Goal: Task Accomplishment & Management: Use online tool/utility

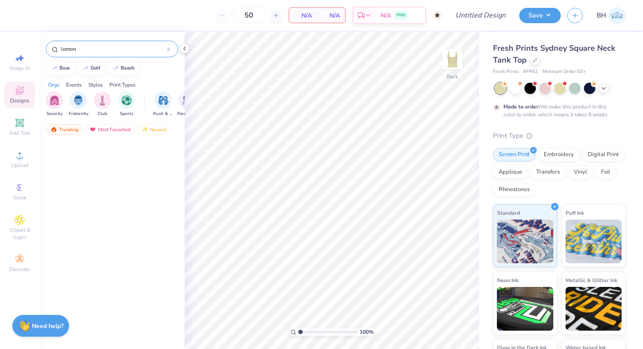
scroll to position [799, 0]
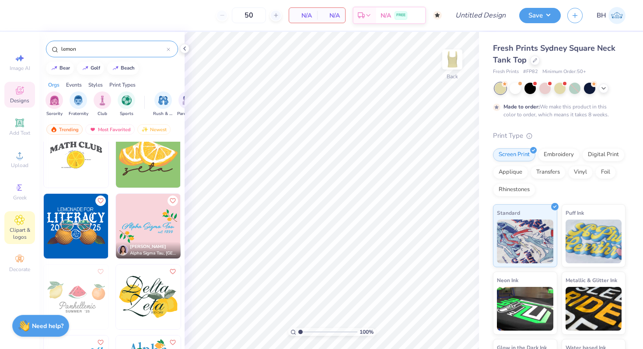
click at [18, 216] on icon at bounding box center [20, 220] width 10 height 10
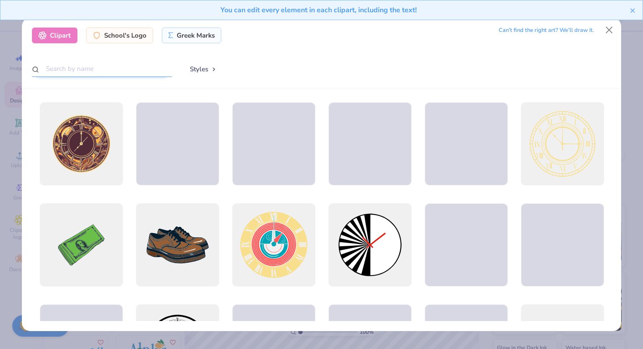
click at [114, 74] on input "text" at bounding box center [102, 69] width 140 height 16
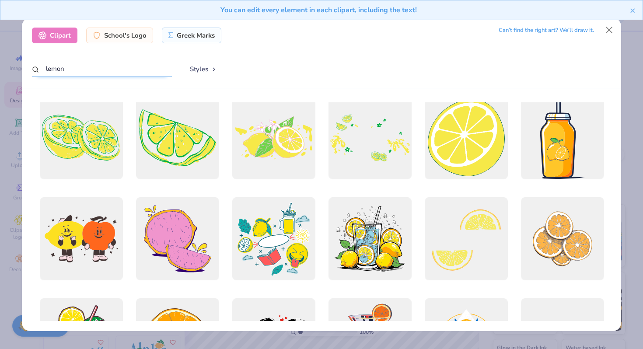
scroll to position [0, 0]
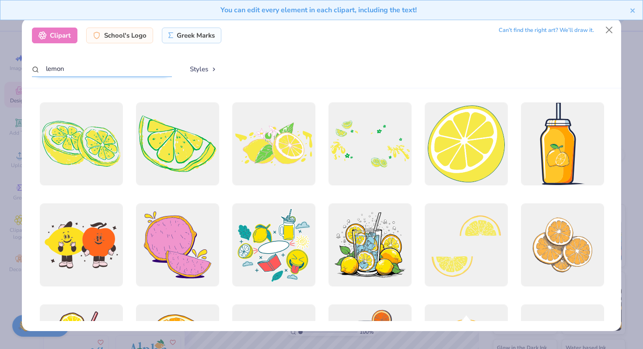
type input "lemon"
click at [611, 31] on button "Close" at bounding box center [609, 30] width 17 height 17
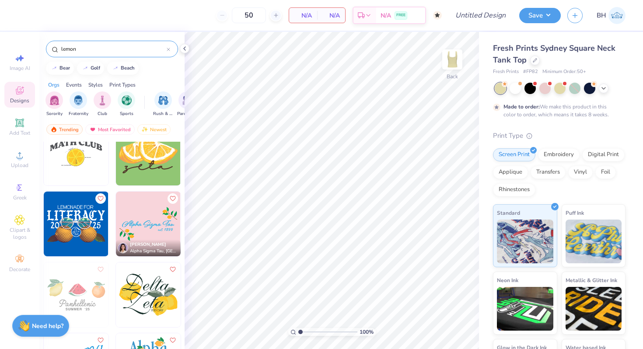
scroll to position [798, 0]
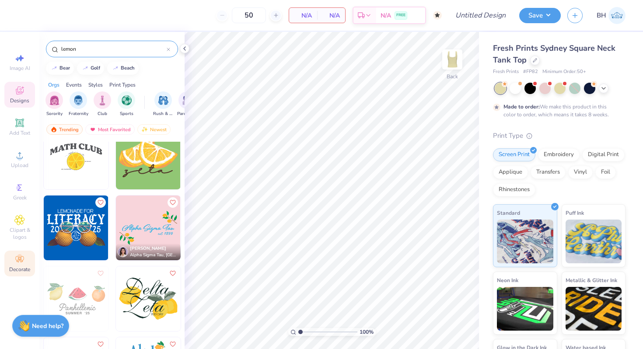
click at [19, 256] on circle at bounding box center [19, 256] width 5 height 5
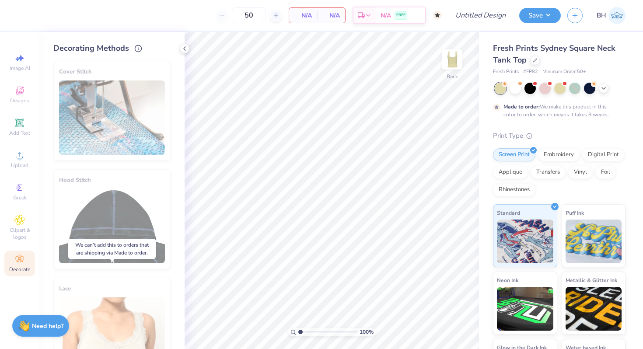
scroll to position [0, 0]
click at [559, 92] on div at bounding box center [560, 87] width 11 height 11
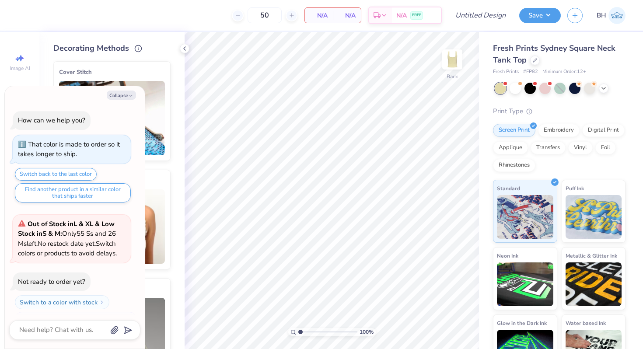
scroll to position [184, 0]
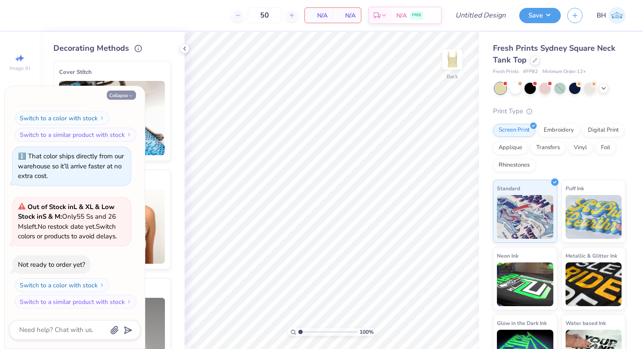
click at [127, 91] on button "Collapse" at bounding box center [121, 95] width 29 height 9
type textarea "x"
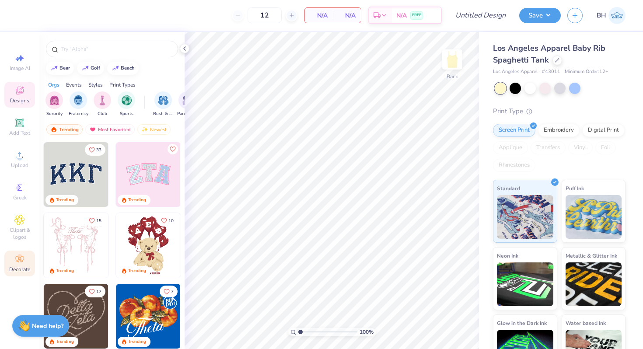
click at [26, 258] on div "Decorate" at bounding box center [19, 264] width 31 height 26
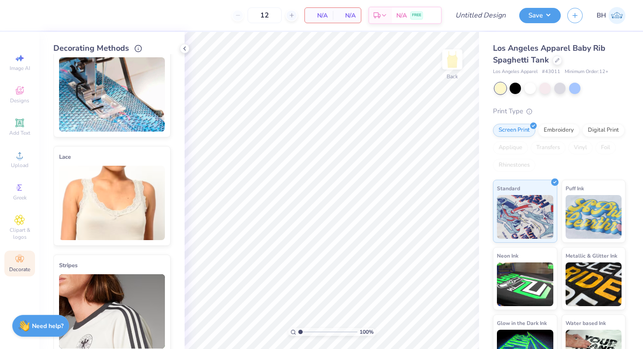
scroll to position [29, 0]
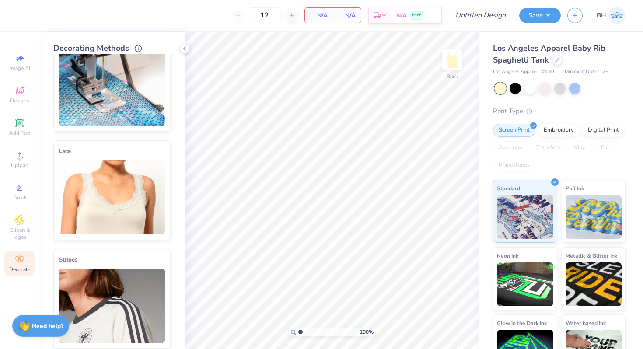
click at [113, 213] on img at bounding box center [112, 197] width 106 height 74
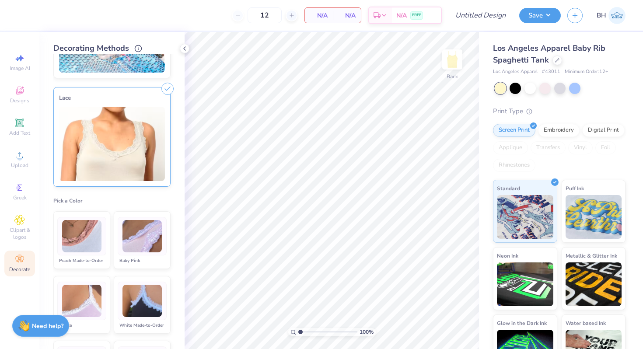
scroll to position [116, 0]
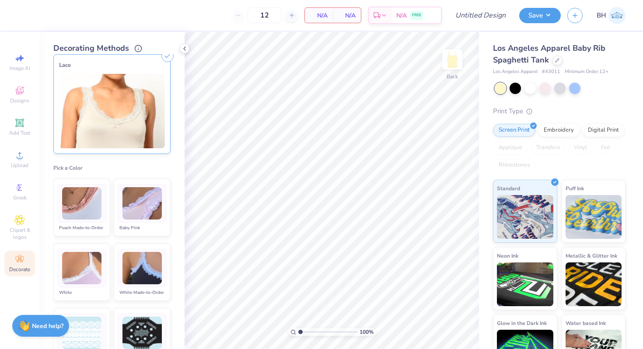
click at [95, 282] on img at bounding box center [81, 268] width 39 height 33
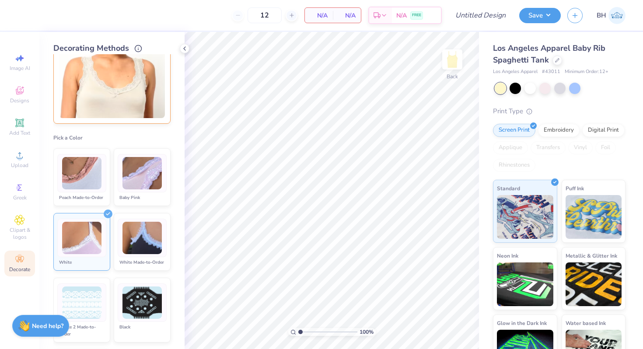
click at [100, 94] on img at bounding box center [112, 81] width 106 height 74
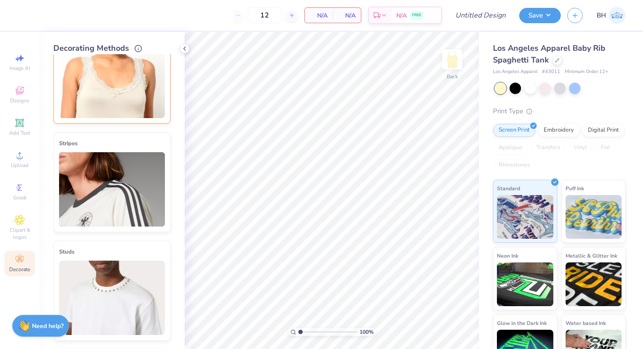
click at [98, 102] on img at bounding box center [112, 81] width 106 height 74
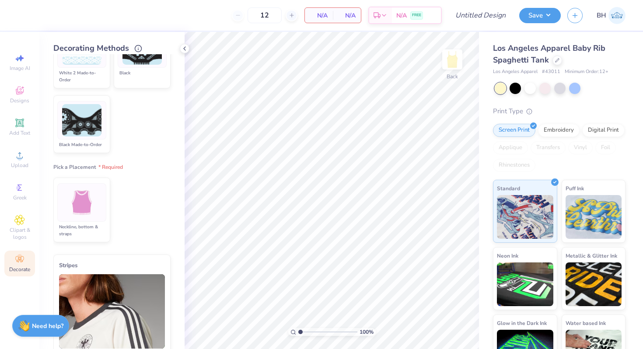
scroll to position [418, 0]
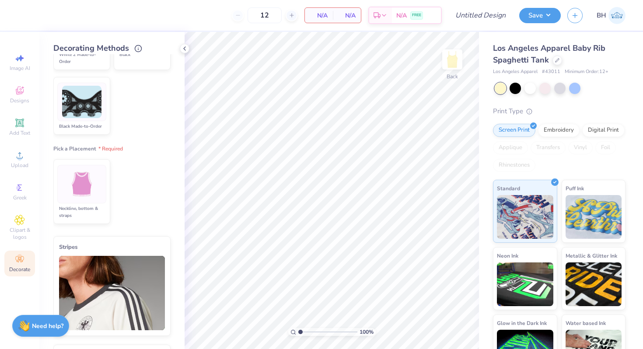
click at [102, 207] on div "Neckline, bottom & straps" at bounding box center [81, 212] width 49 height 14
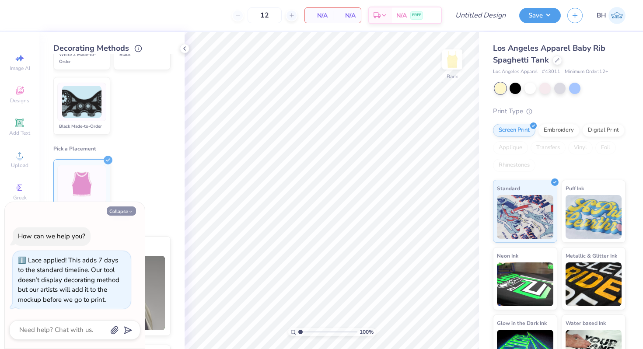
click at [120, 211] on button "Collapse" at bounding box center [121, 211] width 29 height 9
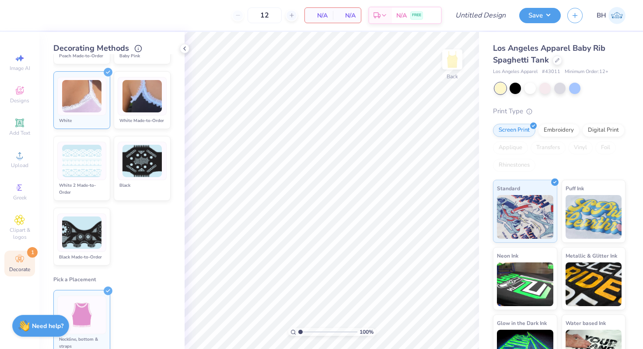
scroll to position [298, 0]
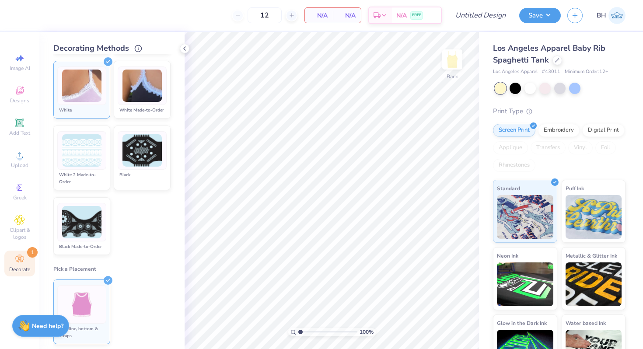
click at [88, 307] on img at bounding box center [82, 304] width 33 height 33
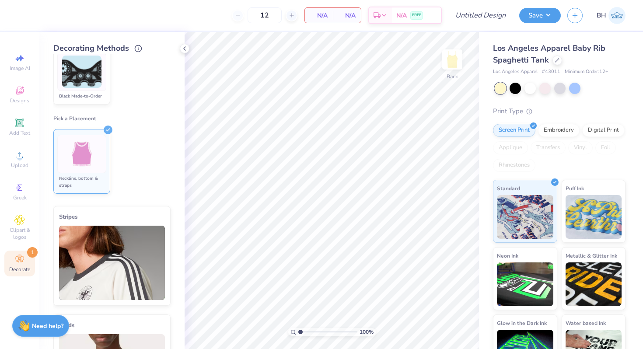
scroll to position [455, 0]
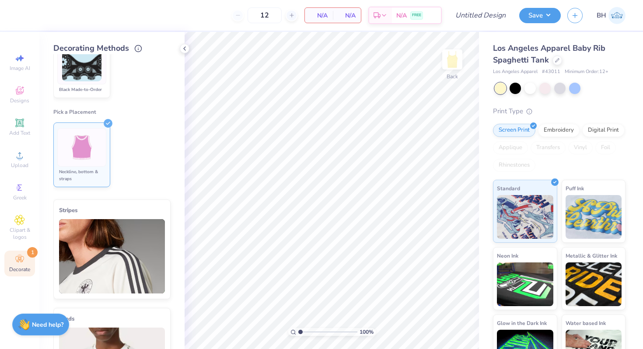
click at [40, 321] on strong "Need help?" at bounding box center [48, 325] width 32 height 8
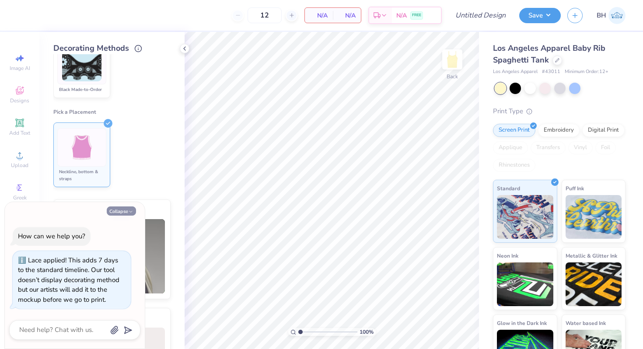
click at [122, 211] on button "Collapse" at bounding box center [121, 211] width 29 height 9
type textarea "x"
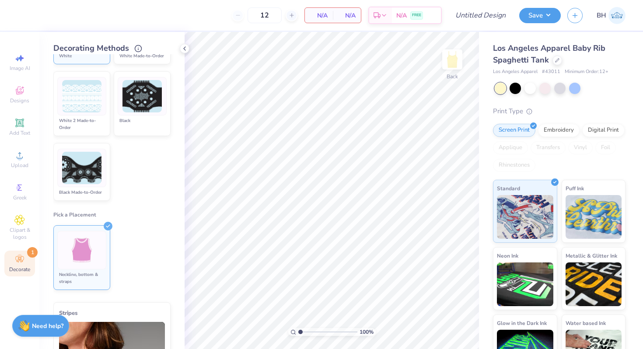
scroll to position [313, 0]
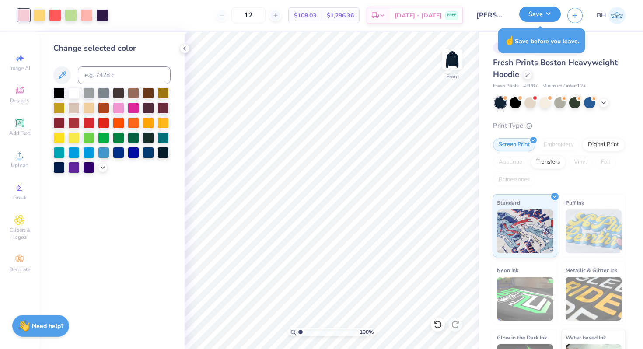
click at [541, 14] on button "Save" at bounding box center [541, 14] width 42 height 15
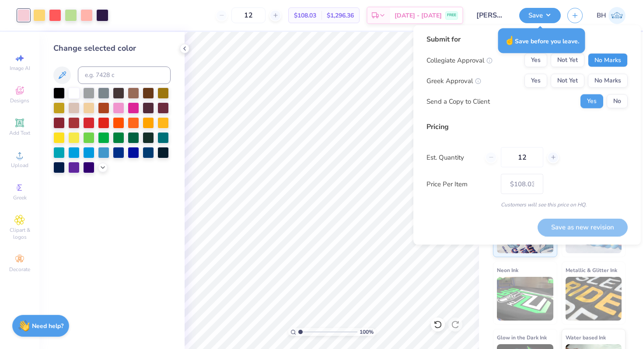
click at [608, 64] on button "No Marks" at bounding box center [608, 60] width 40 height 14
click at [540, 79] on button "Yes" at bounding box center [536, 81] width 23 height 14
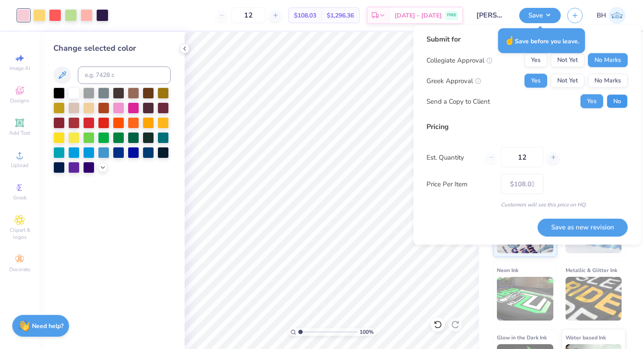
click at [617, 101] on button "No" at bounding box center [617, 102] width 21 height 14
click at [594, 229] on button "Save as new revision" at bounding box center [583, 227] width 90 height 18
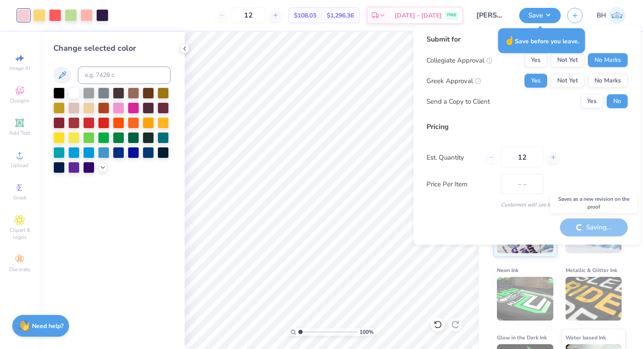
type input "$108.03"
type textarea "x"
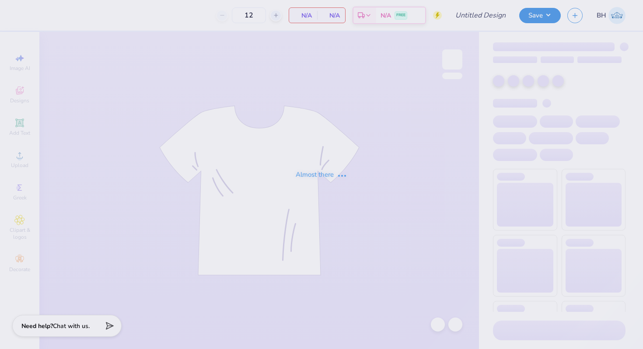
type input "50"
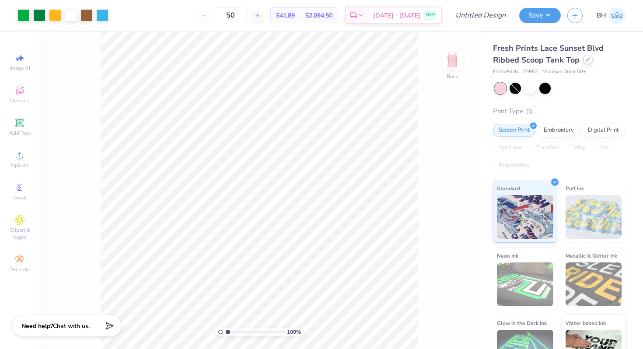
click at [589, 56] on div at bounding box center [589, 60] width 10 height 10
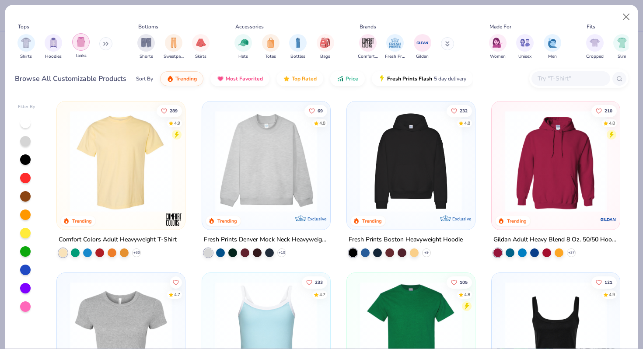
click at [83, 44] on img "filter for Tanks" at bounding box center [81, 42] width 10 height 10
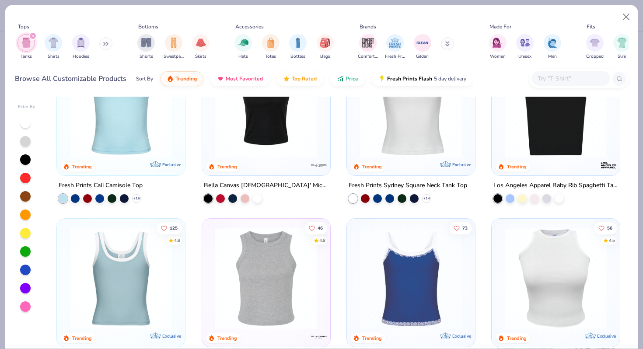
scroll to position [56, 0]
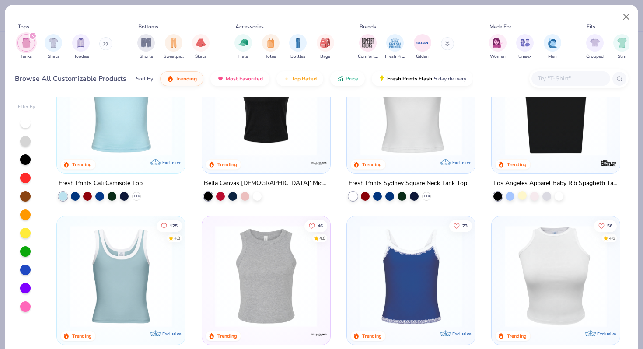
click at [525, 199] on div at bounding box center [522, 195] width 9 height 9
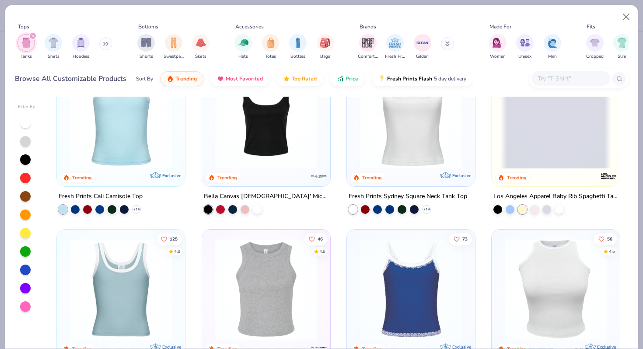
scroll to position [40, 0]
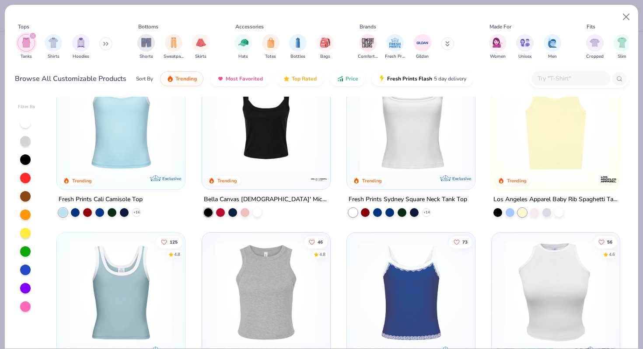
click at [552, 135] on img at bounding box center [556, 121] width 111 height 102
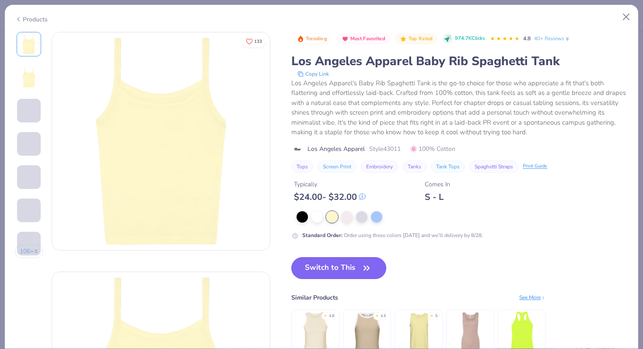
click at [320, 264] on button "Switch to This" at bounding box center [339, 268] width 95 height 22
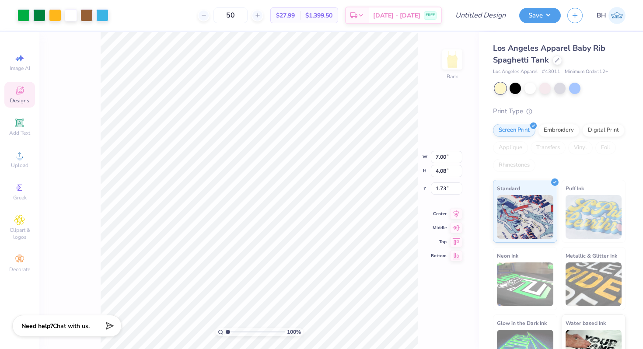
type input "6.32"
type input "1.01"
type input "3.32"
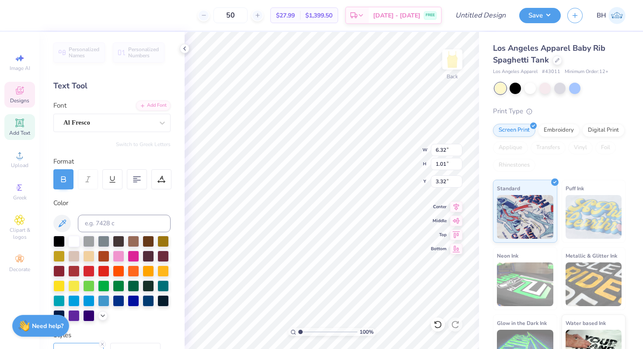
type textarea "Chi Omega"
type input "1.79"
type input "0.39"
type input "4.27"
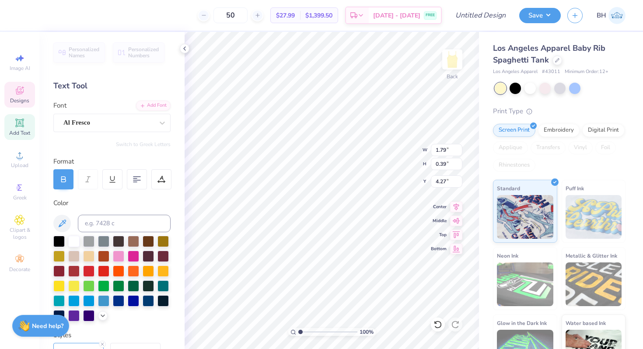
type textarea "est. 1895"
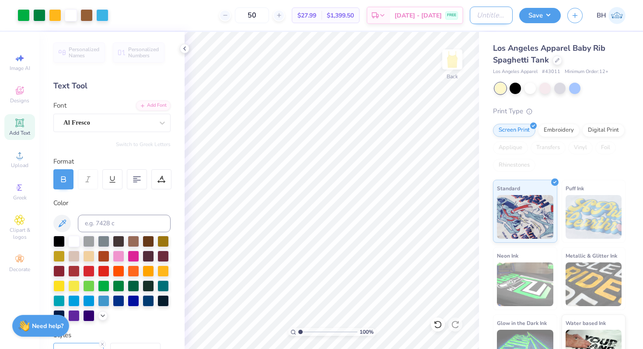
click at [470, 13] on input "Design Title" at bounding box center [491, 16] width 43 height 18
type input "Lemon tank"
click at [545, 11] on button "Save" at bounding box center [541, 14] width 42 height 15
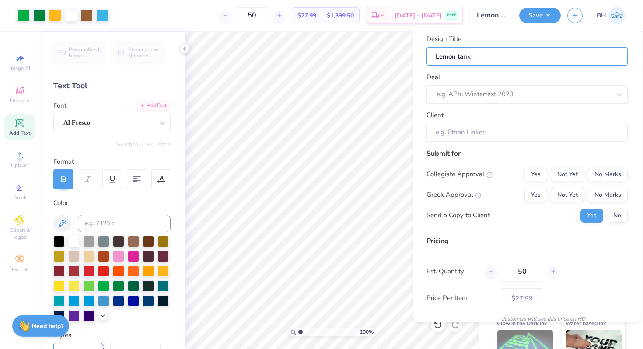
click at [588, 56] on input "Lemon tank" at bounding box center [527, 56] width 201 height 19
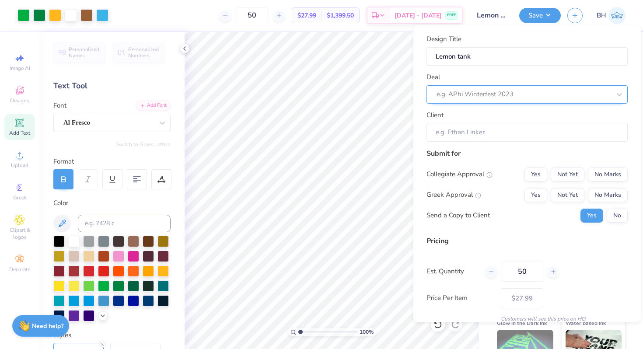
click at [517, 94] on div at bounding box center [524, 94] width 174 height 12
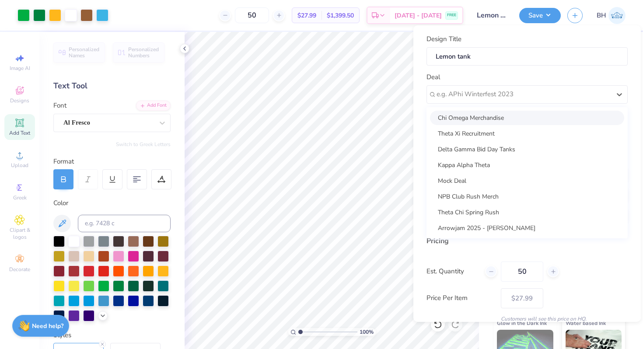
click at [503, 117] on div "Chi Omega Merchandise" at bounding box center [527, 118] width 194 height 14
type input "[PERSON_NAME]"
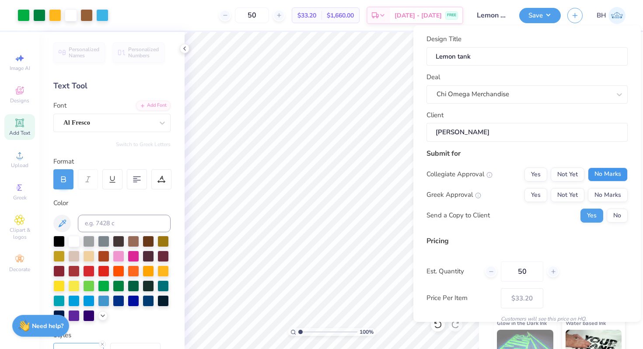
click at [601, 170] on button "No Marks" at bounding box center [608, 175] width 40 height 14
click at [532, 190] on button "Yes" at bounding box center [536, 195] width 23 height 14
click at [619, 217] on button "No" at bounding box center [617, 216] width 21 height 14
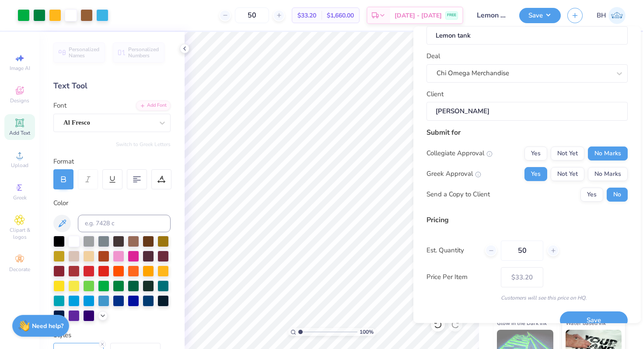
scroll to position [37, 0]
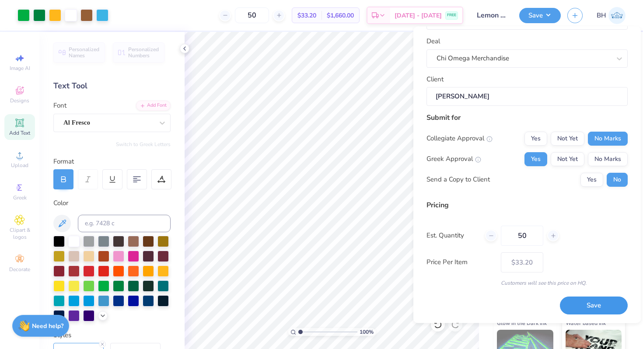
click at [590, 308] on button "Save" at bounding box center [594, 306] width 68 height 18
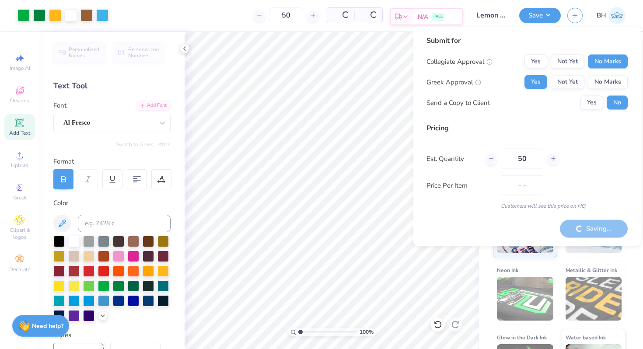
type input "$27.99"
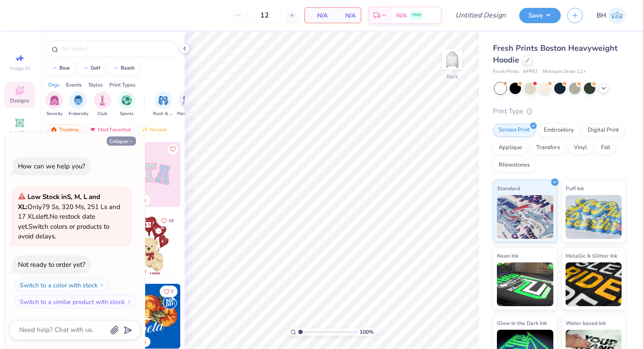
click at [126, 137] on button "Collapse" at bounding box center [121, 141] width 29 height 9
type textarea "x"
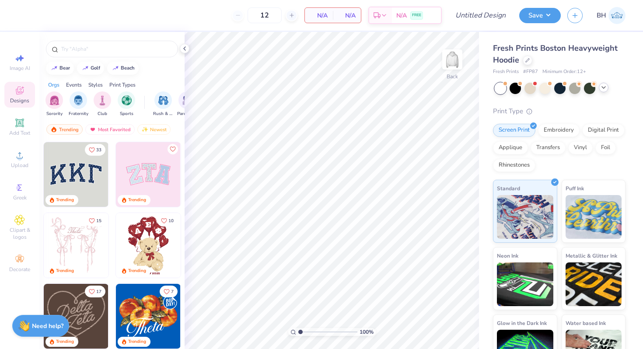
click at [604, 93] on div at bounding box center [560, 88] width 131 height 11
click at [25, 130] on span "Add Text" at bounding box center [19, 133] width 21 height 7
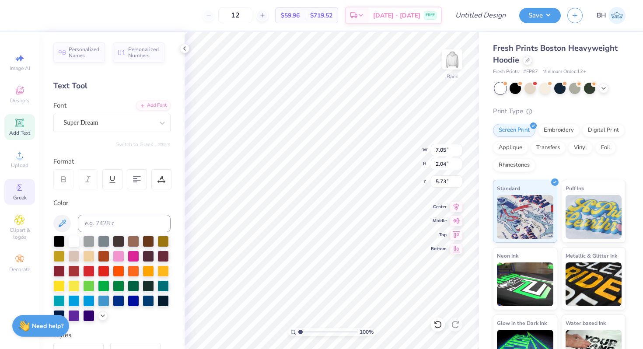
click at [19, 193] on div "Greek" at bounding box center [19, 192] width 31 height 26
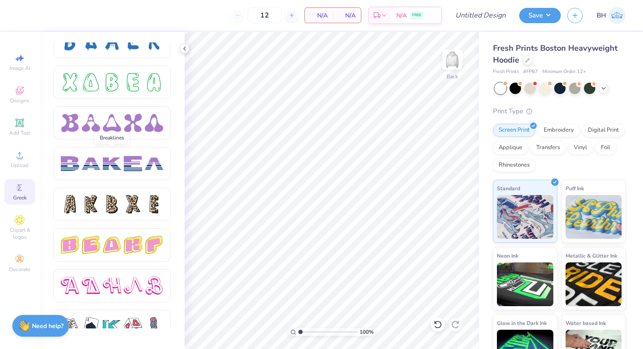
scroll to position [1319, 0]
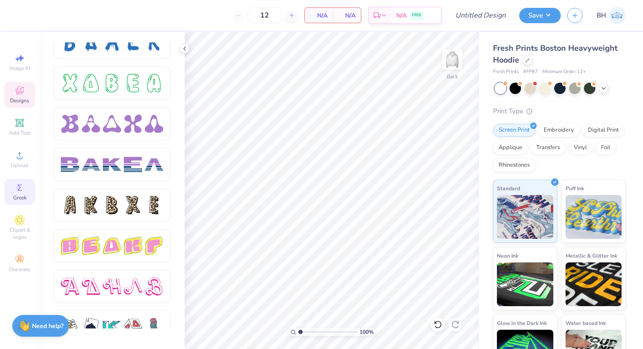
click at [26, 98] on span "Designs" at bounding box center [19, 100] width 19 height 7
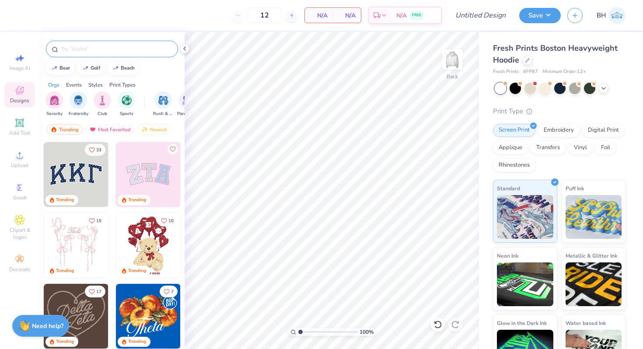
click at [109, 46] on input "text" at bounding box center [116, 49] width 112 height 9
type input "chi omega"
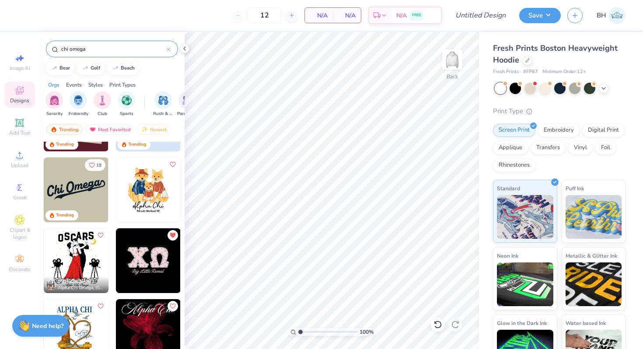
scroll to position [55, 0]
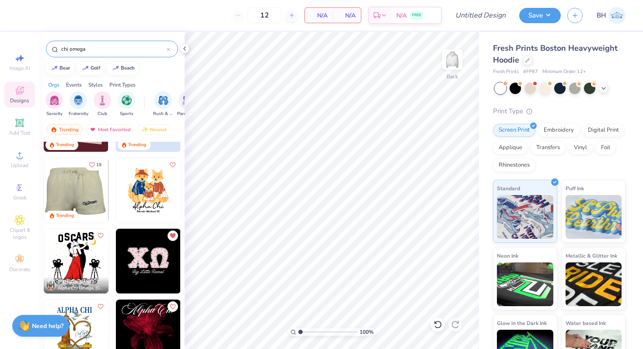
click at [92, 165] on icon "Like" at bounding box center [92, 165] width 6 height 6
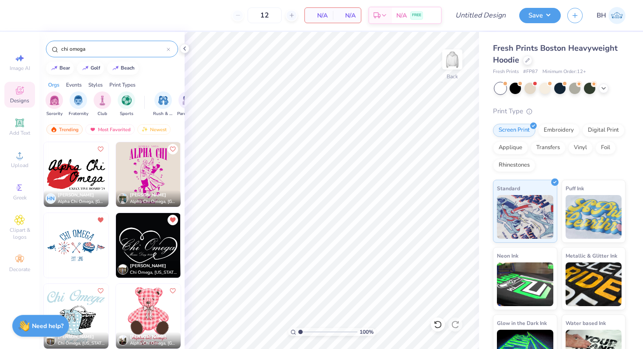
scroll to position [2136, 0]
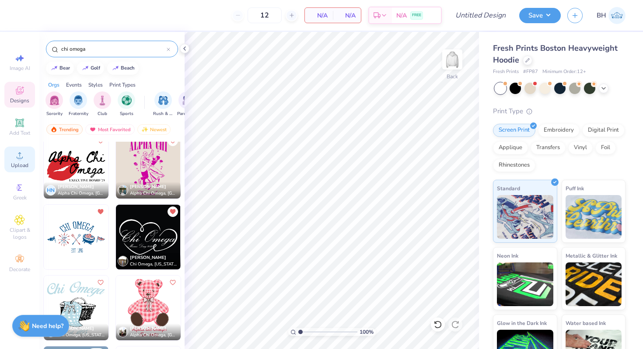
click at [27, 159] on div "Upload" at bounding box center [19, 160] width 31 height 26
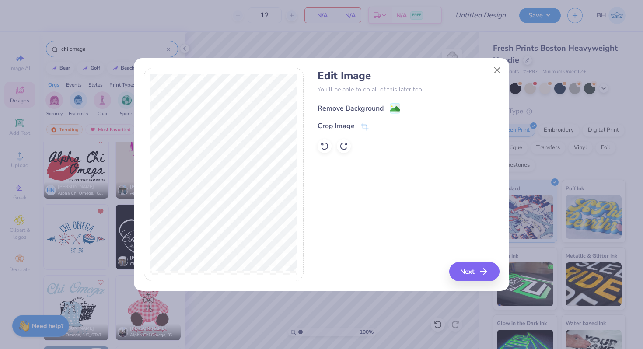
click at [380, 105] on div "Remove Background" at bounding box center [351, 108] width 66 height 11
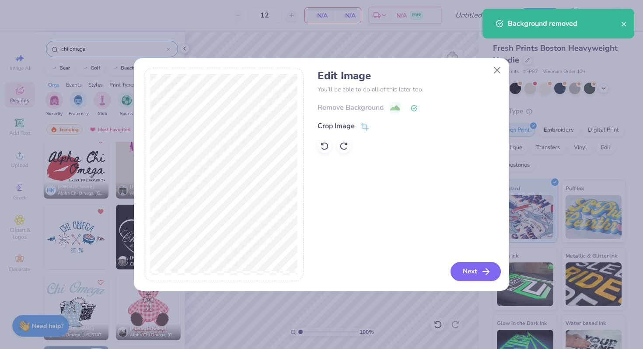
click at [466, 269] on button "Next" at bounding box center [476, 271] width 50 height 19
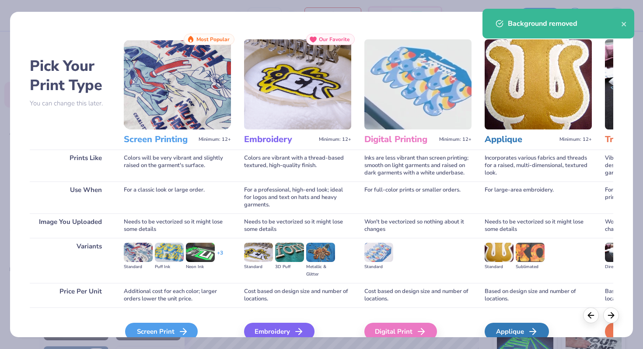
click at [166, 328] on div "Screen Print" at bounding box center [161, 332] width 73 height 18
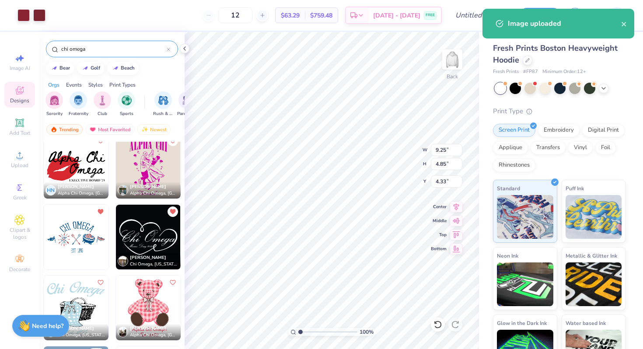
type input "9.14"
type input "4.06"
type input "4.77"
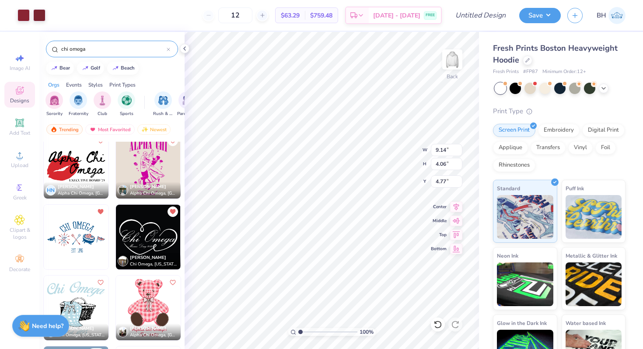
type input "5.94"
type input "2.64"
type input "5.43"
type input "5.95"
type input "2.78"
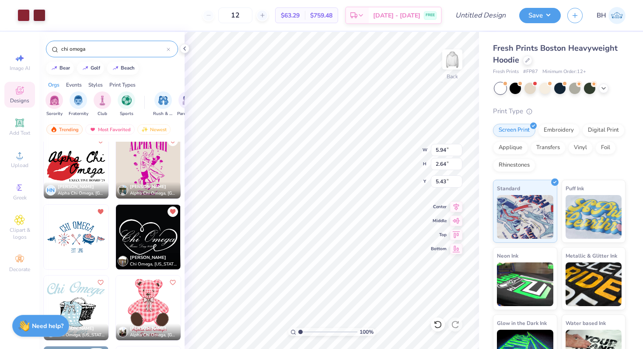
type input "5.32"
click at [553, 128] on div "Embroidery" at bounding box center [559, 129] width 42 height 13
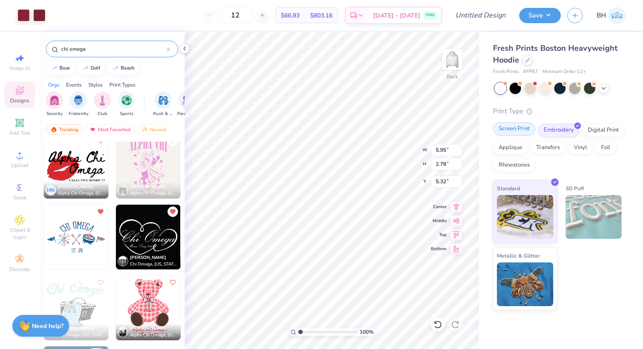
click at [510, 127] on div "Screen Print" at bounding box center [514, 129] width 42 height 13
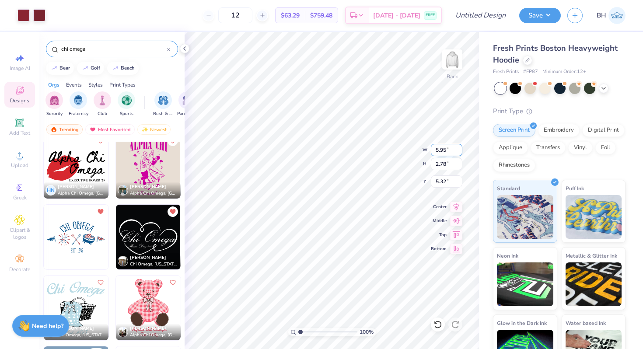
click at [383, 144] on div "100 % Back W 5.95 5.95 " H 2.78 2.78 " Y 5.32 5.32 " Center Middle Top Bottom" at bounding box center [332, 190] width 295 height 317
type input "5.94"
type input "2.66"
type input "5.42"
type input "5.95"
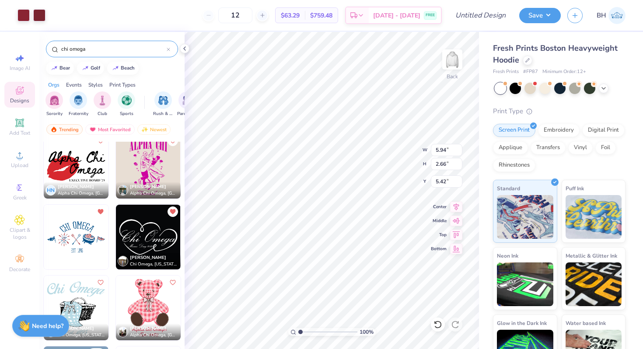
type input "2.56"
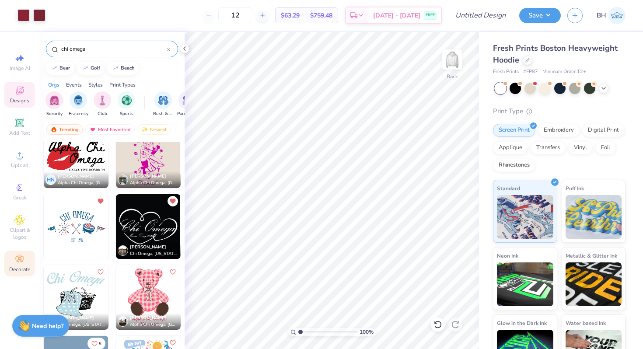
click at [18, 264] on icon at bounding box center [19, 259] width 11 height 11
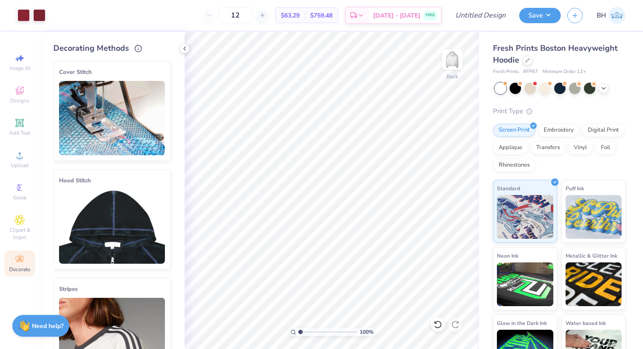
scroll to position [5, 0]
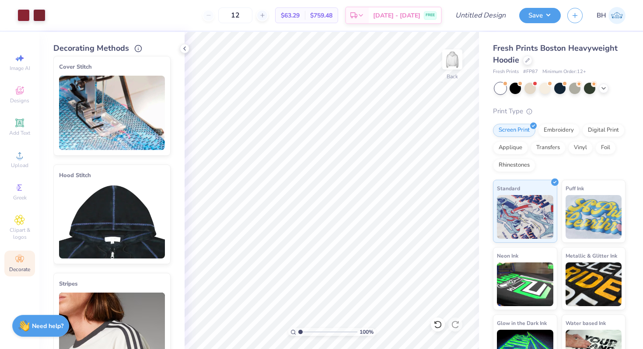
click at [98, 222] on img at bounding box center [112, 221] width 106 height 74
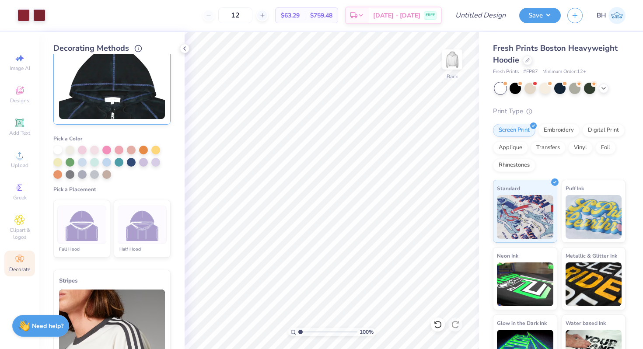
scroll to position [145, 0]
click at [144, 236] on img at bounding box center [142, 224] width 33 height 33
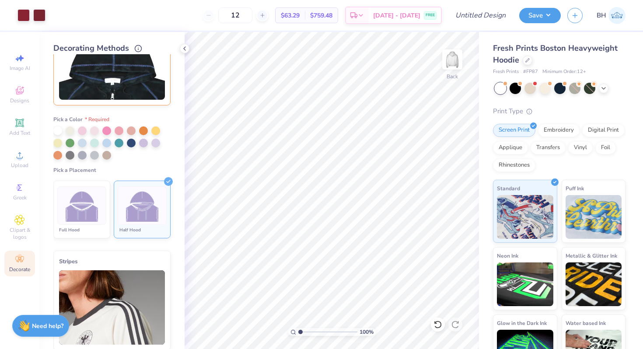
scroll to position [123, 0]
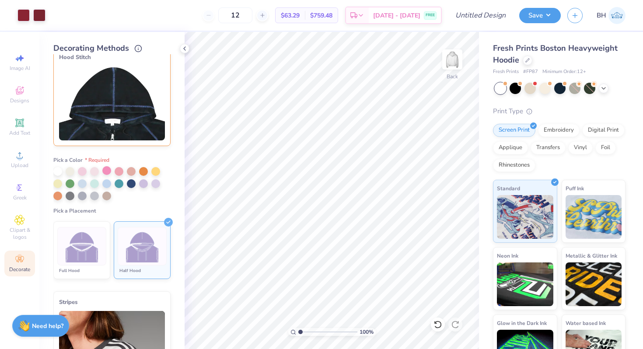
click at [104, 172] on div at bounding box center [106, 170] width 9 height 9
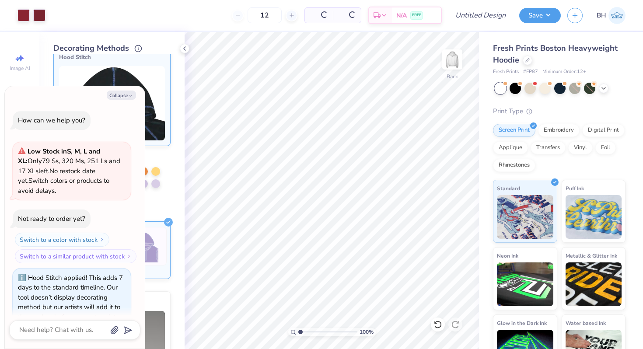
scroll to position [18, 0]
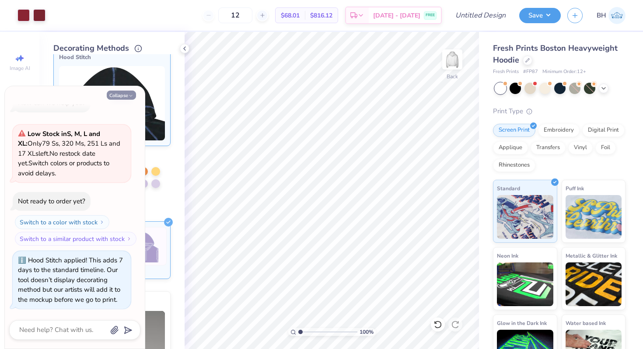
click at [130, 95] on polyline "button" at bounding box center [131, 95] width 3 height 1
type textarea "x"
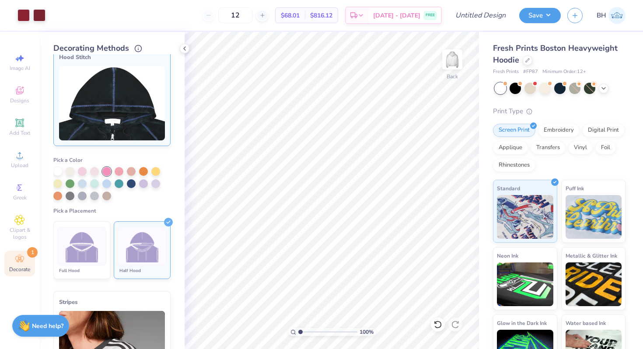
scroll to position [120, 0]
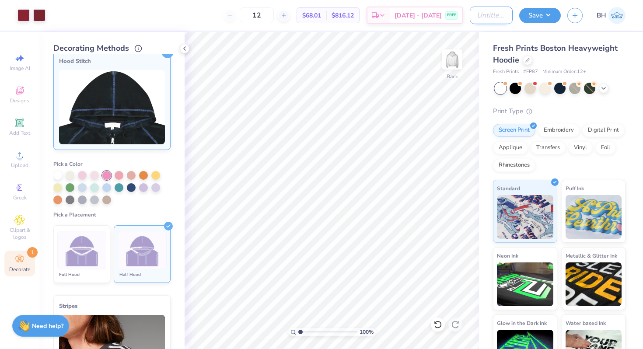
click at [484, 12] on input "Design Title" at bounding box center [491, 16] width 43 height 18
type input "X"
type input "white stitched hoodie"
click at [526, 15] on button "Save" at bounding box center [541, 14] width 42 height 15
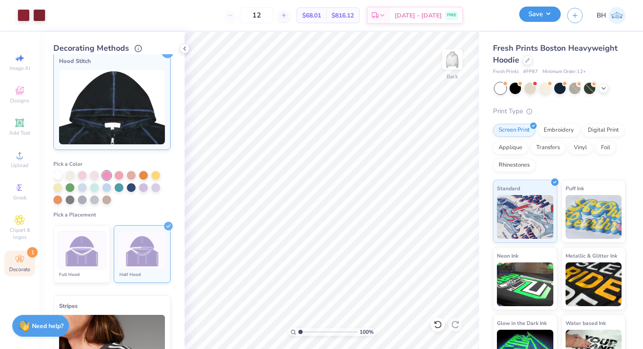
scroll to position [0, 0]
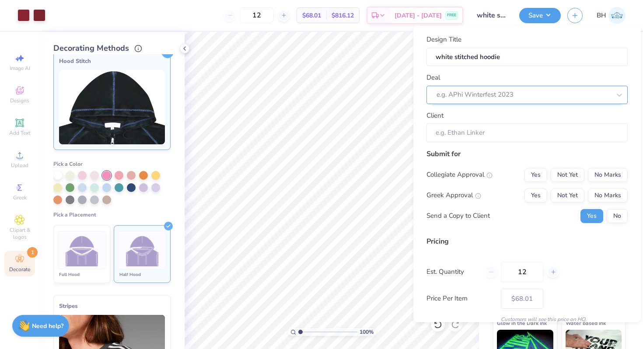
click at [513, 94] on div at bounding box center [524, 95] width 174 height 12
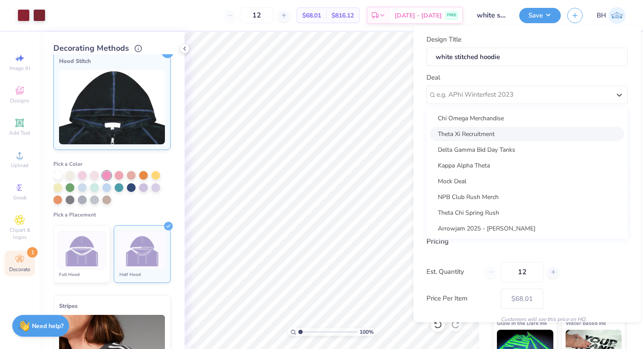
click at [488, 133] on div "Theta Xi Recruitment" at bounding box center [527, 134] width 194 height 14
type input "Eric Kang"
type input "– –"
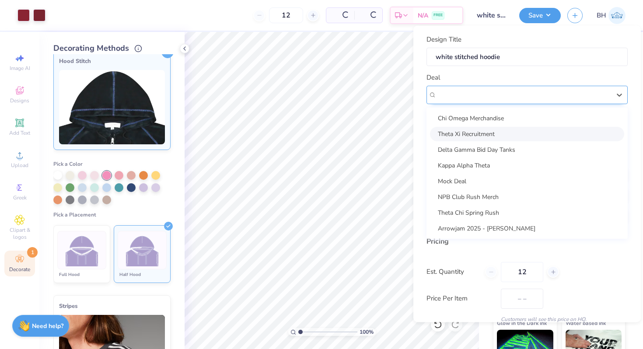
click at [490, 98] on div "Theta Xi Recruitment" at bounding box center [524, 95] width 176 height 14
click at [484, 124] on div "Chi Omega Merchandise" at bounding box center [527, 118] width 194 height 14
type input "[PERSON_NAME]"
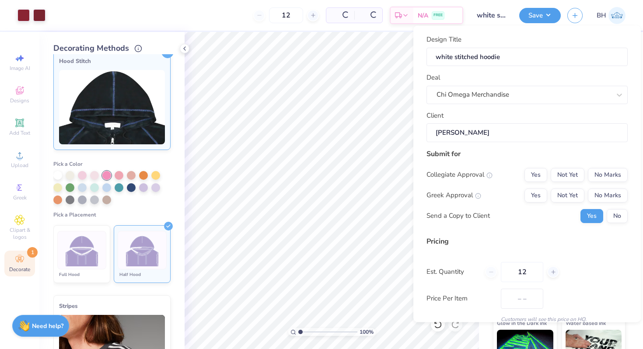
click at [481, 133] on input "[PERSON_NAME]" at bounding box center [527, 132] width 201 height 19
click at [607, 176] on button "No Marks" at bounding box center [608, 175] width 40 height 14
click at [537, 190] on button "Yes" at bounding box center [536, 195] width 23 height 14
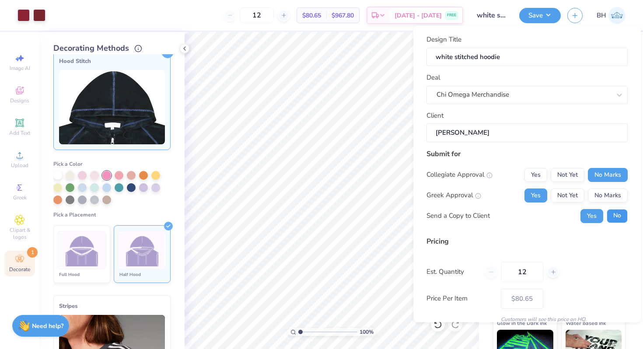
click at [617, 213] on button "No" at bounding box center [617, 216] width 21 height 14
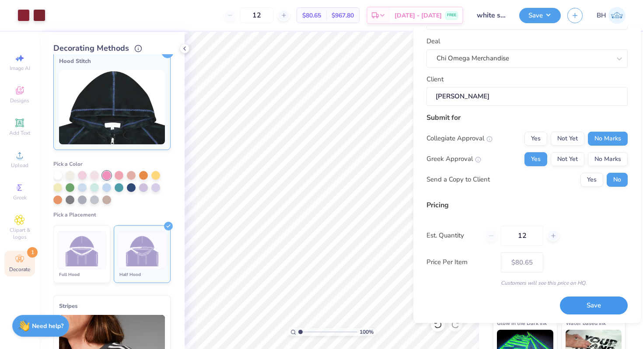
click at [586, 306] on button "Save" at bounding box center [594, 306] width 68 height 18
type input "$68.01"
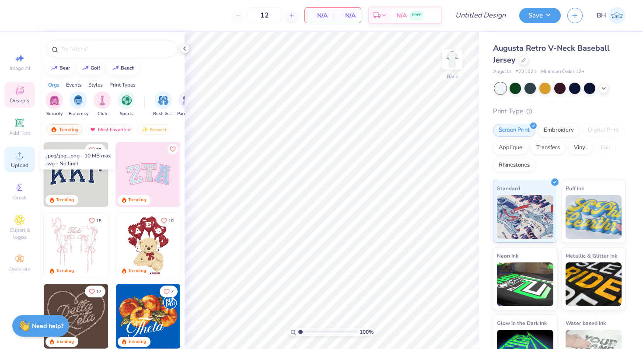
click at [23, 162] on span "Upload" at bounding box center [20, 165] width 18 height 7
click at [105, 42] on div at bounding box center [112, 49] width 132 height 17
click at [101, 35] on div at bounding box center [111, 47] width 145 height 30
click at [98, 55] on div at bounding box center [112, 49] width 132 height 17
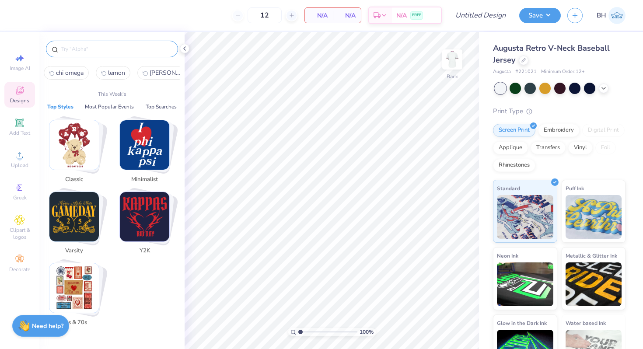
click at [89, 53] on input "text" at bounding box center [116, 49] width 112 height 9
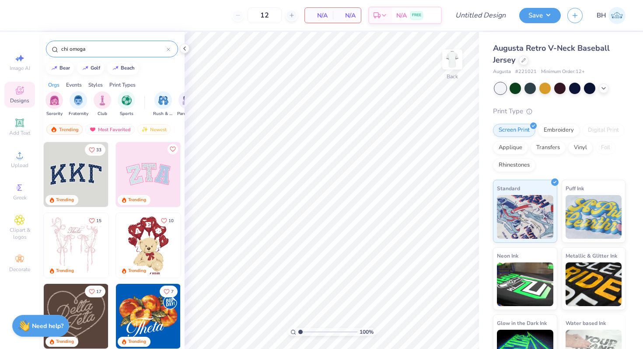
type input "chi omega"
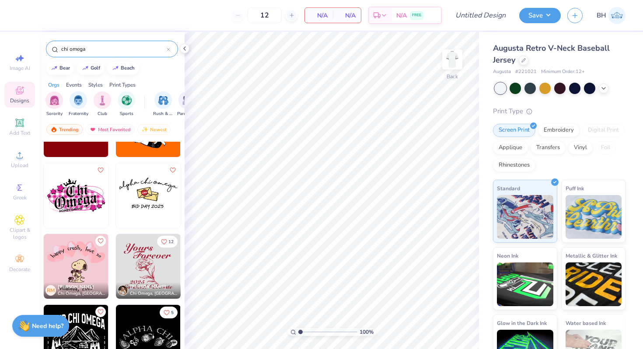
scroll to position [478, 0]
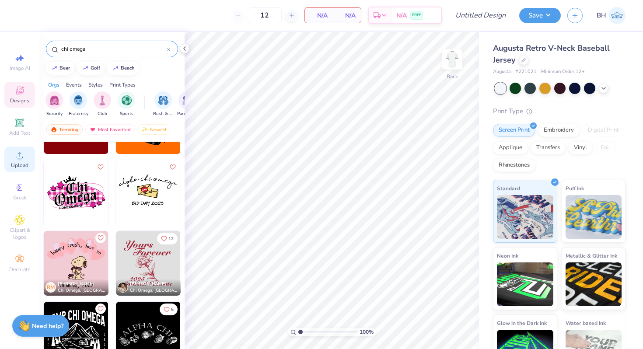
click at [22, 159] on icon at bounding box center [19, 155] width 11 height 11
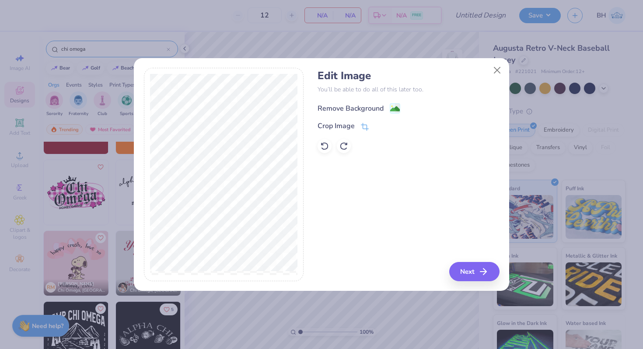
click at [381, 106] on div "Remove Background" at bounding box center [351, 108] width 66 height 11
click at [362, 128] on icon at bounding box center [365, 128] width 8 height 8
click at [306, 214] on div "Edit Image You’ll be able to do all of this later too. Remove Background Crop I…" at bounding box center [322, 175] width 356 height 214
click at [381, 121] on div at bounding box center [386, 126] width 22 height 11
click at [380, 123] on icon at bounding box center [379, 125] width 5 height 5
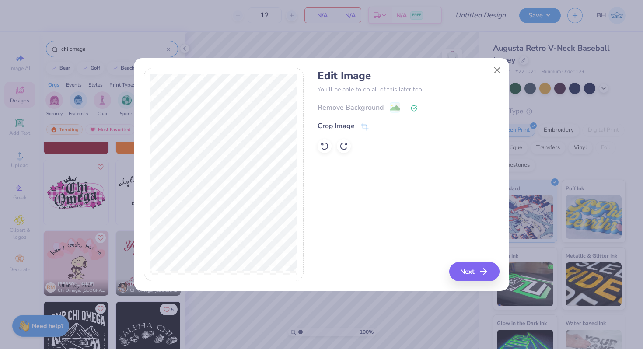
click at [395, 106] on div "Remove Background" at bounding box center [409, 107] width 182 height 11
click at [369, 109] on div "Remove Background" at bounding box center [409, 107] width 182 height 11
click at [328, 147] on icon at bounding box center [324, 147] width 7 height 8
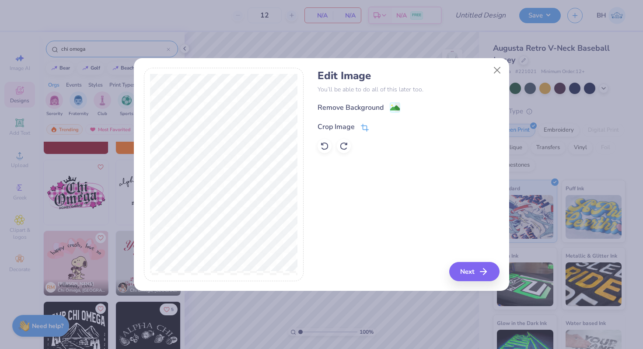
click at [360, 124] on div "Crop Image" at bounding box center [343, 127] width 51 height 11
click at [379, 127] on icon at bounding box center [379, 125] width 5 height 5
click at [396, 105] on image at bounding box center [395, 109] width 10 height 10
click at [499, 67] on button "Close" at bounding box center [497, 70] width 17 height 17
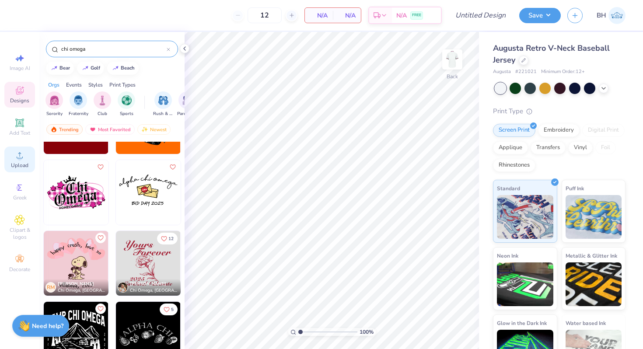
click at [20, 161] on div "Upload" at bounding box center [19, 160] width 31 height 26
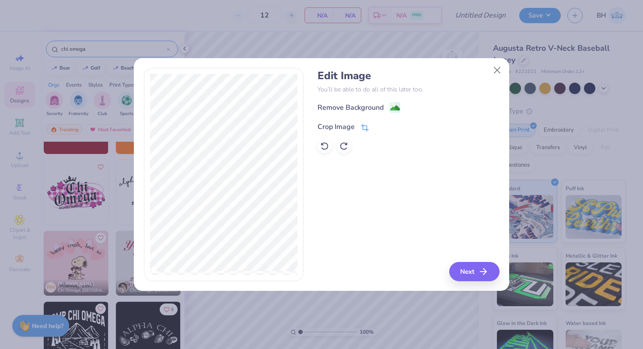
click at [343, 127] on div "Crop Image" at bounding box center [336, 127] width 37 height 11
click at [378, 124] on icon at bounding box center [379, 125] width 5 height 5
click at [388, 105] on div "Remove Background" at bounding box center [359, 108] width 83 height 11
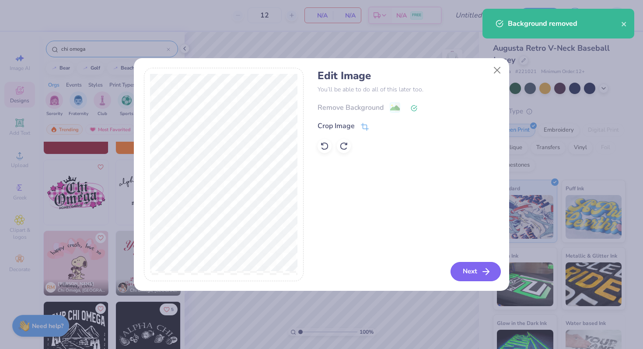
click at [477, 270] on button "Next" at bounding box center [476, 271] width 50 height 19
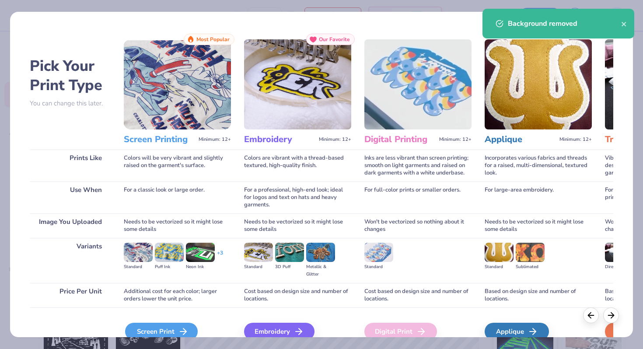
click at [183, 331] on icon at bounding box center [183, 332] width 11 height 11
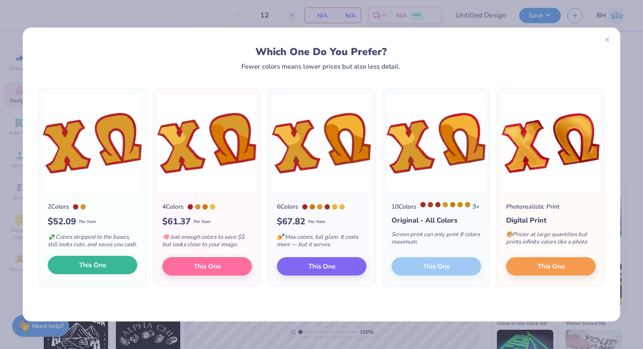
click at [91, 271] on span "This One" at bounding box center [92, 265] width 27 height 10
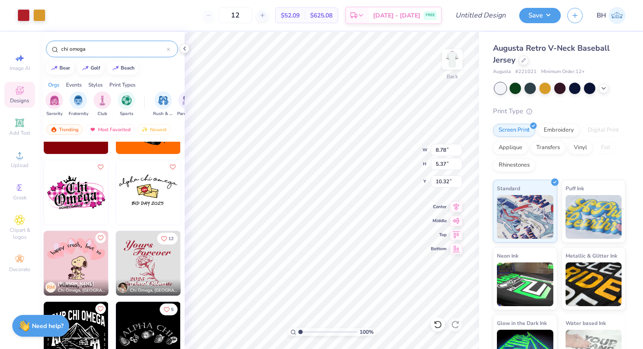
type input "8.75"
type input "4.48"
type input "4.16"
click at [25, 14] on div at bounding box center [24, 14] width 12 height 12
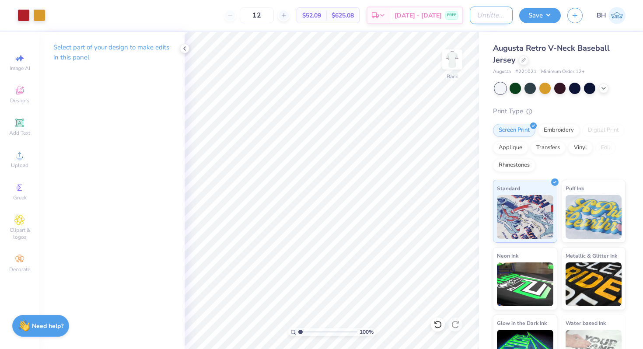
click at [486, 11] on input "Design Title" at bounding box center [491, 16] width 43 height 18
type input "jersey"
click at [552, 7] on button "Save" at bounding box center [541, 14] width 42 height 15
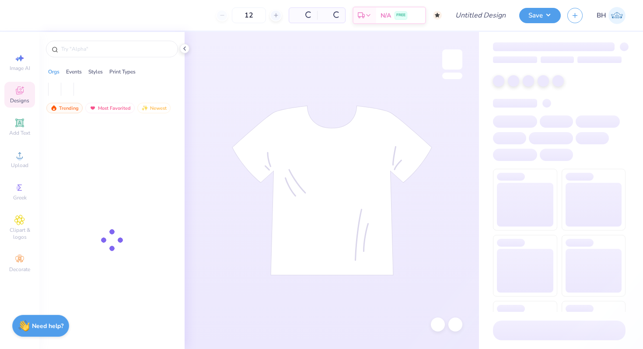
type input "50"
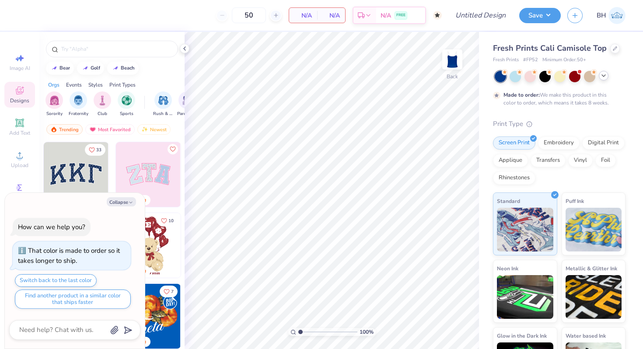
click at [607, 76] on div at bounding box center [604, 76] width 10 height 10
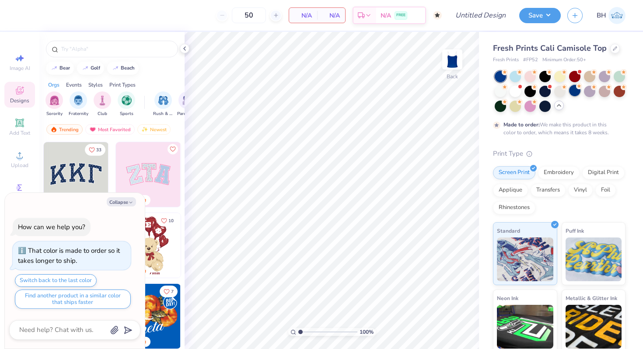
click at [570, 91] on div at bounding box center [575, 90] width 11 height 11
click at [90, 57] on div at bounding box center [112, 49] width 132 height 17
type textarea "x"
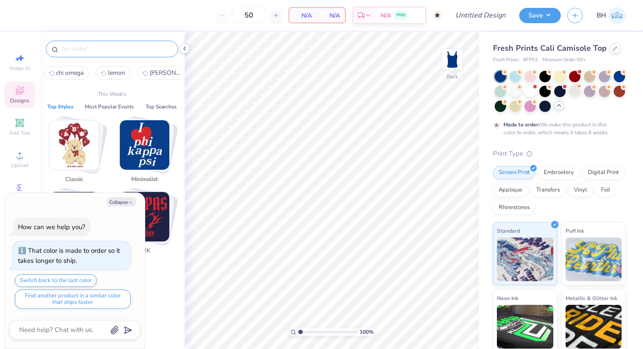
click at [89, 49] on input "text" at bounding box center [116, 49] width 112 height 9
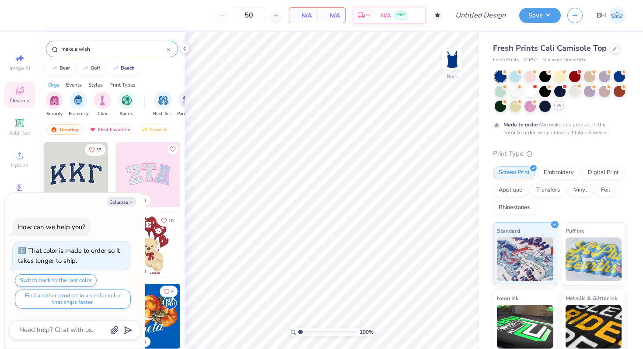
type input "make a wish"
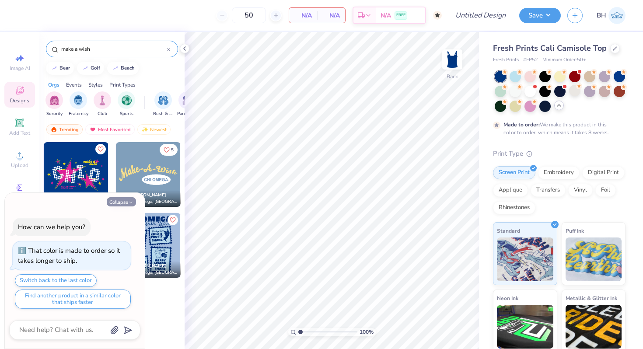
click at [120, 200] on button "Collapse" at bounding box center [121, 201] width 29 height 9
type textarea "x"
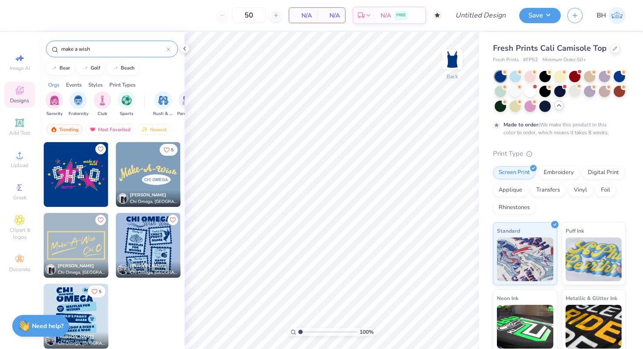
click at [100, 53] on input "make a wish" at bounding box center [113, 49] width 106 height 9
type input "chi omega"
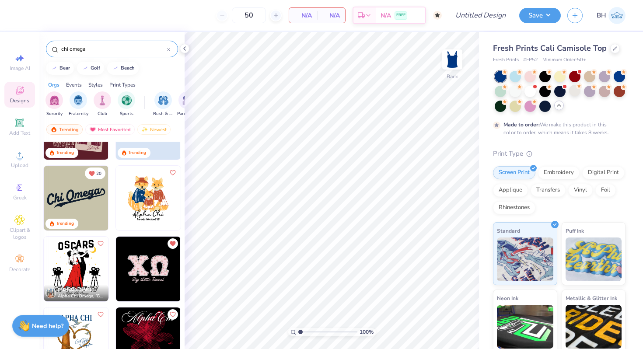
scroll to position [55, 0]
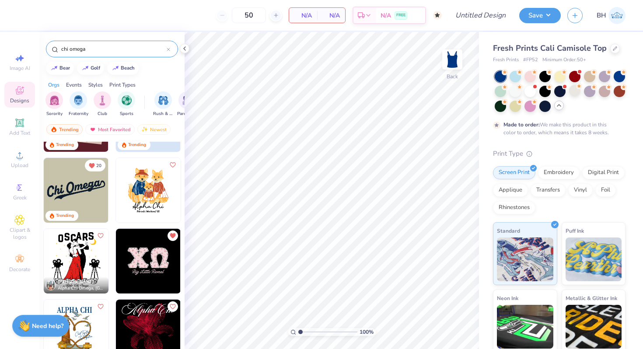
click at [609, 131] on div "Made to order: We make this product in this color to order, which means it take…" at bounding box center [558, 129] width 108 height 16
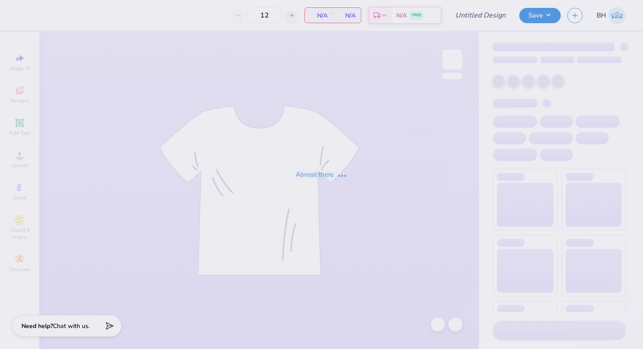
type input "DG Bid Day Tanks!"
type input "31"
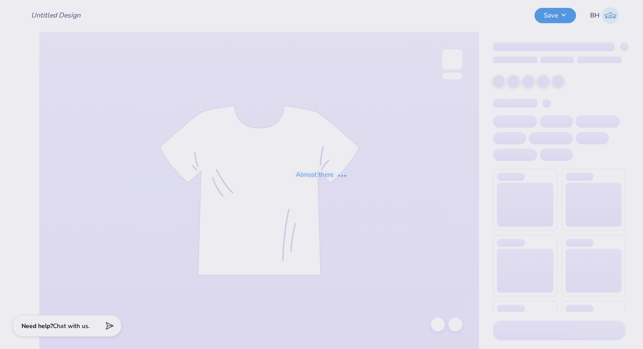
type input "DG Bid Day Tanks!"
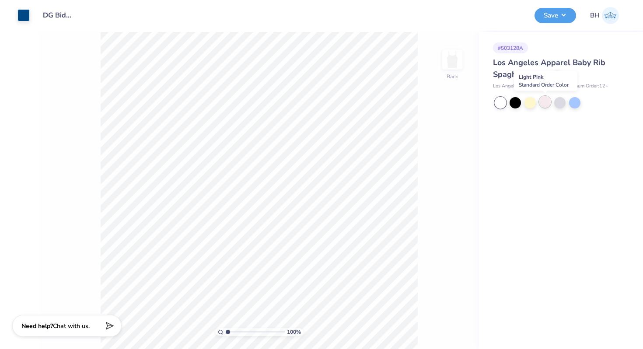
click at [545, 104] on div at bounding box center [545, 101] width 11 height 11
click at [558, 17] on button "Save" at bounding box center [556, 14] width 42 height 15
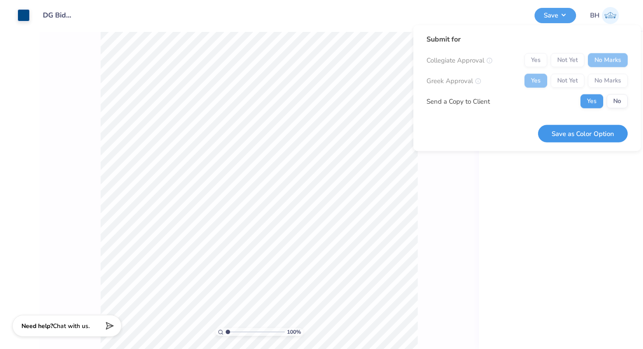
click at [601, 140] on button "Save as Color Option" at bounding box center [583, 134] width 90 height 18
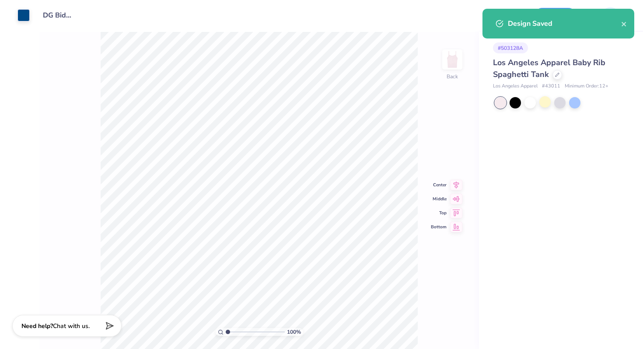
click at [23, 8] on div "Art colors" at bounding box center [15, 15] width 30 height 31
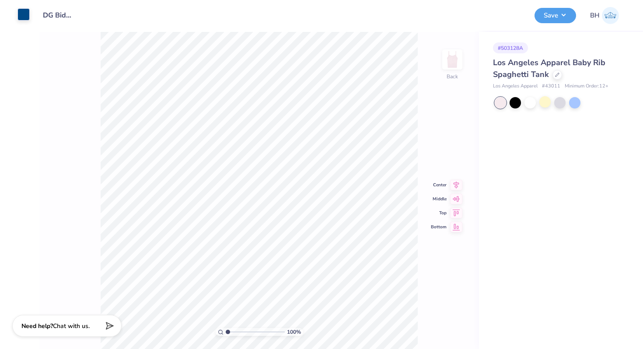
click at [22, 12] on div at bounding box center [24, 14] width 12 height 12
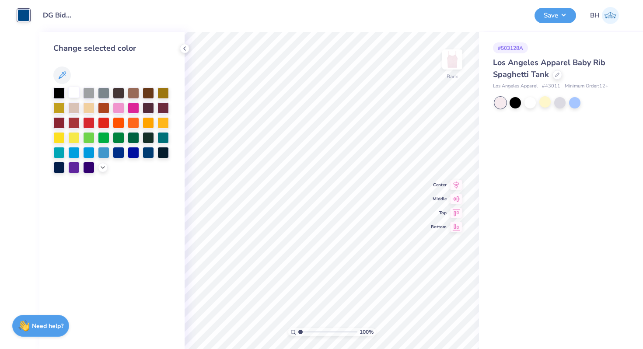
click at [77, 93] on div at bounding box center [73, 92] width 11 height 11
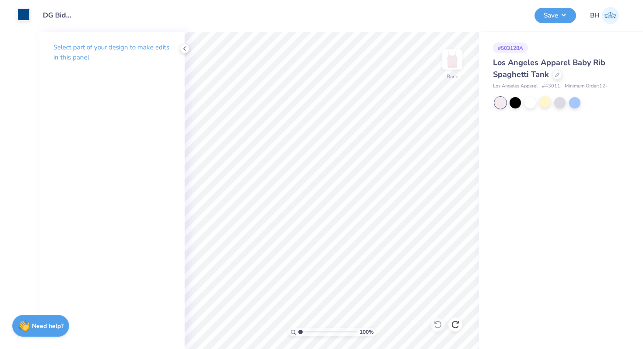
click at [21, 20] on div at bounding box center [24, 14] width 12 height 12
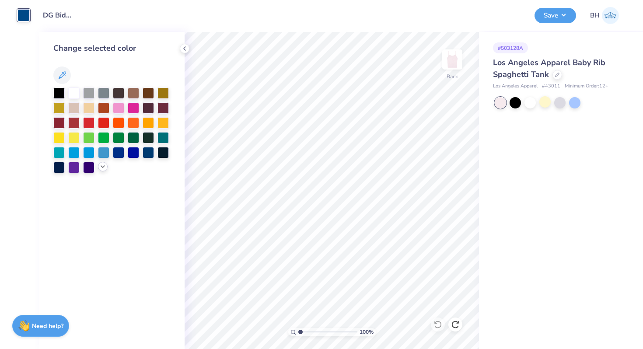
click at [102, 165] on icon at bounding box center [102, 166] width 7 height 7
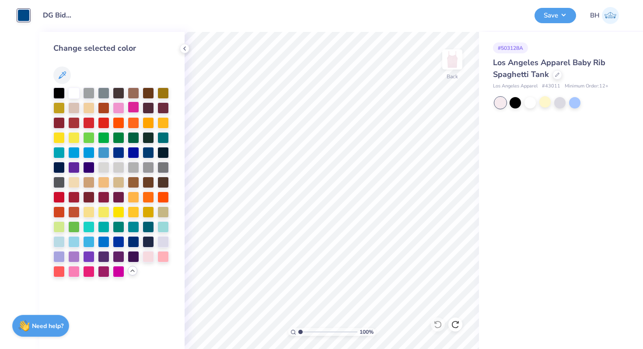
click at [131, 108] on div at bounding box center [133, 107] width 11 height 11
click at [59, 92] on div at bounding box center [58, 92] width 11 height 11
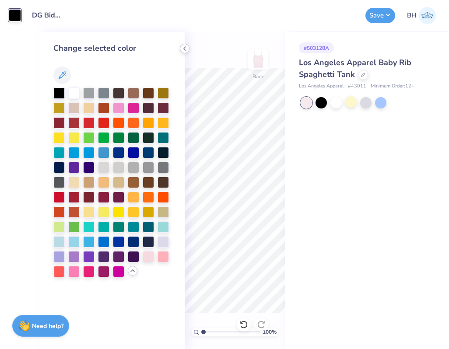
click at [184, 47] on icon at bounding box center [184, 48] width 7 height 7
click at [184, 47] on div "Change selected color" at bounding box center [111, 190] width 145 height 317
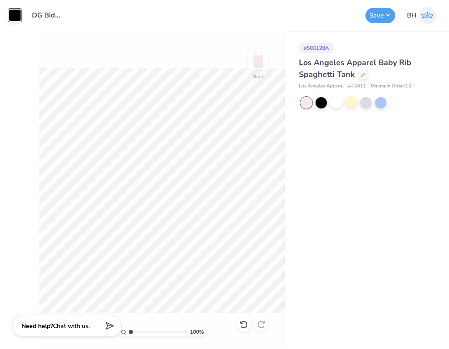
click at [11, 13] on div at bounding box center [15, 15] width 12 height 12
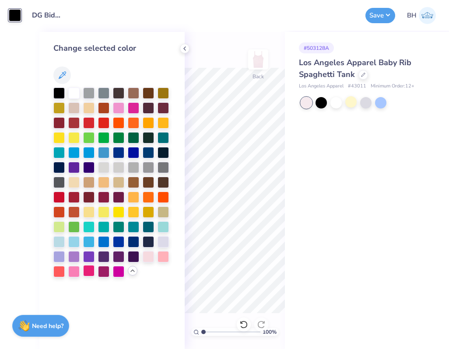
click at [89, 270] on div at bounding box center [88, 270] width 11 height 11
click at [332, 253] on div "# 503128A Los Angeles Apparel Baby Rib Spaghetti Tank Los Angeles Apparel # 430…" at bounding box center [367, 190] width 164 height 317
click at [186, 50] on polyline at bounding box center [185, 49] width 2 height 4
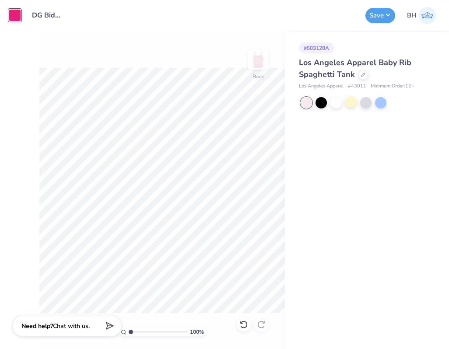
click at [183, 47] on div "100 % Back" at bounding box center [162, 190] width 246 height 317
click at [13, 18] on div at bounding box center [15, 15] width 12 height 12
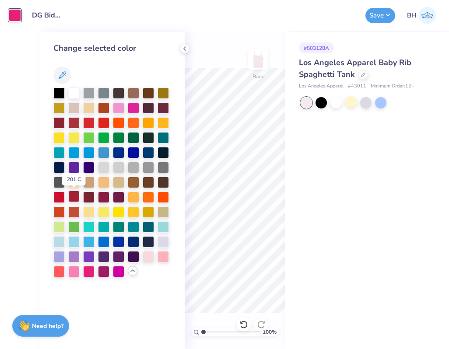
click at [76, 195] on div at bounding box center [73, 196] width 11 height 11
click at [86, 258] on div at bounding box center [88, 255] width 11 height 11
click at [62, 93] on div at bounding box center [58, 92] width 11 height 11
click at [72, 93] on div at bounding box center [73, 92] width 11 height 11
click at [102, 94] on div at bounding box center [103, 92] width 11 height 11
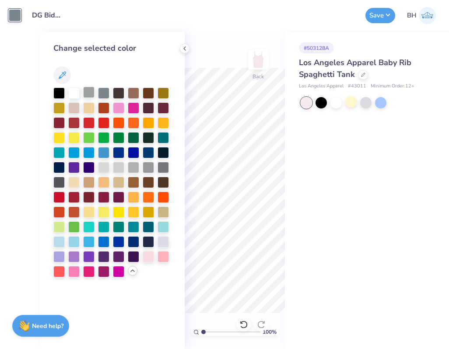
click at [88, 94] on div at bounding box center [88, 92] width 11 height 11
click at [166, 108] on div at bounding box center [163, 107] width 11 height 11
click at [148, 108] on div at bounding box center [148, 107] width 11 height 11
click at [183, 51] on icon at bounding box center [184, 48] width 7 height 7
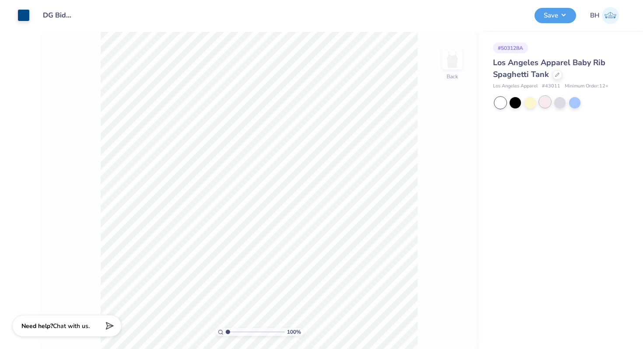
click at [546, 101] on div at bounding box center [545, 101] width 11 height 11
click at [26, 16] on div at bounding box center [24, 14] width 12 height 12
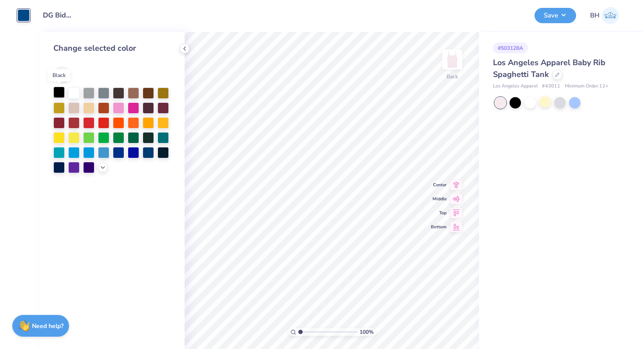
click at [60, 92] on div at bounding box center [58, 92] width 11 height 11
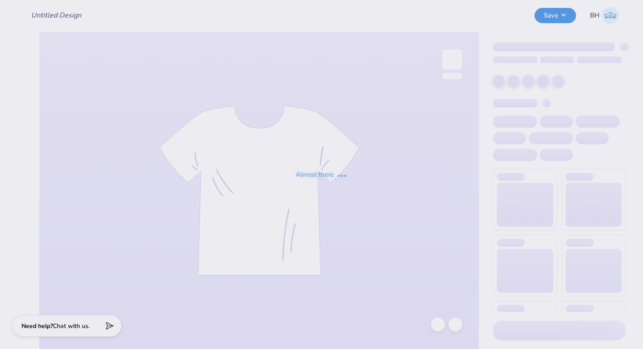
type input "DG Bid Day Tanks!"
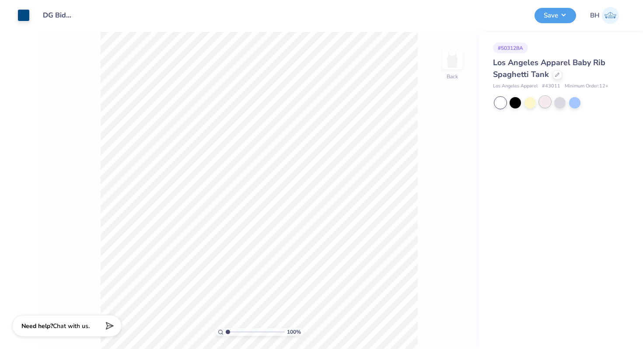
click at [549, 103] on div at bounding box center [545, 101] width 11 height 11
click at [24, 15] on div at bounding box center [24, 14] width 12 height 12
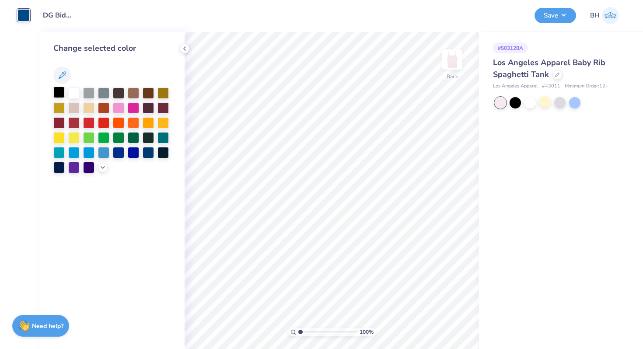
click at [60, 91] on div at bounding box center [58, 92] width 11 height 11
click at [568, 16] on button "Save" at bounding box center [556, 14] width 42 height 15
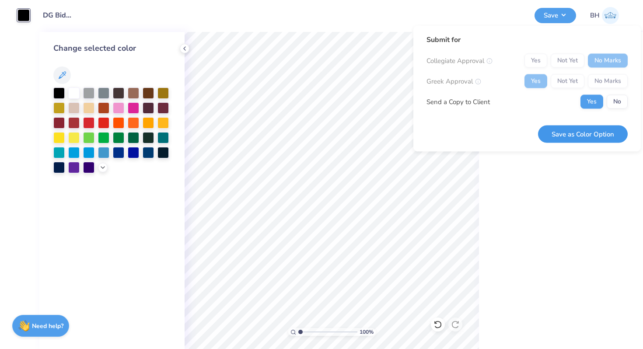
click at [583, 130] on button "Save as Color Option" at bounding box center [583, 134] width 90 height 18
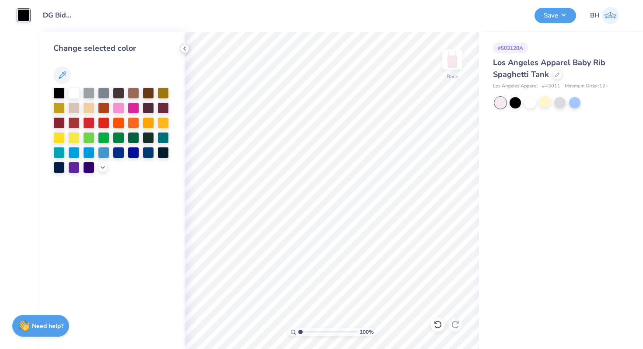
click at [185, 49] on icon at bounding box center [184, 48] width 7 height 7
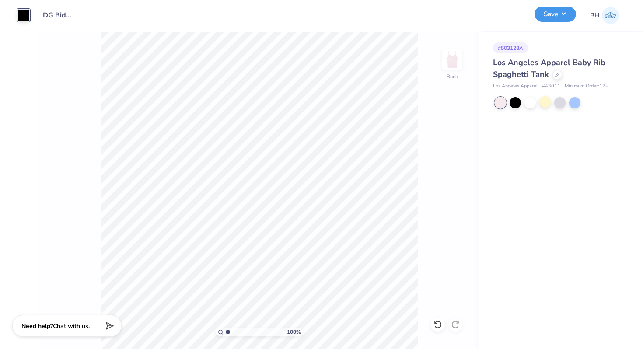
click at [544, 18] on button "Save" at bounding box center [556, 14] width 42 height 15
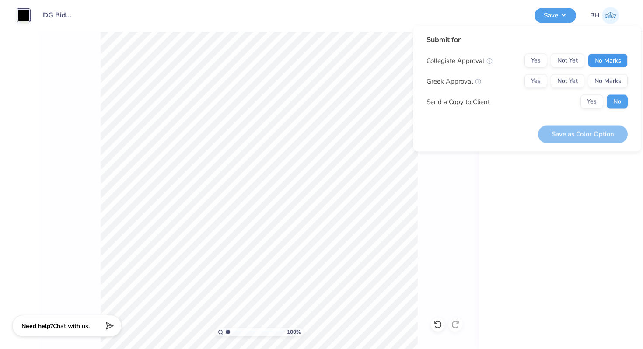
click at [602, 59] on button "No Marks" at bounding box center [608, 61] width 40 height 14
click at [542, 80] on button "Yes" at bounding box center [536, 81] width 23 height 14
click at [569, 129] on button "Save as Color Option" at bounding box center [583, 134] width 90 height 18
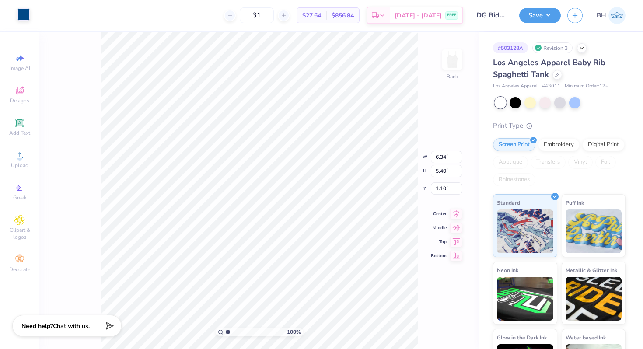
click at [22, 14] on div at bounding box center [24, 14] width 12 height 12
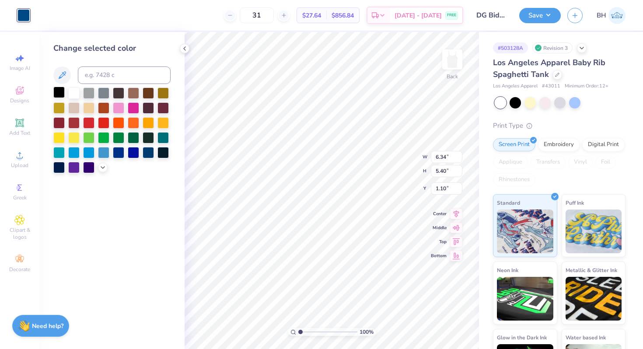
click at [53, 93] on div at bounding box center [58, 92] width 11 height 11
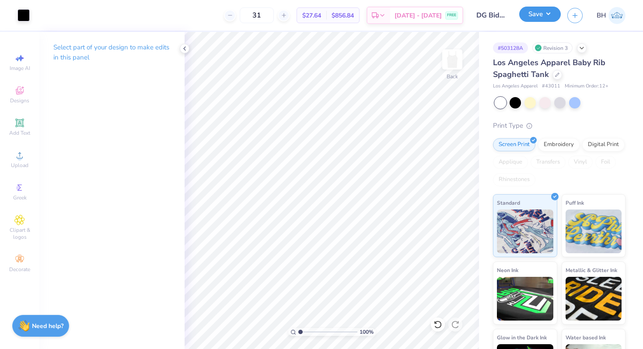
click at [551, 18] on button "Save" at bounding box center [541, 14] width 42 height 15
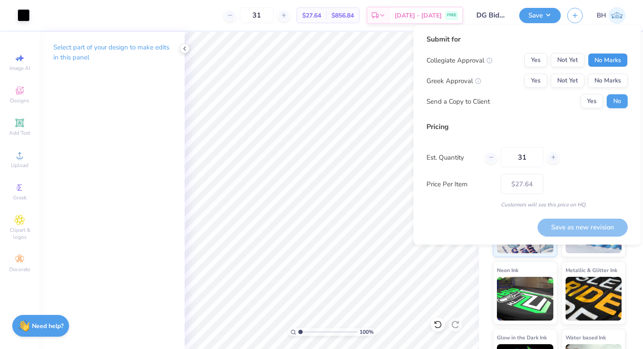
click at [610, 64] on button "No Marks" at bounding box center [608, 60] width 40 height 14
click at [539, 82] on button "Yes" at bounding box center [536, 81] width 23 height 14
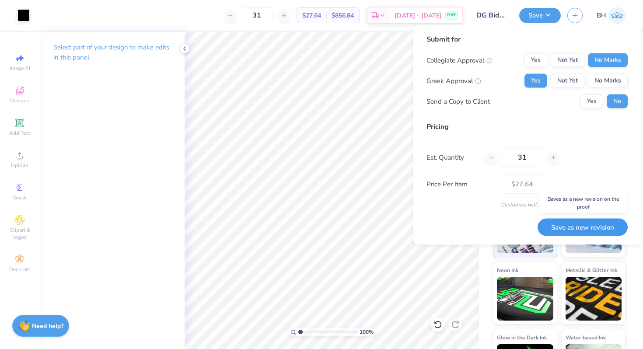
click at [587, 232] on button "Save as new revision" at bounding box center [583, 227] width 90 height 18
type input "$27.64"
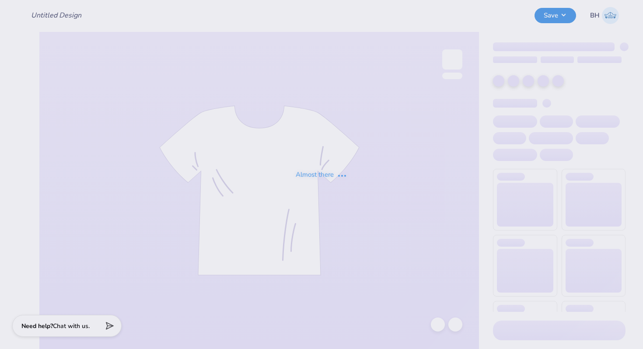
type input "DG Bid Day Tanks!"
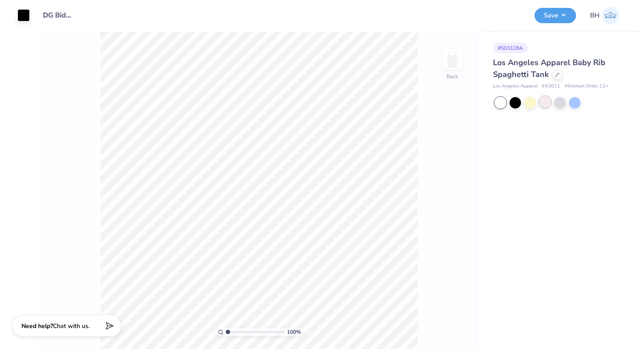
click at [542, 105] on div at bounding box center [545, 101] width 11 height 11
click at [541, 13] on button "Save" at bounding box center [556, 14] width 42 height 15
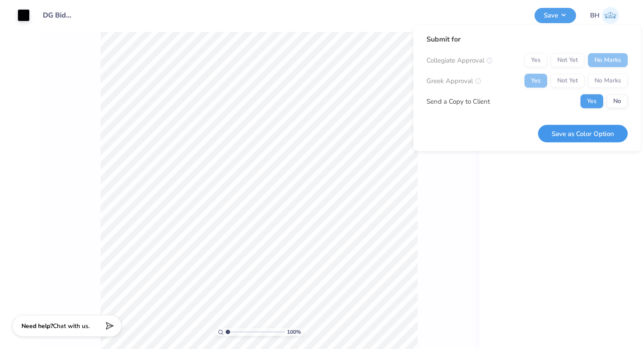
click at [577, 128] on button "Save as Color Option" at bounding box center [583, 134] width 90 height 18
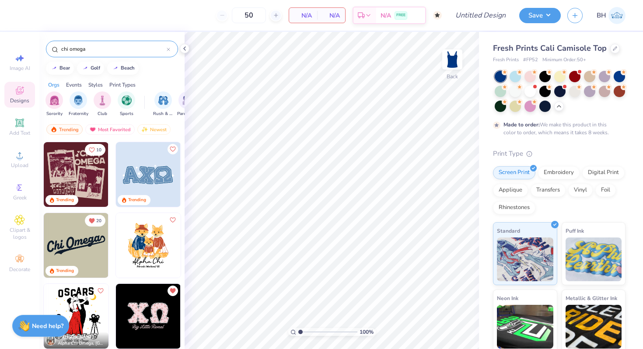
scroll to position [55, 0]
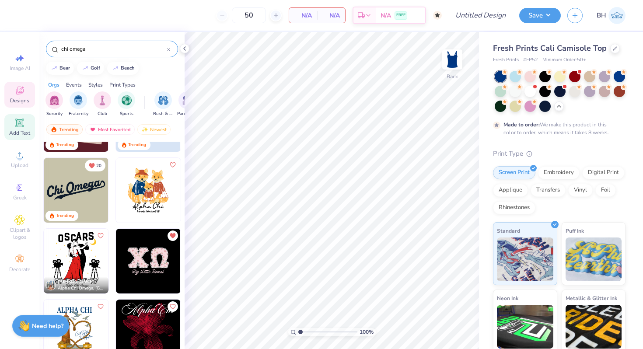
drag, startPoint x: 17, startPoint y: 131, endPoint x: 30, endPoint y: 117, distance: 19.5
click at [17, 131] on span "Add Text" at bounding box center [19, 133] width 21 height 7
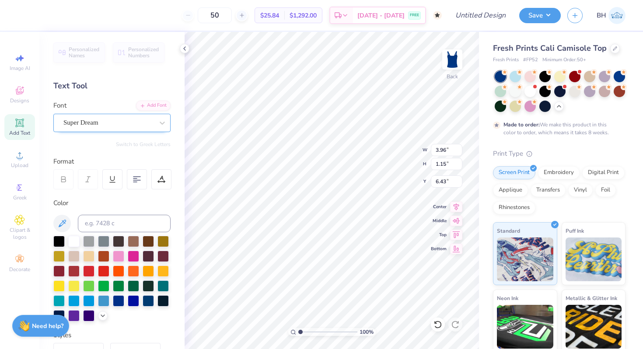
click at [107, 119] on div "Super Dream" at bounding box center [109, 123] width 92 height 14
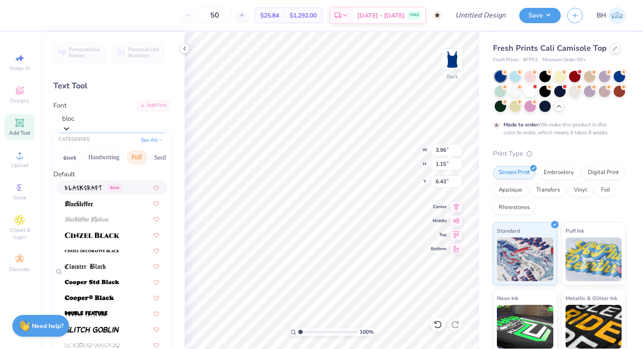
scroll to position [0, 0]
type input "b"
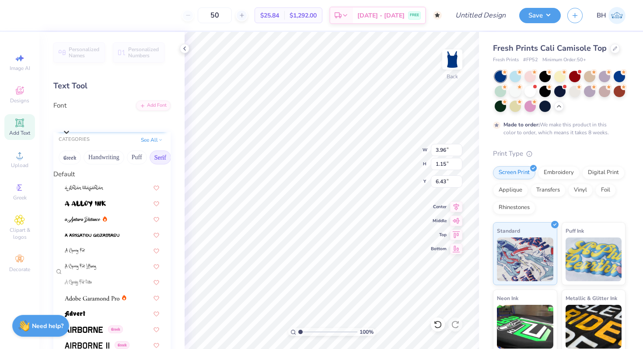
click at [154, 160] on button "Serif" at bounding box center [160, 158] width 21 height 14
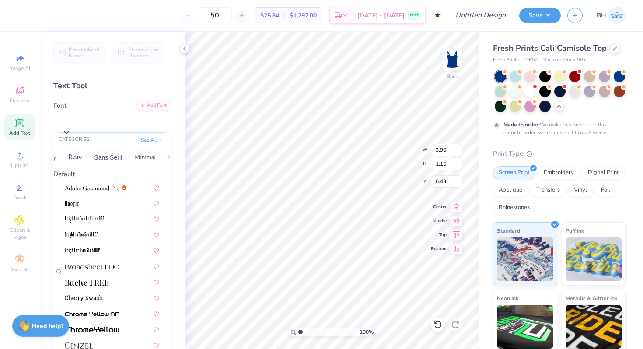
scroll to position [0, 177]
click at [74, 158] on button "Retro" at bounding box center [73, 158] width 23 height 14
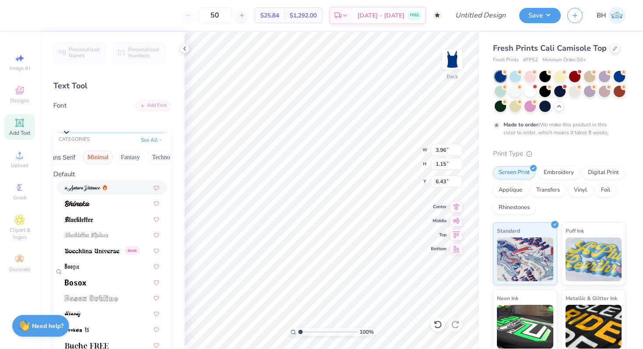
scroll to position [0, 257]
click at [158, 160] on button "Others" at bounding box center [156, 158] width 26 height 14
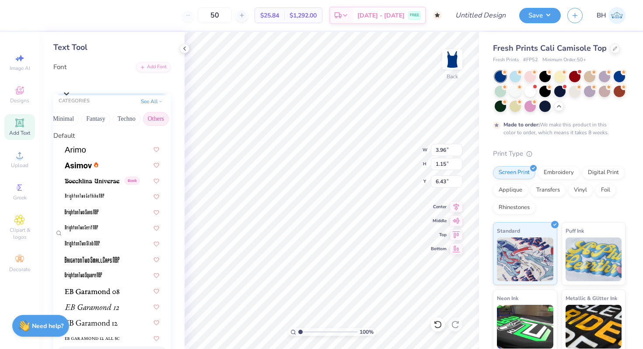
scroll to position [24, 0]
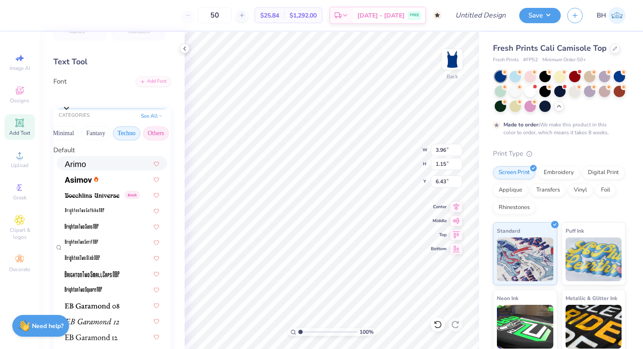
click at [121, 133] on button "Techno" at bounding box center [127, 134] width 28 height 14
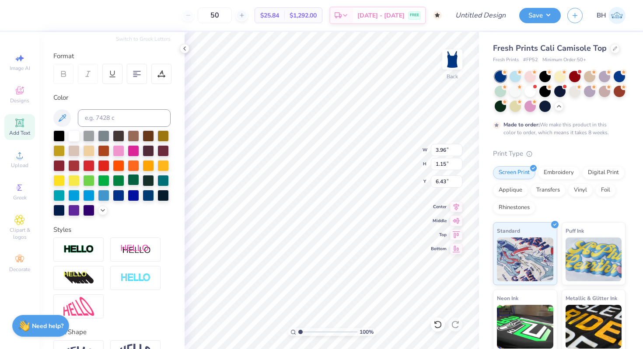
scroll to position [0, 0]
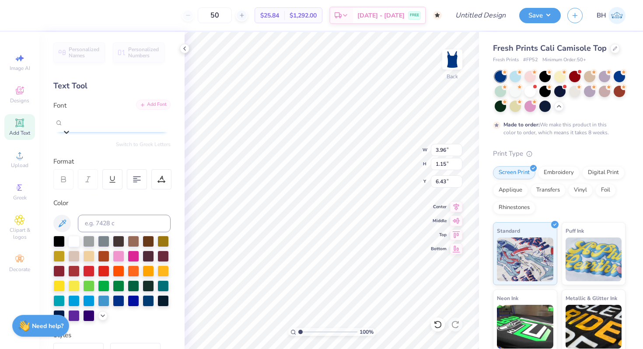
click at [158, 102] on div "Add Font" at bounding box center [153, 105] width 35 height 10
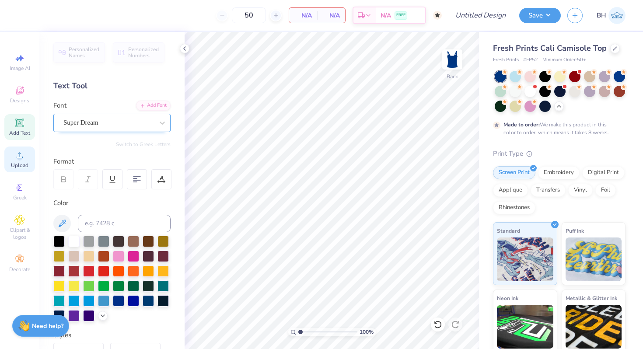
click at [20, 148] on div "Upload" at bounding box center [19, 160] width 31 height 26
click at [32, 162] on div "Upload" at bounding box center [19, 160] width 31 height 26
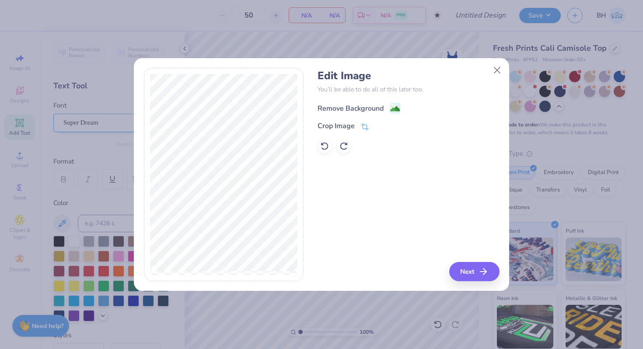
click at [351, 102] on div "Edit Image You’ll be able to do all of this later too. Remove Background Crop I…" at bounding box center [409, 112] width 182 height 84
click at [351, 103] on div "Remove Background" at bounding box center [351, 108] width 66 height 11
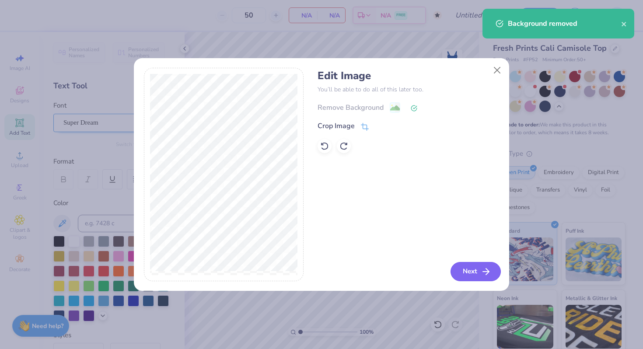
click at [468, 268] on button "Next" at bounding box center [476, 271] width 50 height 19
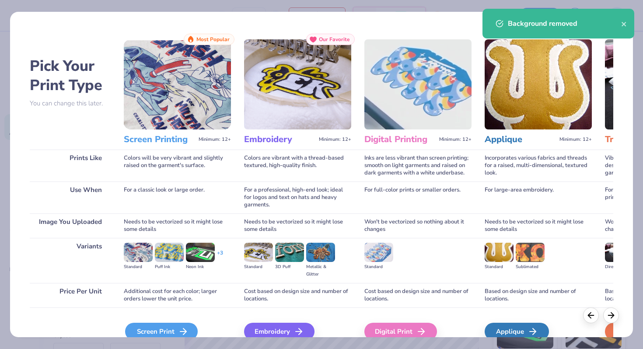
click at [174, 331] on div "Screen Print" at bounding box center [161, 332] width 73 height 18
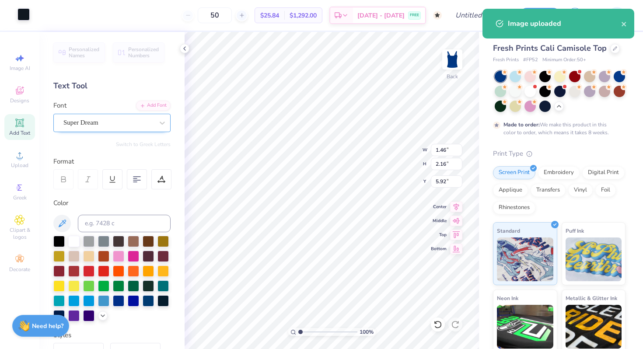
click at [24, 18] on div at bounding box center [24, 14] width 12 height 12
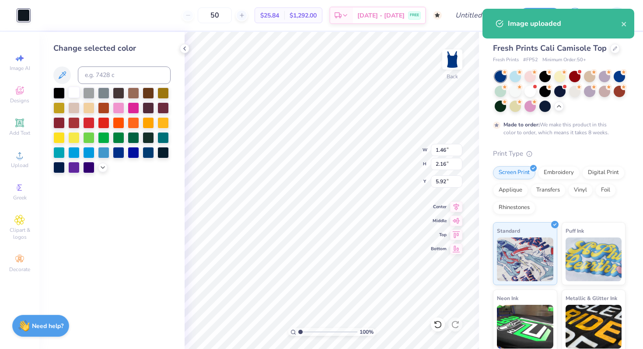
click at [73, 90] on div at bounding box center [73, 92] width 11 height 11
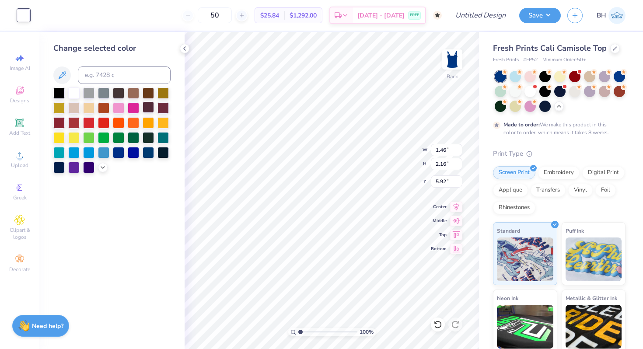
type input "3.08"
type input "0.85"
type input "1.25"
type input "3.99"
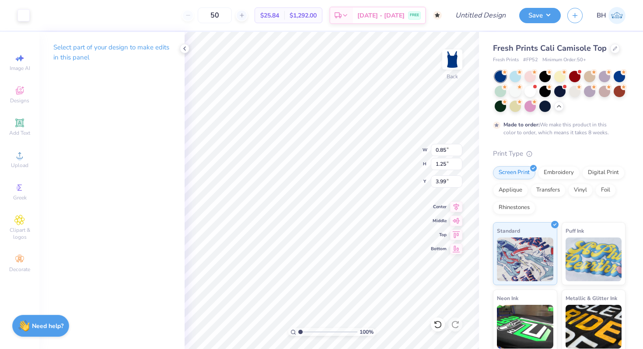
type input "2.98"
click at [383, 165] on div "100 % Back W 0.85 0.85 " H 1.25 1.25 " Y 2.98 2.98 " Center Middle Top Bottom" at bounding box center [332, 190] width 295 height 317
click at [20, 163] on span "Upload" at bounding box center [20, 165] width 18 height 7
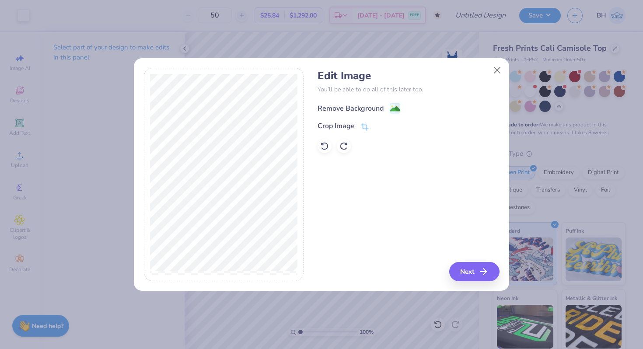
click at [334, 109] on div "Remove Background" at bounding box center [351, 108] width 66 height 11
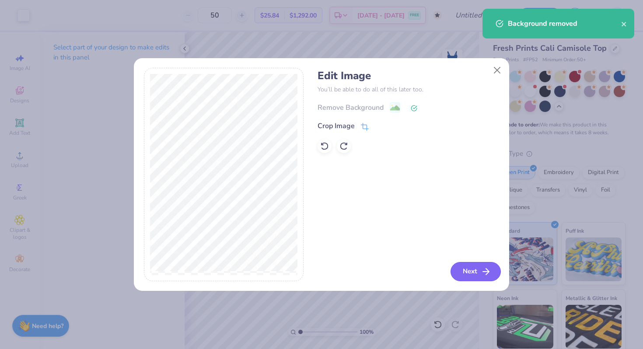
click at [479, 274] on button "Next" at bounding box center [476, 271] width 50 height 19
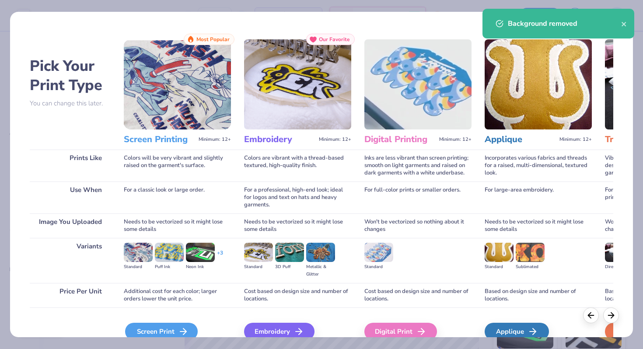
click at [161, 328] on div "Screen Print" at bounding box center [161, 332] width 73 height 18
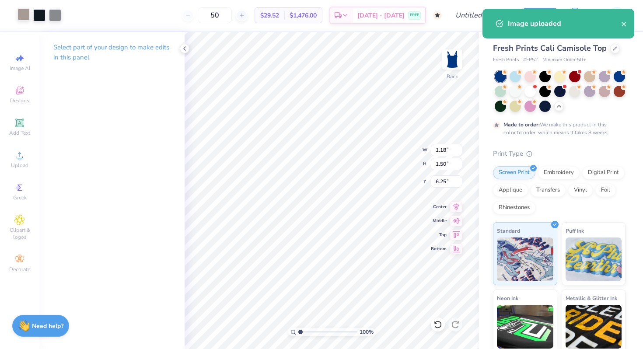
click at [19, 11] on div at bounding box center [24, 14] width 12 height 12
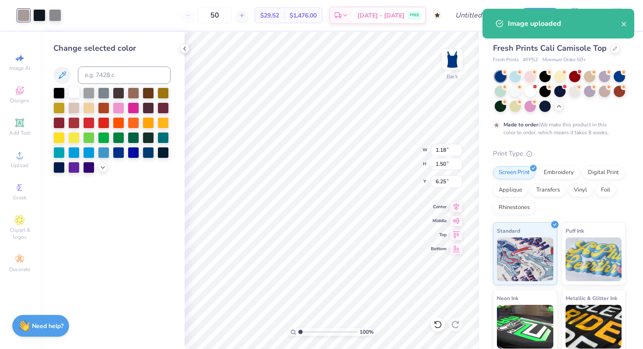
click at [71, 95] on div at bounding box center [73, 92] width 11 height 11
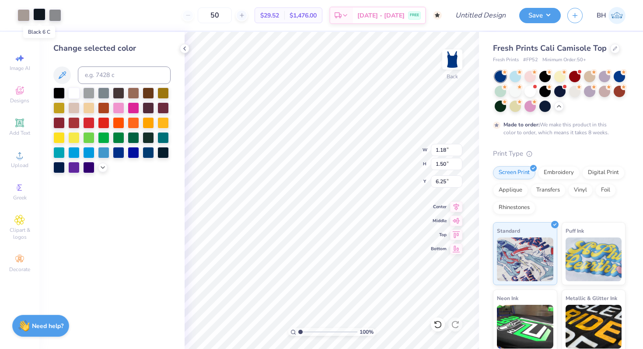
click at [37, 14] on div at bounding box center [39, 14] width 12 height 12
click at [75, 92] on div at bounding box center [73, 92] width 11 height 11
click at [40, 13] on div at bounding box center [39, 14] width 12 height 12
click at [71, 91] on div at bounding box center [73, 92] width 11 height 11
click at [42, 17] on div at bounding box center [39, 14] width 12 height 12
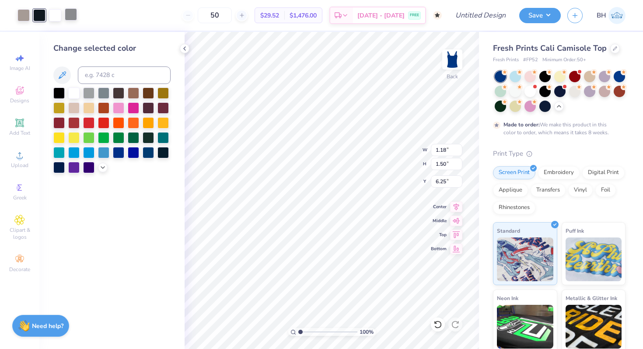
click at [67, 15] on div at bounding box center [71, 14] width 12 height 12
click at [74, 91] on div at bounding box center [73, 92] width 11 height 11
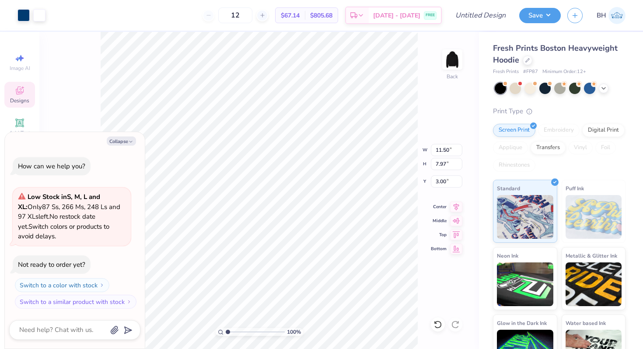
type textarea "x"
type input "6.57"
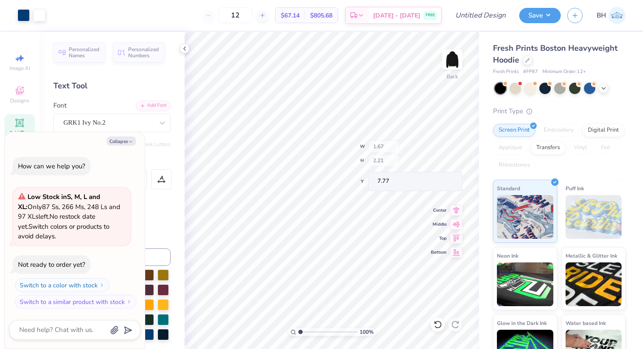
type textarea "x"
type input "7.77"
click at [527, 59] on icon at bounding box center [528, 59] width 4 height 4
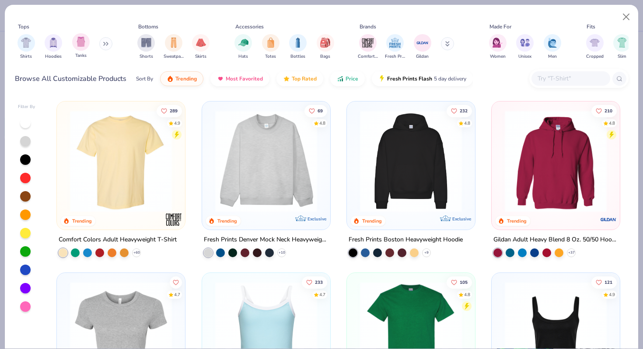
click at [77, 51] on div "Tanks" at bounding box center [81, 46] width 18 height 26
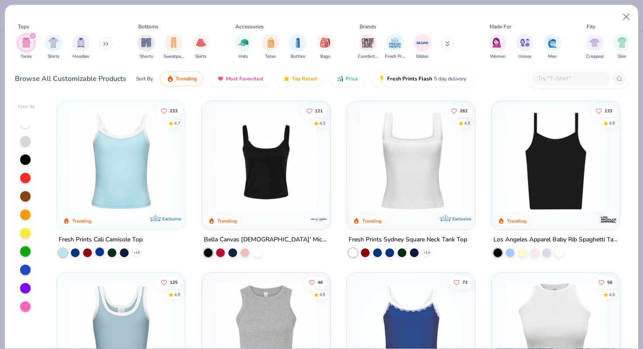
click at [103, 252] on div at bounding box center [99, 252] width 9 height 9
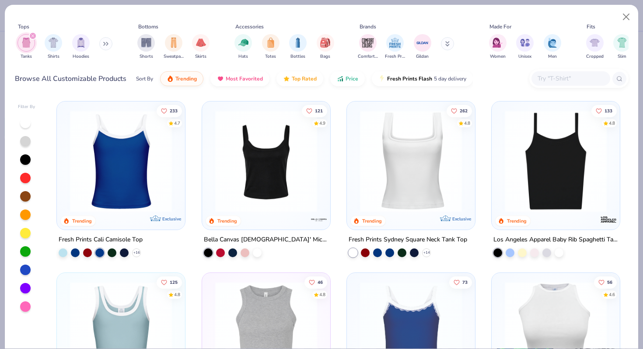
click at [137, 170] on img at bounding box center [121, 161] width 111 height 102
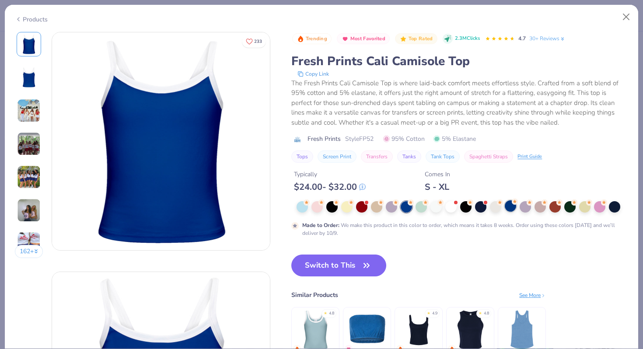
click at [509, 204] on div at bounding box center [510, 205] width 11 height 11
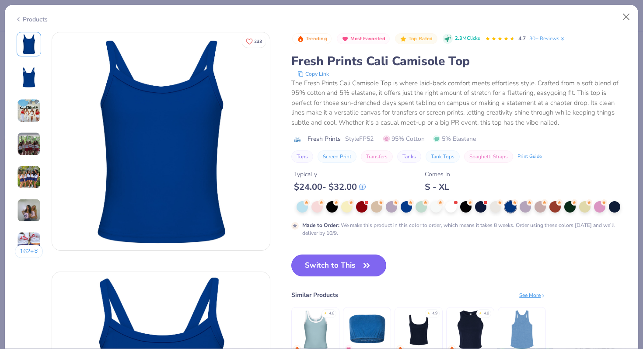
click at [363, 257] on button "Switch to This" at bounding box center [339, 266] width 95 height 22
type textarea "x"
type input "50"
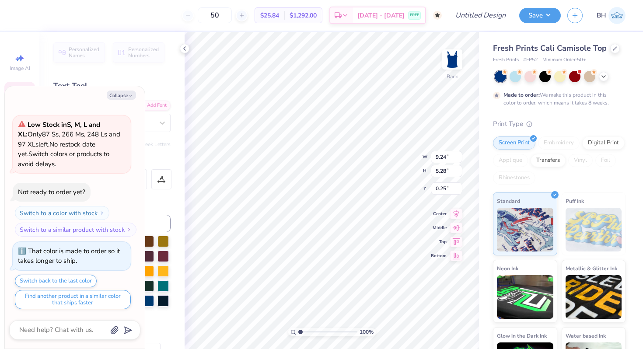
type textarea "x"
type input "1.72"
click at [123, 97] on button "Collapse" at bounding box center [121, 95] width 29 height 9
type textarea "x"
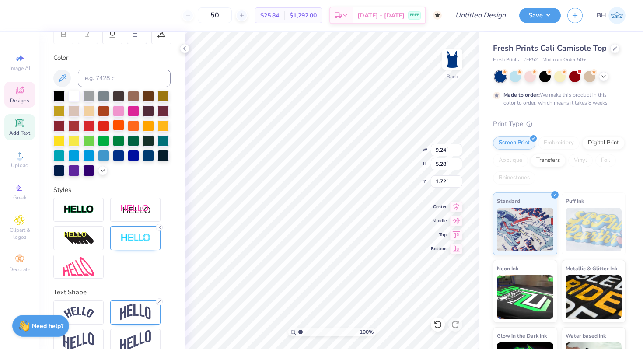
scroll to position [159, 0]
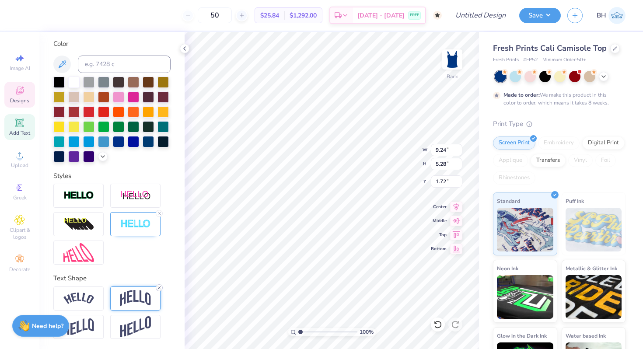
click at [160, 288] on line at bounding box center [159, 288] width 3 height 3
type input "9.19"
type input "3.96"
type input "2.38"
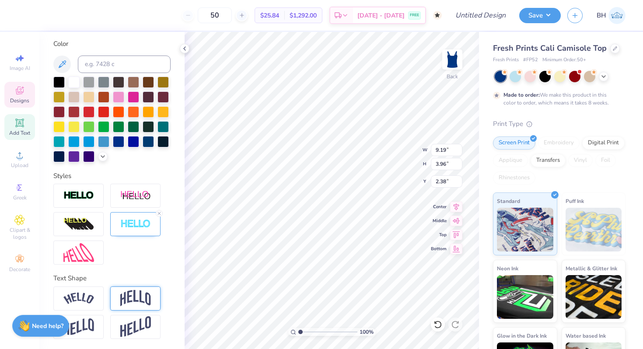
type textarea "B"
type textarea "Chi omega"
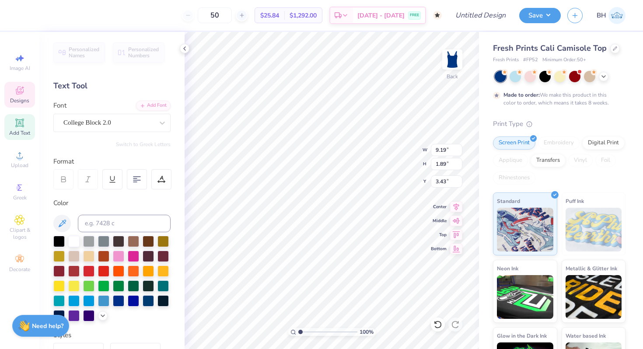
type input "7.59"
type input "1.56"
type input "3.02"
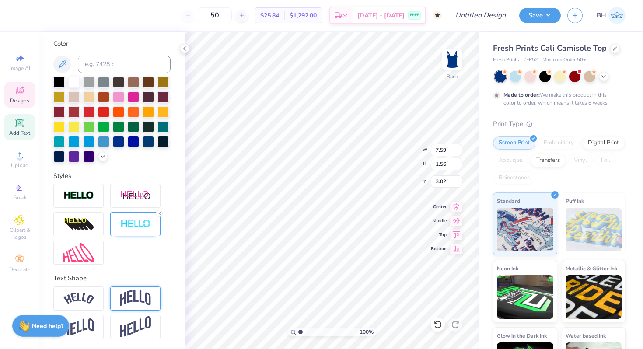
click at [132, 294] on img at bounding box center [135, 298] width 31 height 17
type input "3.12"
type input "2.23"
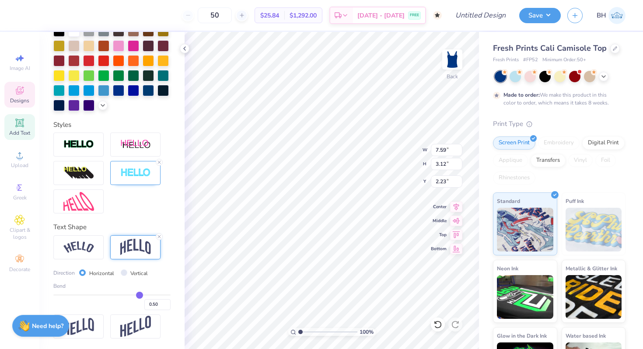
type input "0.51"
type input "0.5"
type input "0.50"
type input "0.49"
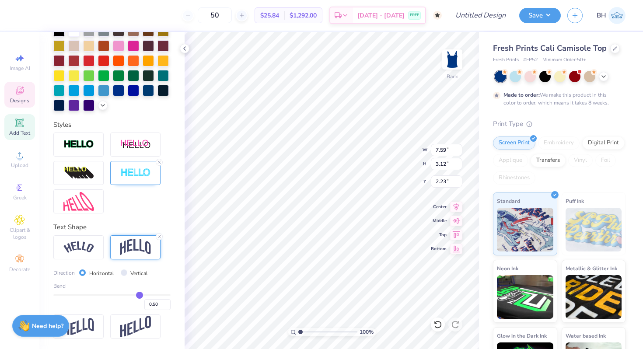
type input "0.49"
type input "0.48"
type input "0.47"
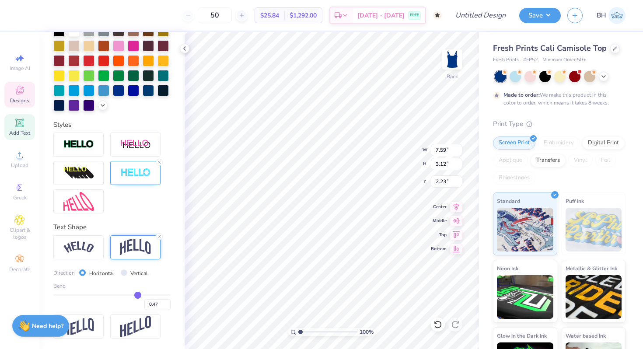
type input "0.46"
type input "0.45"
type input "0.44"
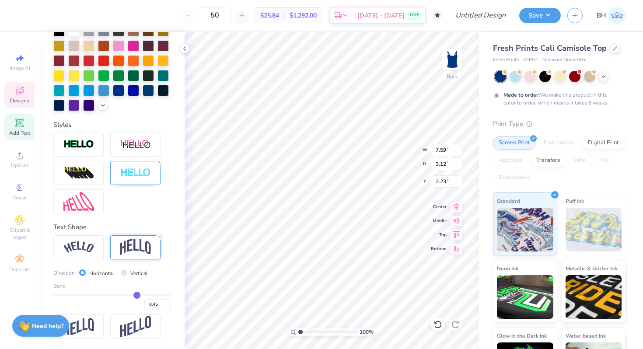
type input "0.44"
type input "0.43"
type input "0.42"
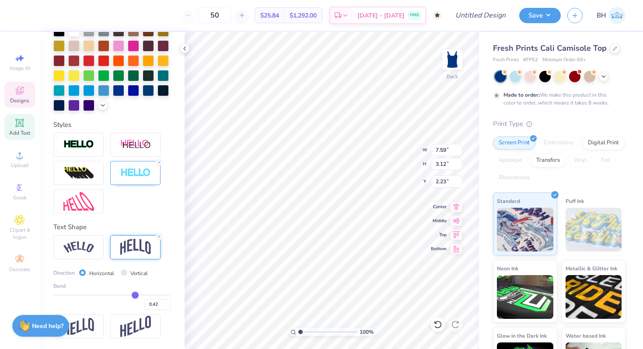
type input "0.41"
type input "0.4"
type input "0.40"
type input "0.39"
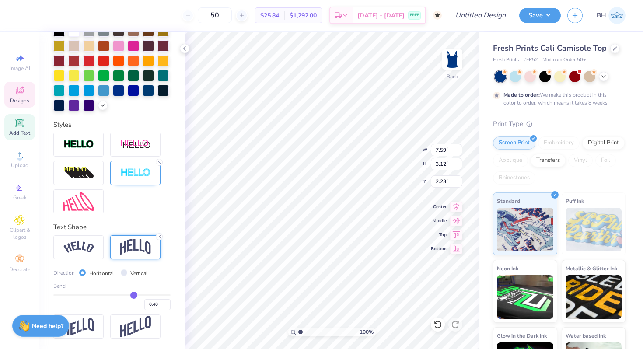
type input "0.39"
type input "0.38"
type input "0.37"
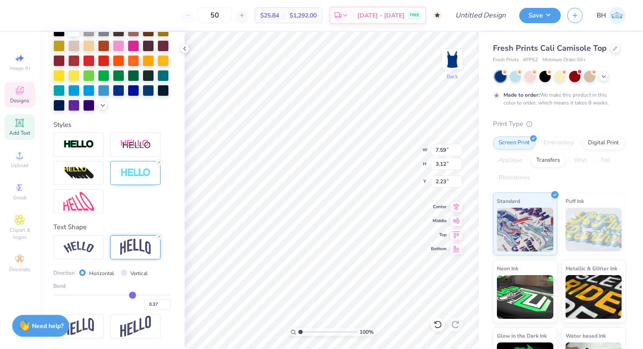
type input "0.36"
drag, startPoint x: 140, startPoint y: 296, endPoint x: 132, endPoint y: 295, distance: 8.4
type input "0.36"
click at [132, 295] on input "range" at bounding box center [111, 295] width 117 height 1
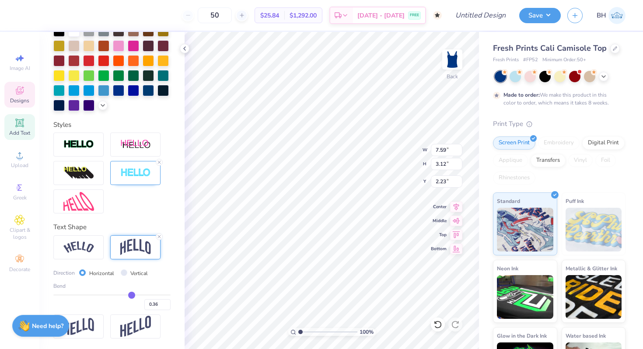
type input "2.66"
type input "2.47"
click at [21, 94] on icon at bounding box center [20, 91] width 8 height 8
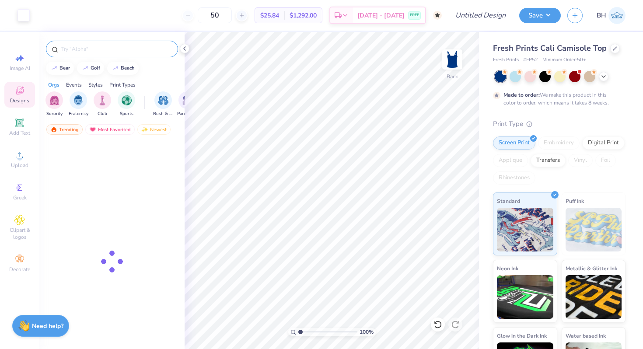
click at [78, 53] on div at bounding box center [112, 49] width 132 height 17
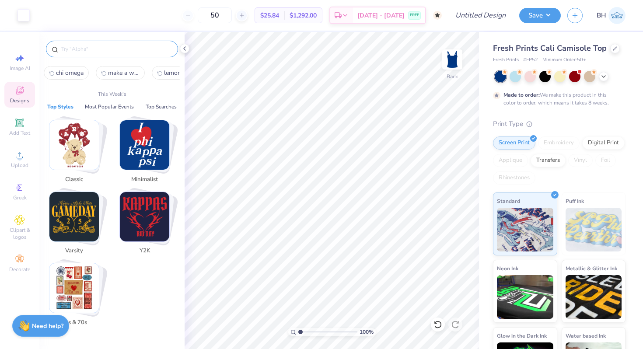
click at [78, 53] on input "text" at bounding box center [116, 49] width 112 height 9
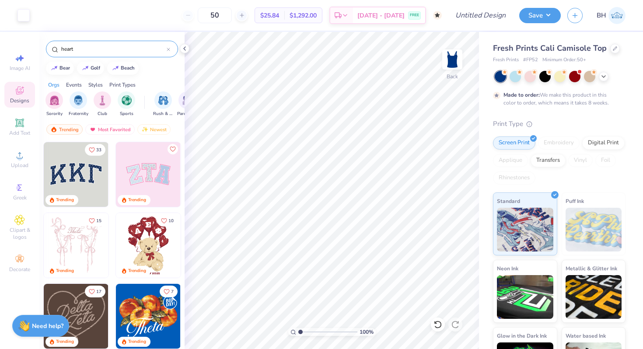
type input "heart"
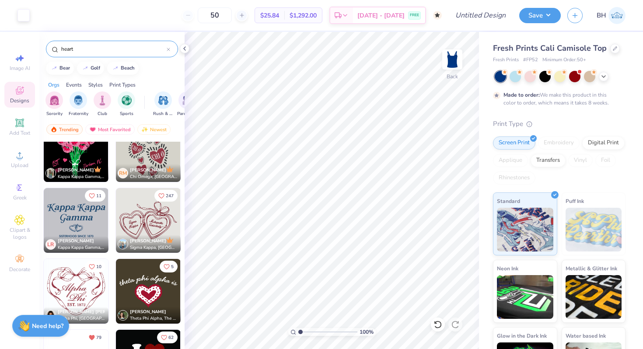
scroll to position [1586, 0]
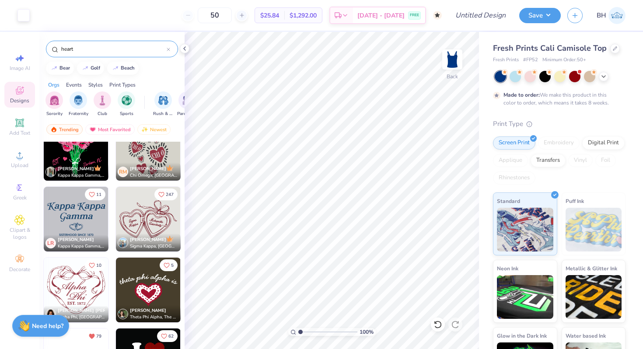
click at [149, 224] on img at bounding box center [148, 219] width 65 height 65
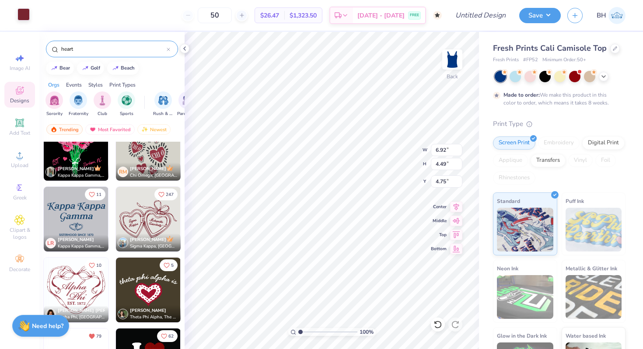
click at [24, 12] on div at bounding box center [24, 14] width 12 height 12
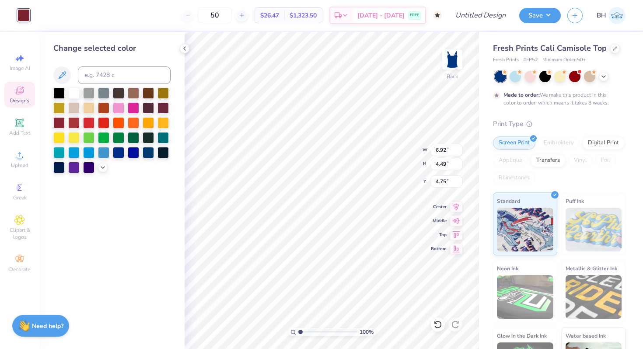
drag, startPoint x: 72, startPoint y: 91, endPoint x: 175, endPoint y: 159, distance: 123.8
click at [72, 91] on div at bounding box center [73, 93] width 11 height 11
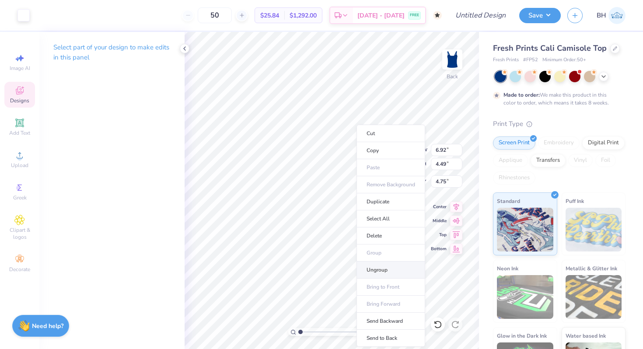
click at [375, 274] on li "Ungroup" at bounding box center [391, 270] width 69 height 17
type input "7.95"
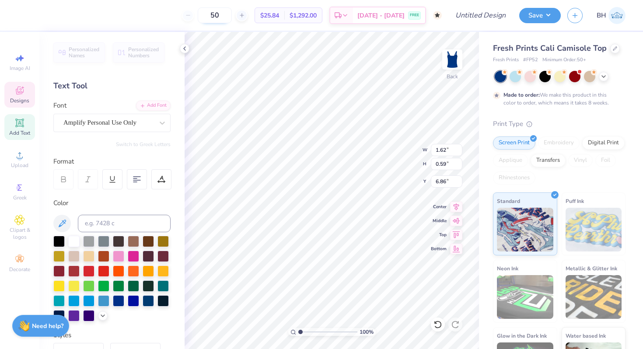
scroll to position [0, 0]
type textarea "Heart"
type input "5.85"
type input "1.01"
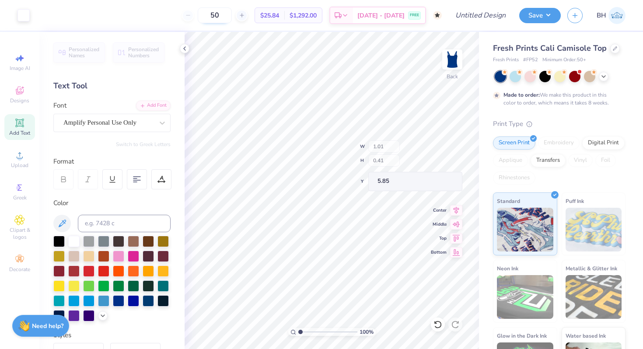
type input "0.41"
type input "5.88"
type input "5.63"
type input "1.39"
type input "0.57"
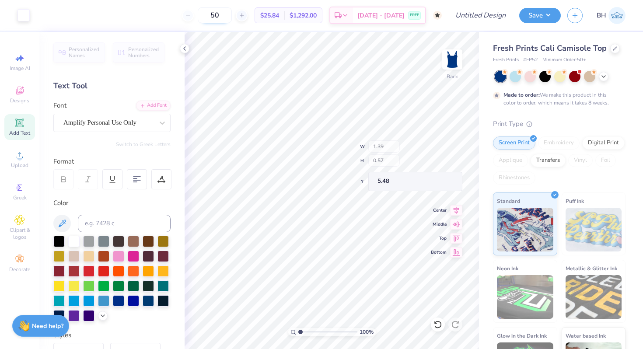
type input "4.84"
type textarea "Throb"
type input "1.18"
type input "0.48"
type input "4.93"
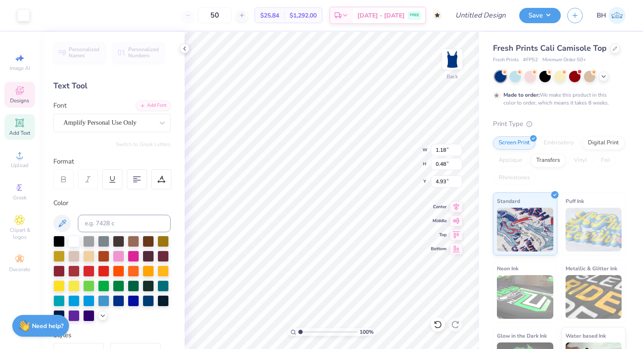
type input "4.89"
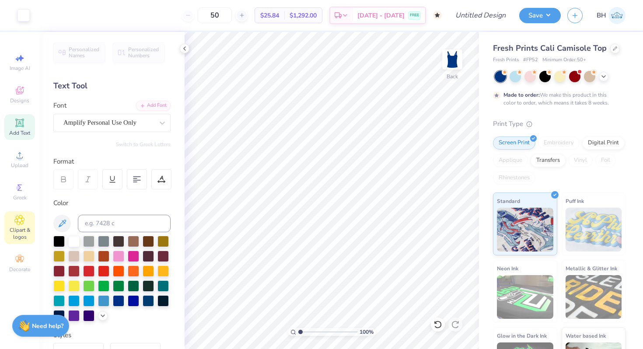
click at [27, 239] on span "Clipart & logos" at bounding box center [19, 234] width 31 height 14
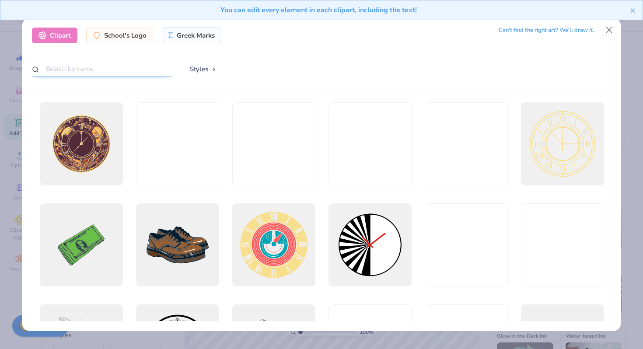
click at [134, 67] on input "text" at bounding box center [102, 69] width 140 height 16
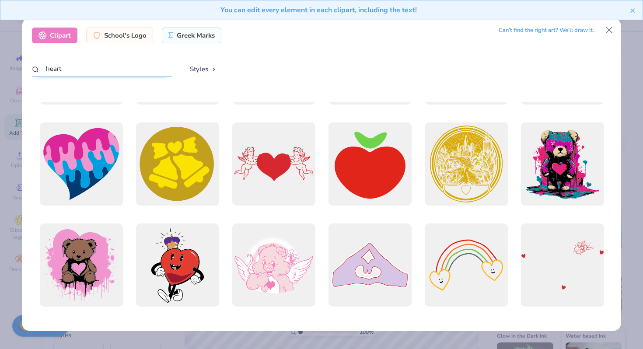
scroll to position [2594, 0]
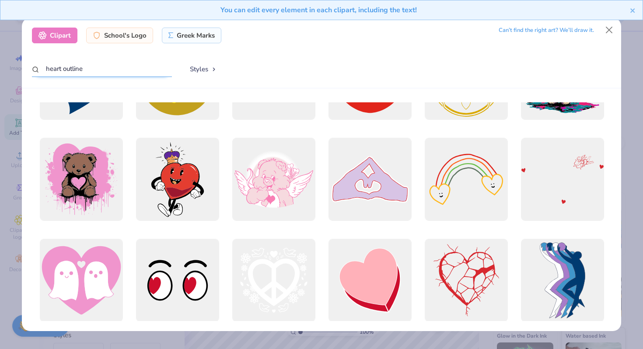
type input "heart outline"
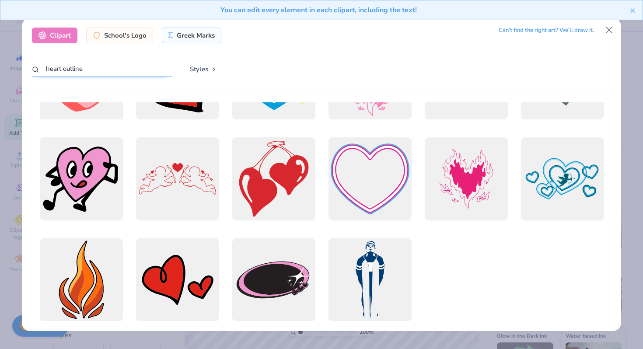
scroll to position [84, 0]
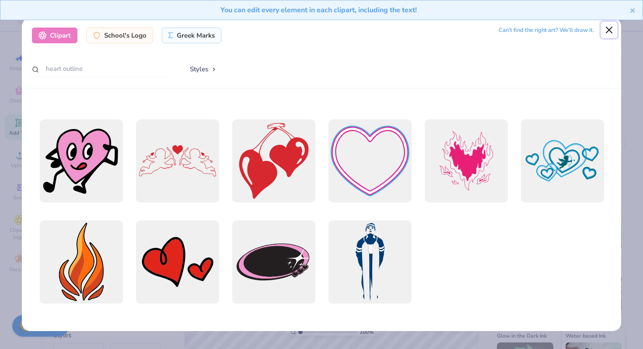
click at [605, 28] on button "Close" at bounding box center [609, 30] width 17 height 17
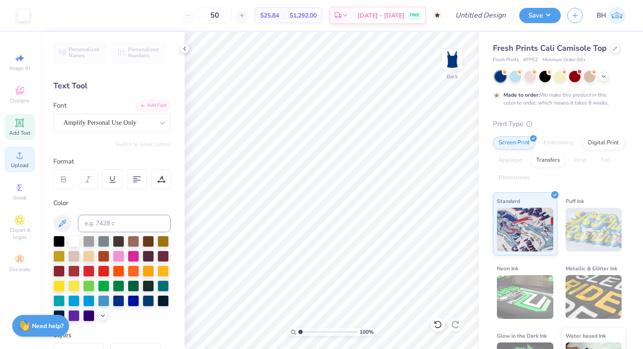
click at [21, 163] on span "Upload" at bounding box center [20, 165] width 18 height 7
click at [26, 100] on span "Designs" at bounding box center [19, 100] width 19 height 7
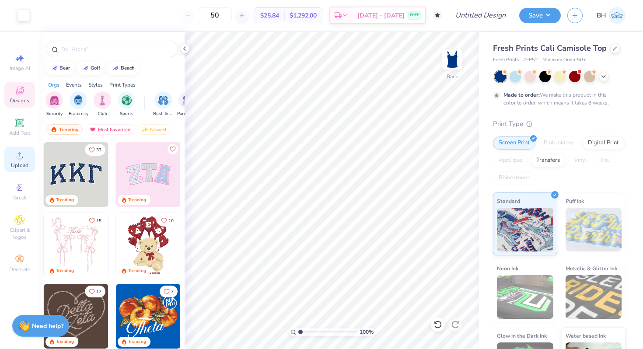
click at [20, 163] on span "Upload" at bounding box center [20, 165] width 18 height 7
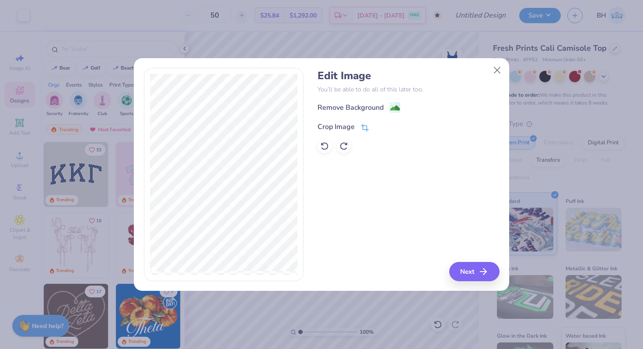
click at [338, 127] on div "Crop Image" at bounding box center [336, 127] width 37 height 11
click at [379, 125] on icon at bounding box center [379, 125] width 5 height 5
click at [399, 103] on span at bounding box center [395, 108] width 11 height 11
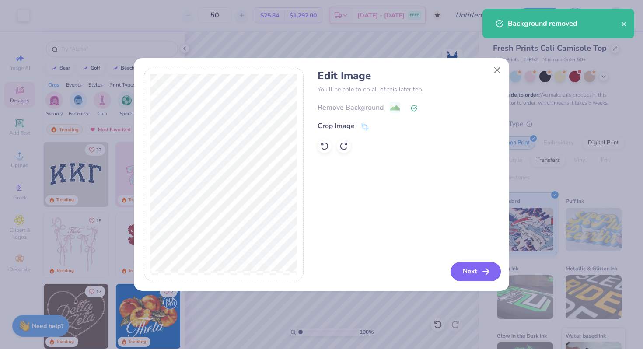
click at [468, 268] on button "Next" at bounding box center [476, 271] width 50 height 19
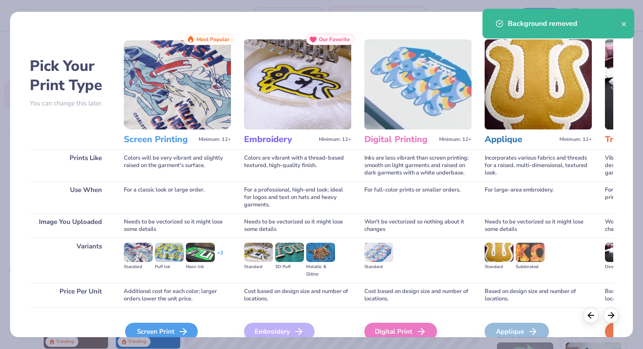
click at [153, 333] on div "Screen Print" at bounding box center [161, 332] width 73 height 18
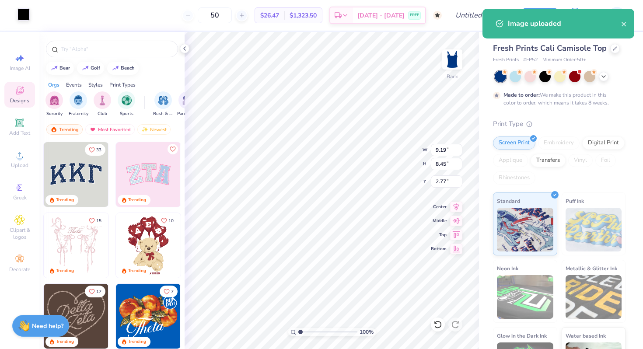
click at [25, 17] on div at bounding box center [24, 14] width 12 height 12
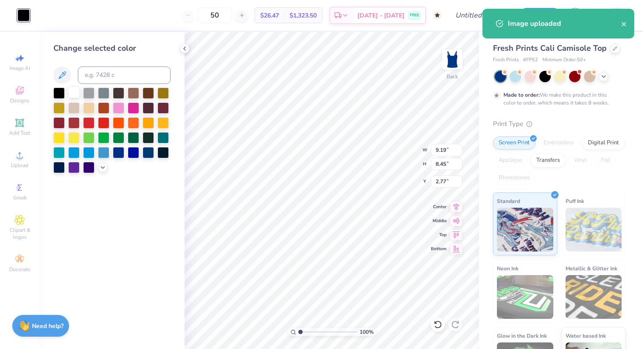
click at [71, 95] on div at bounding box center [73, 92] width 11 height 11
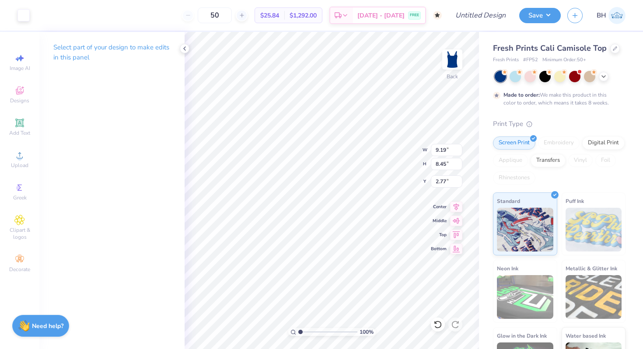
type input "1.93"
type input "1.77"
type input "4.24"
type input "1.60"
type input "1.47"
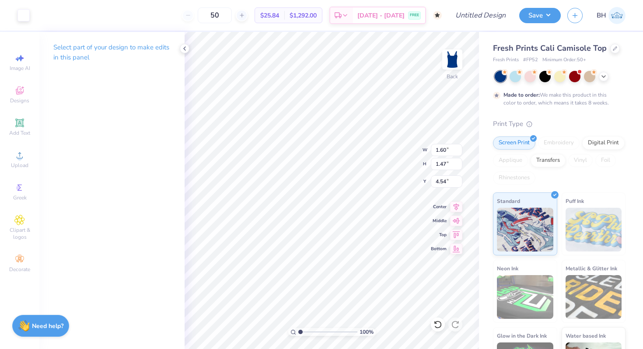
type input "4.39"
type input "1.18"
type input "0.48"
type input "4.89"
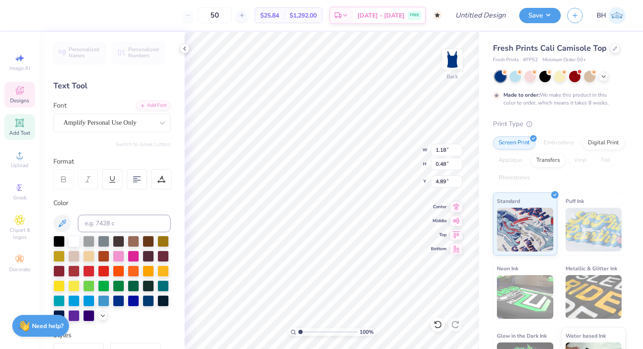
type textarea "Throb"
type input "1.10"
type input "4.89"
type input "1.60"
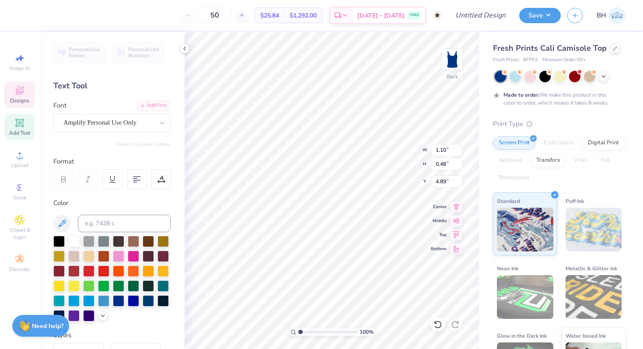
type input "1.47"
type input "7.67"
type input "4.39"
type input "6.61"
type input "2.31"
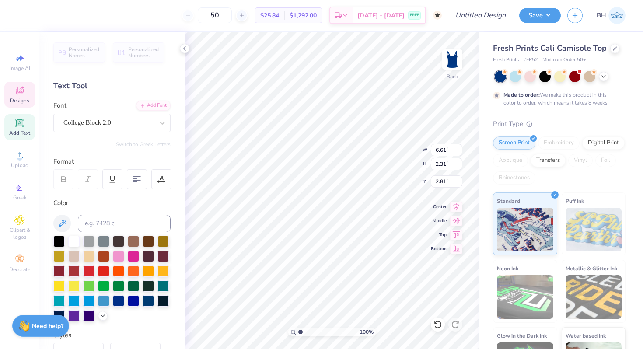
type input "2.57"
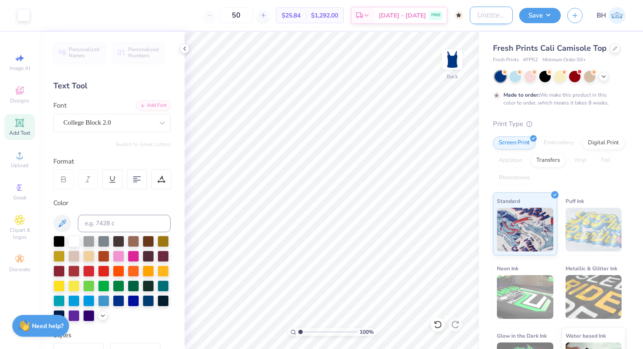
click at [471, 16] on input "Design Title" at bounding box center [491, 16] width 43 height 18
type input "t"
type input "heart throb tank"
click at [534, 17] on button "Save" at bounding box center [541, 14] width 42 height 15
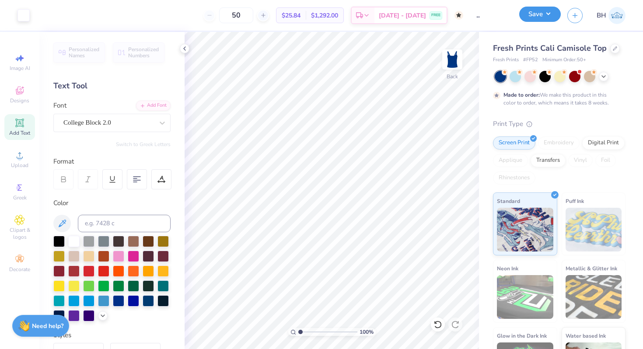
scroll to position [0, 0]
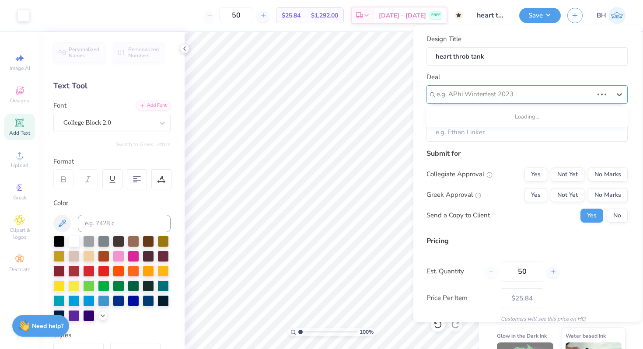
click at [512, 96] on div at bounding box center [515, 94] width 157 height 12
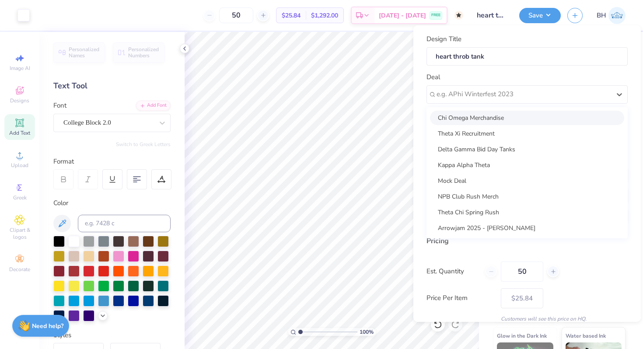
click at [483, 121] on div "Chi Omega Merchandise" at bounding box center [527, 118] width 194 height 14
type input "[PERSON_NAME]"
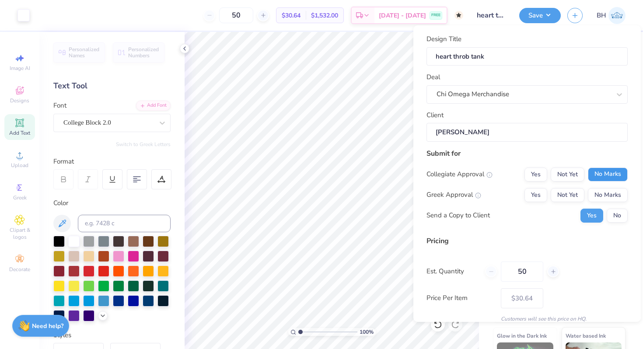
click at [605, 179] on button "No Marks" at bounding box center [608, 175] width 40 height 14
click at [540, 199] on button "Yes" at bounding box center [536, 195] width 23 height 14
click at [614, 217] on button "No" at bounding box center [617, 216] width 21 height 14
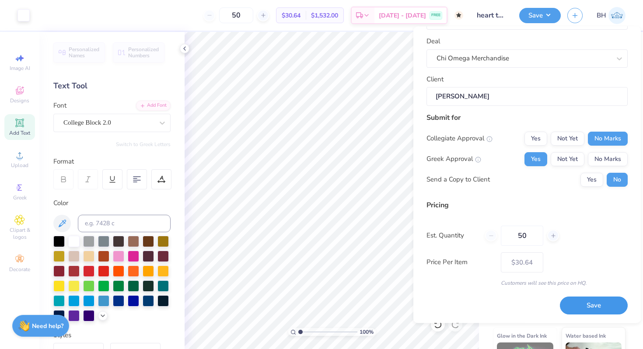
click at [593, 299] on button "Save" at bounding box center [594, 306] width 68 height 18
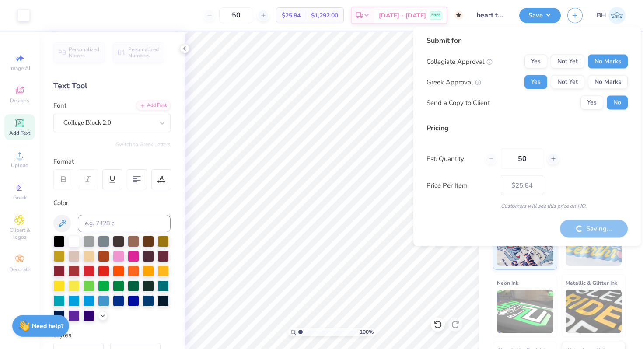
type input "– –"
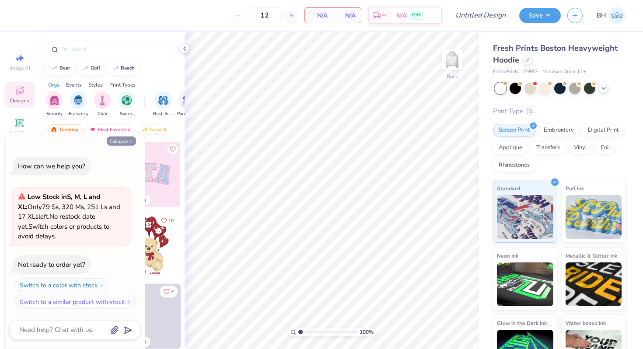
click at [126, 143] on button "Collapse" at bounding box center [121, 141] width 29 height 9
type textarea "x"
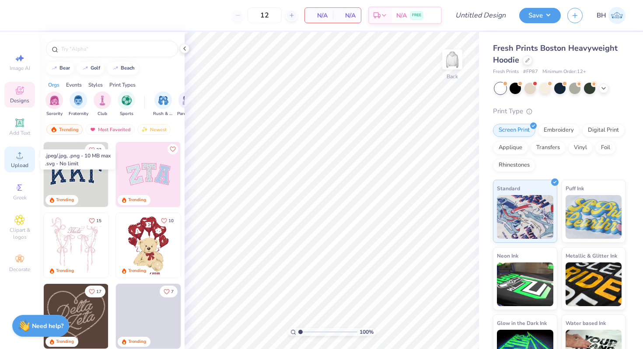
click at [22, 159] on icon at bounding box center [19, 155] width 11 height 11
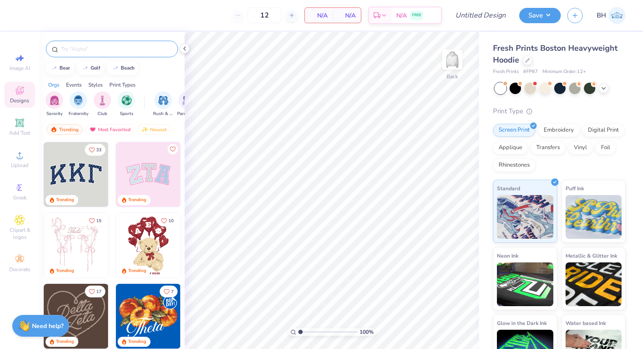
click at [130, 47] on input "text" at bounding box center [116, 49] width 112 height 9
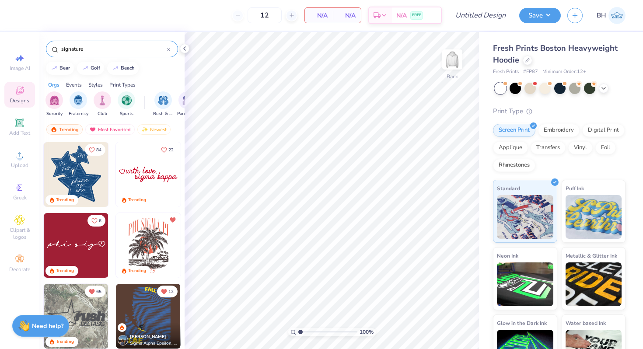
type input "signature"
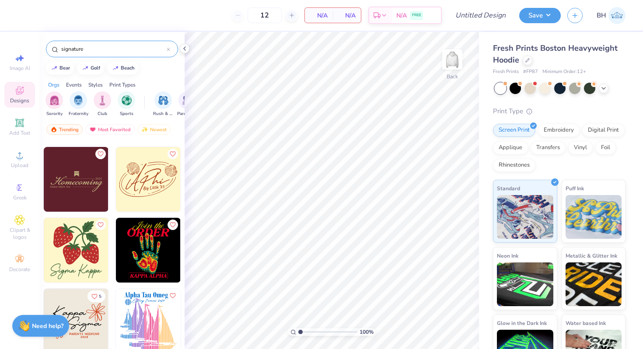
scroll to position [137, 0]
click at [141, 172] on img at bounding box center [148, 179] width 65 height 65
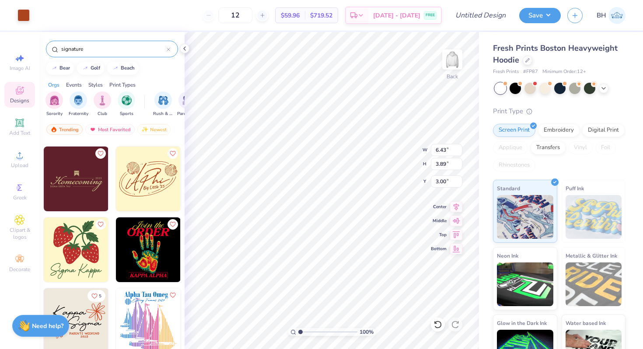
type input "8.24"
type input "4.99"
type input "1.91"
type input "13.98"
type input "8.47"
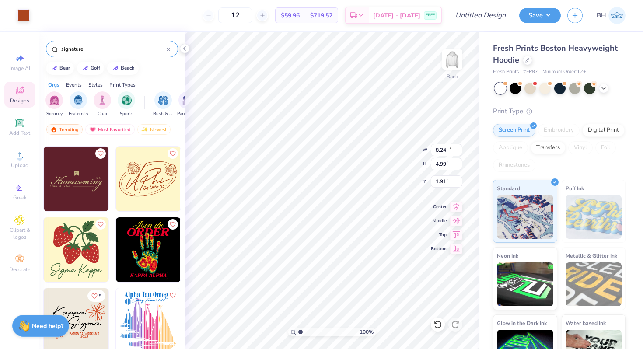
type input "2.05"
click at [315, 268] on li "Ungroup" at bounding box center [337, 270] width 69 height 17
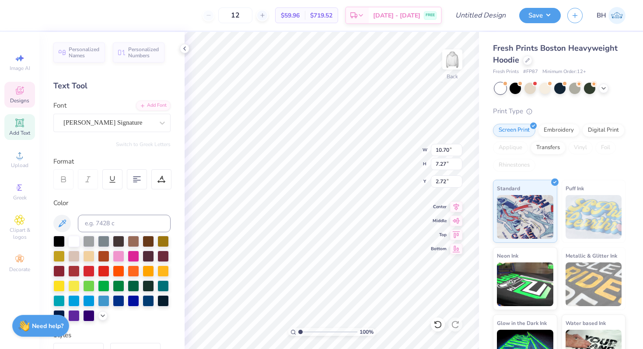
type input "5.37"
type input "5.08"
type input "1.35"
type input "7.65"
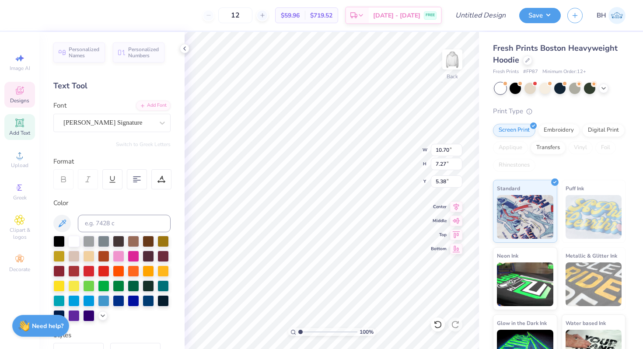
type textarea "Chi Omega"
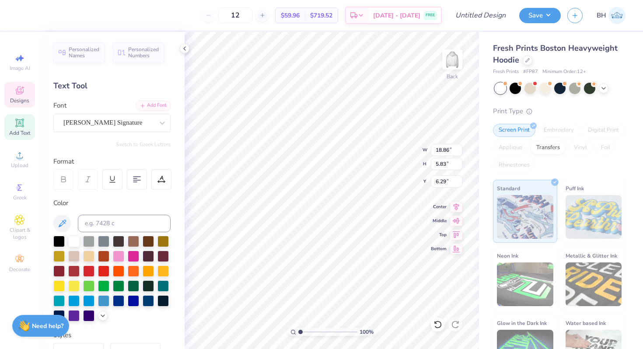
click at [524, 63] on div "Fresh Prints Boston Heavyweight Hoodie" at bounding box center [559, 54] width 133 height 24
click at [530, 60] on div at bounding box center [528, 60] width 10 height 10
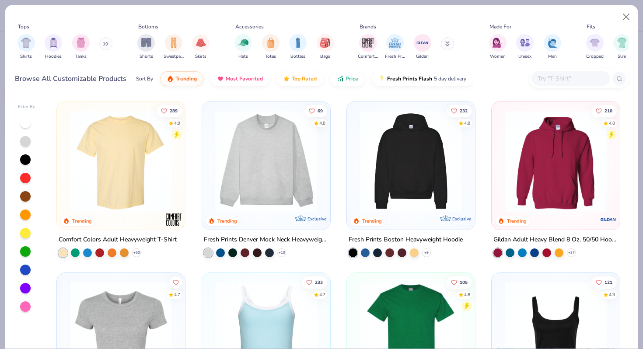
scroll to position [39, 0]
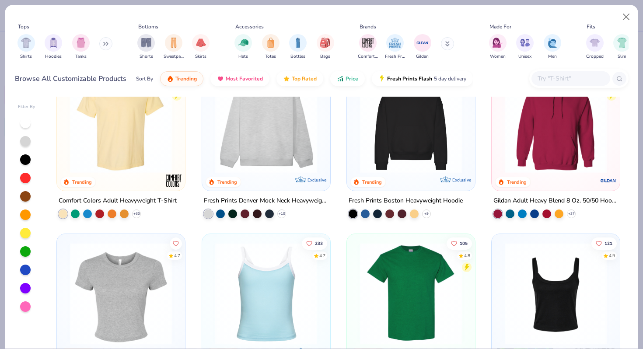
click at [588, 157] on img at bounding box center [556, 122] width 111 height 102
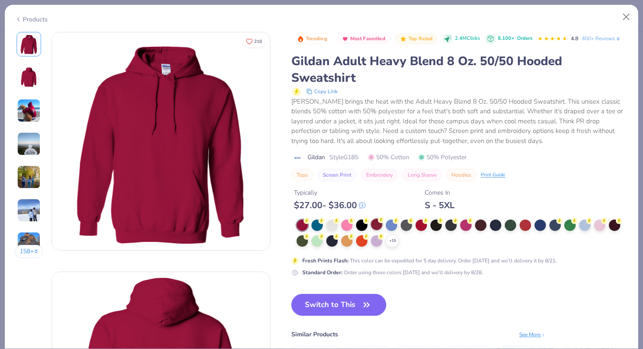
click at [375, 225] on div at bounding box center [376, 224] width 11 height 11
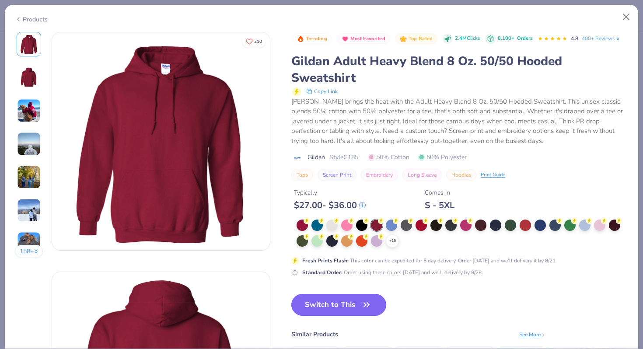
click at [349, 310] on button "Switch to This" at bounding box center [339, 305] width 95 height 22
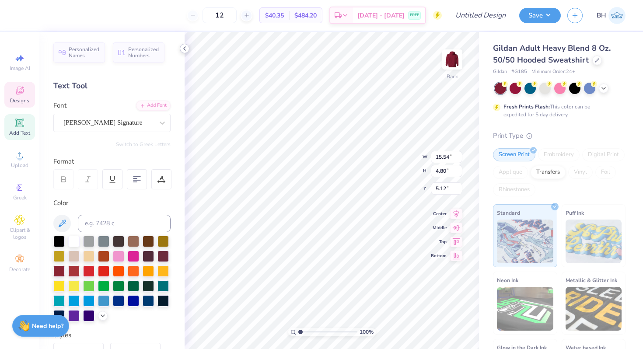
click at [183, 46] on icon at bounding box center [184, 48] width 7 height 7
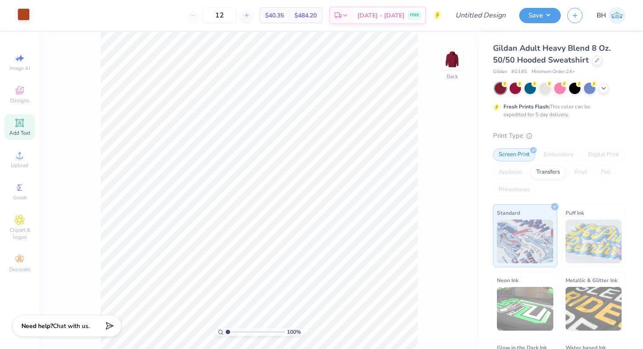
click at [21, 12] on div at bounding box center [24, 14] width 12 height 12
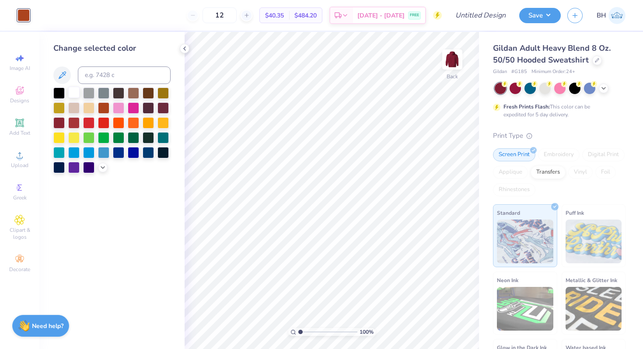
click at [74, 91] on div at bounding box center [73, 92] width 11 height 11
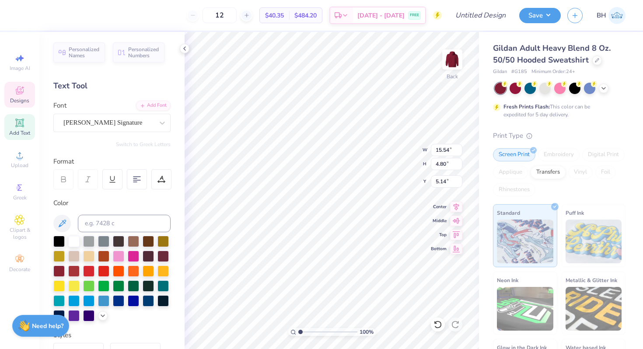
type input "6.57"
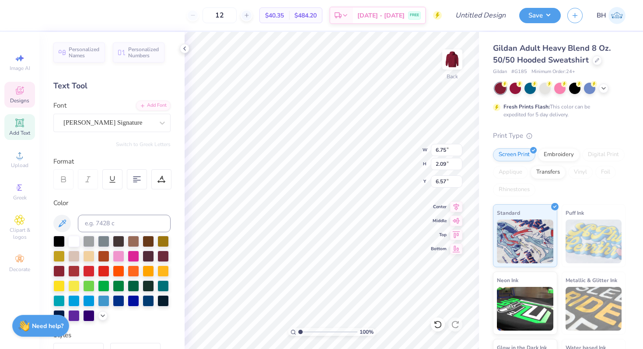
type input "6.75"
type input "2.09"
type input "11.91"
type input "9.37"
type input "2.90"
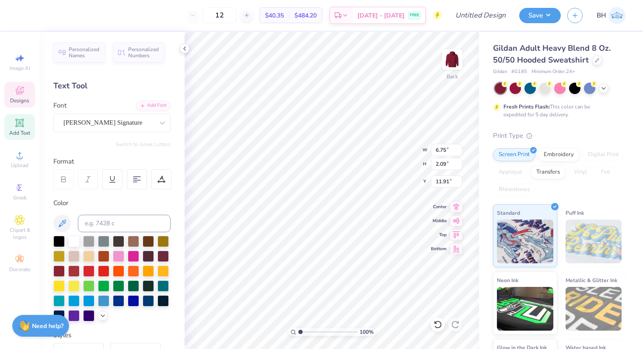
type input "11.02"
type input "10.38"
type input "9.15"
type input "3.36"
type input "10.33"
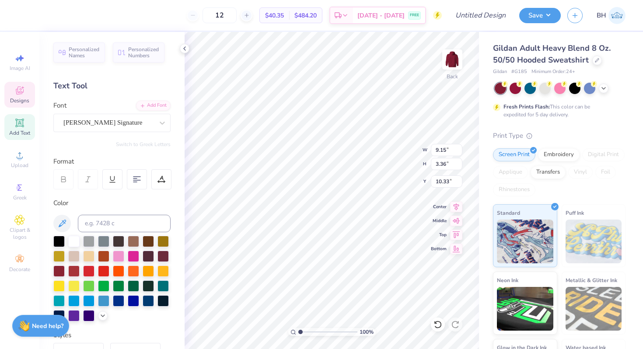
type textarea "Chi Omega"
type input "9.50"
type input "8.85"
type input "6.71"
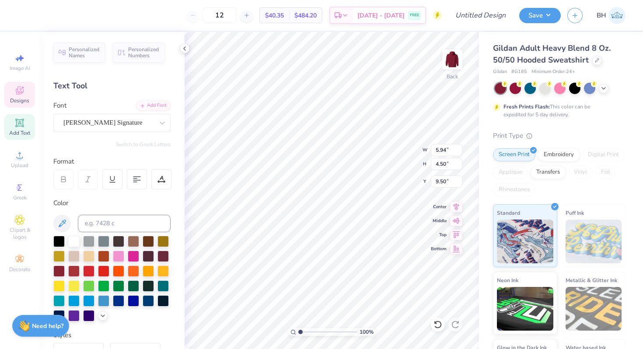
type input "7.20"
click at [596, 58] on icon at bounding box center [597, 59] width 4 height 4
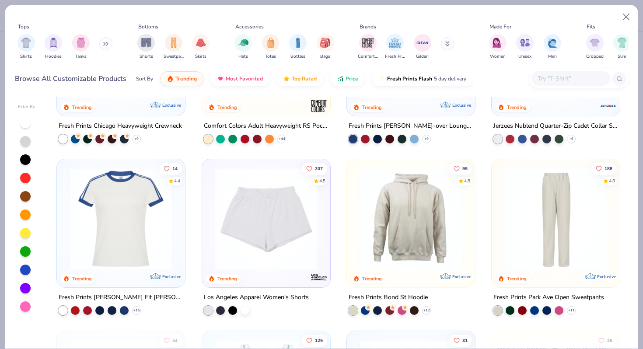
scroll to position [836, 0]
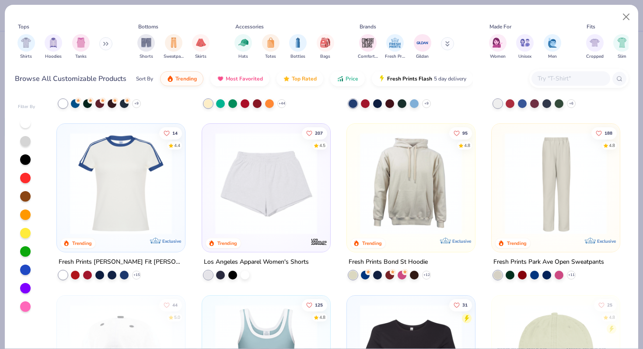
click at [424, 201] on img at bounding box center [411, 184] width 111 height 102
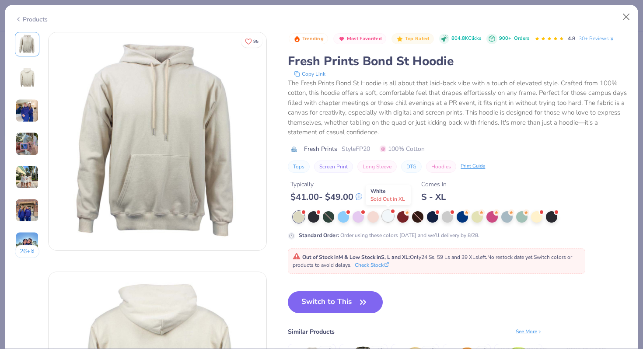
click at [389, 216] on div at bounding box center [388, 216] width 11 height 11
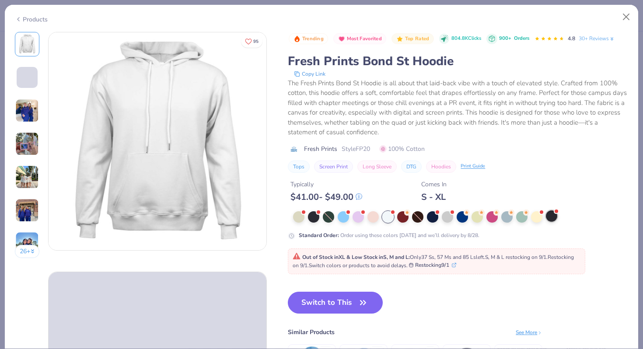
click at [553, 217] on div at bounding box center [551, 216] width 11 height 11
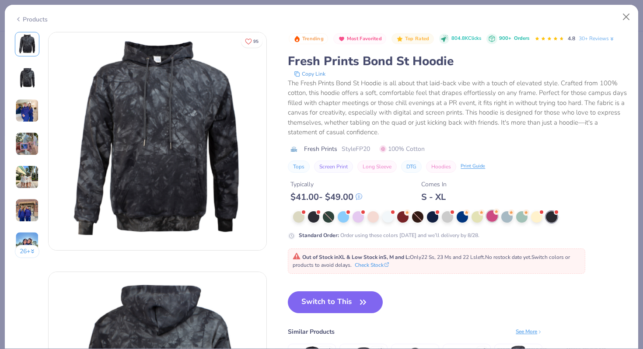
click at [411, 214] on circle at bounding box center [407, 213] width 6 height 6
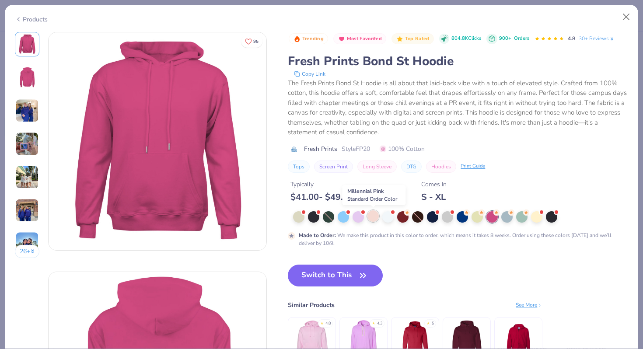
click at [377, 214] on div at bounding box center [373, 216] width 11 height 11
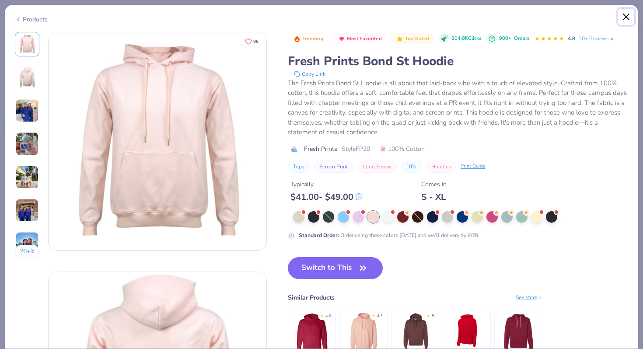
click at [628, 14] on button "Close" at bounding box center [627, 17] width 17 height 17
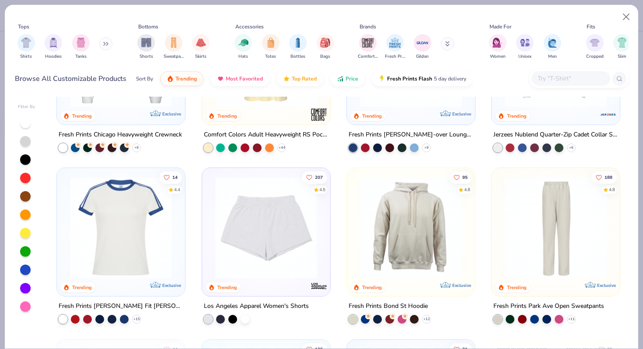
scroll to position [772, 0]
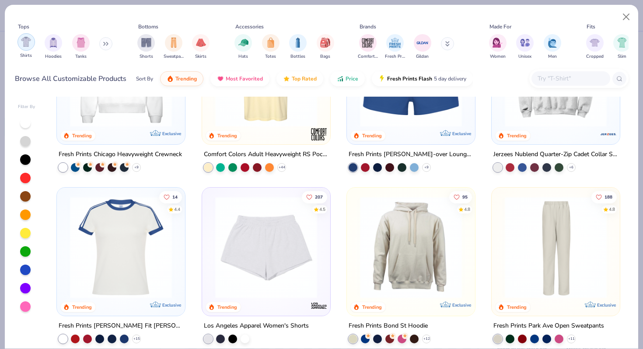
click at [23, 49] on div "filter for Shirts" at bounding box center [27, 42] width 18 height 18
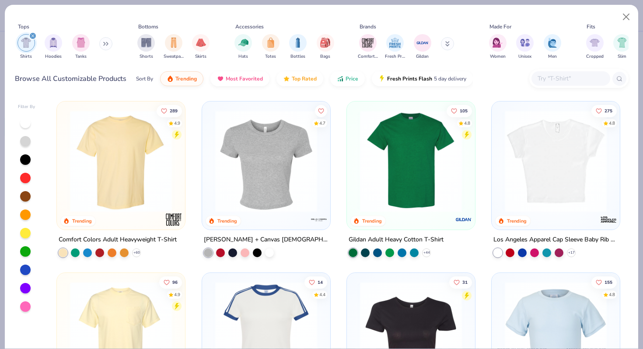
click at [33, 35] on icon "filter for Shirts" at bounding box center [33, 36] width 3 height 3
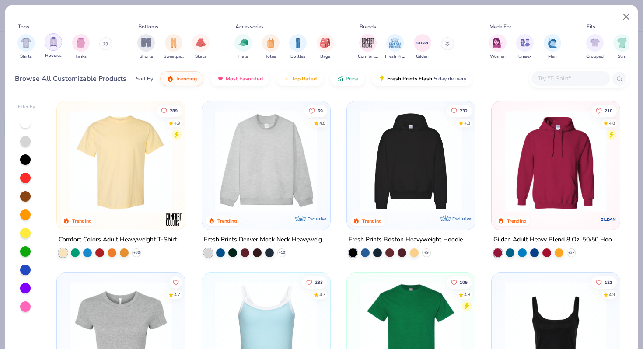
click at [48, 39] on div "filter for Hoodies" at bounding box center [54, 42] width 18 height 18
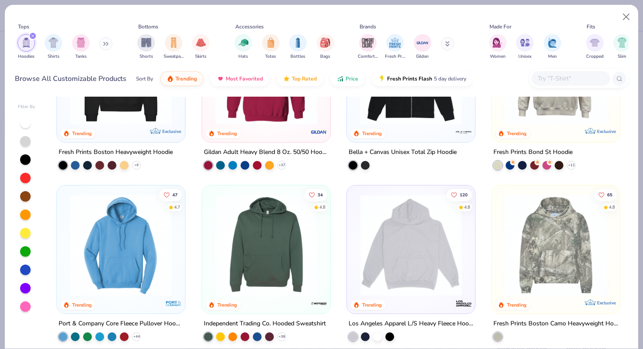
scroll to position [89, 0]
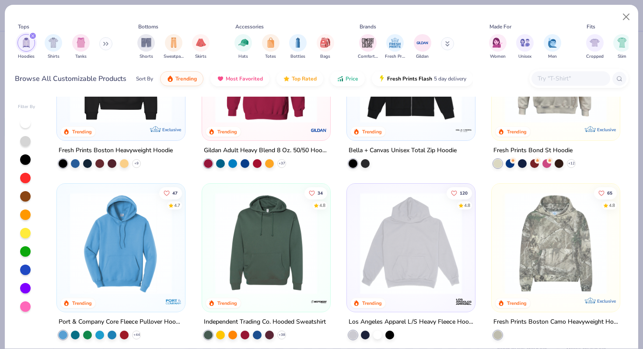
click at [261, 246] on img at bounding box center [266, 244] width 111 height 102
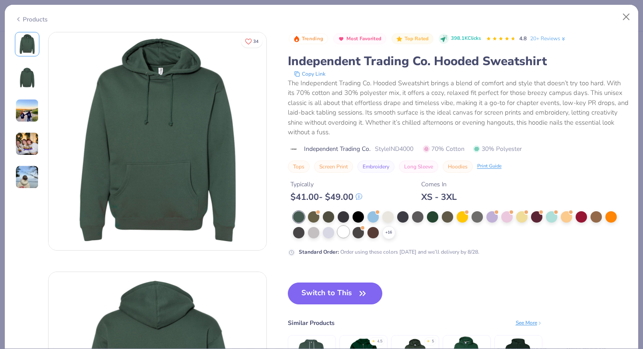
click at [344, 227] on div at bounding box center [343, 231] width 11 height 11
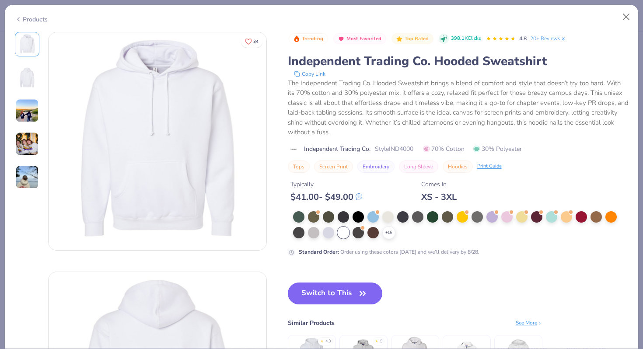
click at [351, 301] on button "Switch to This" at bounding box center [335, 294] width 95 height 22
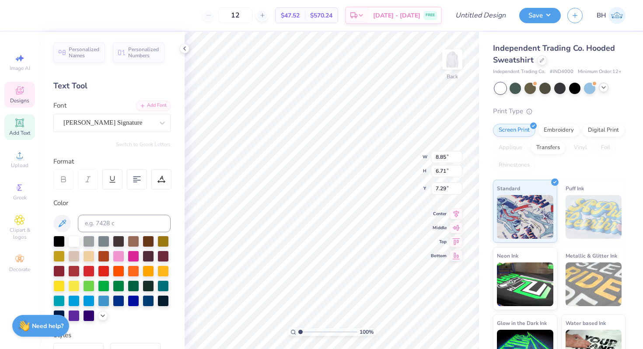
click at [605, 89] on icon at bounding box center [604, 87] width 7 height 7
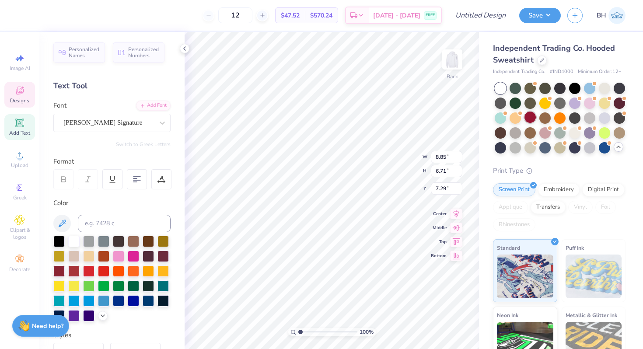
click at [533, 121] on div at bounding box center [530, 117] width 11 height 11
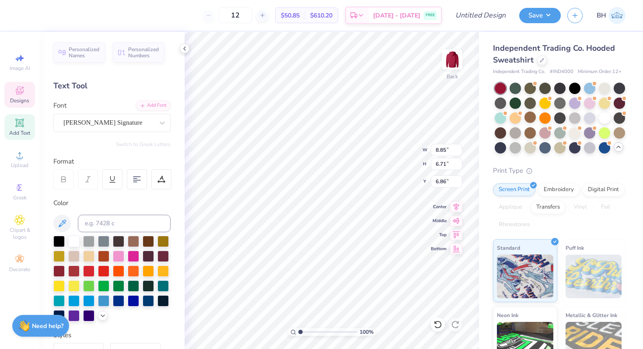
type input "7.25"
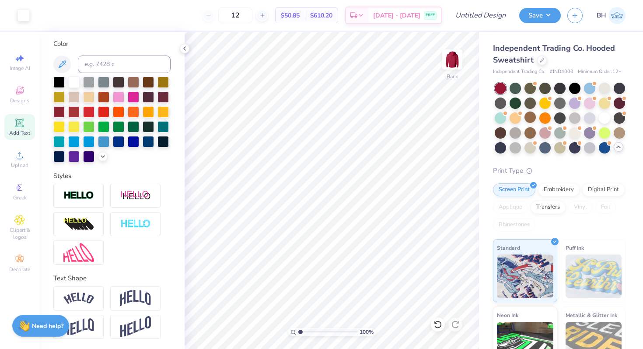
scroll to position [159, 0]
click at [18, 254] on div "Decorate" at bounding box center [19, 264] width 31 height 26
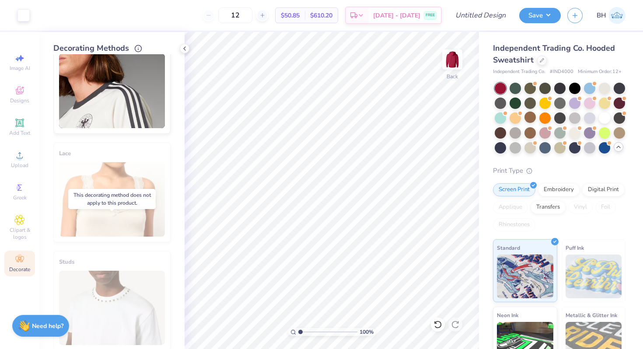
scroll to position [183, 0]
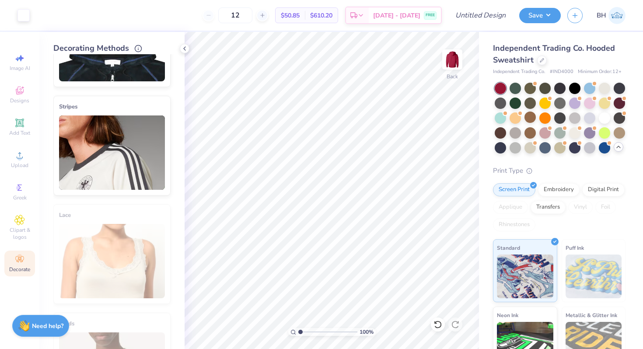
click at [101, 168] on img at bounding box center [112, 153] width 106 height 74
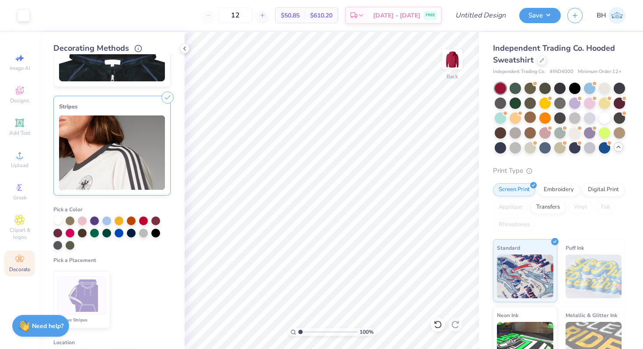
click at [59, 221] on div at bounding box center [57, 220] width 9 height 9
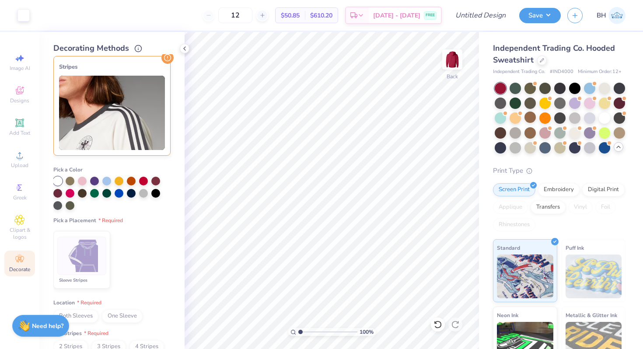
click at [86, 255] on img at bounding box center [82, 256] width 33 height 33
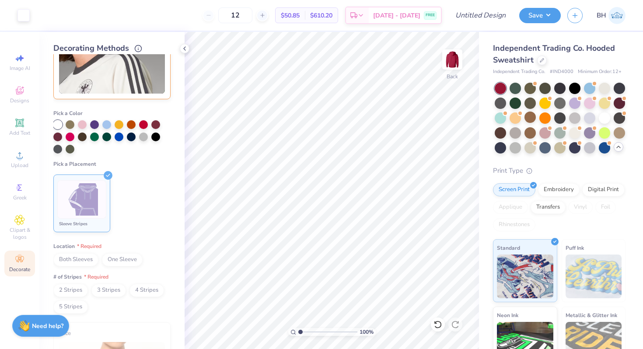
scroll to position [289, 0]
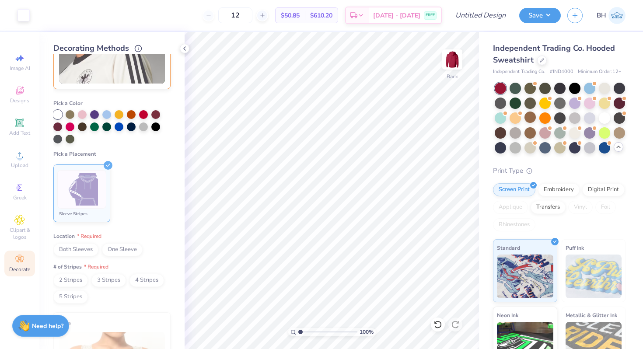
click at [88, 248] on span "Both Sleeves" at bounding box center [75, 249] width 45 height 13
click at [79, 283] on span "2 Stripes" at bounding box center [70, 280] width 35 height 13
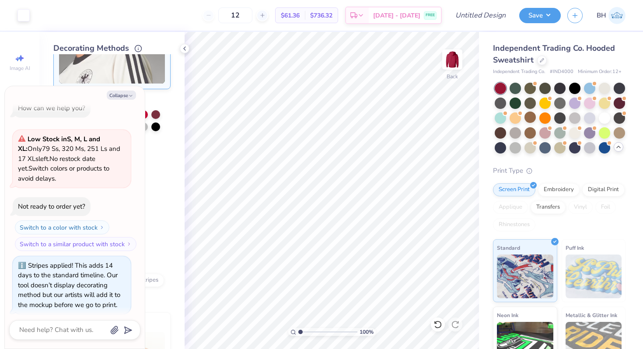
scroll to position [18, 0]
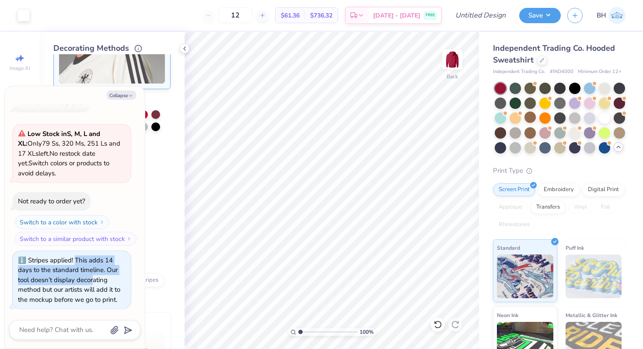
drag, startPoint x: 75, startPoint y: 260, endPoint x: 94, endPoint y: 277, distance: 24.5
click at [94, 277] on div "Stripes applied! This adds 14 days to the standard timeline. Our tool doesn’t d…" at bounding box center [69, 280] width 102 height 48
click at [98, 257] on div "Stripes applied! This adds 14 days to the standard timeline. Our tool doesn’t d…" at bounding box center [69, 280] width 102 height 48
drag, startPoint x: 73, startPoint y: 256, endPoint x: 105, endPoint y: 267, distance: 33.4
click at [105, 267] on div "Stripes applied! This adds 14 days to the standard timeline. Our tool doesn’t d…" at bounding box center [69, 280] width 102 height 48
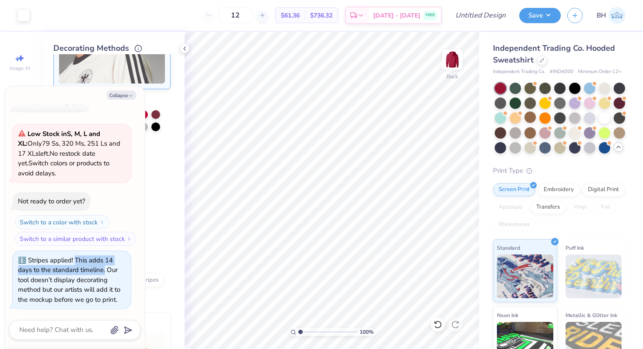
copy div "This adds 14 days to the standard timeline."
click at [123, 98] on button "Collapse" at bounding box center [121, 95] width 29 height 9
type textarea "x"
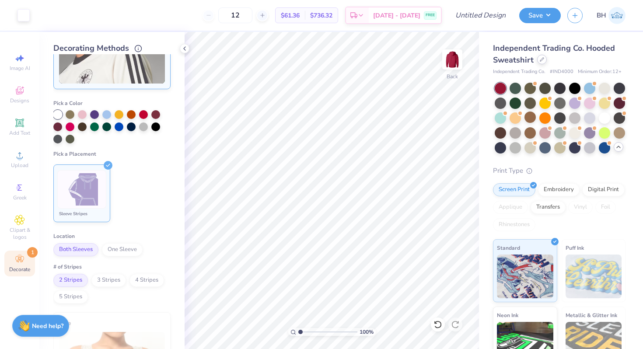
click at [545, 59] on div at bounding box center [543, 60] width 10 height 10
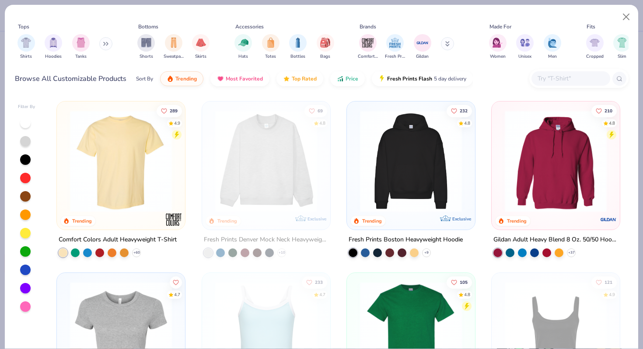
click at [402, 177] on img at bounding box center [411, 161] width 111 height 102
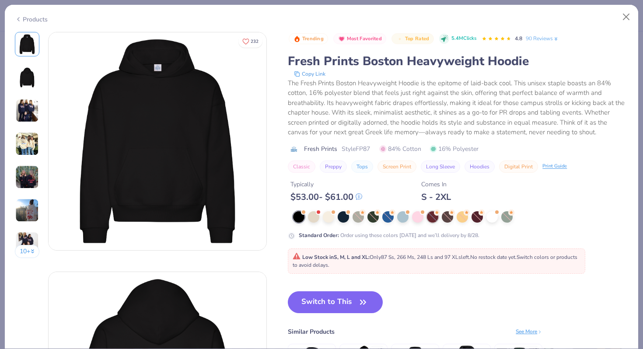
click at [433, 217] on div at bounding box center [432, 216] width 11 height 11
click at [316, 216] on div at bounding box center [313, 216] width 11 height 11
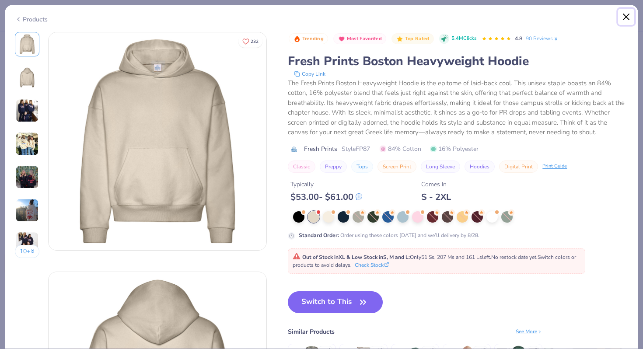
click at [628, 14] on button "Close" at bounding box center [627, 17] width 17 height 17
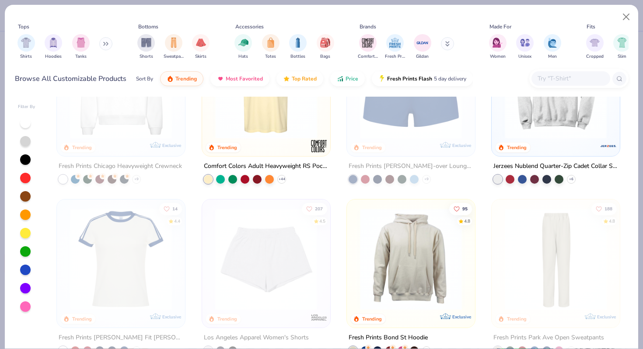
scroll to position [681, 0]
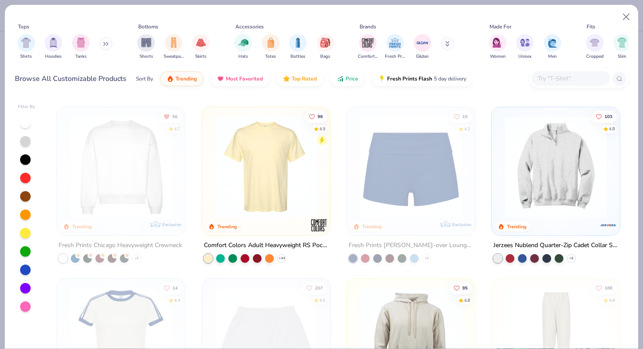
click at [564, 197] on img at bounding box center [556, 167] width 111 height 102
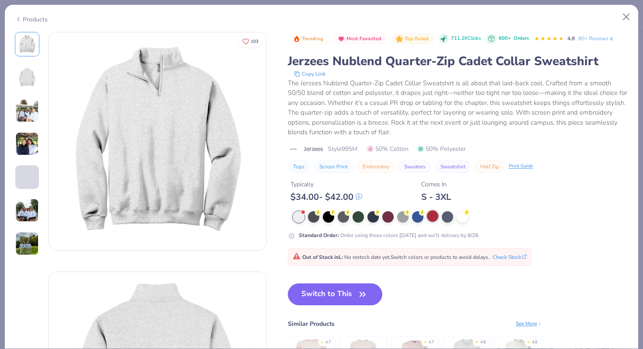
click at [431, 214] on div at bounding box center [432, 216] width 11 height 11
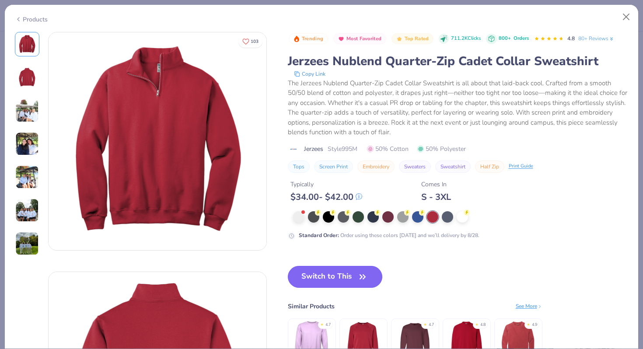
click at [330, 279] on button "Switch to This" at bounding box center [335, 277] width 95 height 22
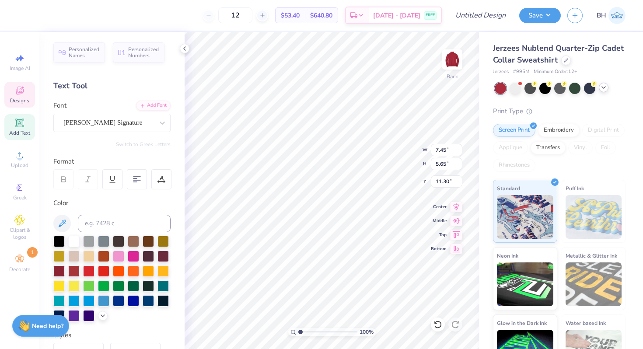
type input "11.30"
type input "11.32"
type input "13.32"
type input "5.33"
type input "4.04"
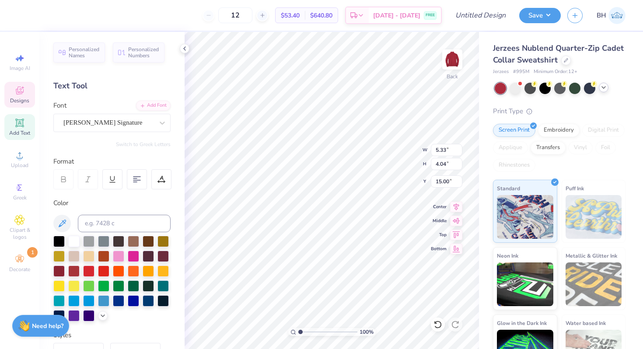
type input "15.03"
type input "11.56"
type input "5.26"
type input "4.13"
type input "11.88"
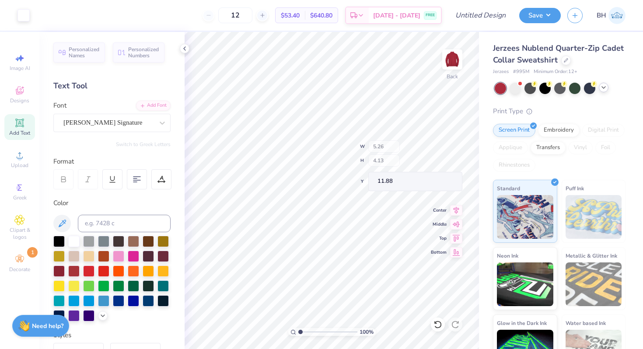
click at [386, 150] on div "100 % Back W 5.26 H 4.13 Y 11.88 Center Middle Top Bottom" at bounding box center [332, 190] width 295 height 317
type input "13.57"
type input "5.40"
type input "4.24"
type input "13.45"
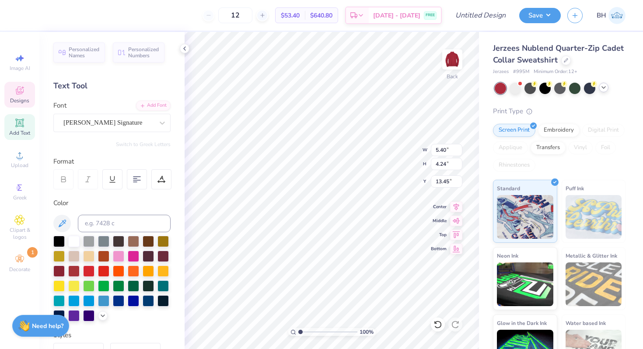
type input "6.11"
type input "4.80"
type input "12.87"
type input "12.91"
type input "6.94"
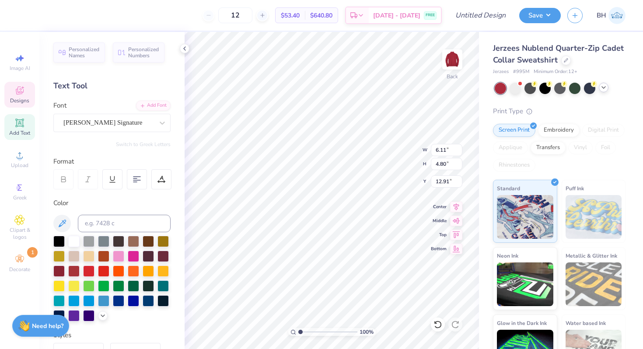
type input "5.45"
type input "12.23"
type input "12.00"
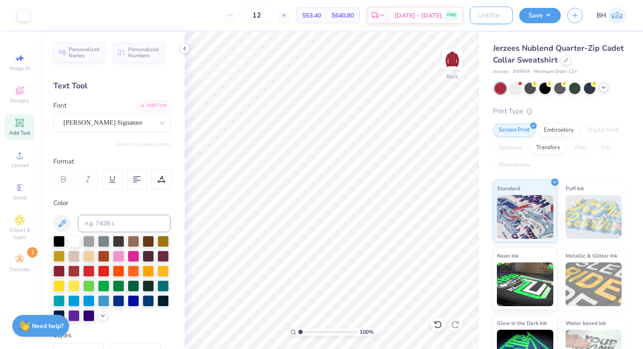
click at [478, 20] on input "Design Title" at bounding box center [491, 16] width 43 height 18
type input "red signature"
click at [540, 17] on button "Save" at bounding box center [541, 14] width 42 height 15
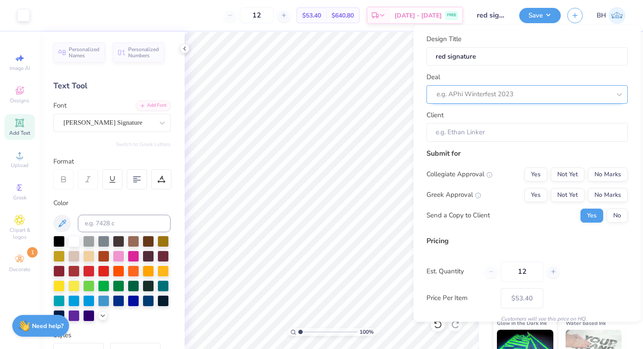
click at [550, 100] on div "e.g. APhi Winterfest 2023" at bounding box center [524, 95] width 176 height 14
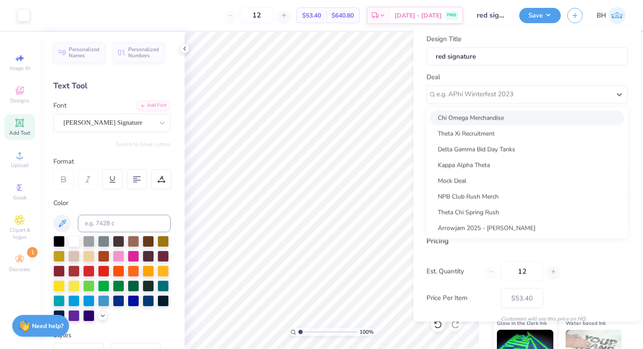
click at [501, 117] on div "Chi Omega Merchandise" at bounding box center [527, 117] width 194 height 14
type input "[PERSON_NAME]"
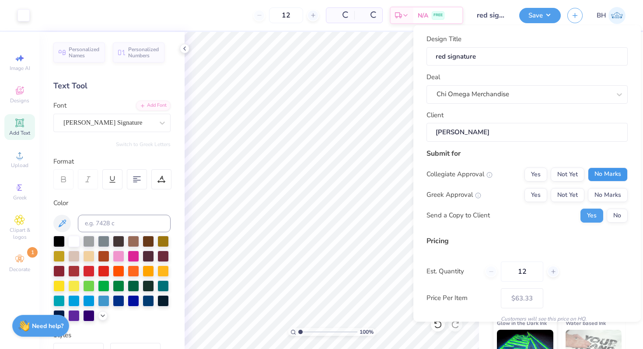
click at [599, 171] on button "No Marks" at bounding box center [608, 174] width 40 height 14
click at [531, 197] on button "Yes" at bounding box center [536, 195] width 23 height 14
click at [612, 214] on button "No" at bounding box center [617, 215] width 21 height 14
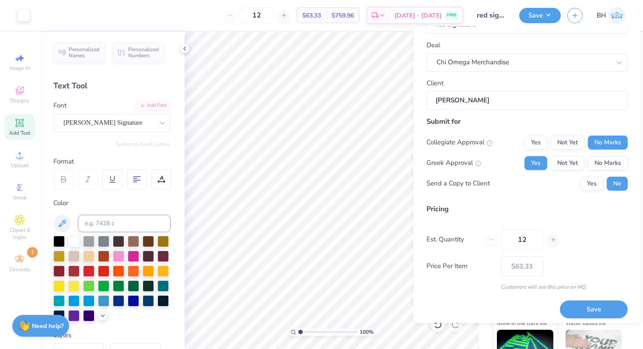
scroll to position [37, 0]
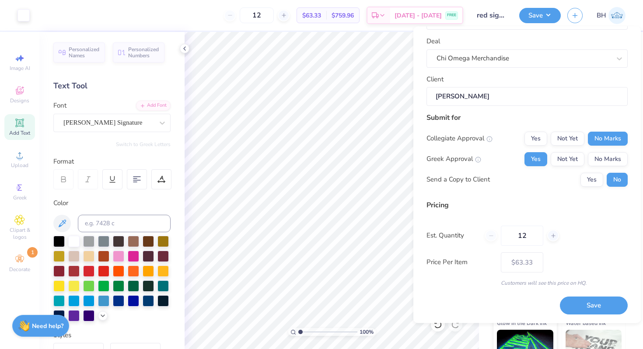
click at [581, 317] on div "Design Title red signature Deal Chi Omega Merchandise Client Arden Stratton Sub…" at bounding box center [528, 175] width 228 height 297
click at [580, 307] on button "Save" at bounding box center [594, 306] width 68 height 18
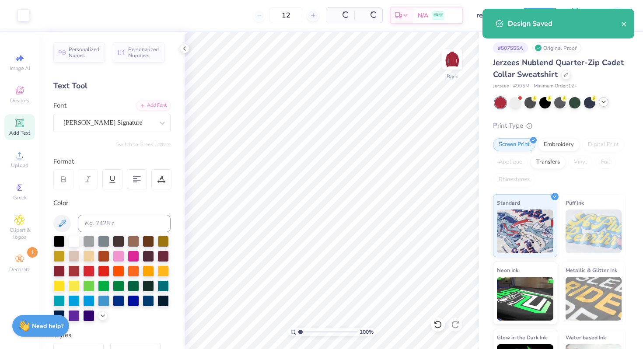
type input "$53.40"
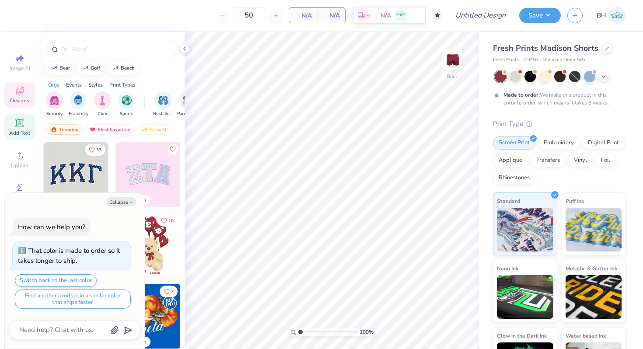
click at [28, 124] on div "Add Text" at bounding box center [19, 127] width 31 height 26
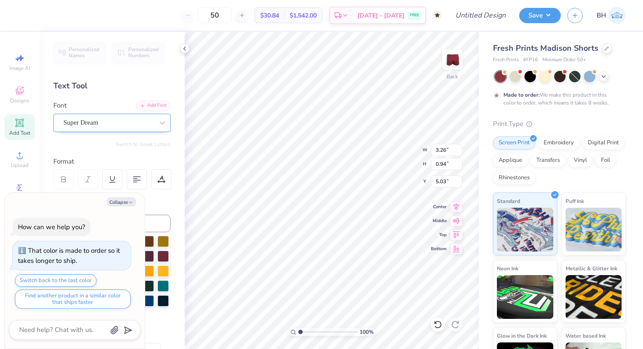
click at [95, 128] on div at bounding box center [108, 123] width 90 height 12
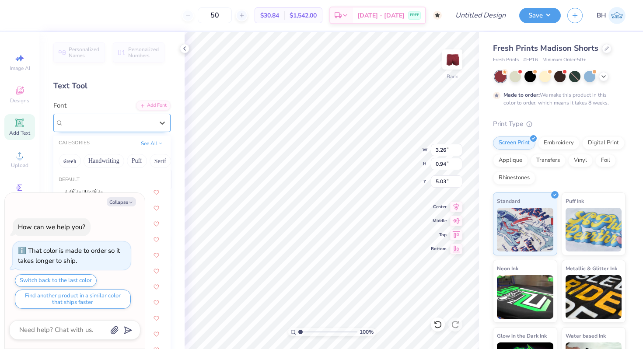
type textarea "x"
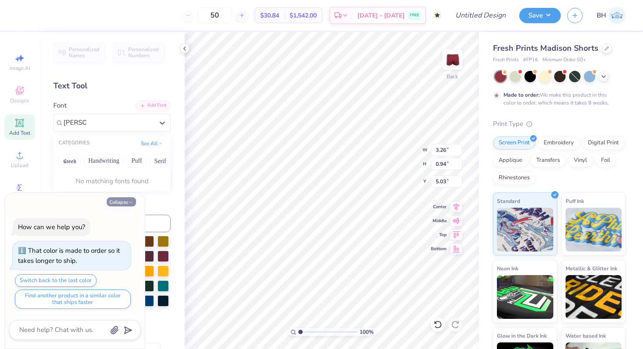
type input "[PERSON_NAME]"
type textarea "x"
click at [118, 201] on button "Collapse" at bounding box center [121, 201] width 29 height 9
type textarea "x"
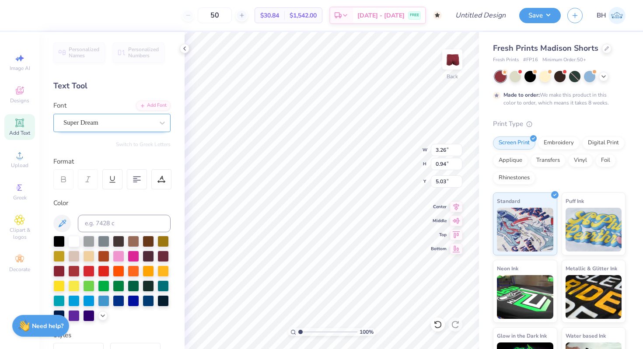
click at [112, 127] on div "Super Dream" at bounding box center [109, 123] width 92 height 14
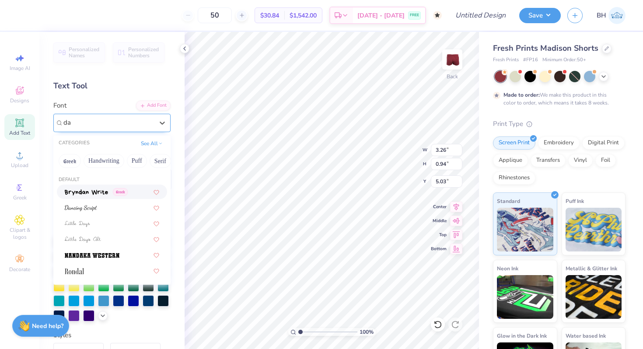
type input "d"
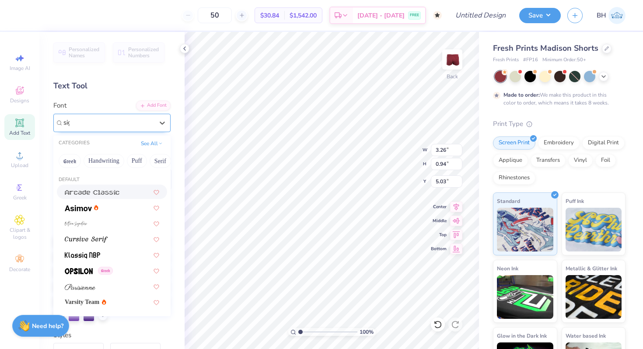
type input "sign"
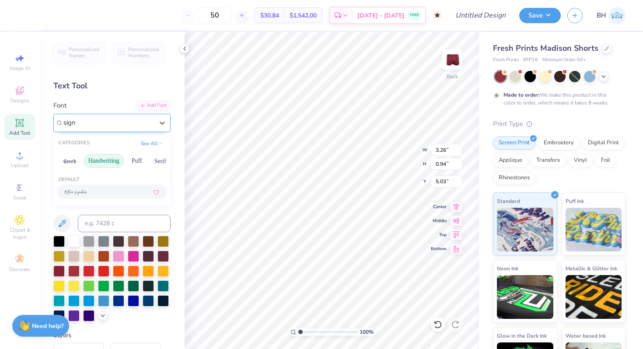
click at [113, 160] on button "Handwriting" at bounding box center [104, 161] width 41 height 14
click at [110, 162] on button "Handwriting" at bounding box center [104, 161] width 41 height 14
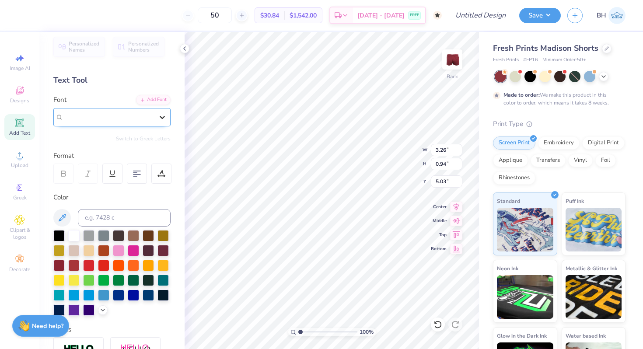
click at [163, 115] on icon at bounding box center [162, 117] width 9 height 9
click at [153, 117] on div "Super Dream" at bounding box center [109, 117] width 92 height 14
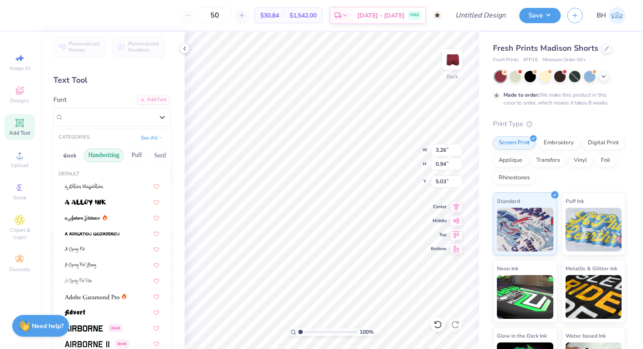
click at [113, 151] on button "Handwriting" at bounding box center [104, 155] width 41 height 14
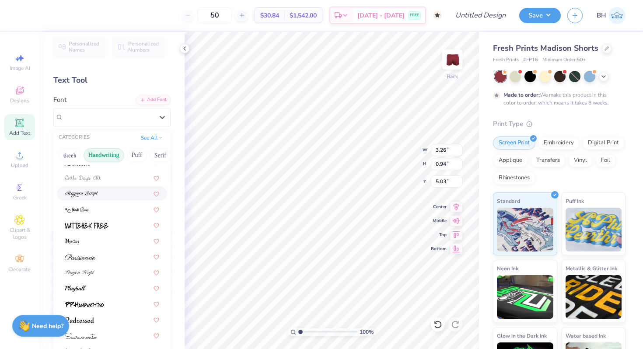
scroll to position [199, 0]
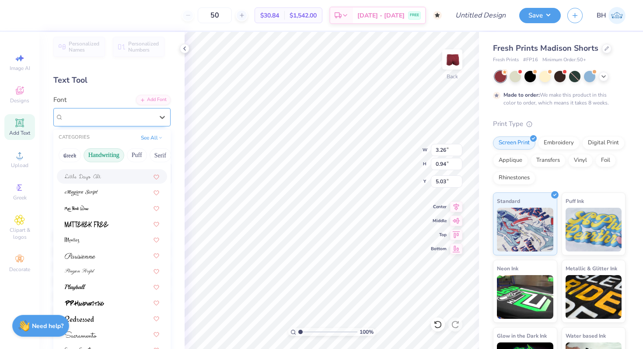
click at [95, 121] on span "Super Dream" at bounding box center [80, 117] width 35 height 10
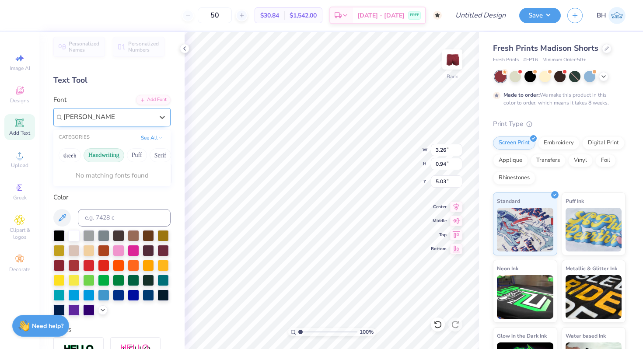
type input "[PERSON_NAME] signature"
click at [21, 99] on span "Designs" at bounding box center [19, 100] width 19 height 7
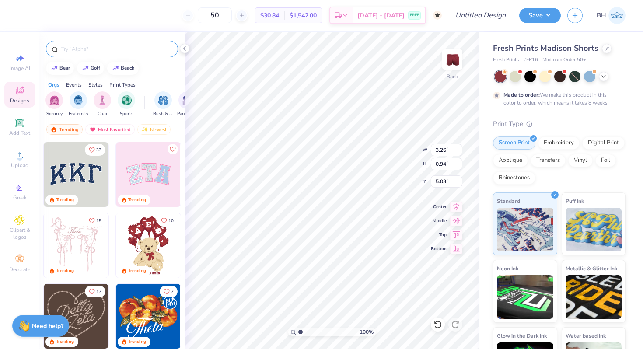
click at [96, 53] on div at bounding box center [112, 49] width 132 height 17
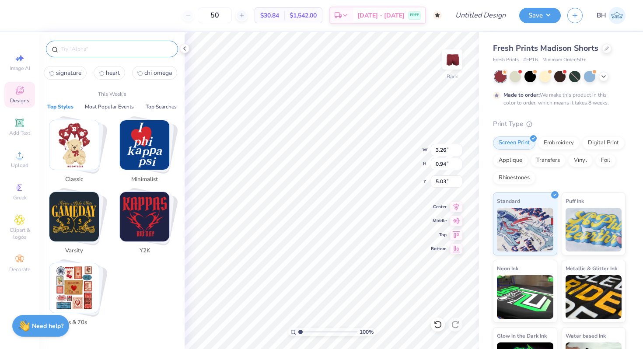
click at [91, 51] on input "text" at bounding box center [116, 49] width 112 height 9
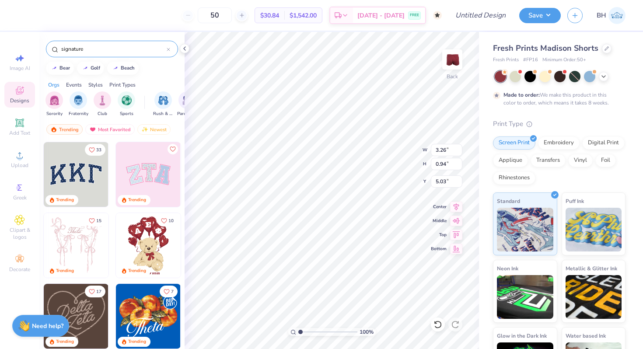
type input "signature"
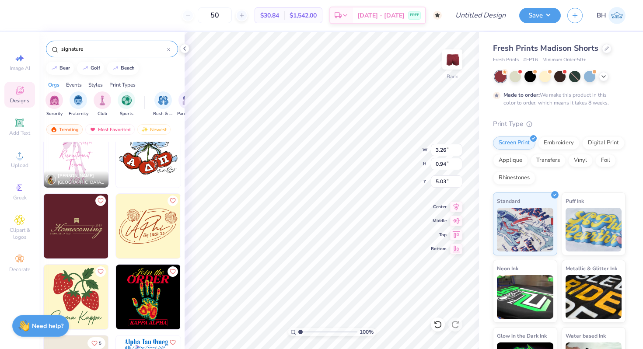
scroll to position [96, 0]
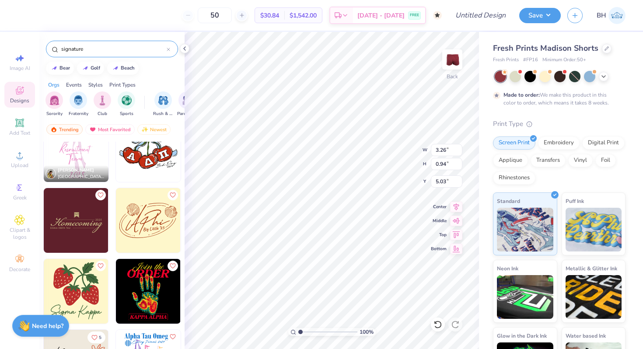
click at [155, 221] on img at bounding box center [148, 220] width 65 height 65
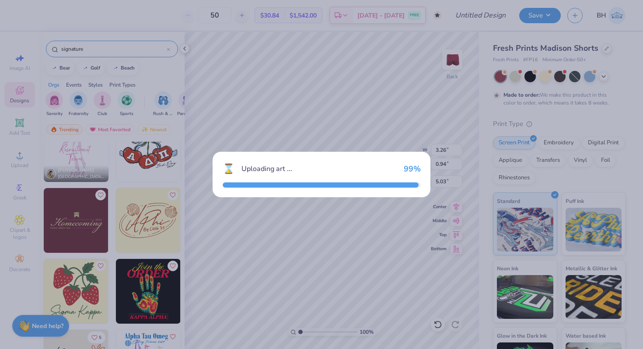
type input "2.97"
type input "1.80"
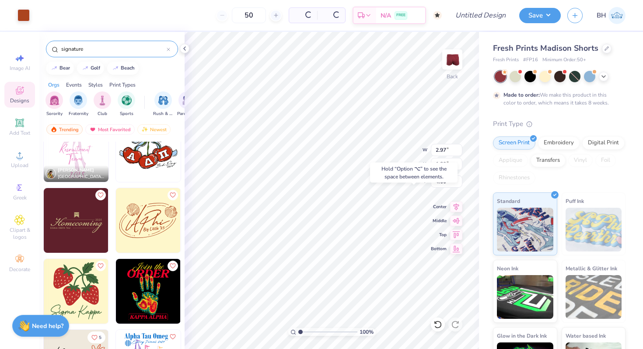
type input "4.76"
click at [30, 15] on div at bounding box center [24, 14] width 12 height 12
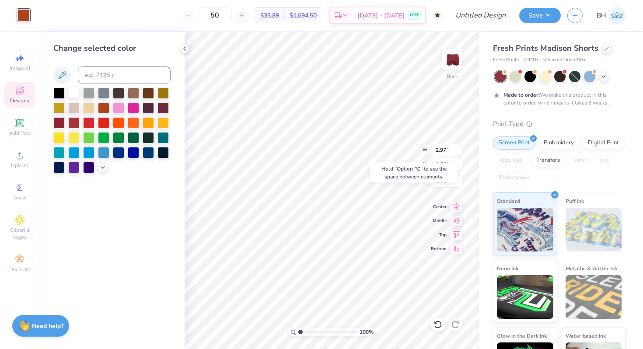
click at [72, 88] on div at bounding box center [73, 92] width 11 height 11
type input "3.26"
type input "0.94"
type input "5.03"
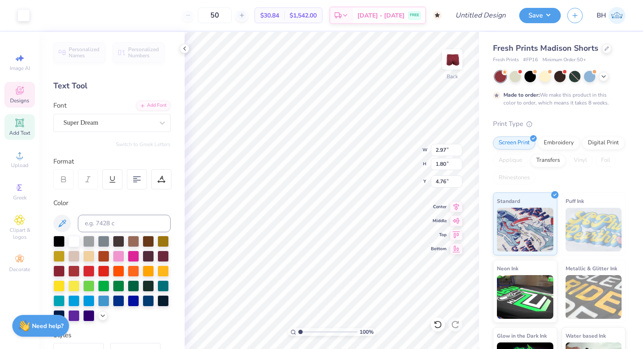
type input "4.72"
type input "2.86"
type input "3.70"
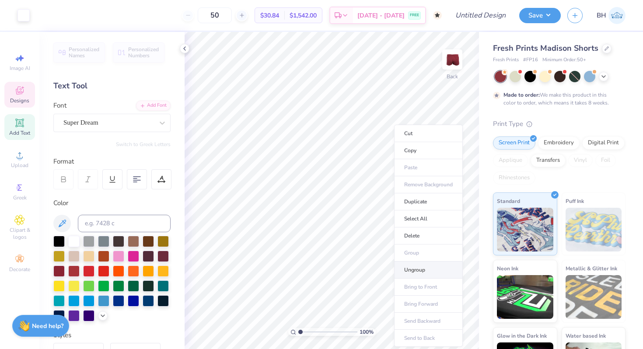
click at [412, 274] on li "Ungroup" at bounding box center [428, 270] width 69 height 17
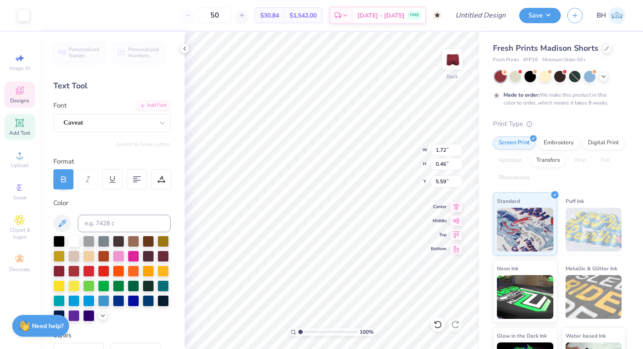
type input "5.50"
type textarea "Chi Omega"
type input "6.38"
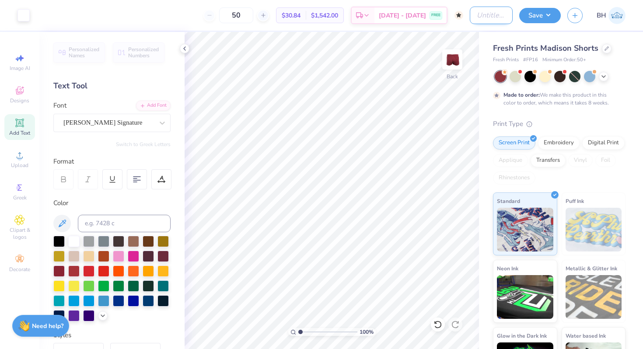
click at [483, 17] on input "Design Title" at bounding box center [491, 16] width 43 height 18
type input "signature shorts"
click at [541, 20] on button "Save" at bounding box center [541, 14] width 42 height 15
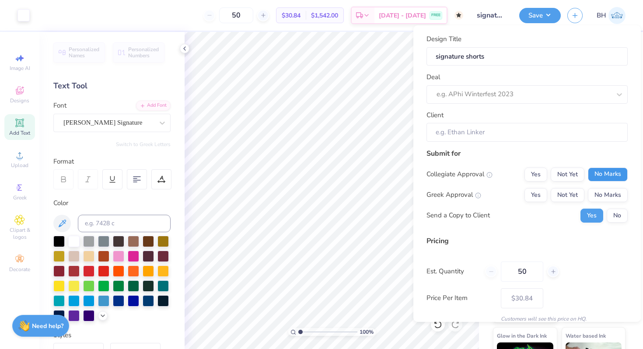
click at [600, 181] on button "No Marks" at bounding box center [608, 175] width 40 height 14
click at [534, 194] on button "Yes" at bounding box center [536, 195] width 23 height 14
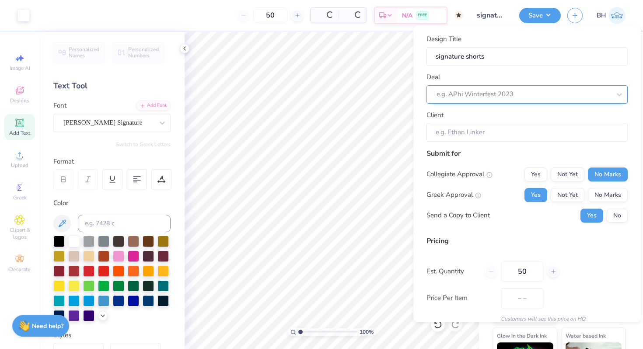
type input "$30.84"
click at [500, 93] on div at bounding box center [524, 94] width 174 height 12
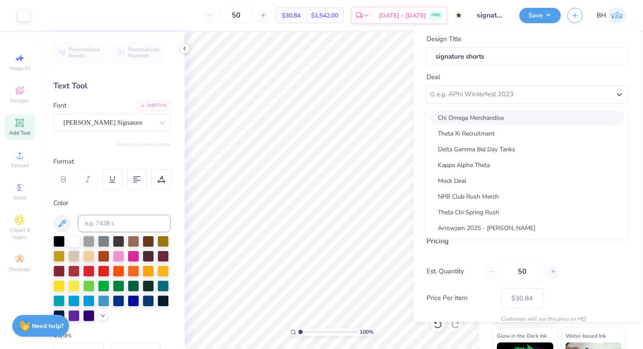
click at [473, 120] on div "Chi Omega Merchandise" at bounding box center [527, 118] width 194 height 14
type input "[PERSON_NAME]"
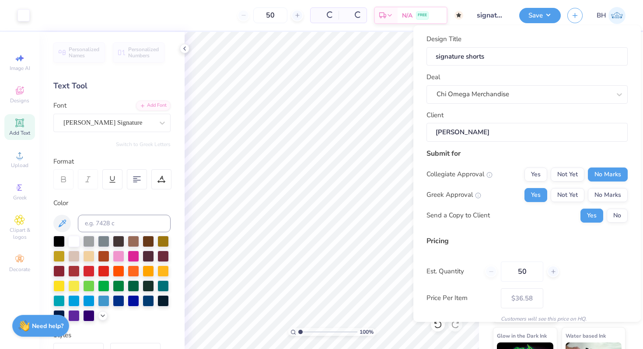
click at [493, 134] on input "[PERSON_NAME]" at bounding box center [527, 132] width 201 height 19
click at [610, 217] on button "No" at bounding box center [617, 216] width 21 height 14
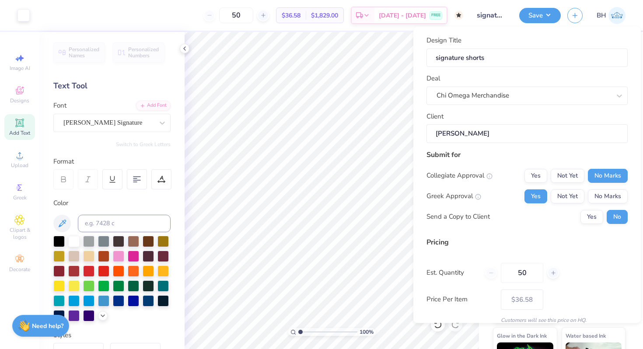
scroll to position [37, 0]
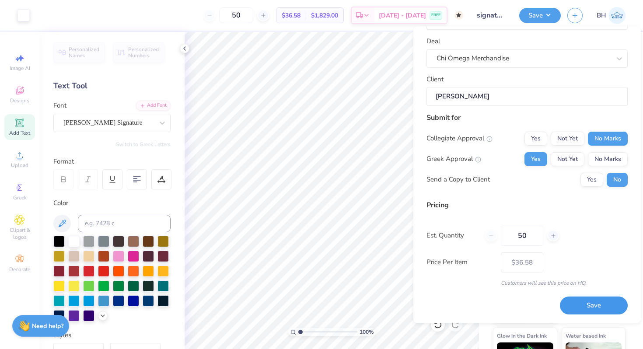
click at [605, 313] on button "Save" at bounding box center [594, 306] width 68 height 18
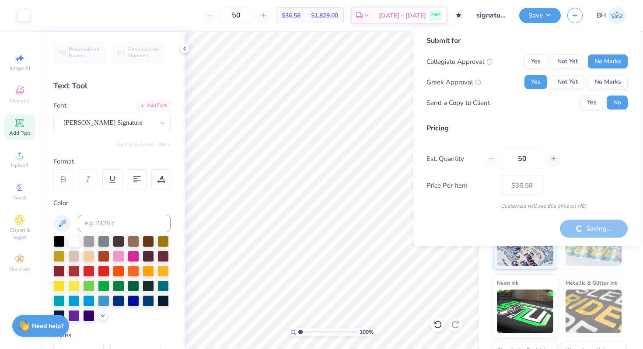
type input "– –"
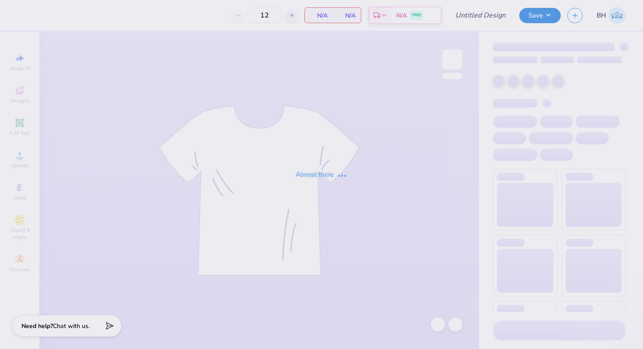
type input "red signature"
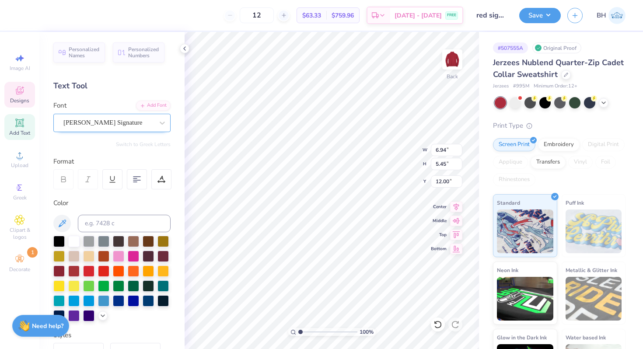
click at [87, 125] on div "[PERSON_NAME] Signature" at bounding box center [109, 123] width 92 height 14
click at [112, 157] on div "Format" at bounding box center [112, 162] width 118 height 10
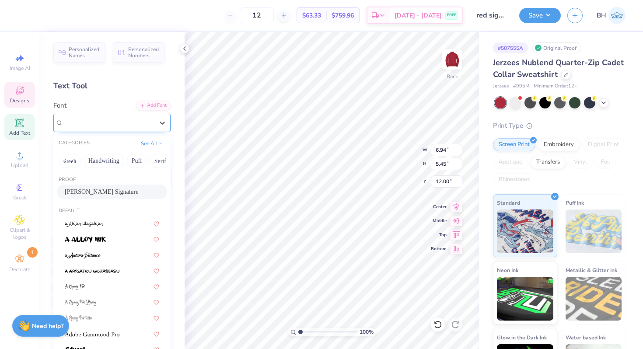
click at [127, 127] on div "[PERSON_NAME] Signature" at bounding box center [109, 123] width 92 height 14
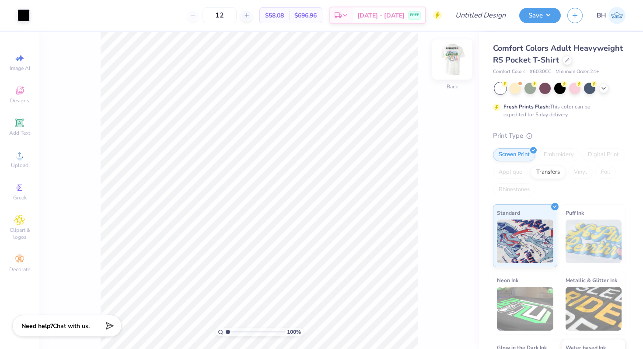
click at [452, 60] on img at bounding box center [452, 59] width 35 height 35
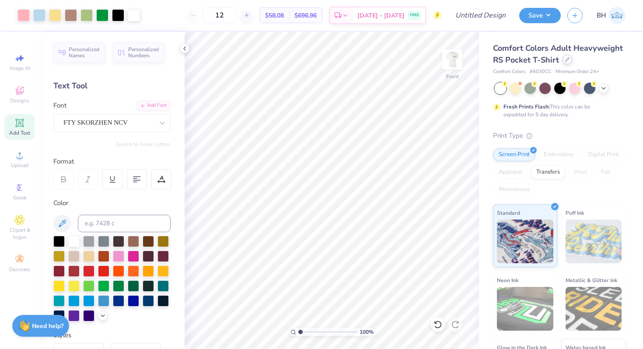
click at [568, 60] on icon at bounding box center [568, 59] width 4 height 4
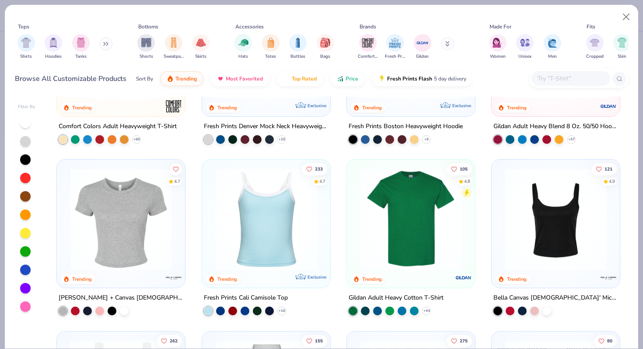
scroll to position [120, 0]
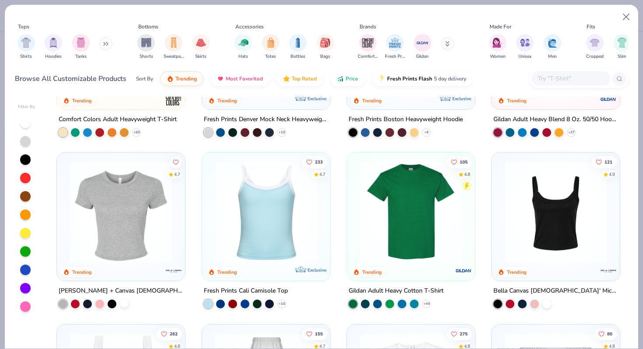
click at [123, 303] on div at bounding box center [124, 303] width 9 height 9
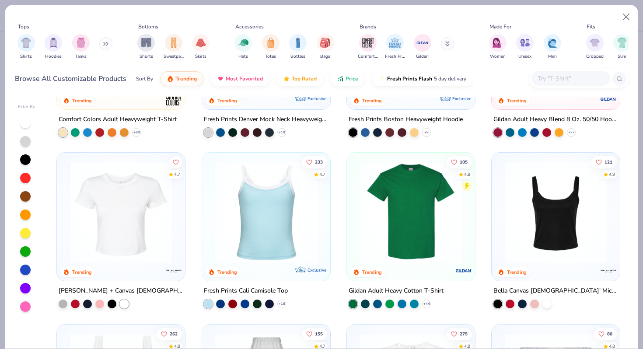
click at [136, 219] on img at bounding box center [121, 213] width 111 height 102
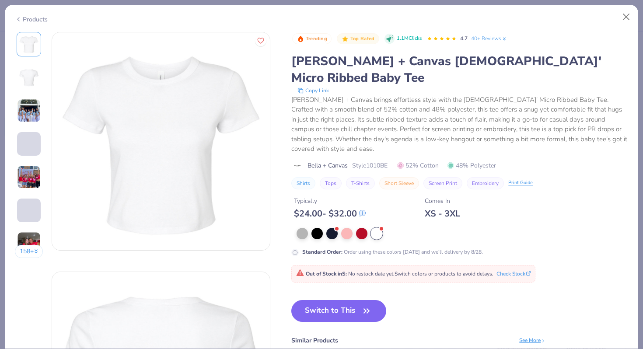
click at [327, 263] on div "Trending Top Rated 1.1M Clicks 4.7 40+ Reviews Bella + Canvas Ladies' Micro Rib…" at bounding box center [460, 225] width 337 height 387
click at [327, 300] on button "Switch to This" at bounding box center [339, 311] width 95 height 22
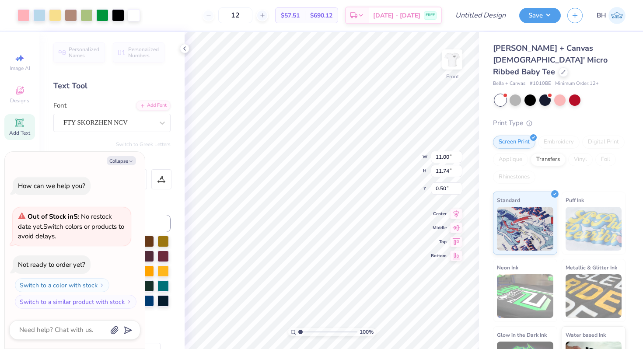
type textarea "x"
type input "2.07"
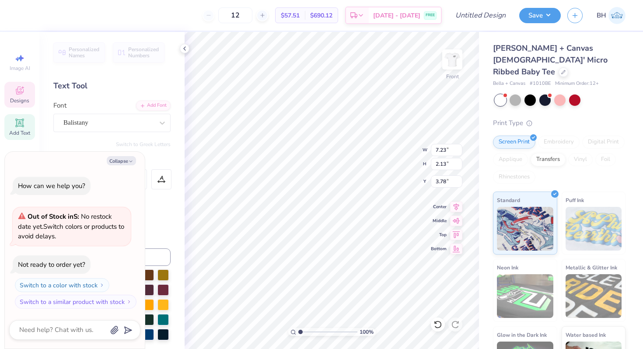
type textarea "x"
type input "14.23"
type textarea "x"
type textarea "C"
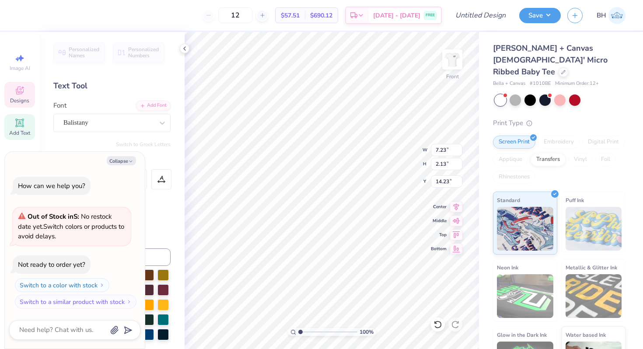
type textarea "x"
type textarea "Ch"
type textarea "x"
type textarea "Chi"
type textarea "x"
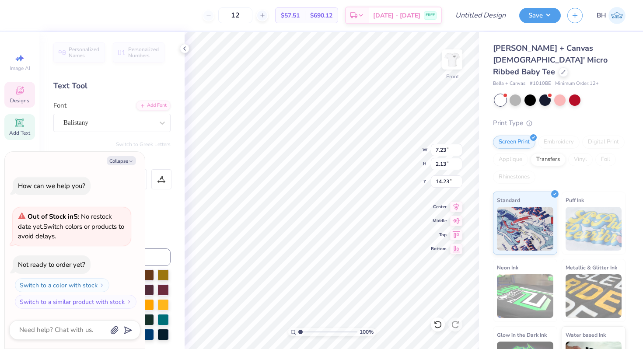
type textarea "Chi"
type textarea "x"
type textarea "Chi O"
type textarea "x"
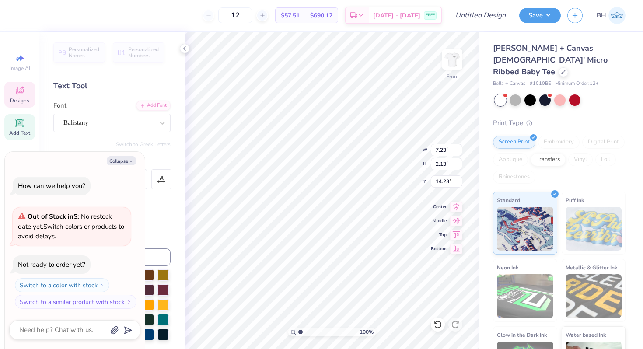
type textarea "Chi Om"
type textarea "x"
type textarea "Chi Ome"
type textarea "x"
type textarea "Chi Omega"
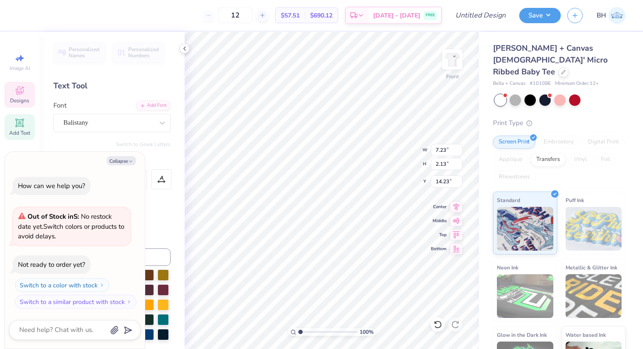
scroll to position [0, 1]
type textarea "x"
type input "13.16"
type textarea "x"
type input "2.89"
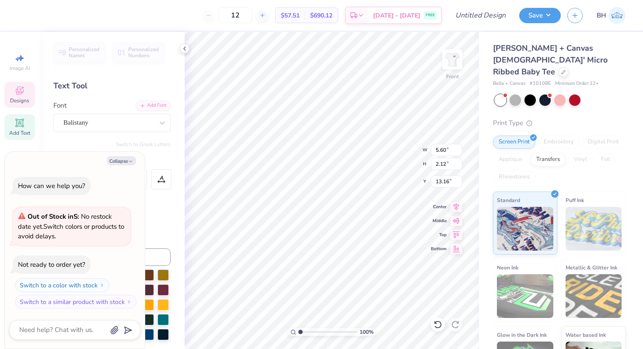
type input "1.10"
type input "14.19"
type textarea "x"
type input "13.16"
click at [461, 67] on img at bounding box center [452, 59] width 35 height 35
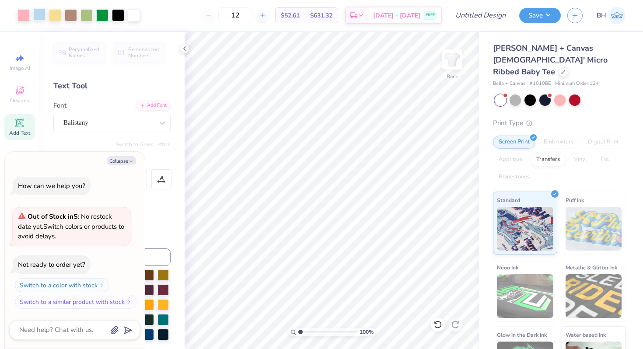
click at [41, 14] on div at bounding box center [39, 14] width 12 height 12
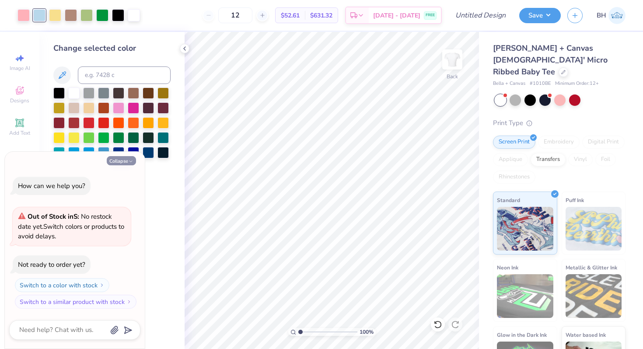
click at [123, 158] on button "Collapse" at bounding box center [121, 160] width 29 height 9
type textarea "x"
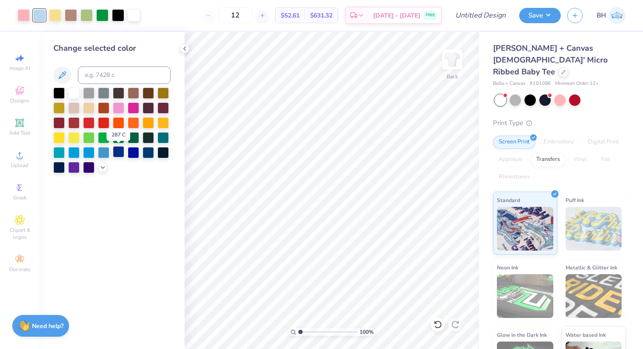
click at [116, 154] on div at bounding box center [118, 151] width 11 height 11
click at [102, 170] on icon at bounding box center [102, 166] width 7 height 7
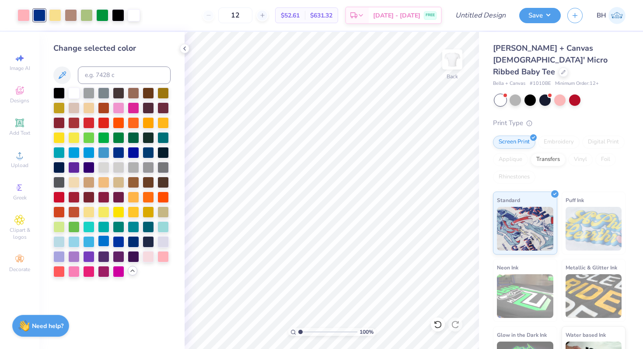
click at [102, 240] on div at bounding box center [103, 241] width 11 height 11
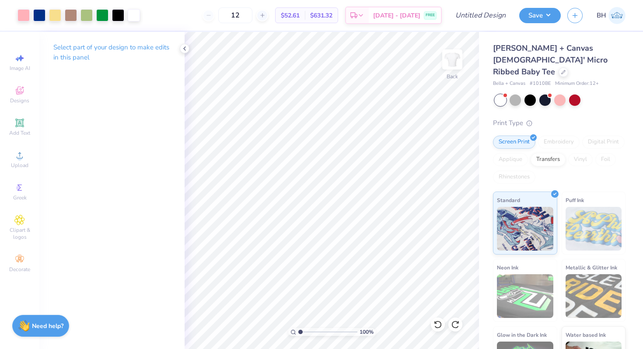
click at [120, 241] on div "Select part of your design to make edits in this panel" at bounding box center [111, 190] width 145 height 317
click at [23, 21] on div at bounding box center [24, 14] width 12 height 12
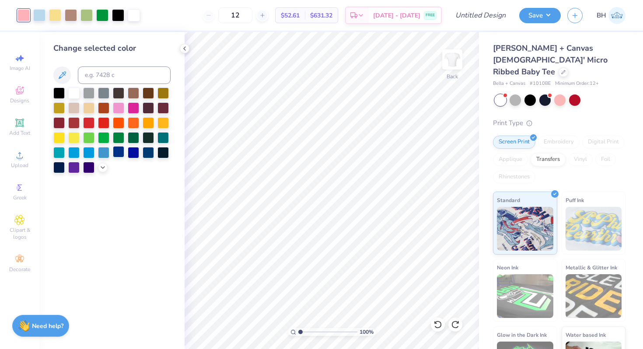
click at [116, 151] on div at bounding box center [118, 151] width 11 height 11
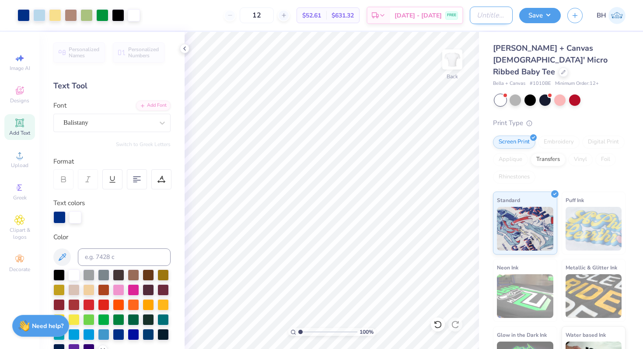
click at [489, 10] on input "Design Title" at bounding box center [491, 16] width 43 height 18
type input "d"
type input "sketch"
click at [552, 14] on button "Save" at bounding box center [541, 14] width 42 height 15
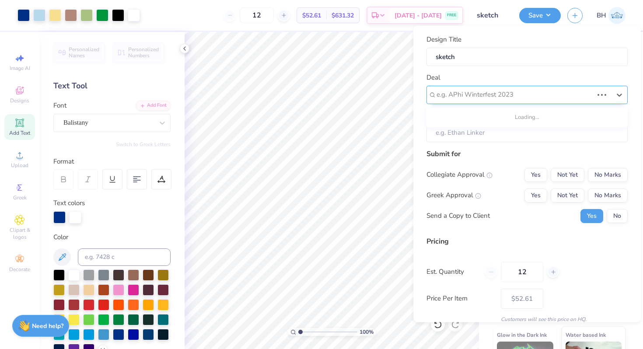
click at [513, 96] on div at bounding box center [515, 95] width 157 height 12
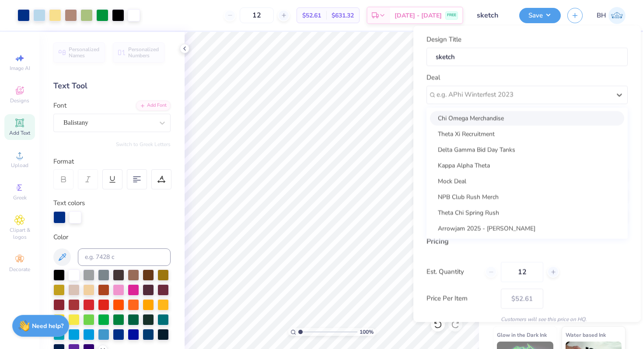
click at [491, 121] on div "Chi Omega Merchandise" at bounding box center [527, 118] width 194 height 14
type input "[PERSON_NAME]"
type input "$62.38"
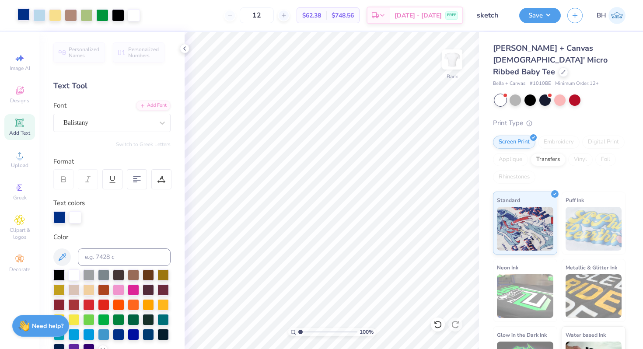
click at [26, 16] on div at bounding box center [24, 14] width 12 height 12
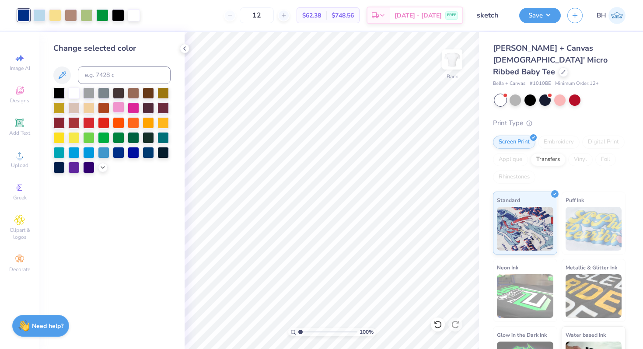
click at [116, 105] on div at bounding box center [118, 107] width 11 height 11
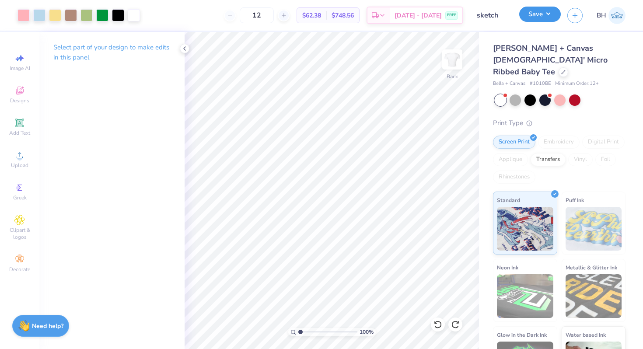
click at [528, 19] on button "Save" at bounding box center [541, 14] width 42 height 15
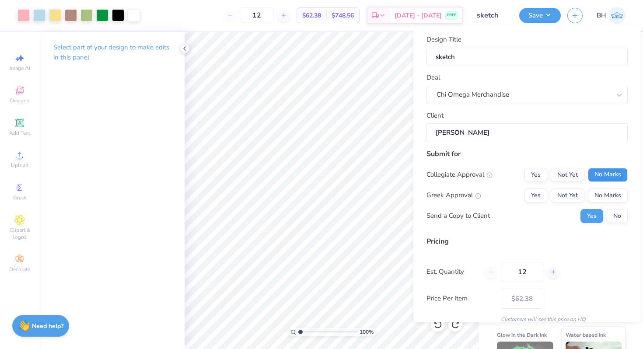
click at [598, 176] on button "No Marks" at bounding box center [608, 175] width 40 height 14
click at [537, 193] on button "Yes" at bounding box center [536, 195] width 23 height 14
click at [613, 214] on button "No" at bounding box center [617, 216] width 21 height 14
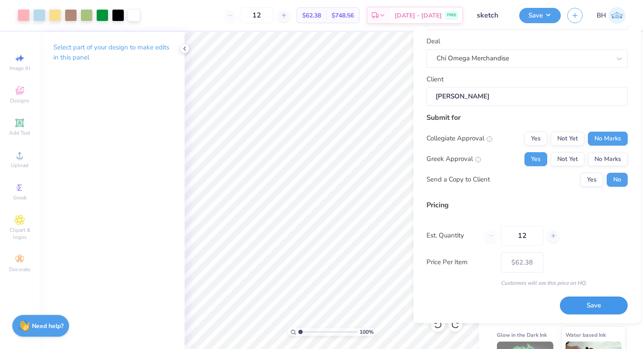
click at [592, 304] on button "Save" at bounding box center [594, 306] width 68 height 18
type input "– –"
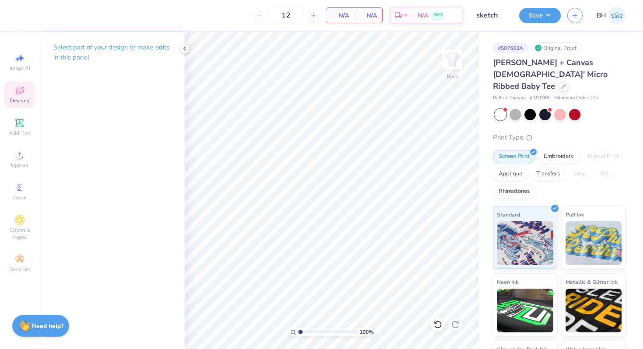
click at [21, 92] on icon at bounding box center [20, 91] width 8 height 8
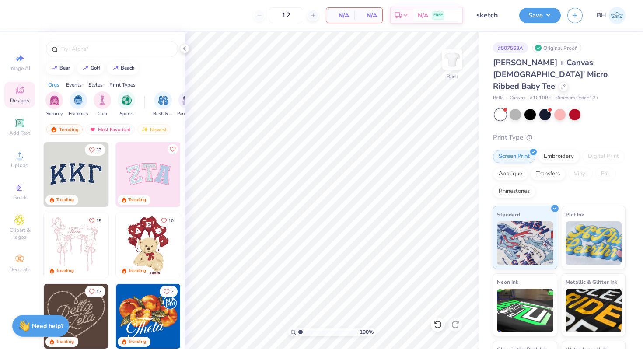
click at [74, 57] on div at bounding box center [111, 47] width 145 height 30
click at [74, 52] on input "text" at bounding box center [116, 49] width 112 height 9
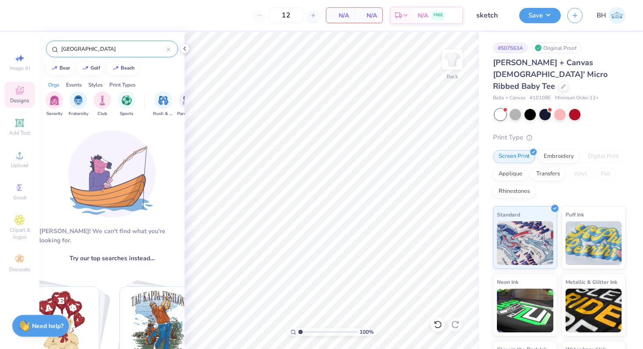
click at [74, 61] on div "venice bear golf beach Orgs Events Styles Print Types Sorority Fraternity Club …" at bounding box center [111, 329] width 145 height 594
click at [74, 53] on div "venice" at bounding box center [112, 49] width 132 height 17
click at [72, 50] on input "venice" at bounding box center [113, 49] width 106 height 9
drag, startPoint x: 72, startPoint y: 50, endPoint x: 65, endPoint y: 49, distance: 7.1
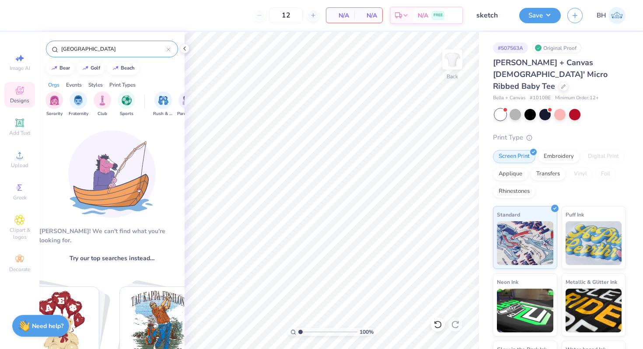
click at [65, 49] on input "venice" at bounding box center [113, 49] width 106 height 9
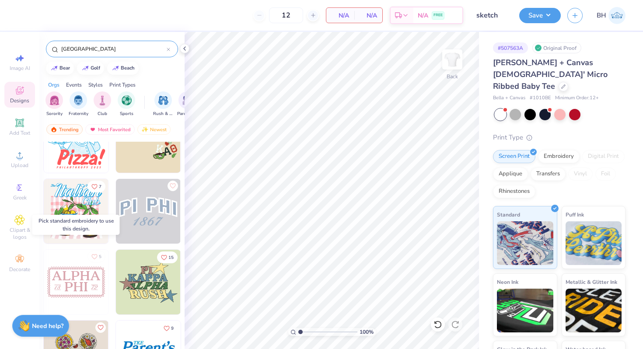
scroll to position [43, 0]
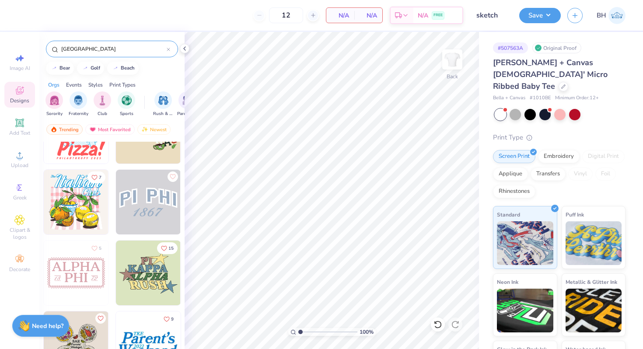
click at [100, 48] on input "italy" at bounding box center [113, 49] width 106 height 9
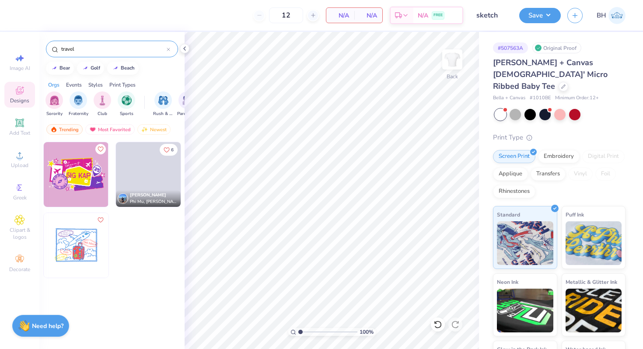
click at [92, 49] on input "travel" at bounding box center [113, 49] width 106 height 9
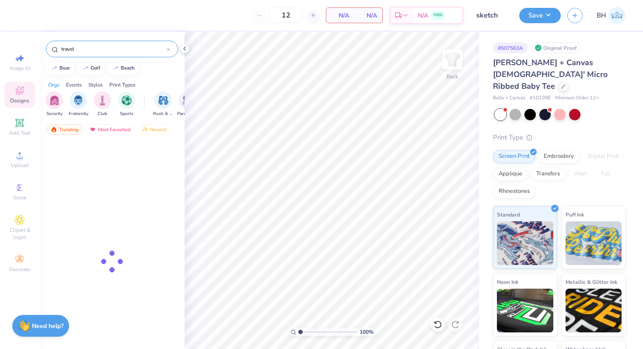
click at [92, 49] on input "travel" at bounding box center [113, 49] width 106 height 9
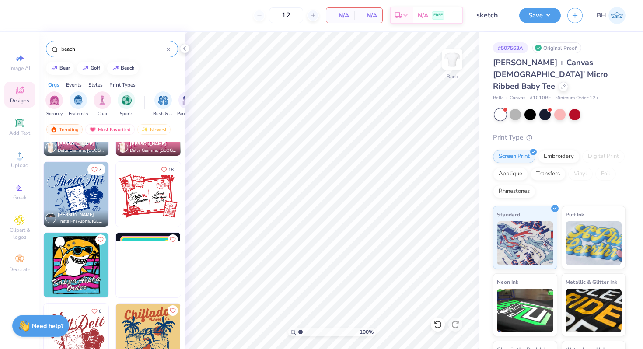
scroll to position [2108, 0]
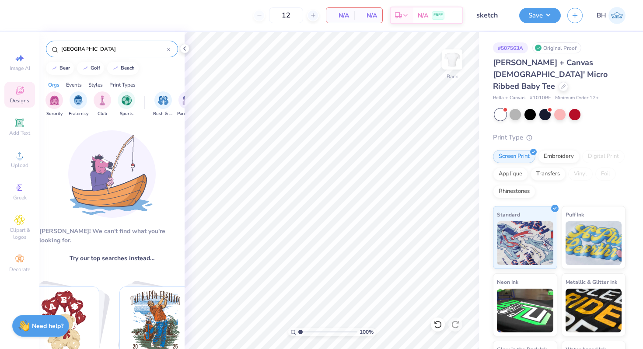
click at [91, 49] on input "beach city" at bounding box center [113, 49] width 106 height 9
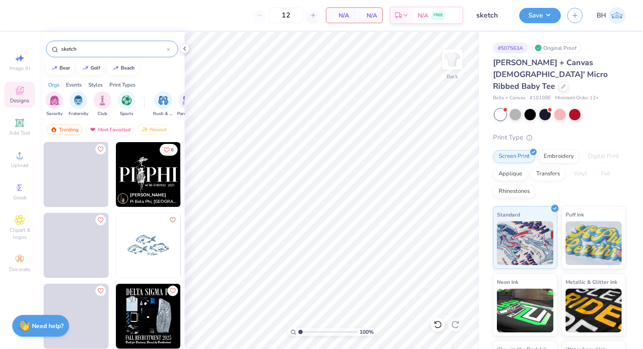
click at [91, 49] on input "sketch" at bounding box center [113, 49] width 106 height 9
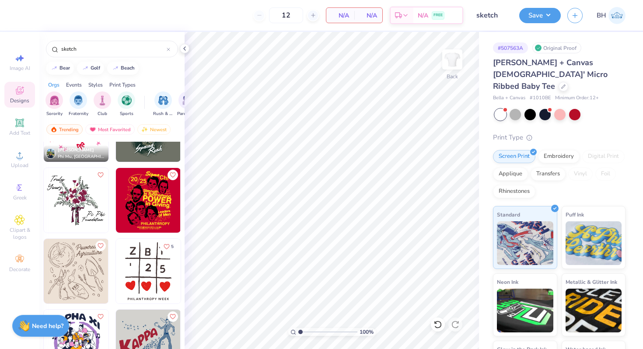
scroll to position [384, 0]
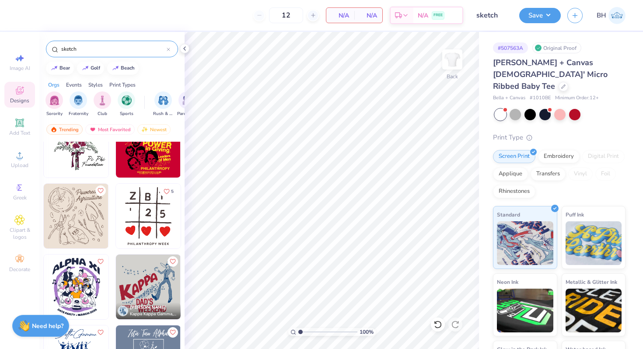
click at [96, 46] on input "sketch" at bounding box center [113, 49] width 106 height 9
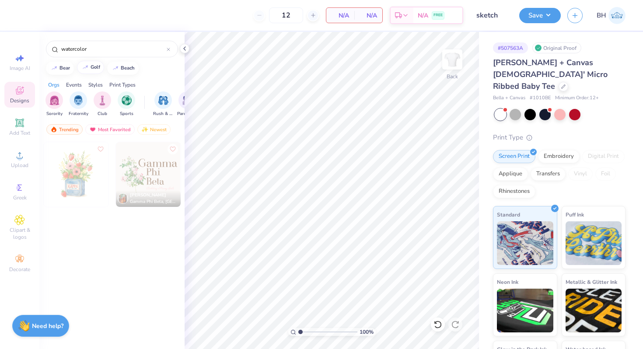
type input "watercolor"
click at [101, 254] on div "Jessica Lancaster Gamma Phi Beta, University of Illinois at Chicago" at bounding box center [111, 262] width 145 height 240
click at [102, 52] on input "watercolor" at bounding box center [113, 49] width 106 height 9
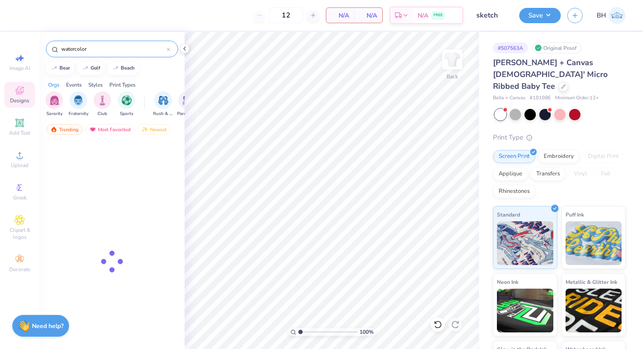
click at [102, 52] on input "watercolor" at bounding box center [113, 49] width 106 height 9
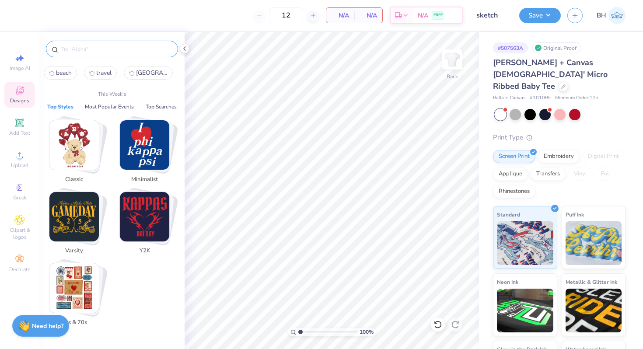
type input "o"
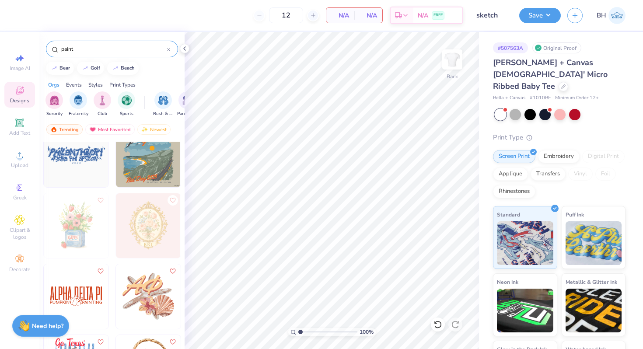
scroll to position [0, 0]
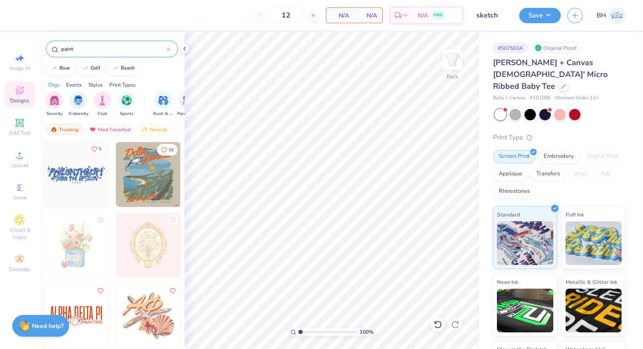
type input "paint"
click at [97, 151] on icon "Like" at bounding box center [94, 149] width 6 height 6
click at [88, 52] on input "paint" at bounding box center [113, 49] width 106 height 9
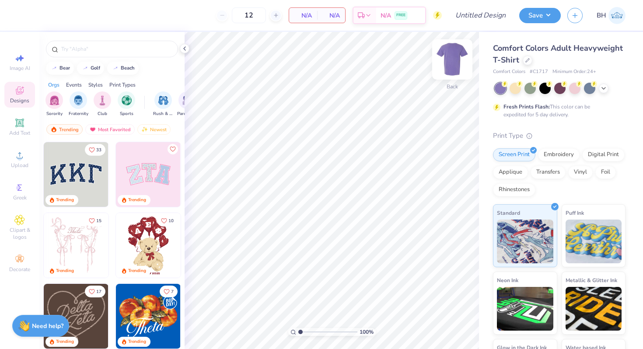
click at [457, 55] on img at bounding box center [452, 59] width 35 height 35
click at [107, 53] on div at bounding box center [112, 49] width 132 height 17
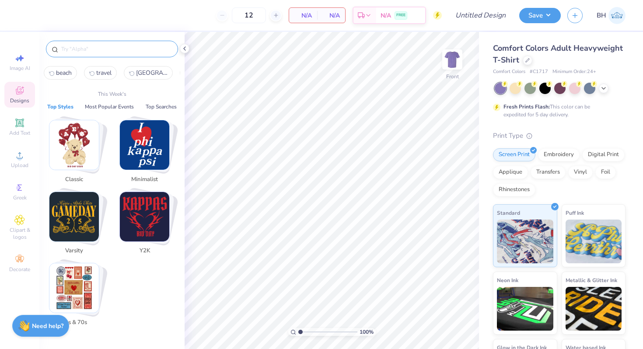
click at [105, 52] on input "text" at bounding box center [116, 49] width 112 height 9
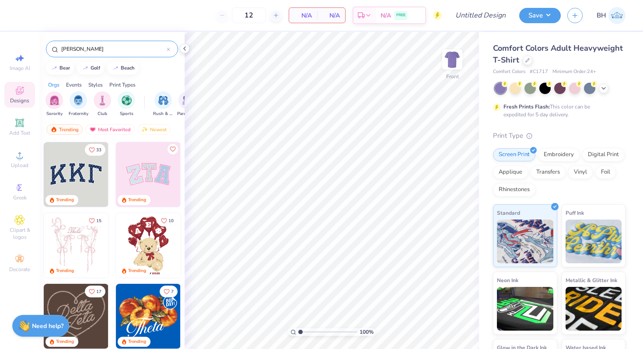
type input "[PERSON_NAME]"
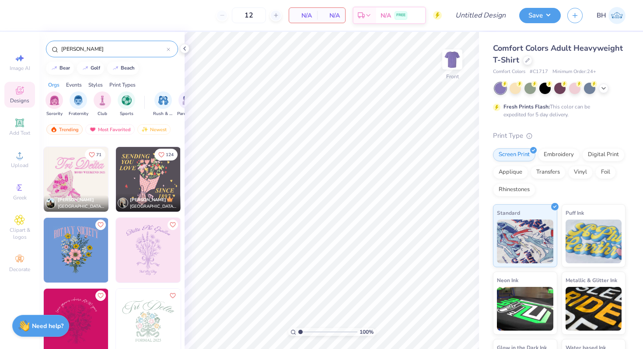
scroll to position [208, 0]
click at [97, 258] on img at bounding box center [76, 250] width 65 height 65
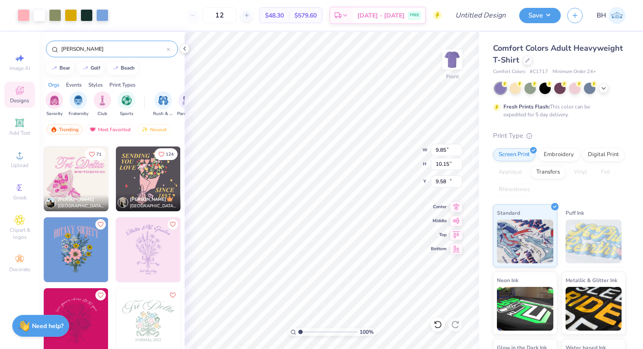
type input "10.05"
type input "12.96"
type input "13.34"
type input "6.85"
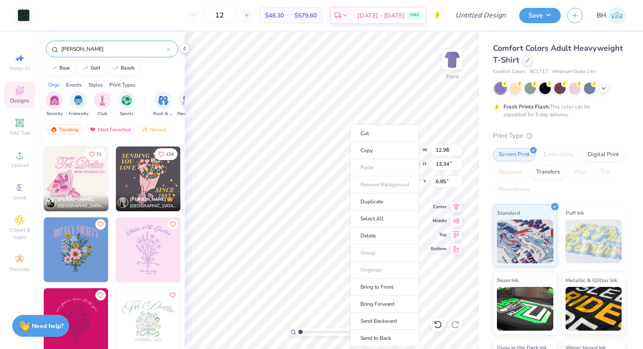
type input "9.07"
type input "11.90"
type input "8.30"
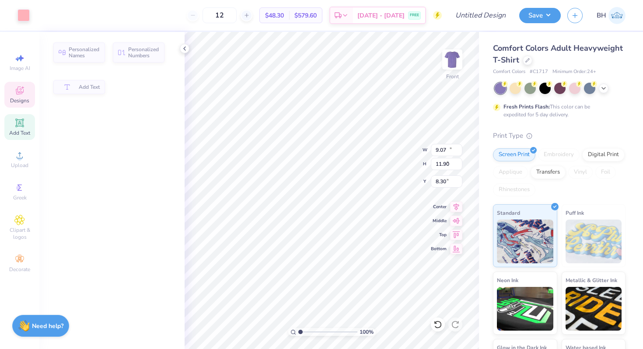
type input "12.51"
type input "3.50"
type input "6.85"
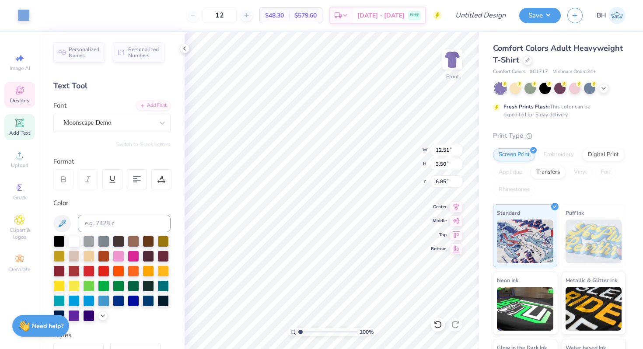
type input "12.96"
type input "3.80"
type input "12.51"
type input "3.50"
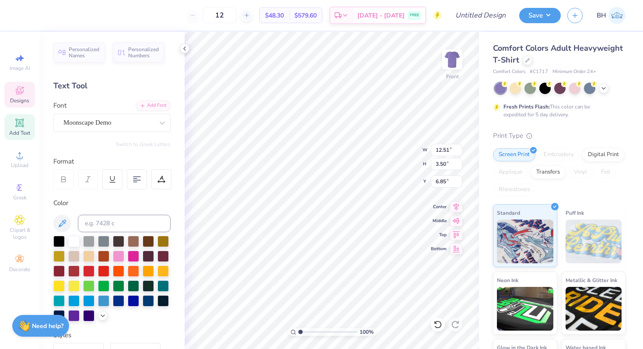
type textarea "b"
type textarea "Chi omega"
type input "12.96"
type input "3.80"
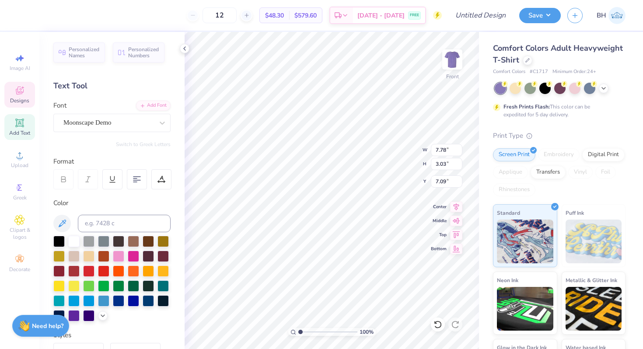
type input "6.85"
type input "9.97"
type input "3.89"
type input "6.24"
type input "9.07"
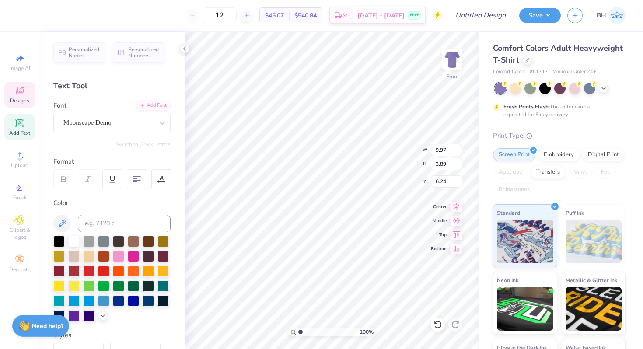
type input "11.90"
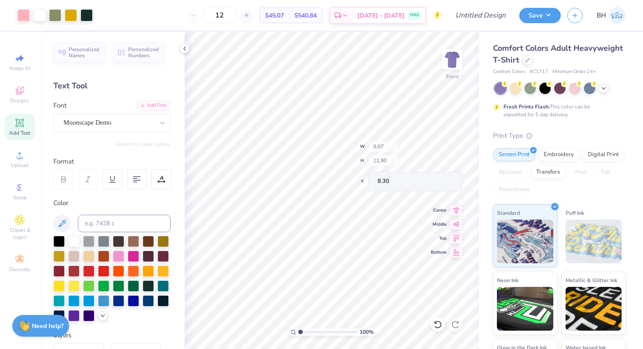
type input "7.45"
click at [25, 121] on div "Add Text" at bounding box center [19, 127] width 31 height 26
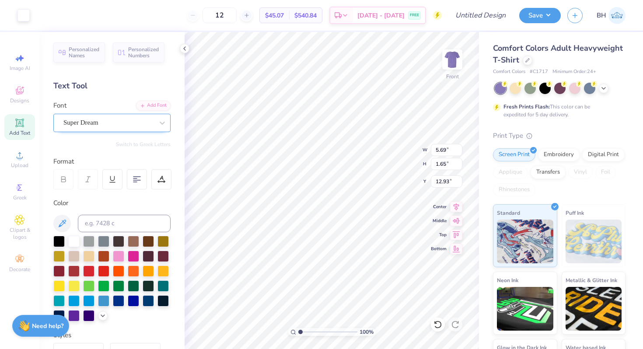
click at [82, 114] on div "Super Dream" at bounding box center [111, 123] width 117 height 18
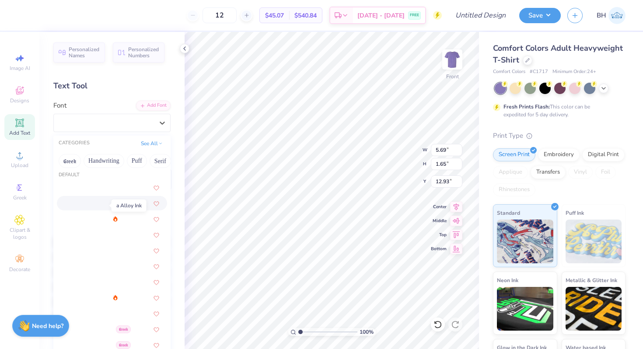
scroll to position [39, 0]
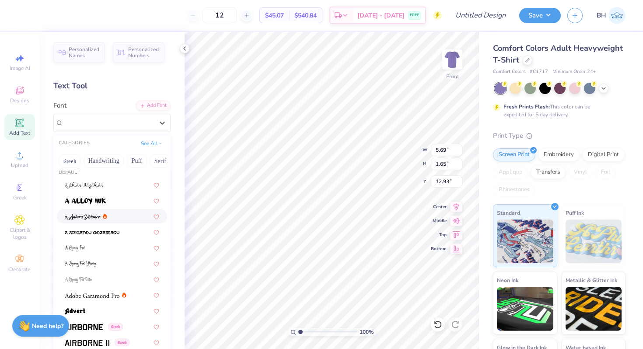
click at [86, 220] on span at bounding box center [83, 216] width 36 height 9
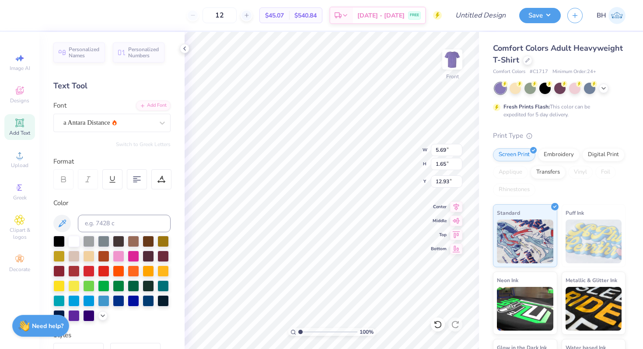
type input "6.53"
type input "2.15"
type input "20.18"
type textarea "we have in Chi O's"
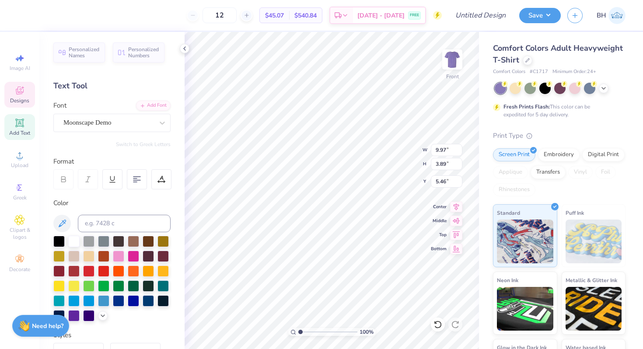
type input "9.97"
type input "3.89"
type input "5.46"
type textarea "C"
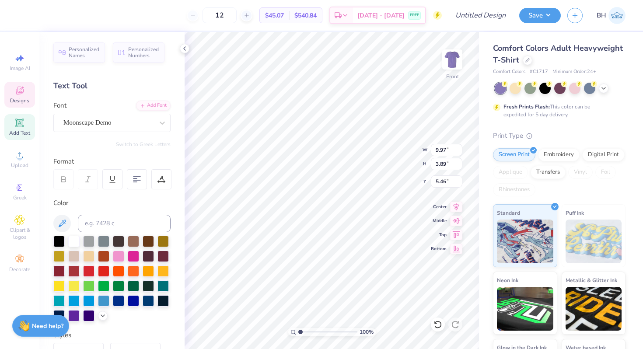
scroll to position [0, 2]
type textarea "what a friend"
type input "13.32"
type input "3.75"
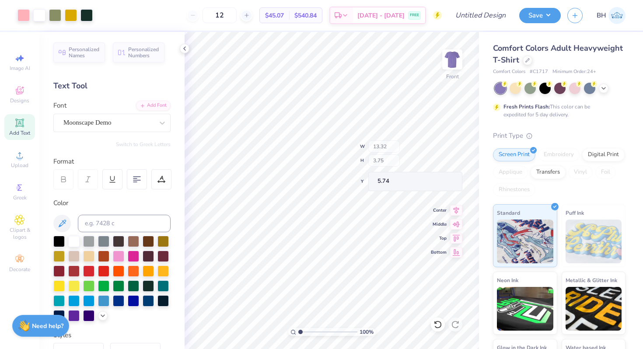
type input "5.57"
click at [38, 11] on div at bounding box center [39, 14] width 12 height 12
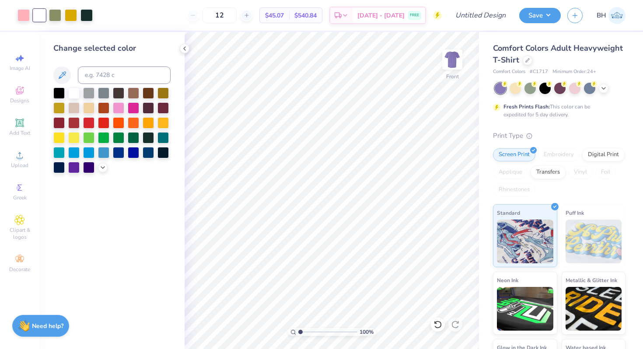
click at [94, 66] on div "Change selected color" at bounding box center [111, 107] width 117 height 131
click at [94, 70] on input at bounding box center [124, 76] width 93 height 18
type input "176"
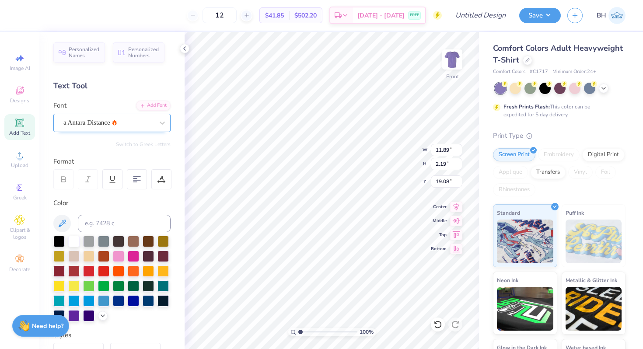
click at [105, 123] on div "a Antara Distance" at bounding box center [109, 123] width 92 height 14
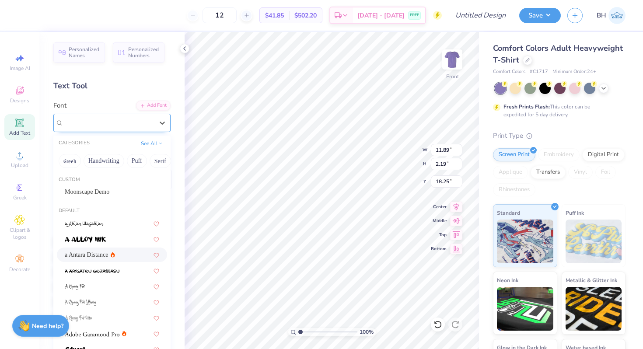
type input "18.25"
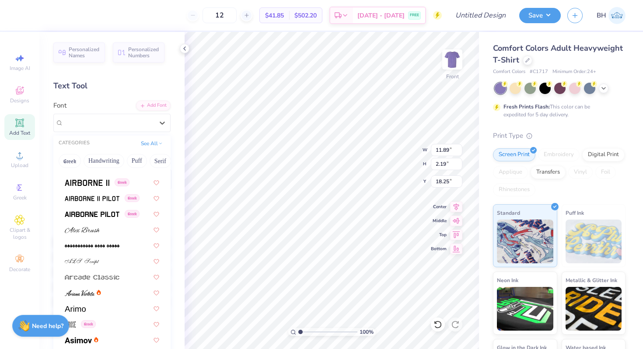
scroll to position [217, 0]
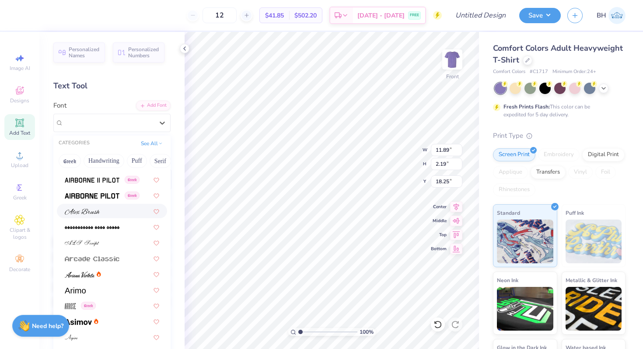
click at [95, 212] on img at bounding box center [82, 212] width 35 height 6
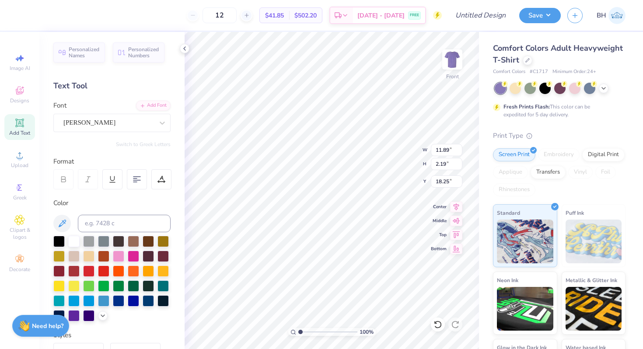
type input "14.44"
type input "1.68"
type input "18.51"
type input "12.76"
type input "1.48"
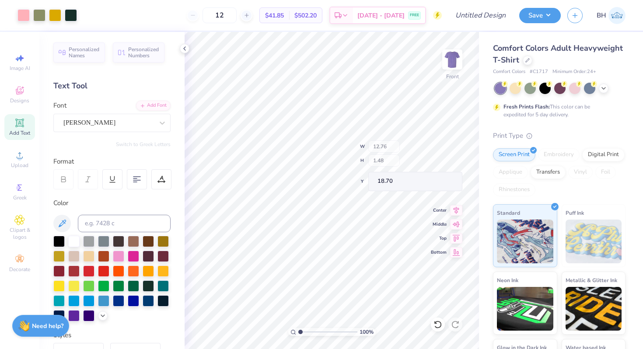
type input "18.60"
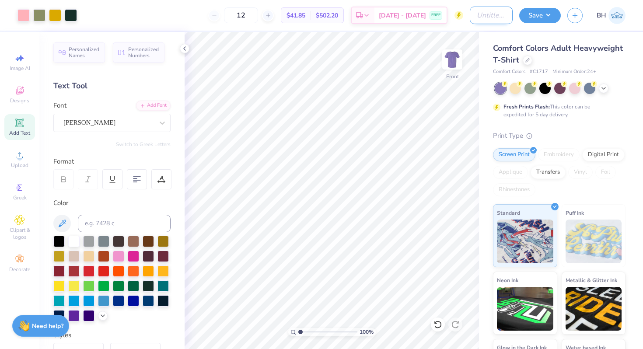
click at [472, 11] on input "Design Title" at bounding box center [491, 16] width 43 height 18
type input "[PERSON_NAME] shirt"
click at [547, 16] on button "Save" at bounding box center [541, 14] width 42 height 15
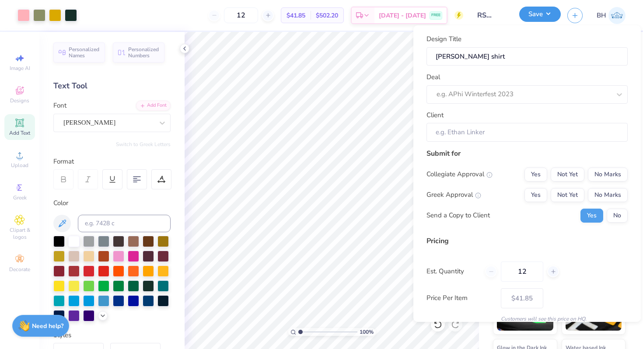
scroll to position [0, 0]
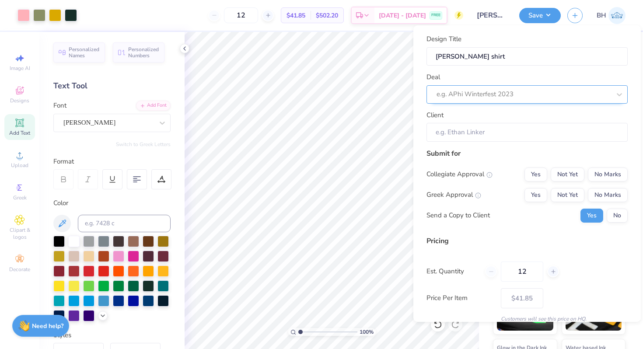
click at [517, 95] on div at bounding box center [524, 94] width 174 height 12
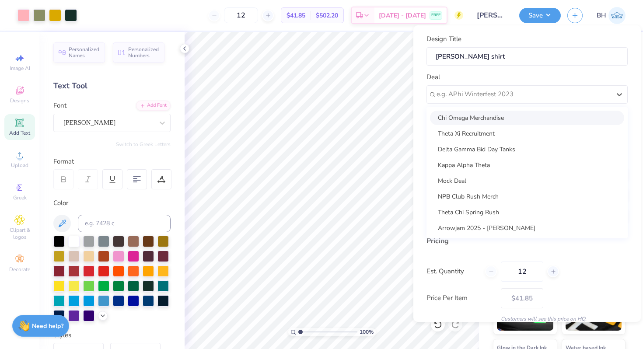
click at [482, 115] on div "Chi Omega Merchandise" at bounding box center [527, 118] width 194 height 14
type input "[PERSON_NAME]"
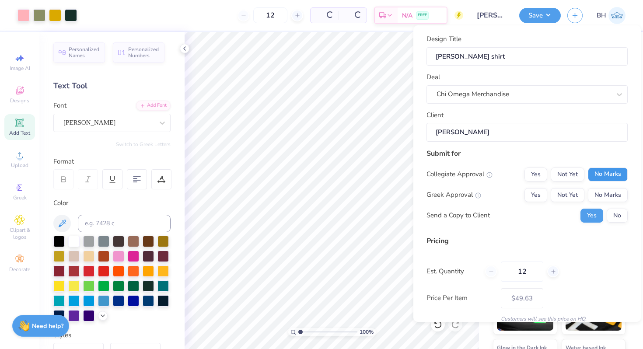
click at [611, 173] on button "No Marks" at bounding box center [608, 175] width 40 height 14
click at [524, 193] on div "Greek Approval Yes Not Yet No Marks" at bounding box center [527, 195] width 201 height 14
click at [528, 193] on button "Yes" at bounding box center [536, 195] width 23 height 14
click at [607, 216] on button "No" at bounding box center [617, 216] width 21 height 14
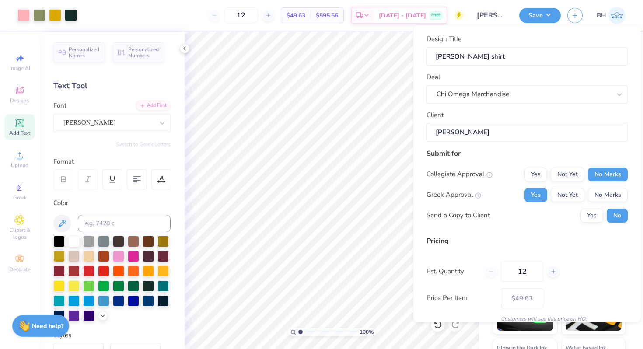
scroll to position [37, 0]
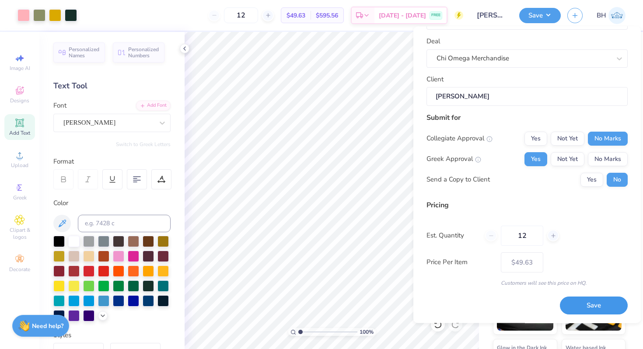
click at [592, 307] on button "Save" at bounding box center [594, 306] width 68 height 18
type input "– –"
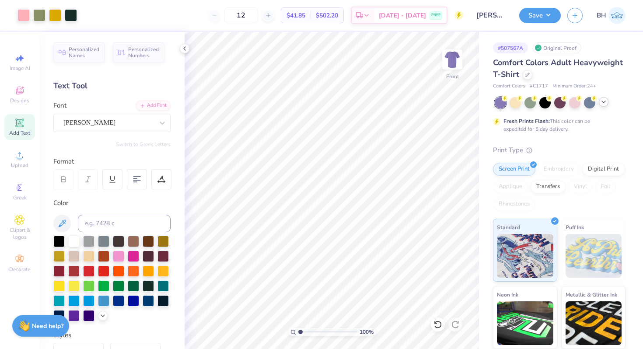
click at [588, 105] on div at bounding box center [589, 102] width 11 height 11
click at [602, 101] on polyline at bounding box center [604, 102] width 4 height 2
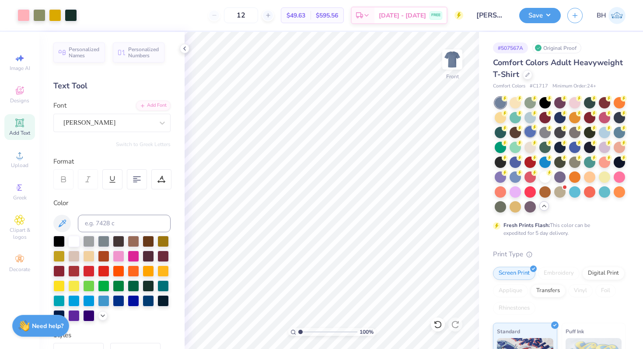
click at [534, 130] on icon at bounding box center [535, 127] width 6 height 6
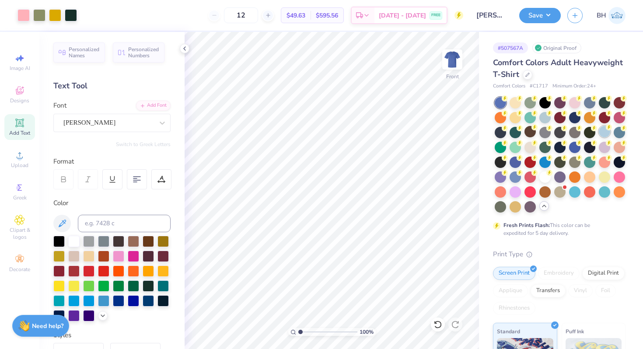
click at [605, 132] on div at bounding box center [604, 131] width 11 height 11
click at [548, 162] on div at bounding box center [545, 161] width 11 height 11
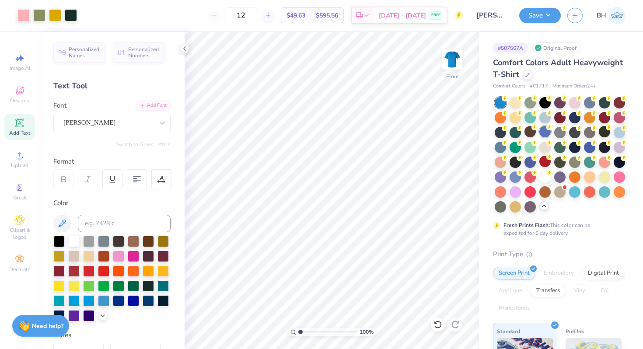
click at [591, 151] on div at bounding box center [589, 147] width 11 height 11
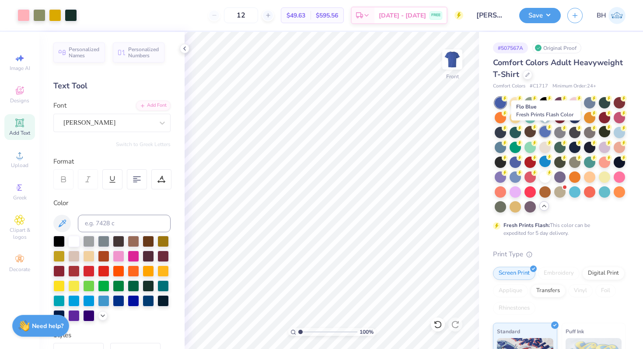
click at [547, 134] on div at bounding box center [545, 131] width 11 height 11
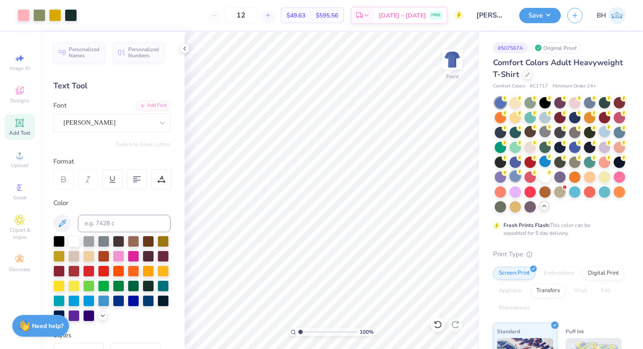
click at [516, 177] on div at bounding box center [515, 176] width 11 height 11
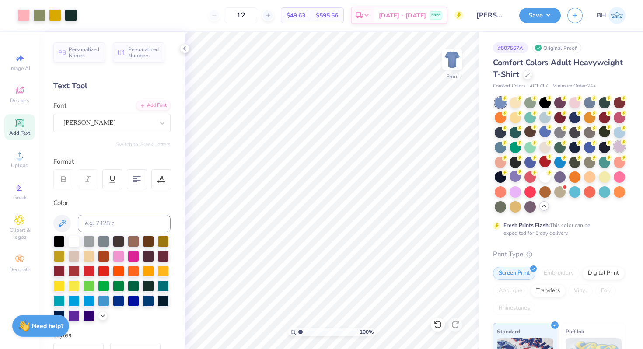
click at [622, 150] on div at bounding box center [619, 146] width 11 height 11
click at [526, 76] on icon at bounding box center [528, 74] width 4 height 4
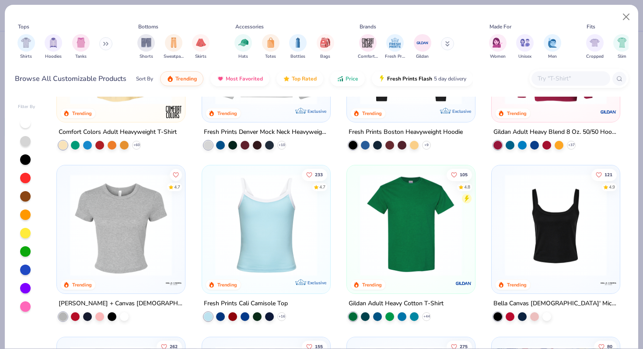
scroll to position [150, 0]
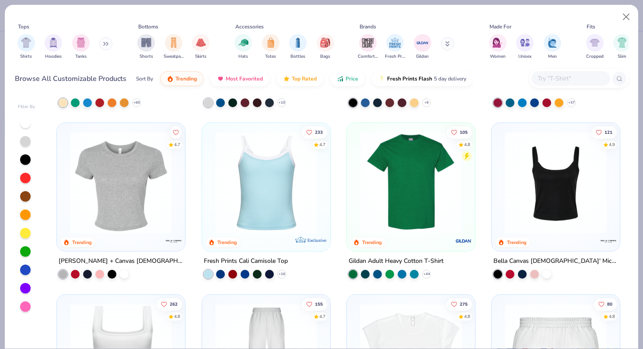
click at [401, 181] on img at bounding box center [411, 183] width 111 height 102
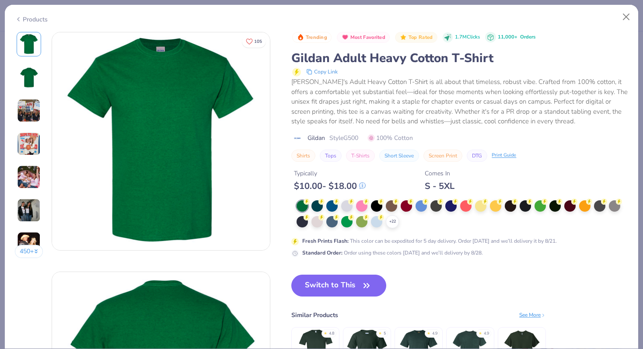
click at [394, 214] on div "+ 22" at bounding box center [463, 214] width 332 height 28
click at [422, 204] on div at bounding box center [421, 205] width 11 height 11
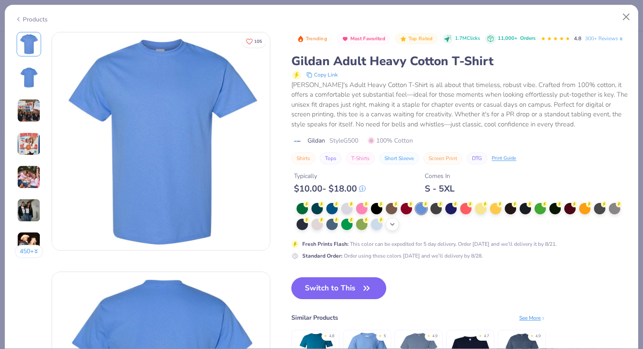
click at [391, 226] on icon at bounding box center [392, 224] width 7 height 7
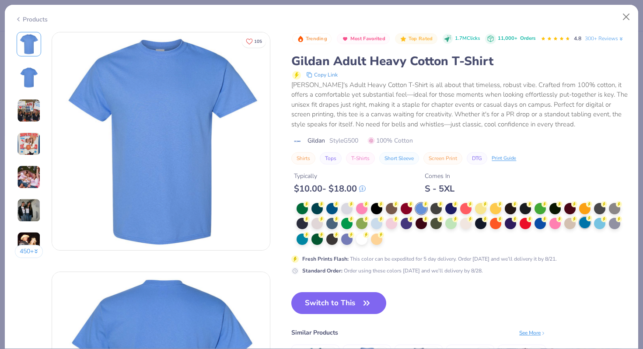
click at [582, 222] on div at bounding box center [585, 222] width 11 height 11
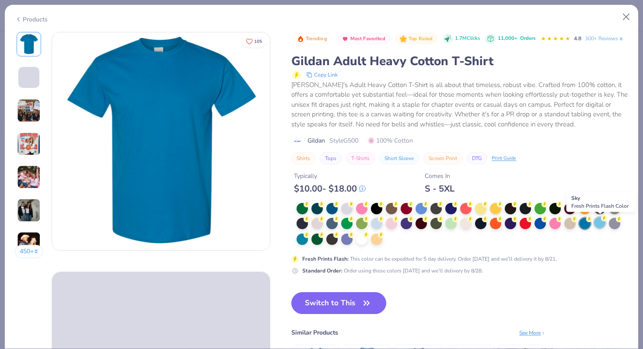
click at [602, 224] on div at bounding box center [599, 222] width 11 height 11
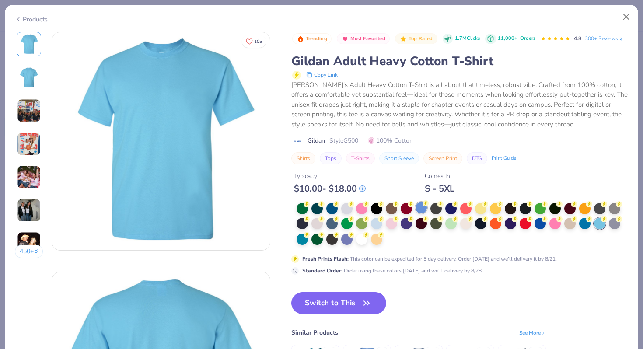
click at [425, 207] on icon at bounding box center [426, 203] width 6 height 6
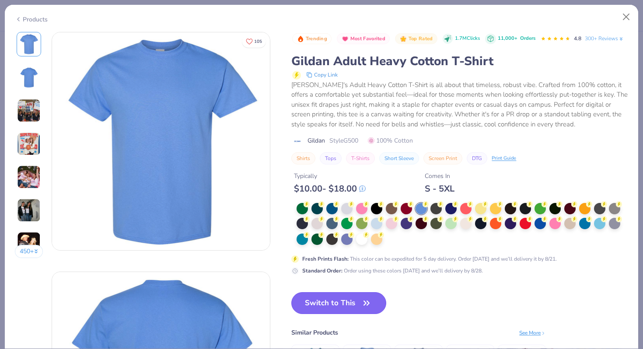
click at [366, 295] on button "Switch to This" at bounding box center [339, 303] width 95 height 22
click at [366, 302] on icon "button" at bounding box center [367, 303] width 12 height 12
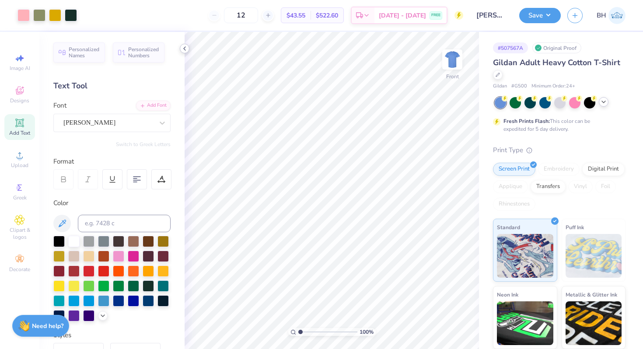
click at [188, 48] on div at bounding box center [185, 49] width 10 height 10
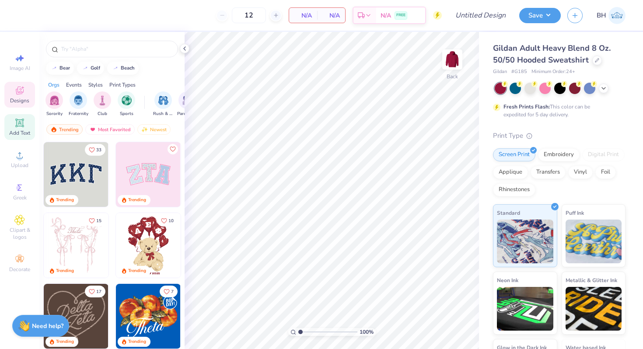
click at [21, 124] on icon at bounding box center [19, 123] width 7 height 7
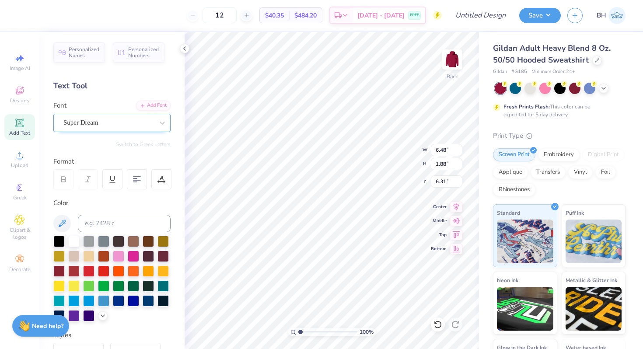
click at [106, 127] on div "Super Dream" at bounding box center [109, 123] width 92 height 14
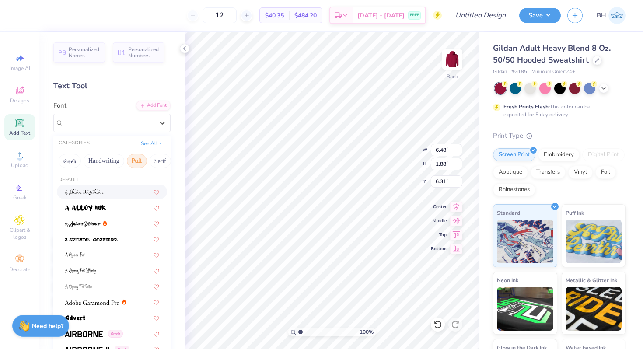
click at [143, 158] on button "Puff" at bounding box center [137, 161] width 20 height 14
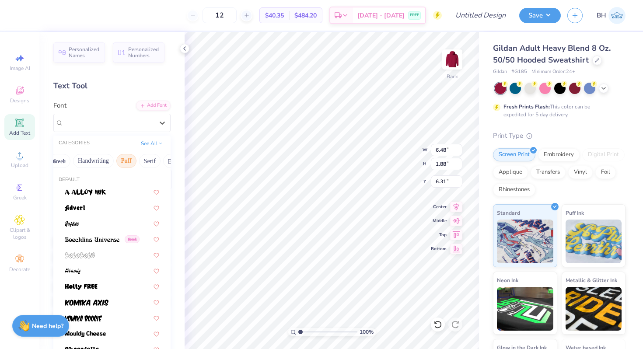
scroll to position [0, 17]
click at [90, 290] on span at bounding box center [81, 286] width 33 height 9
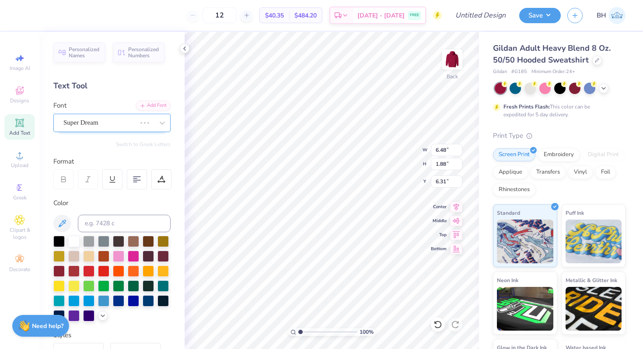
click at [145, 123] on span at bounding box center [145, 123] width 2 height 2
click at [109, 130] on div "[PERSON_NAME]" at bounding box center [111, 123] width 117 height 18
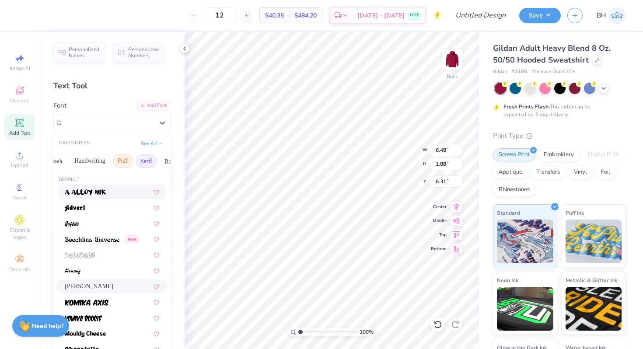
scroll to position [0, 25]
click at [136, 161] on button "Serif" at bounding box center [135, 161] width 21 height 14
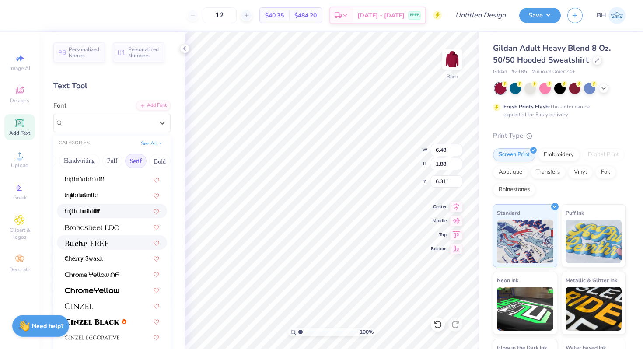
scroll to position [46, 0]
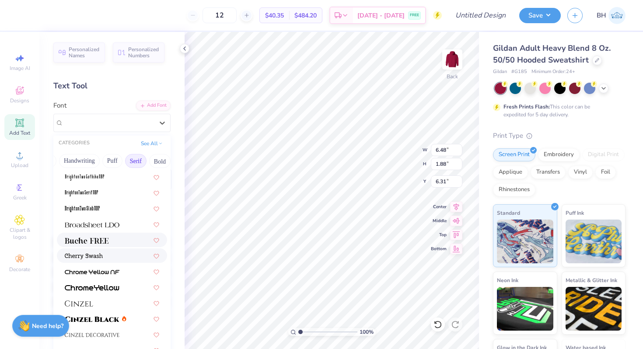
click at [96, 242] on img at bounding box center [87, 241] width 44 height 6
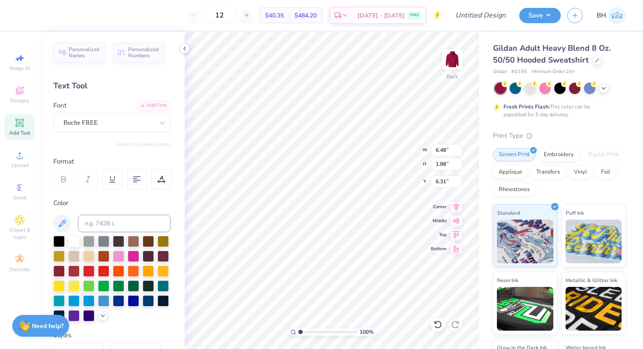
scroll to position [0, 0]
type textarea "ChiO"
type input "5.29"
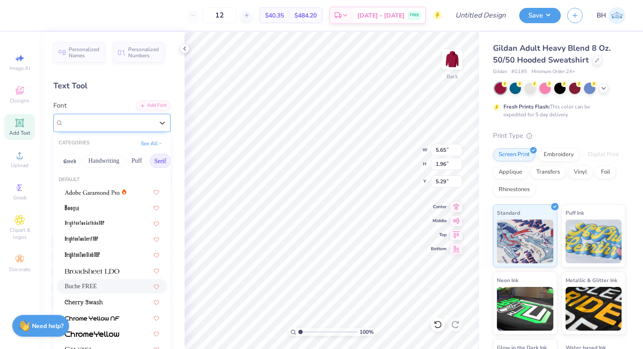
click at [88, 120] on div "Buche FREE" at bounding box center [109, 123] width 92 height 14
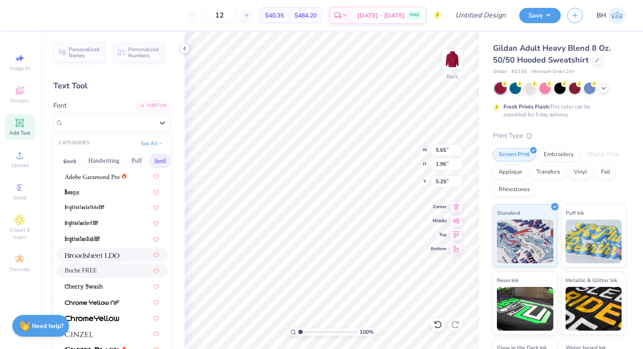
scroll to position [16, 0]
click at [94, 318] on img at bounding box center [92, 318] width 55 height 6
type input "6.15"
type input "1.88"
type input "5.33"
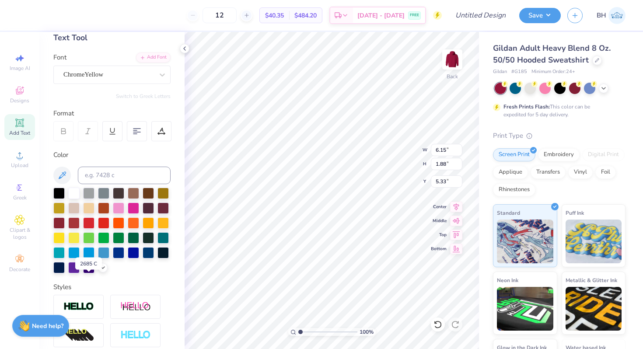
scroll to position [60, 0]
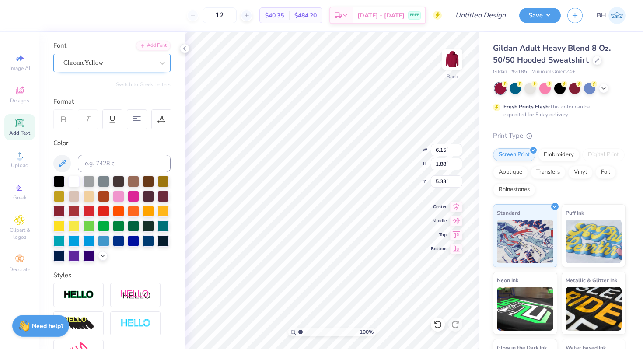
click at [125, 62] on div "ChromeYellow" at bounding box center [109, 63] width 92 height 14
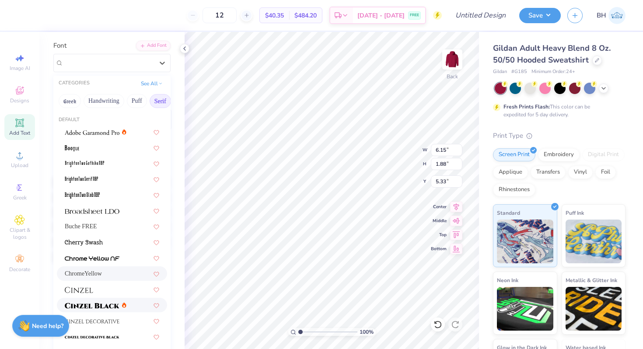
click at [90, 305] on img at bounding box center [92, 306] width 55 height 6
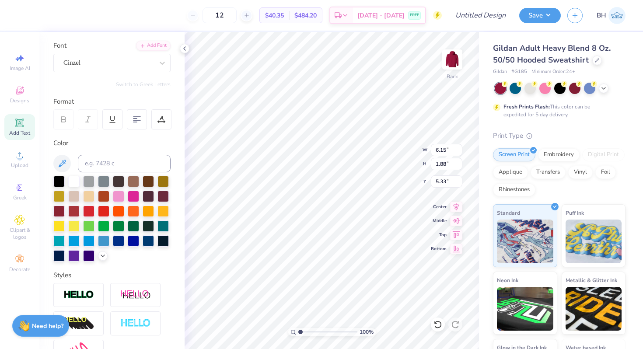
type input "7.32"
type input "1.95"
type input "5.29"
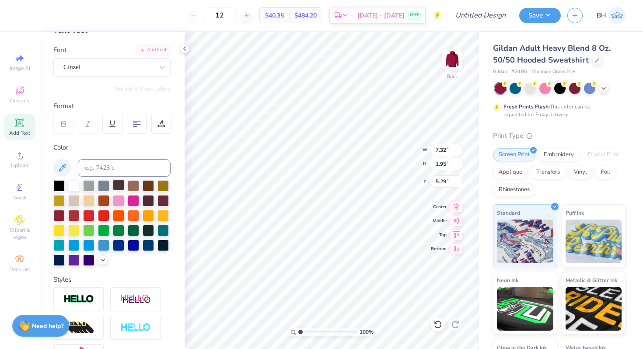
scroll to position [30, 0]
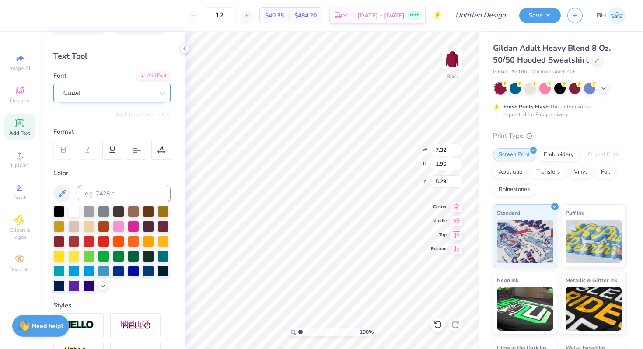
click at [105, 98] on div at bounding box center [108, 93] width 90 height 12
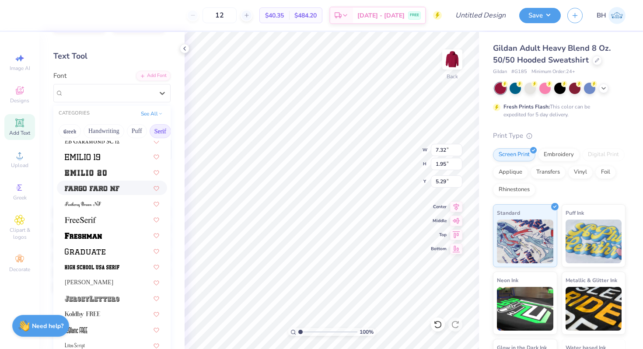
scroll to position [685, 0]
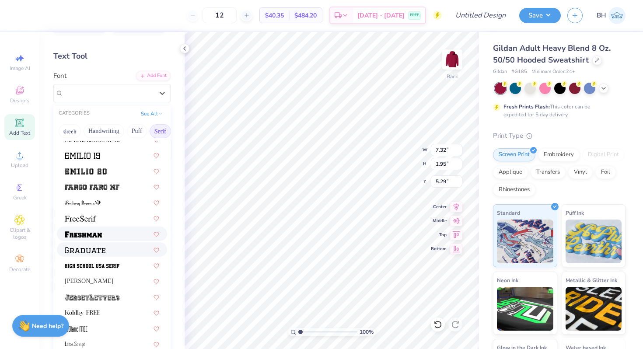
click at [87, 237] on img at bounding box center [83, 235] width 37 height 6
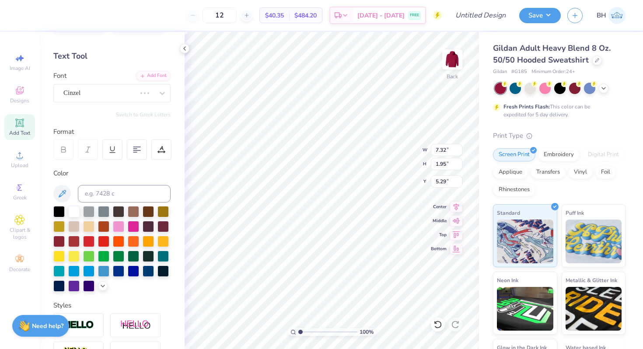
type input "6.10"
type input "2.23"
type input "5.15"
click at [127, 85] on div "Freshman" at bounding box center [111, 93] width 117 height 18
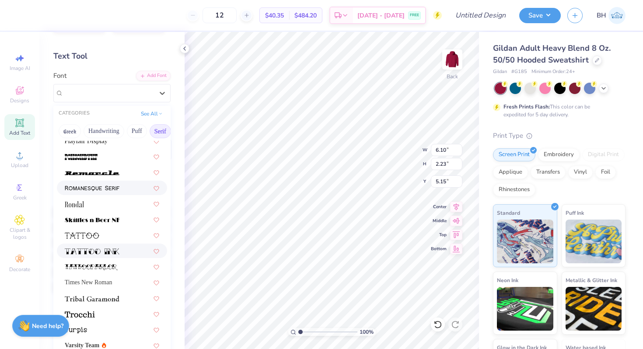
scroll to position [1002, 0]
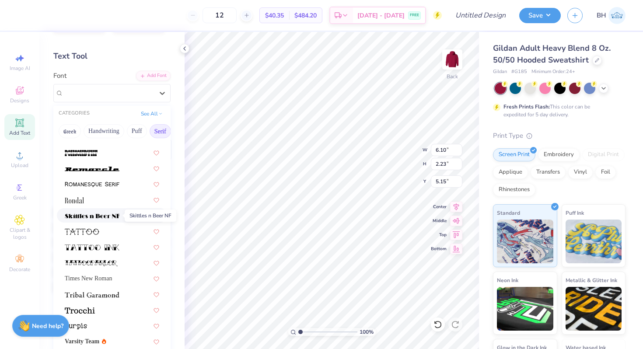
click at [96, 218] on img at bounding box center [92, 216] width 55 height 6
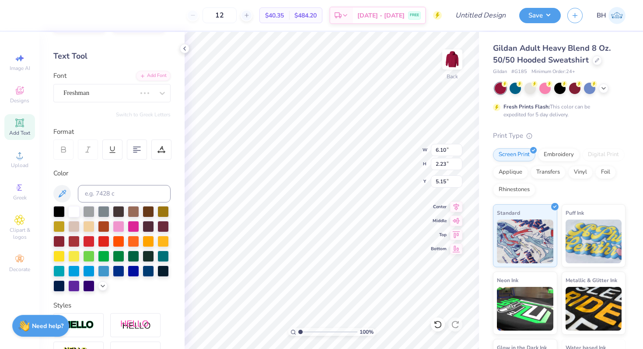
type input "6.49"
type input "1.90"
type input "5.32"
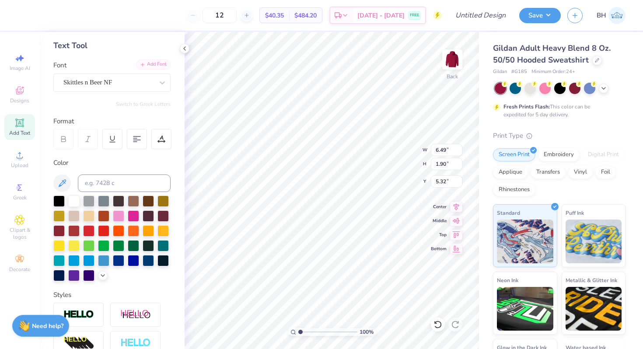
click at [163, 63] on div "Add Font" at bounding box center [153, 65] width 35 height 10
click at [98, 74] on div "Skittles n Beer NF" at bounding box center [111, 83] width 117 height 18
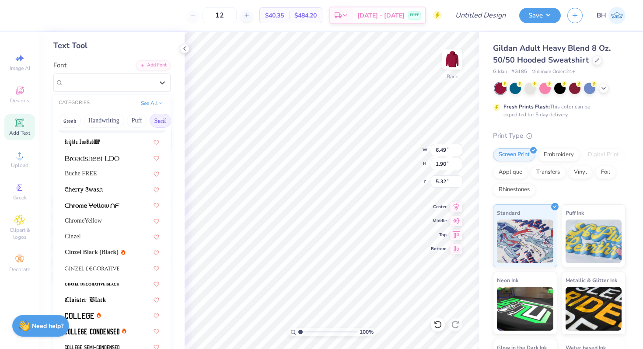
scroll to position [99, 0]
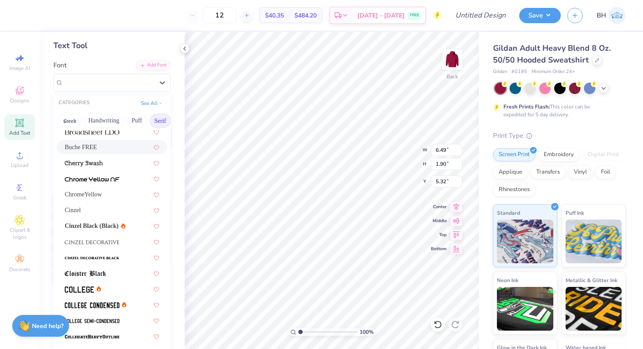
click at [95, 145] on span "Buche FREE" at bounding box center [81, 147] width 32 height 9
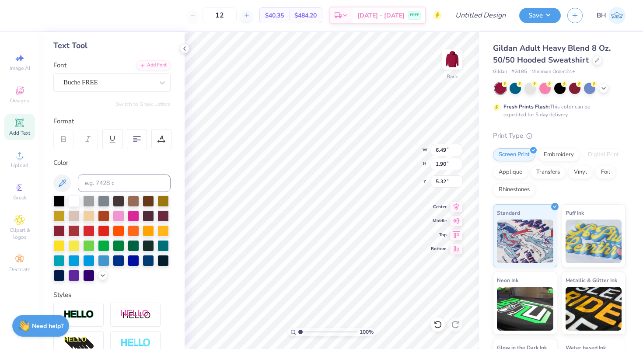
type input "5.65"
type input "1.96"
type input "5.29"
click at [136, 81] on div "Buche FREE" at bounding box center [109, 83] width 92 height 14
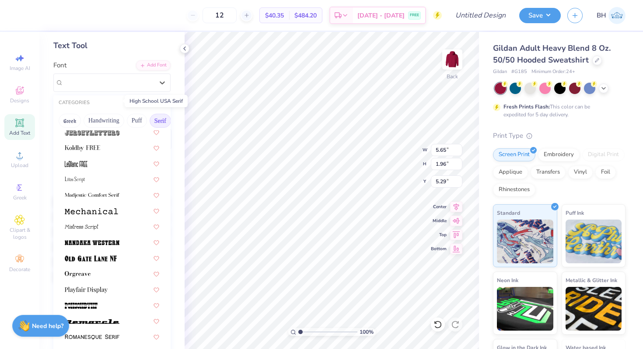
scroll to position [840, 0]
click at [74, 167] on span at bounding box center [76, 162] width 23 height 9
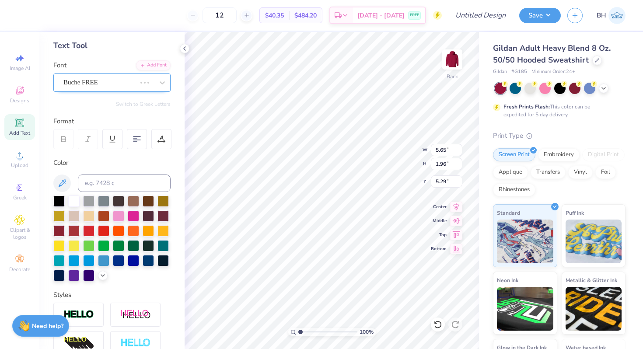
type input "2.14"
type input "1.78"
type input "5.38"
click at [96, 79] on div "[PERSON_NAME] FREE" at bounding box center [109, 83] width 92 height 14
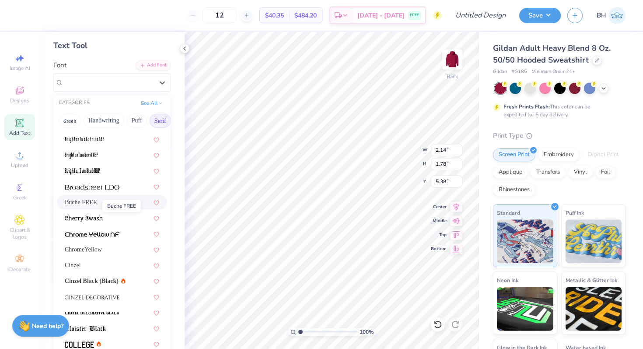
scroll to position [48, 0]
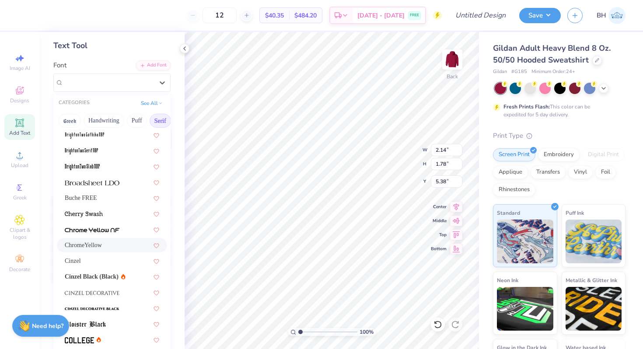
click at [88, 244] on span "ChromeYellow" at bounding box center [83, 245] width 37 height 9
type input "6.15"
type input "1.88"
type input "5.33"
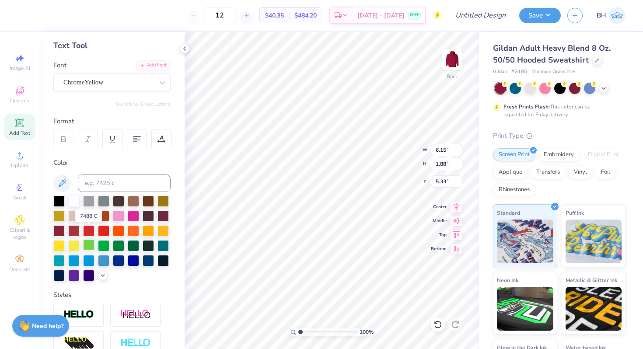
scroll to position [79, 0]
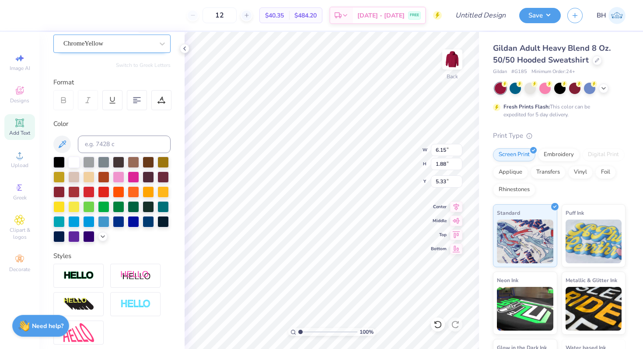
click at [119, 44] on div "ChromeYellow" at bounding box center [109, 44] width 92 height 14
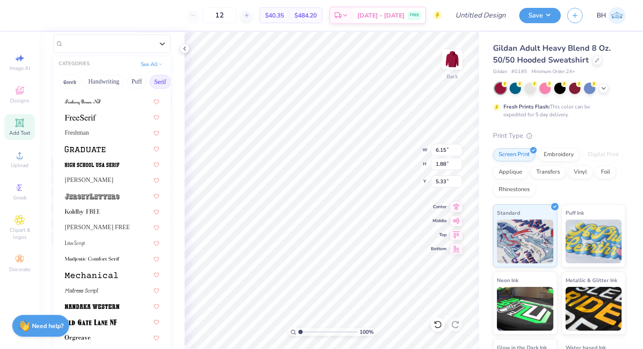
scroll to position [1002, 0]
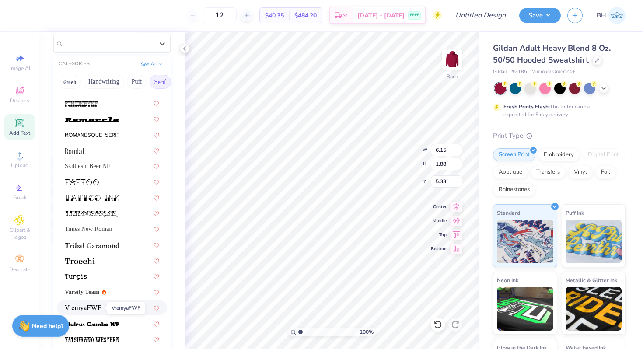
click at [98, 308] on img at bounding box center [83, 309] width 37 height 6
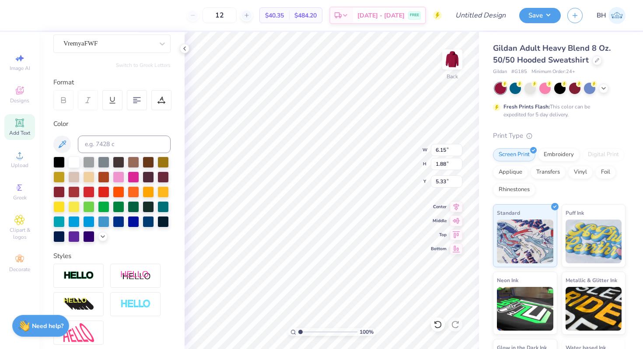
type input "5.64"
type input "1.86"
type input "5.34"
type input "9.10"
click at [318, 173] on div "Hold “Option ⌥” to see the space between elements." at bounding box center [343, 168] width 88 height 20
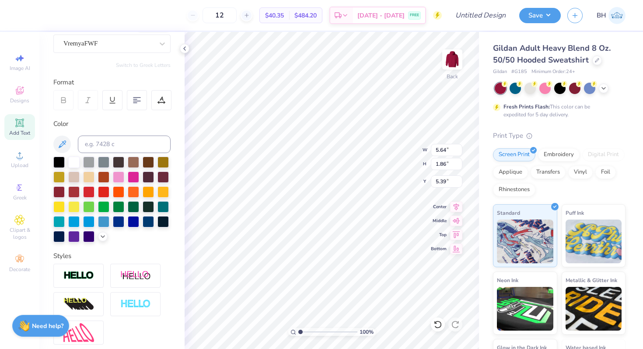
type textarea "C"
type input "5.40"
type input "2.72"
type input "3.09"
type input "4.55"
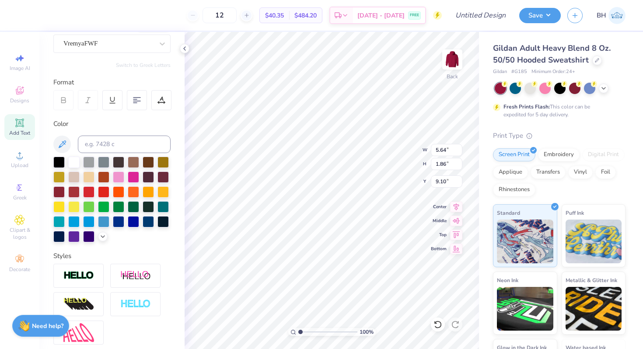
type input "9.11"
type textarea "hi O"
type input "5.78"
type textarea "hiO"
click at [596, 63] on div at bounding box center [598, 60] width 10 height 10
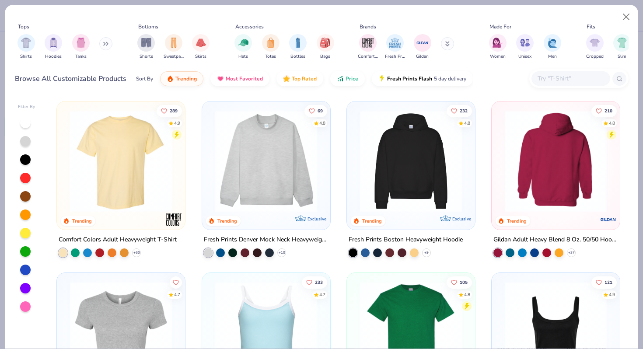
click at [414, 175] on img at bounding box center [411, 161] width 111 height 102
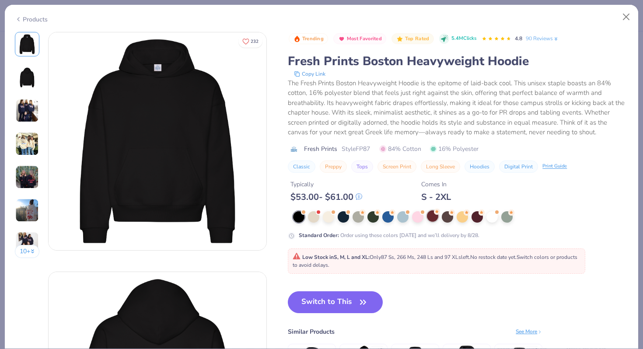
click at [431, 221] on div at bounding box center [432, 216] width 11 height 11
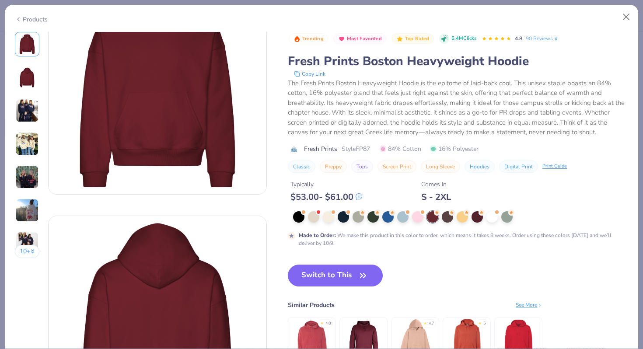
scroll to position [64, 0]
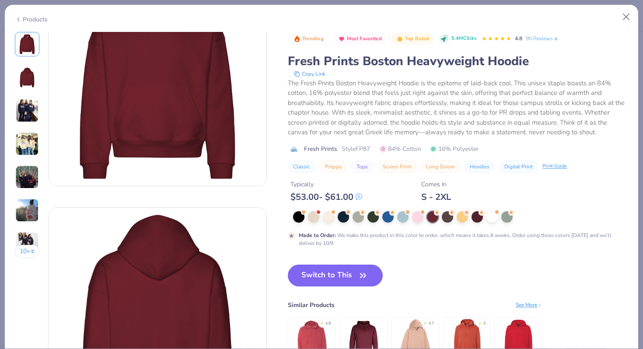
click at [509, 331] on img at bounding box center [519, 340] width 42 height 42
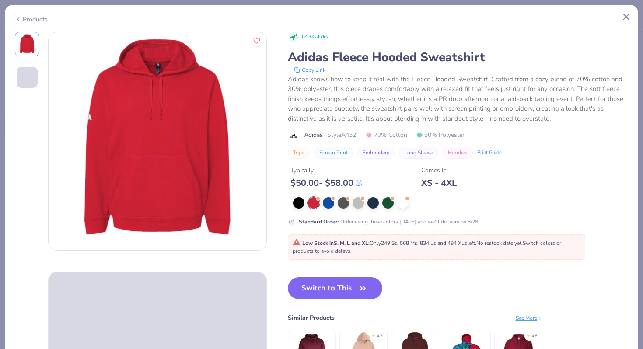
click at [334, 225] on div "Standard Order : Order using these colors today and we’ll delivery by 8/28." at bounding box center [389, 222] width 181 height 8
click at [324, 274] on div "12.3K Clicks Adidas Fleece Hooded Sweatshirt Copy Link Adidas knows how to keep…" at bounding box center [458, 214] width 341 height 364
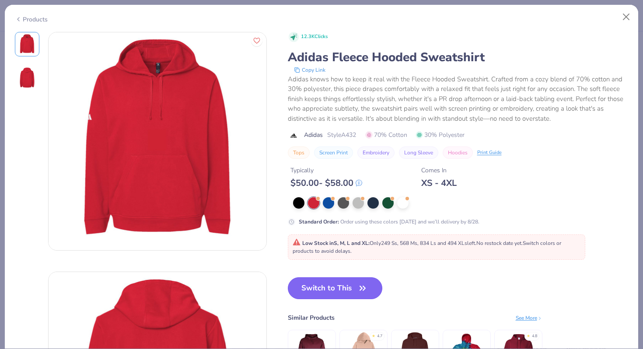
click at [329, 282] on button "Switch to This" at bounding box center [335, 289] width 95 height 22
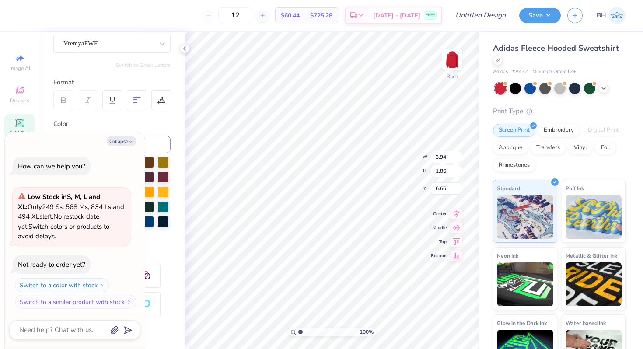
type textarea "x"
type input "6.50"
type textarea "x"
type input "6.50"
type textarea "x"
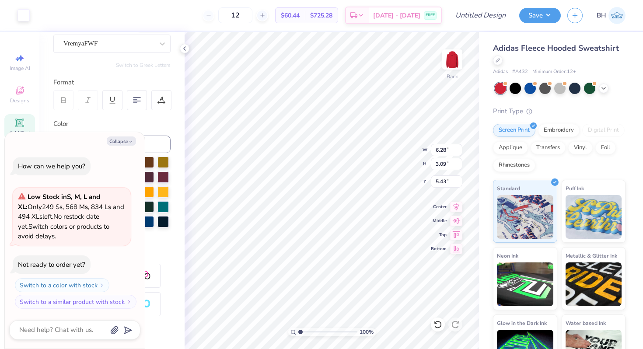
type input "5.32"
click at [135, 145] on div "Collapse" at bounding box center [74, 141] width 131 height 9
click at [123, 138] on button "Collapse" at bounding box center [121, 141] width 29 height 9
type textarea "x"
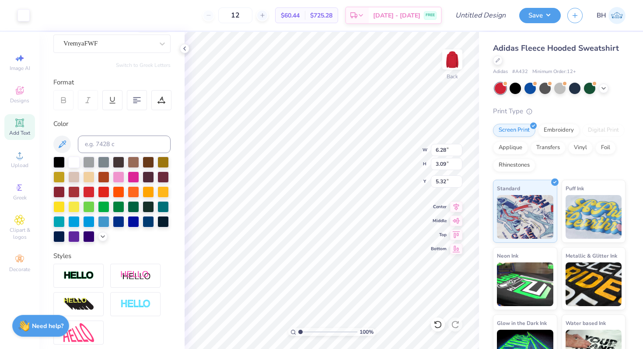
click at [124, 33] on div "Font VremyaFWF" at bounding box center [111, 37] width 117 height 32
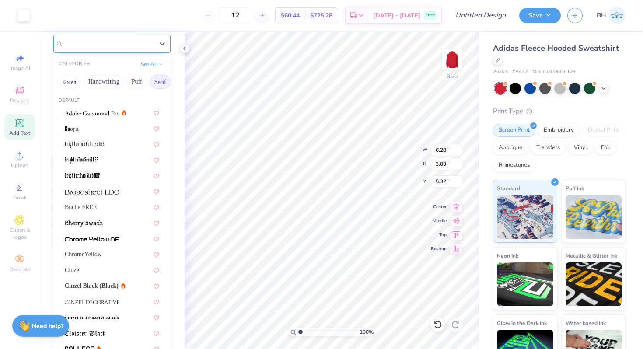
click at [118, 43] on div "VremyaFWF" at bounding box center [109, 44] width 92 height 14
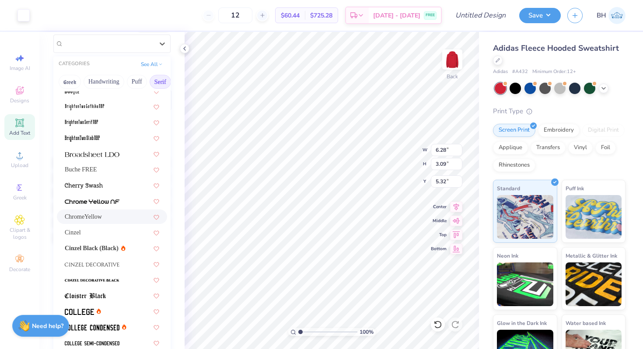
scroll to position [42, 0]
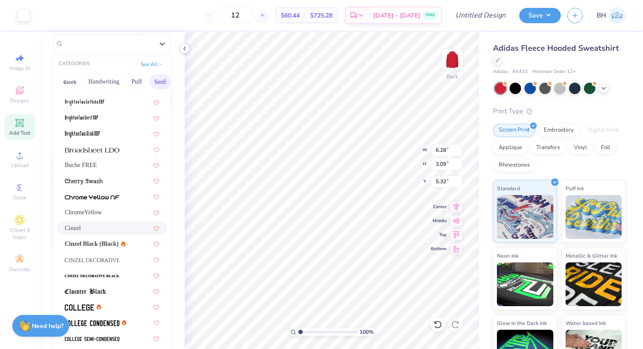
click at [98, 225] on div "Cinzel" at bounding box center [112, 228] width 95 height 9
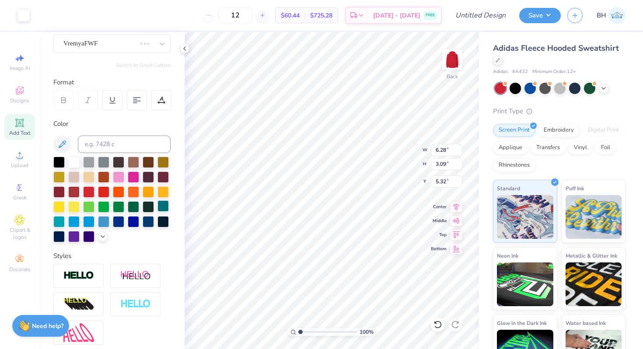
type input "6.95"
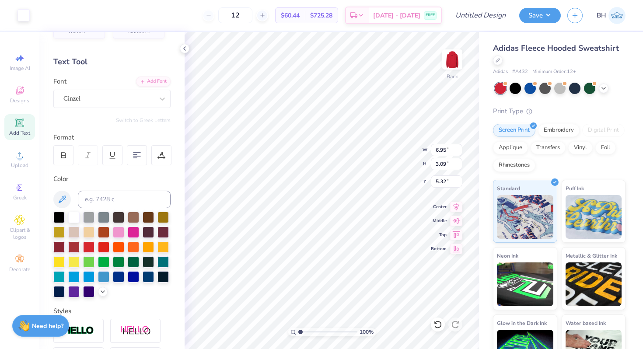
scroll to position [16, 0]
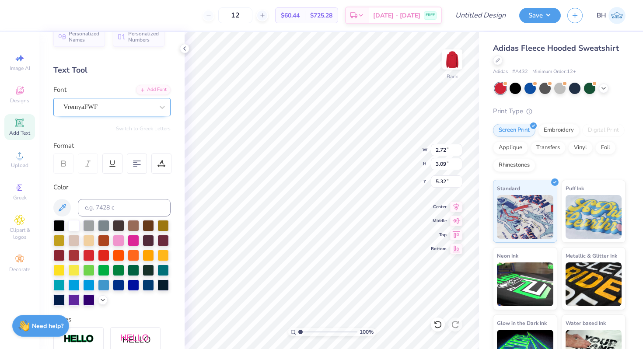
click at [94, 106] on div "VremyaFWF" at bounding box center [109, 107] width 92 height 14
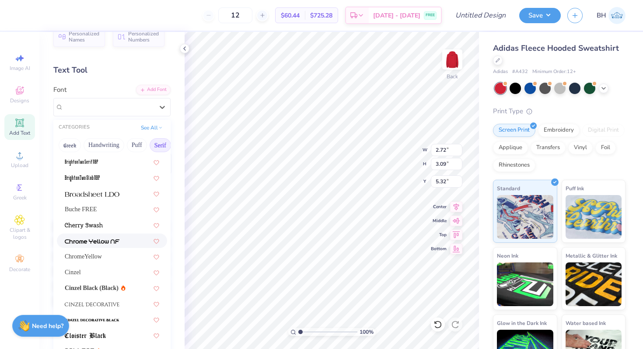
scroll to position [68, 0]
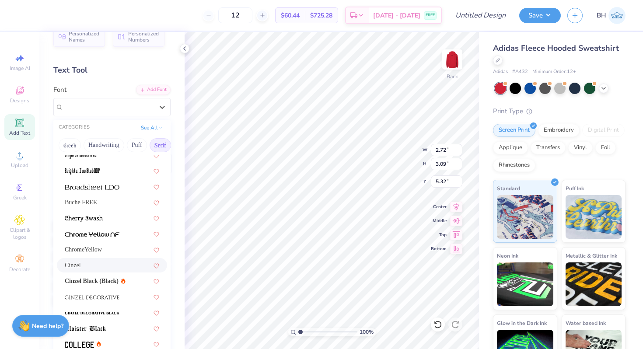
click at [86, 285] on span "Cinzel Black (Black)" at bounding box center [92, 281] width 54 height 9
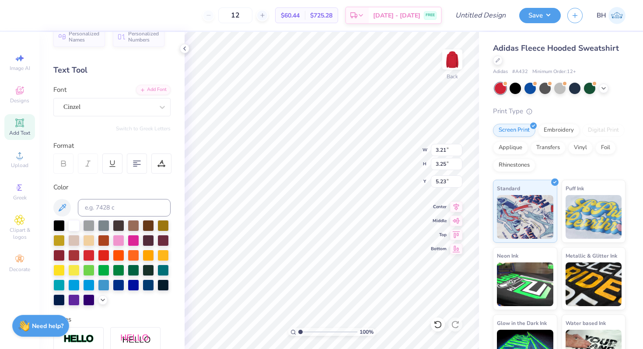
type input "3.21"
type input "3.25"
type input "5.23"
type input "6.50"
click at [127, 112] on div at bounding box center [108, 107] width 90 height 12
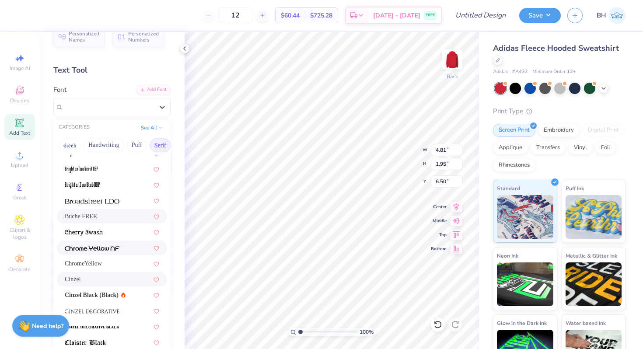
scroll to position [65, 0]
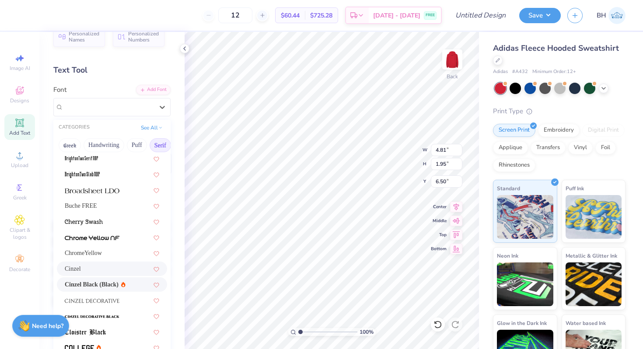
click at [91, 284] on span "Cinzel Black (Black)" at bounding box center [92, 284] width 54 height 9
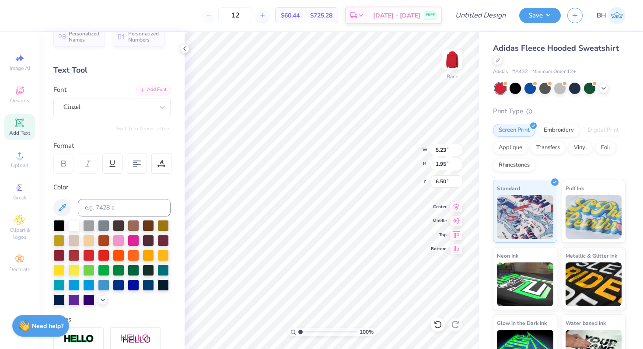
type input "5.23"
type textarea "hiO"
type textarea "hi"
type input "6.86"
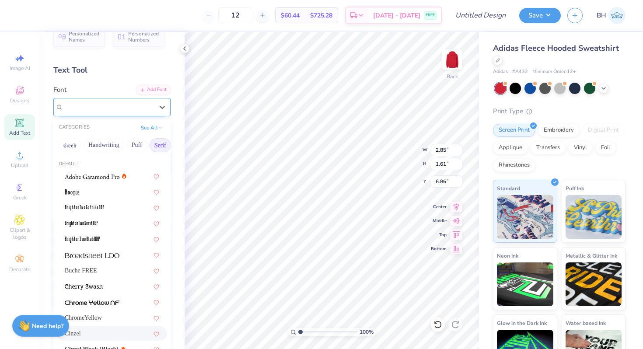
click at [107, 105] on div "Cinzel" at bounding box center [109, 107] width 92 height 14
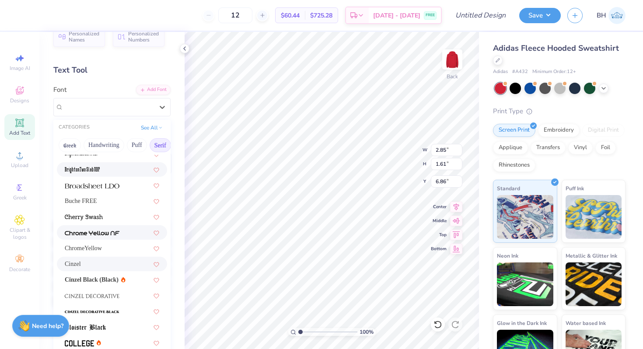
scroll to position [77, 0]
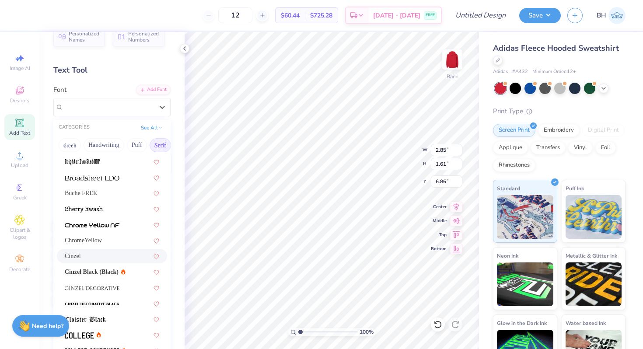
click at [81, 258] on span "Cinzel" at bounding box center [73, 256] width 16 height 9
type input "2.61"
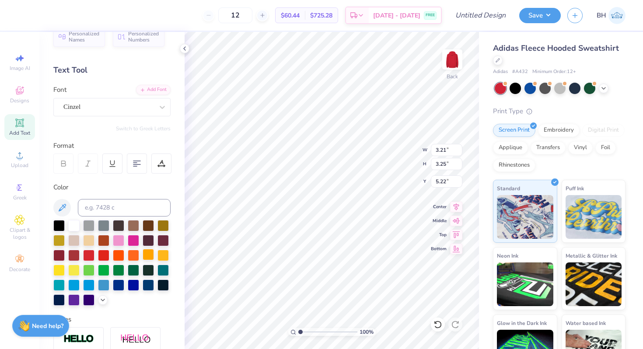
type textarea "O"
type input "2.71"
type input "2.37"
type input "6.09"
type input "2.61"
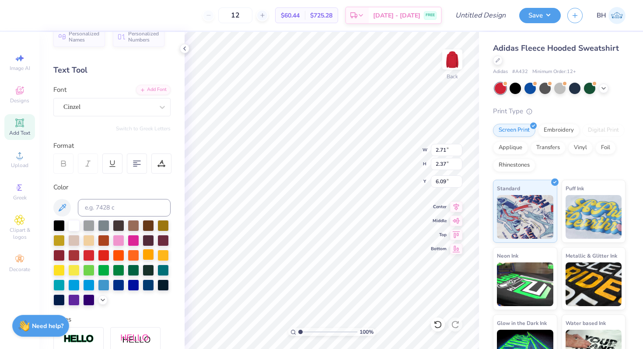
type input "1.61"
type input "6.86"
click at [104, 109] on div "Cinzel" at bounding box center [109, 107] width 92 height 14
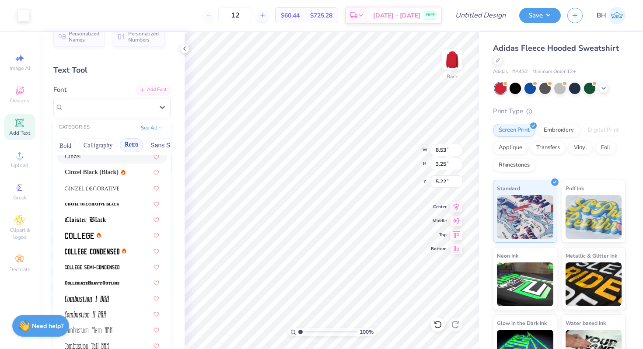
scroll to position [0, 131]
click at [58, 144] on button "Bold" at bounding box center [53, 145] width 21 height 14
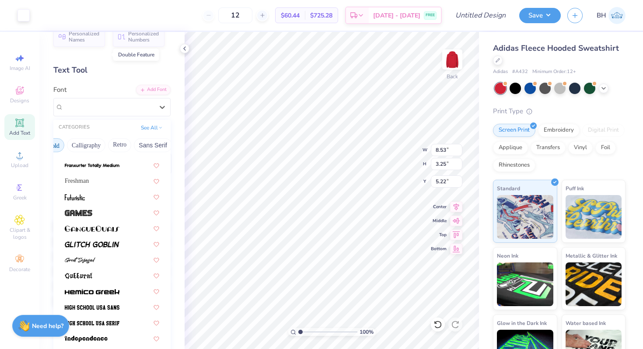
scroll to position [312, 0]
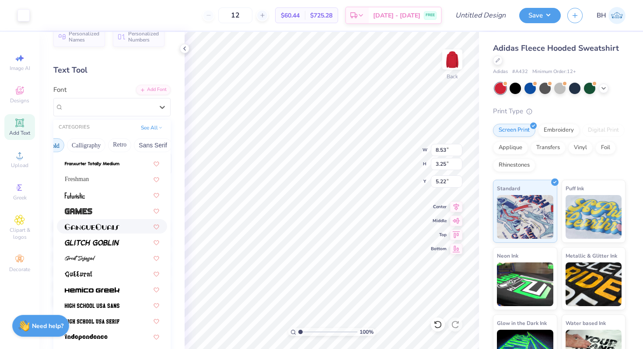
click at [91, 227] on img at bounding box center [92, 227] width 55 height 6
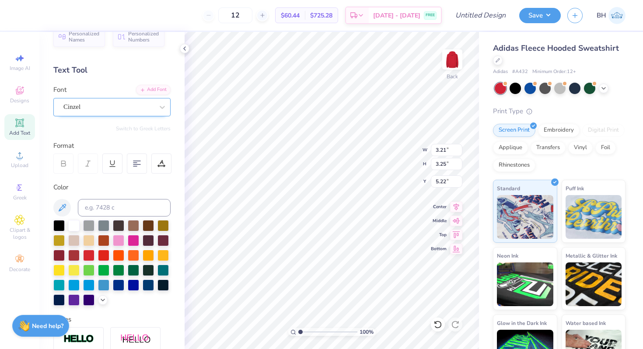
click at [122, 104] on div "Cinzel" at bounding box center [109, 107] width 92 height 14
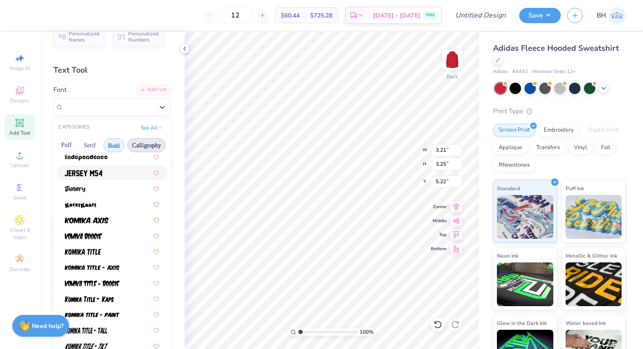
scroll to position [0, 97]
click at [94, 144] on button "Bold" at bounding box center [87, 145] width 21 height 14
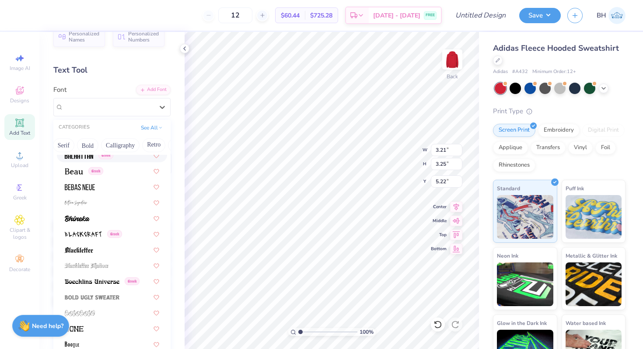
scroll to position [17, 0]
click at [146, 127] on button "See All" at bounding box center [151, 125] width 27 height 9
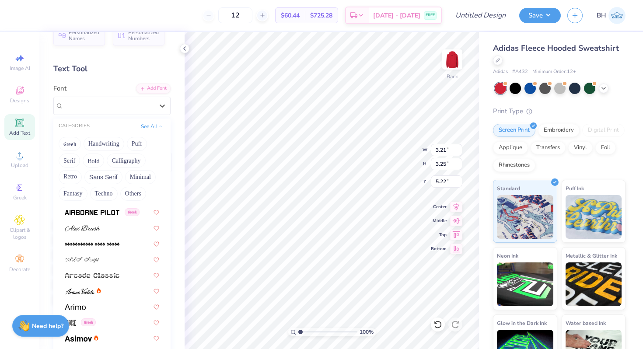
scroll to position [195, 0]
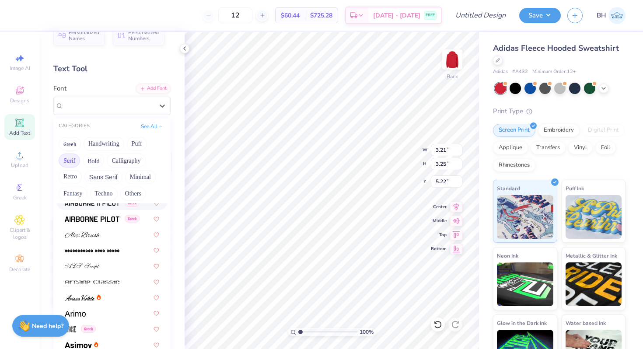
click at [76, 157] on button "Serif" at bounding box center [69, 161] width 21 height 14
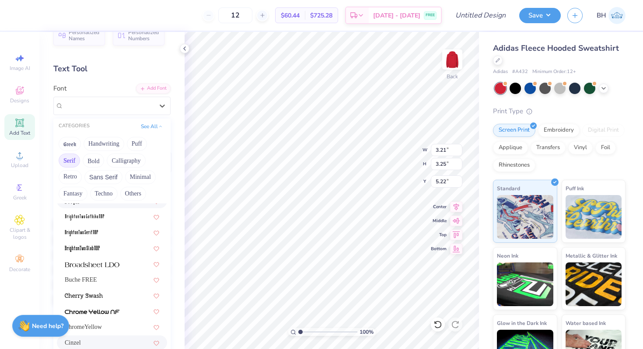
scroll to position [69, 0]
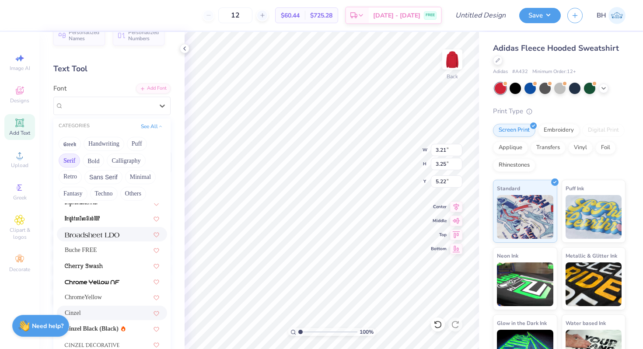
click at [96, 236] on img at bounding box center [92, 235] width 55 height 6
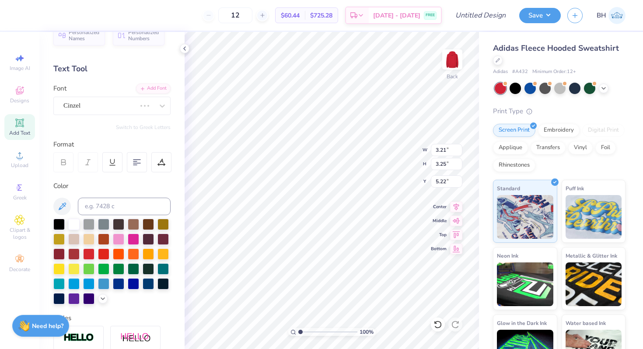
type input "2.92"
type input "3.07"
type input "5.31"
type input "1.79"
type input "1.34"
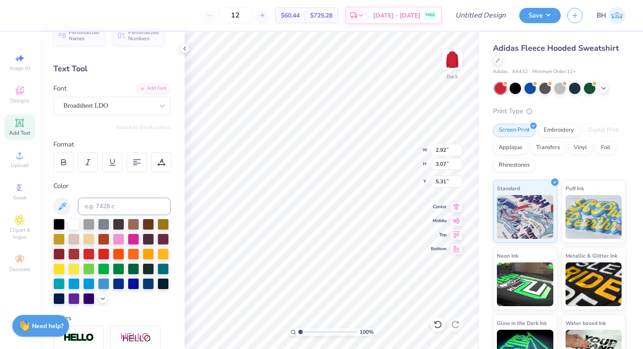
type input "7.00"
click at [102, 105] on div "GangueOuais" at bounding box center [109, 106] width 92 height 14
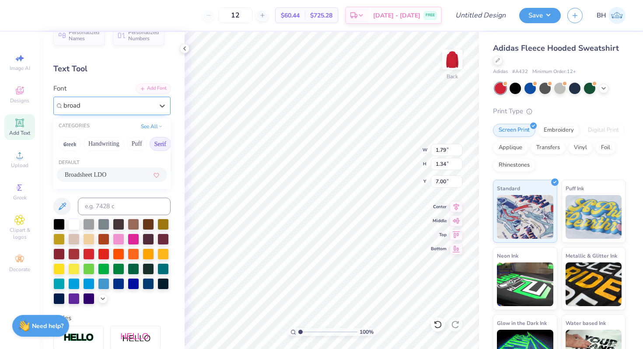
click at [108, 169] on div "Broadsheet LDO" at bounding box center [112, 175] width 110 height 14
type input "broad"
type input "2.14"
type input "1.96"
type input "6.69"
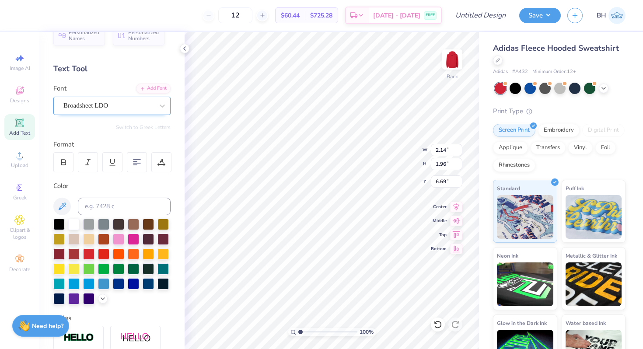
type input "6.50"
type input "2.71"
type input "2.37"
type input "6.09"
click at [116, 101] on div "Cinzel" at bounding box center [109, 106] width 92 height 14
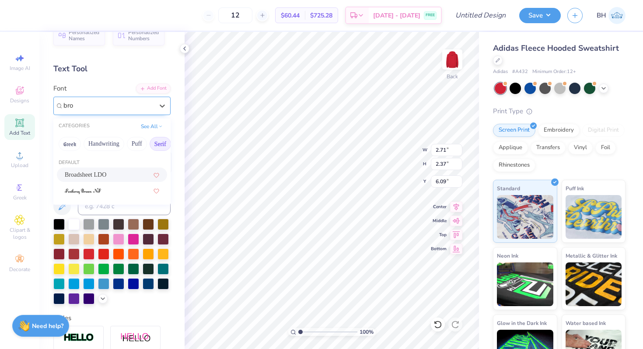
click at [106, 176] on span "Broadsheet LDO" at bounding box center [86, 174] width 42 height 9
type input "bro"
type input "2.36"
type input "2.24"
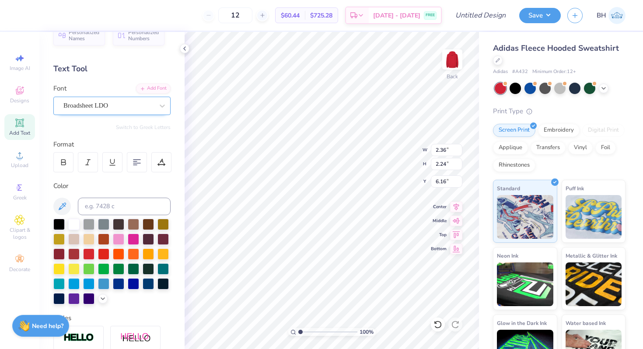
type input "6.22"
type input "2.98"
type input "2.82"
type input "5.65"
type textarea "hiO"
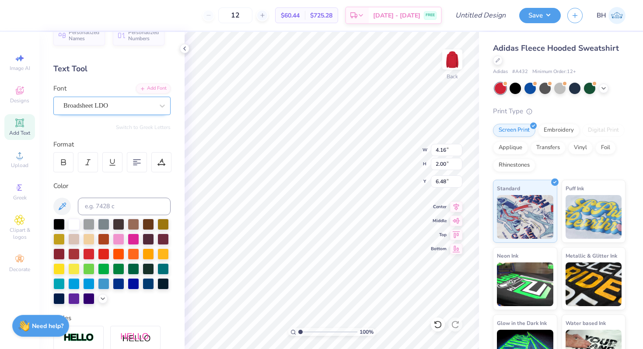
type input "6.50"
type input "5.32"
type input "5.45"
type input "5.23"
click at [342, 247] on li "Group" at bounding box center [359, 253] width 69 height 17
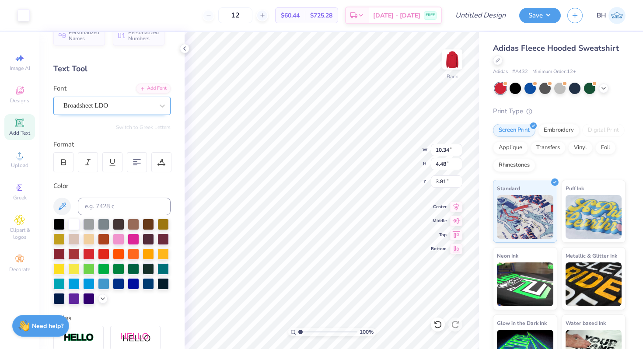
type input "10.34"
type input "4.48"
type input "4.55"
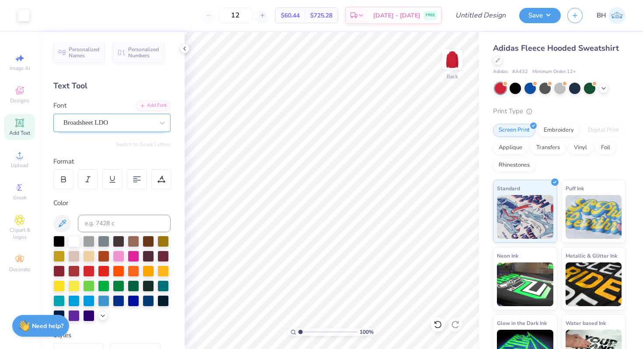
click at [17, 127] on icon at bounding box center [19, 123] width 11 height 11
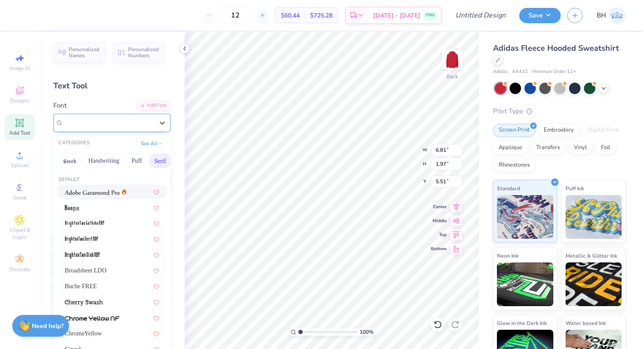
click at [140, 123] on div "Super Dream" at bounding box center [109, 123] width 92 height 14
click at [104, 158] on button "Handwriting" at bounding box center [104, 161] width 41 height 14
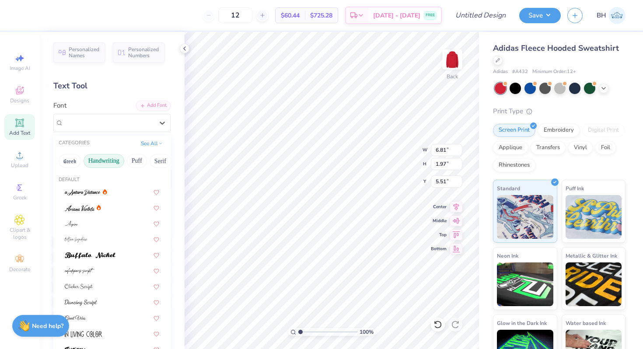
scroll to position [15, 0]
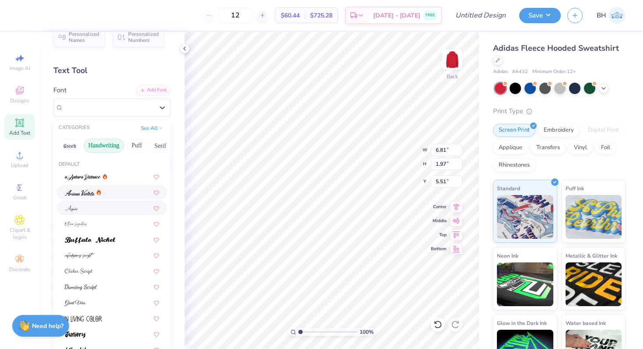
click at [81, 204] on div at bounding box center [112, 208] width 95 height 9
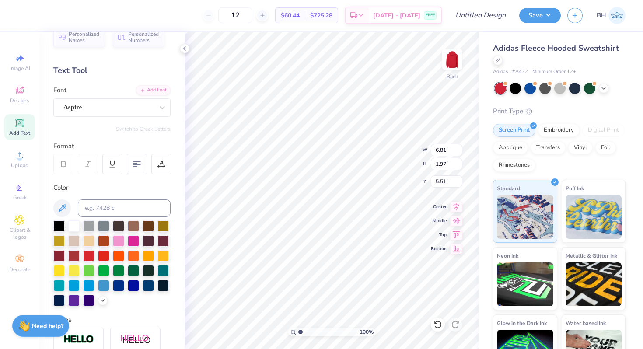
type input "6.23"
type input "1.99"
type input "5.50"
type input "10.34"
type input "4.48"
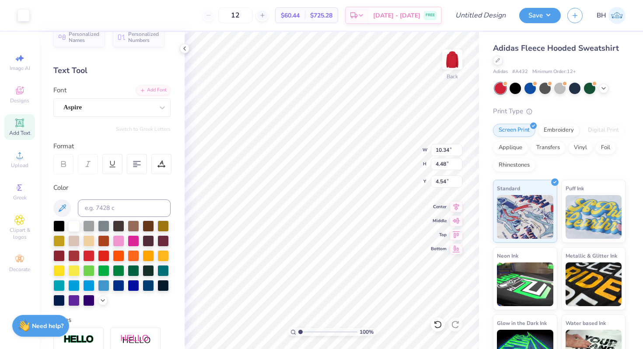
type input "4.55"
type input "6.23"
type input "1.99"
type input "9.58"
type textarea "1895"
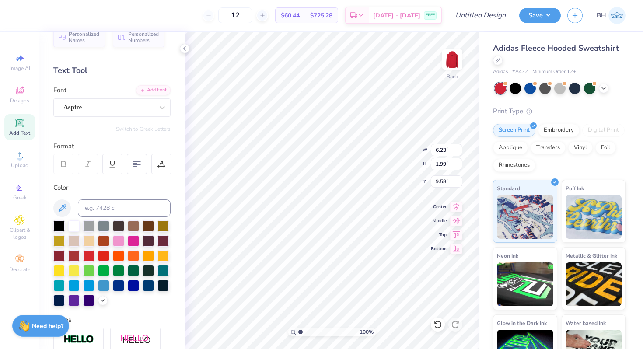
scroll to position [0, 0]
click at [116, 104] on div "Aspire" at bounding box center [109, 108] width 92 height 14
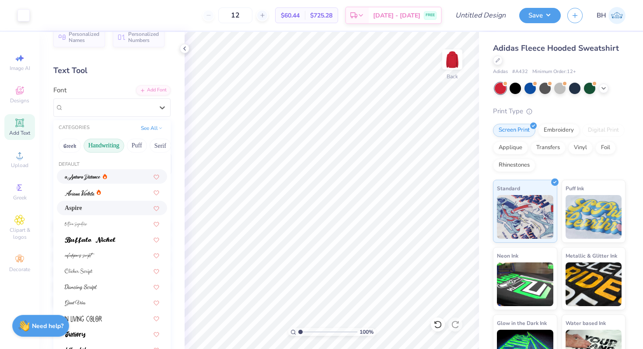
click at [86, 180] on img at bounding box center [83, 177] width 36 height 6
click at [124, 109] on div "a Antara Distance" at bounding box center [109, 108] width 92 height 14
click at [81, 223] on img at bounding box center [76, 225] width 23 height 6
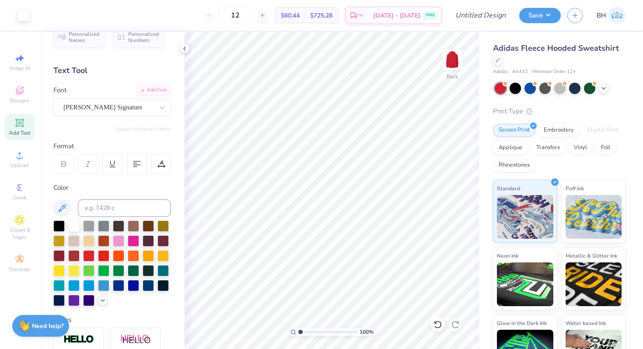
click at [102, 95] on div "Font Bettina Signature" at bounding box center [111, 101] width 117 height 32
click at [101, 105] on div "Bettina Signature" at bounding box center [109, 108] width 92 height 14
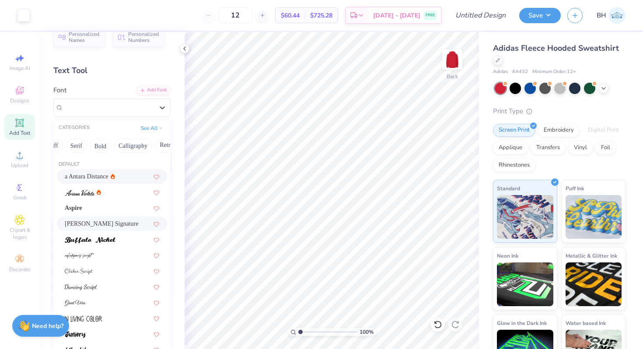
scroll to position [0, 90]
click at [126, 141] on button "Calligraphy" at bounding box center [127, 146] width 39 height 14
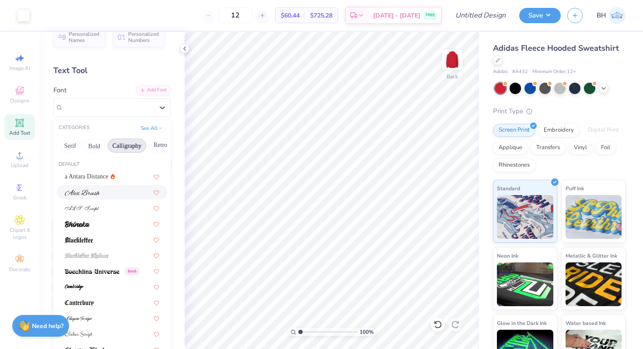
click at [100, 194] on div at bounding box center [112, 192] width 95 height 9
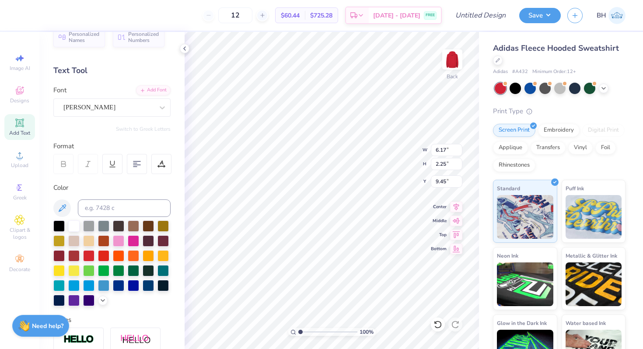
type input "5.46"
type input "1.99"
type input "9.71"
type input "4.61"
type input "3.42"
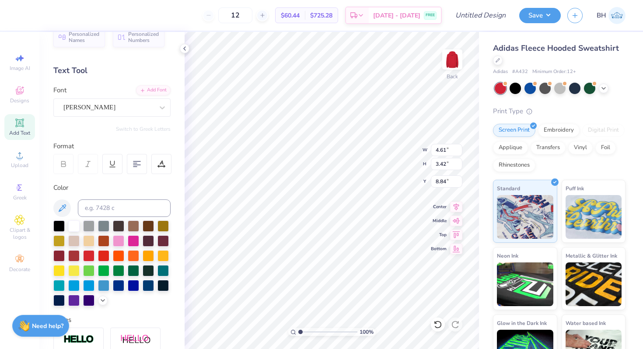
type input "7.32"
click at [81, 102] on div at bounding box center [108, 108] width 90 height 12
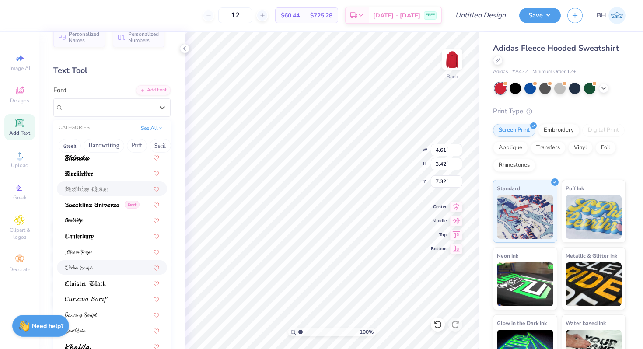
scroll to position [70, 0]
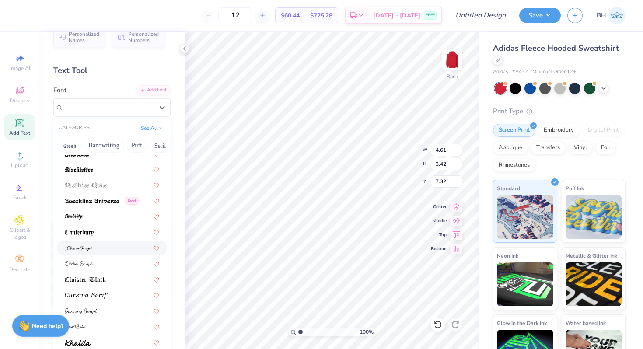
click at [88, 250] on img at bounding box center [79, 249] width 28 height 6
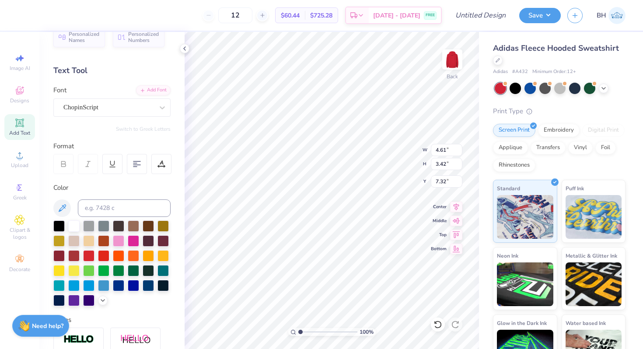
type input "3.86"
type input "3.14"
type input "7.64"
click at [105, 114] on div "ChopinScript" at bounding box center [111, 107] width 117 height 18
click at [108, 105] on div "ChopinScript" at bounding box center [108, 107] width 90 height 10
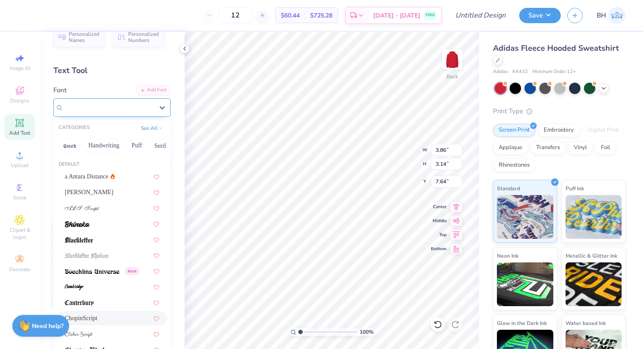
click at [109, 105] on div "ChopinScript" at bounding box center [108, 107] width 90 height 10
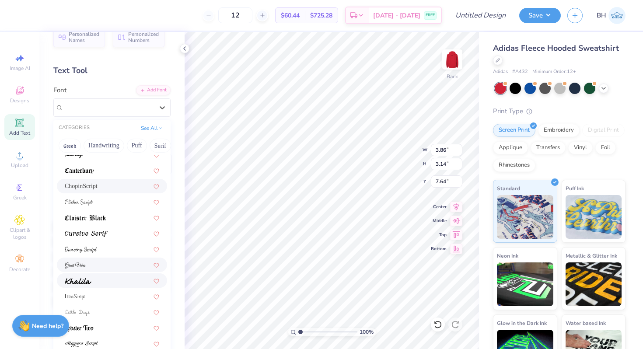
scroll to position [139, 0]
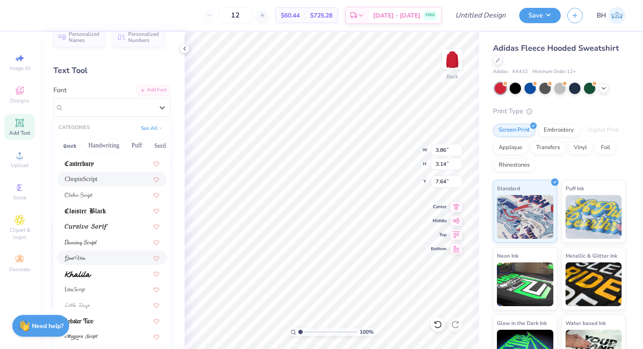
click at [93, 258] on div at bounding box center [112, 257] width 95 height 9
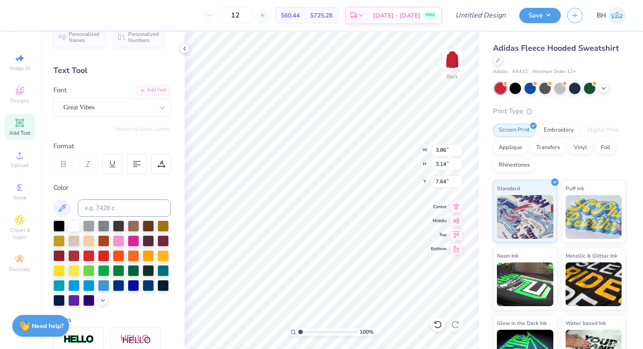
type input "3.53"
type input "2.79"
type input "7.77"
click at [122, 98] on div "Great Vibes" at bounding box center [111, 107] width 117 height 18
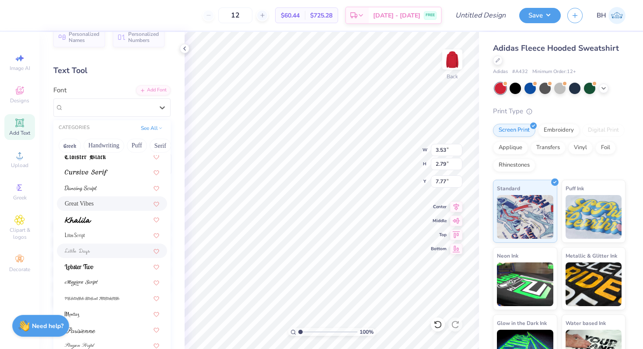
scroll to position [214, 0]
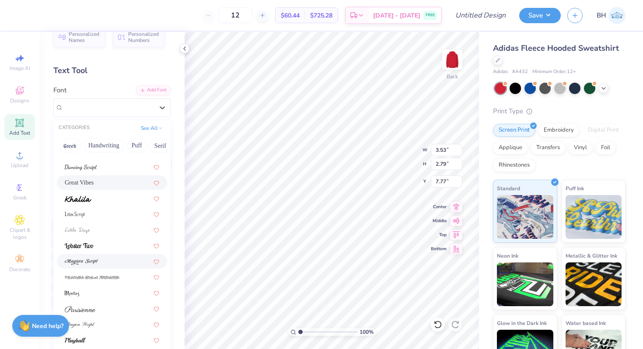
click at [98, 266] on span at bounding box center [81, 261] width 33 height 9
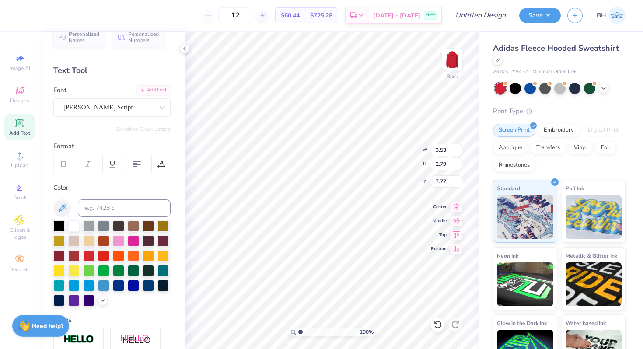
type input "5.40"
type input "3.84"
type input "7.27"
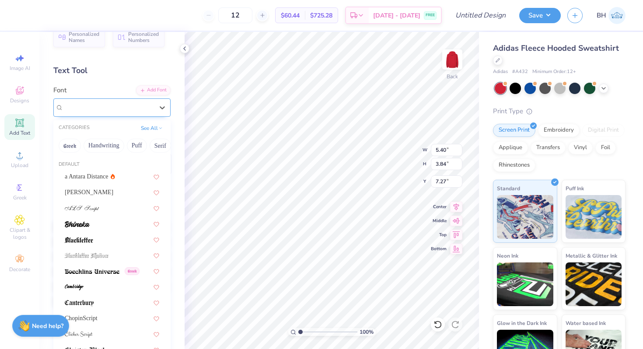
click at [132, 104] on div "Magiera Script" at bounding box center [109, 108] width 92 height 14
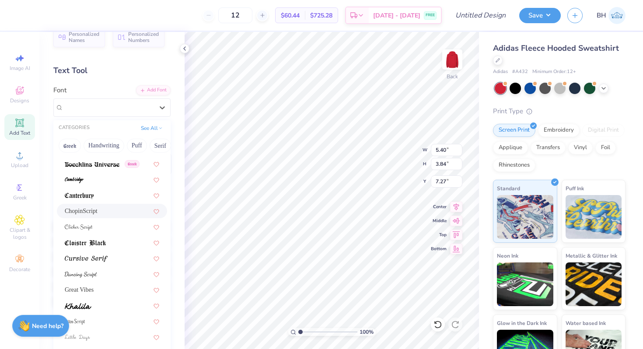
scroll to position [111, 0]
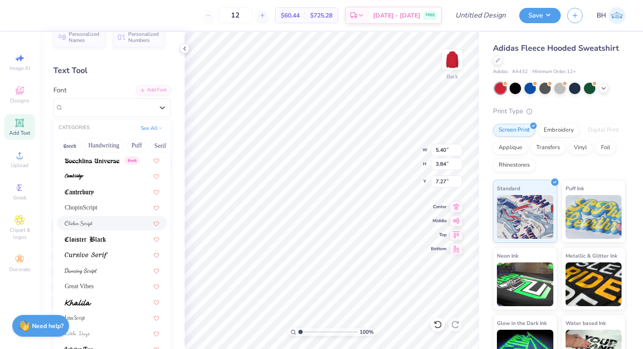
click at [110, 227] on div at bounding box center [112, 223] width 95 height 9
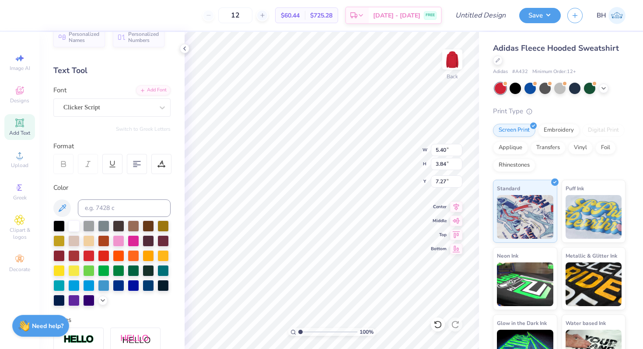
type input "3.99"
type input "2.76"
type input "7.83"
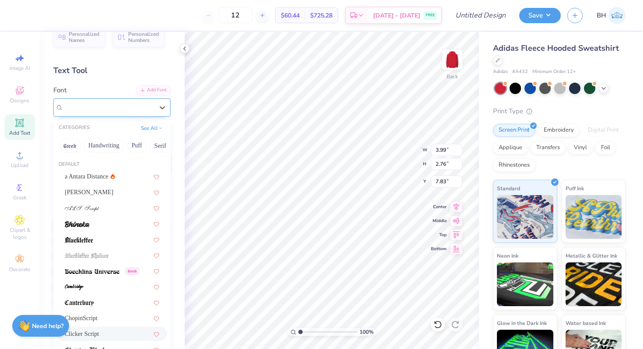
click at [118, 113] on div at bounding box center [108, 108] width 90 height 12
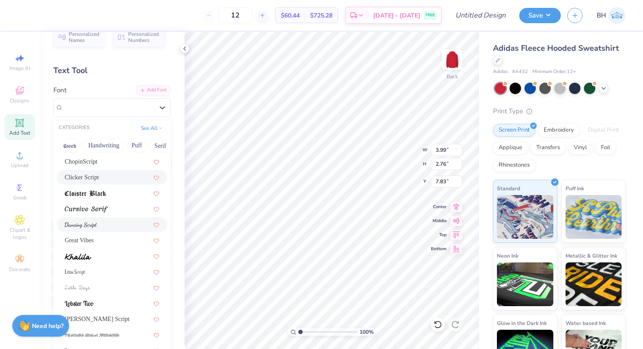
scroll to position [161, 0]
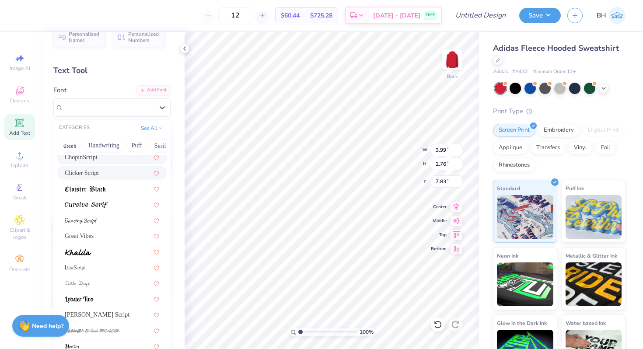
click at [98, 157] on div "ChopinScript" at bounding box center [112, 157] width 95 height 9
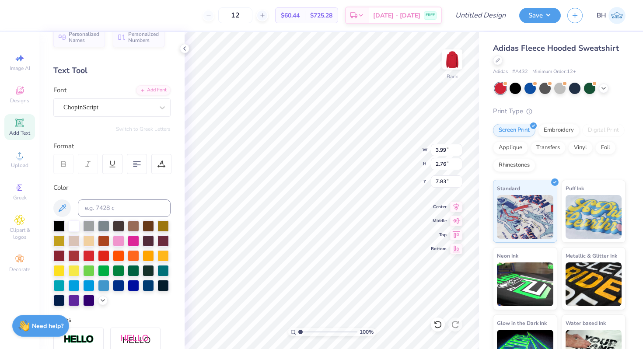
type input "3.86"
type input "3.14"
type input "7.64"
click at [107, 99] on div "ChopinScript" at bounding box center [111, 107] width 117 height 18
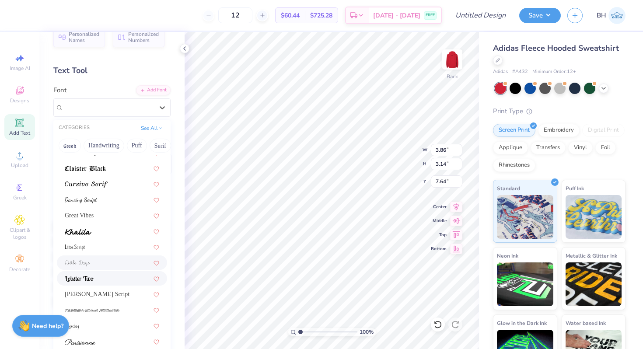
scroll to position [214, 0]
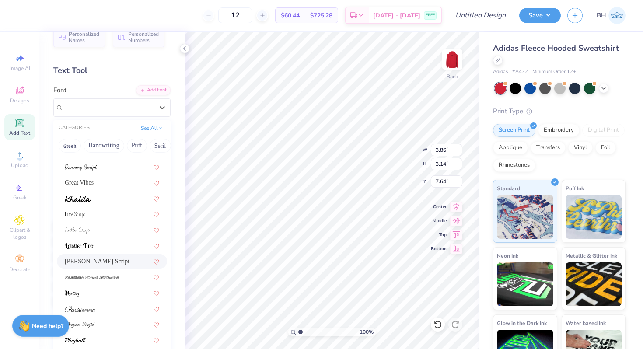
click at [89, 262] on span "Magiera Script" at bounding box center [97, 261] width 65 height 9
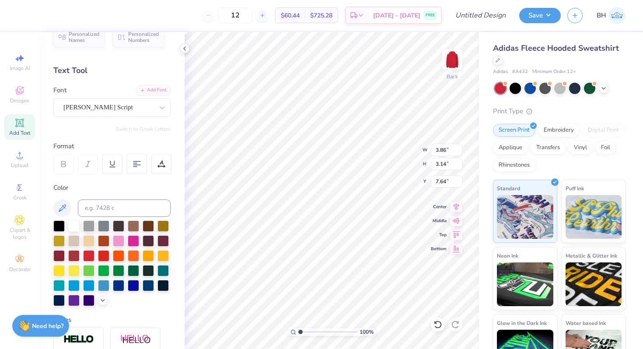
type input "5.40"
type input "3.84"
type input "7.27"
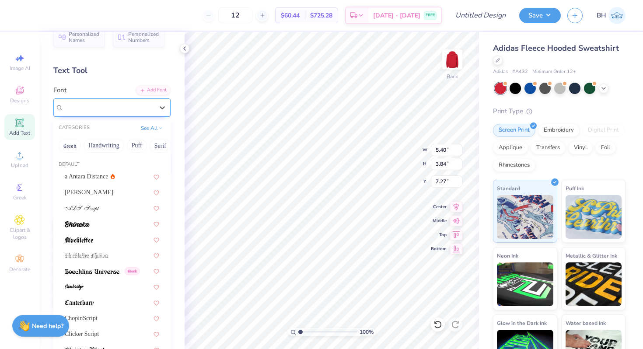
click at [129, 113] on div at bounding box center [108, 108] width 90 height 12
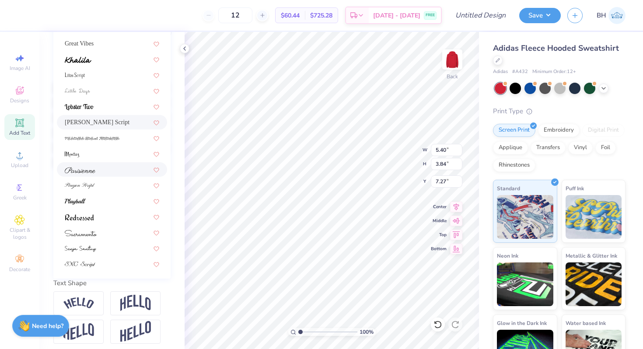
scroll to position [159, 0]
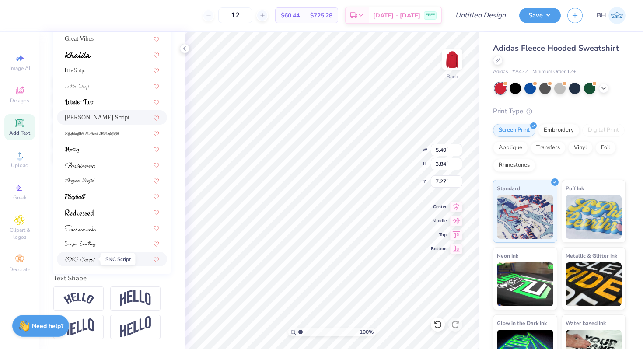
click at [91, 256] on span at bounding box center [80, 259] width 31 height 9
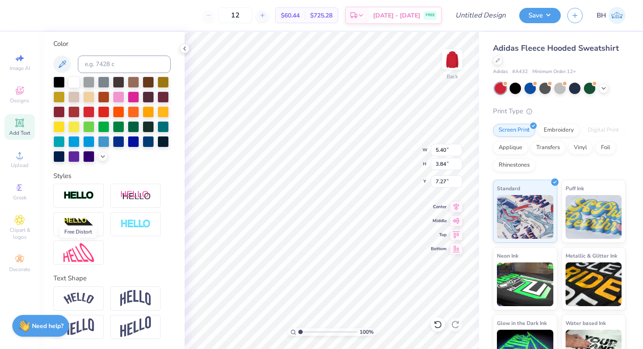
type input "3.86"
type input "3.14"
type input "7.64"
type input "3.99"
type input "2.76"
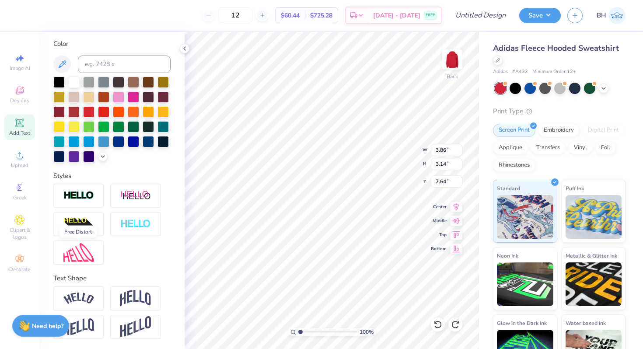
type input "7.83"
type input "5.40"
type input "3.84"
type input "7.27"
type input "3.53"
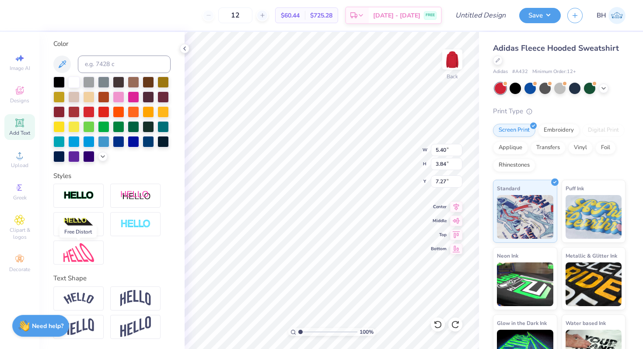
type input "2.79"
type input "7.77"
click at [59, 84] on div at bounding box center [58, 81] width 11 height 11
type input "8.29"
click at [500, 60] on div at bounding box center [498, 60] width 10 height 10
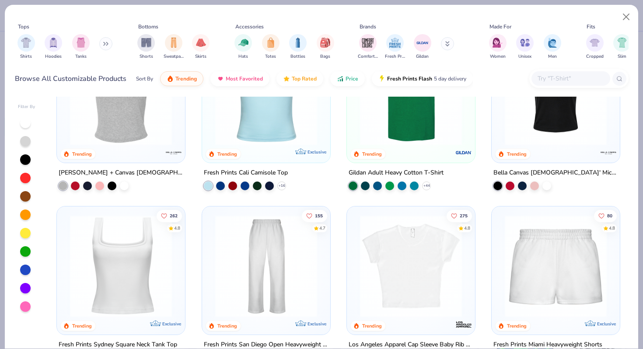
scroll to position [380, 0]
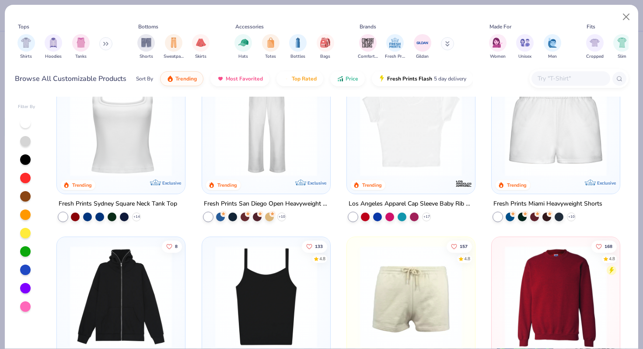
click at [550, 286] on img at bounding box center [556, 297] width 111 height 102
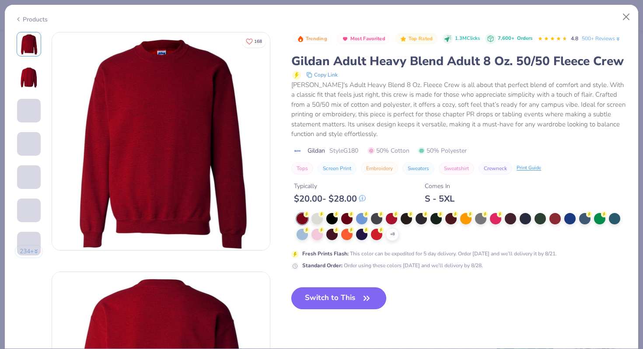
click at [316, 303] on button "Switch to This" at bounding box center [339, 299] width 95 height 22
click at [315, 299] on button "Switch to This" at bounding box center [339, 299] width 95 height 22
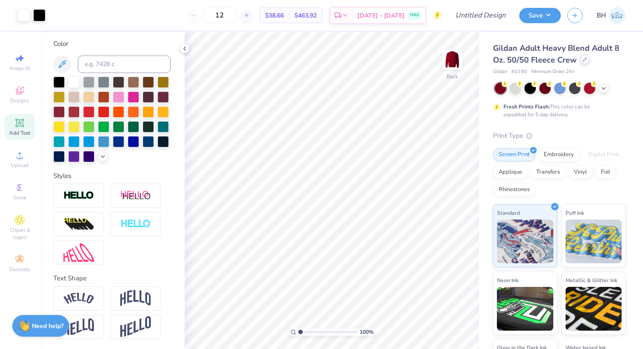
click at [582, 63] on div at bounding box center [585, 60] width 10 height 10
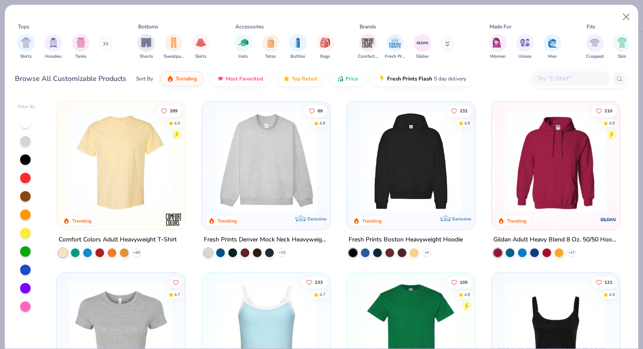
scroll to position [10, 0]
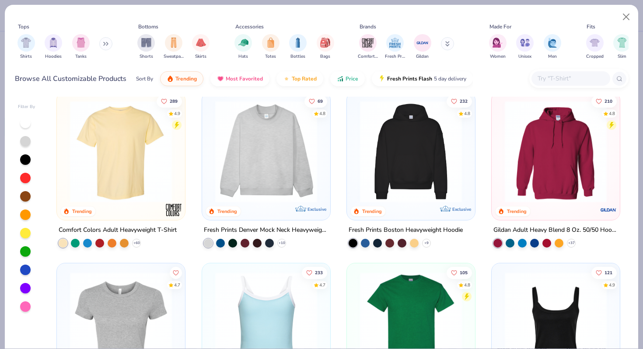
click at [579, 174] on img at bounding box center [556, 152] width 111 height 102
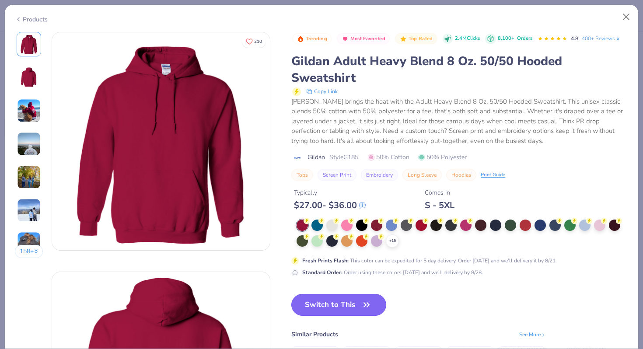
click at [323, 308] on button "Switch to This" at bounding box center [339, 305] width 95 height 22
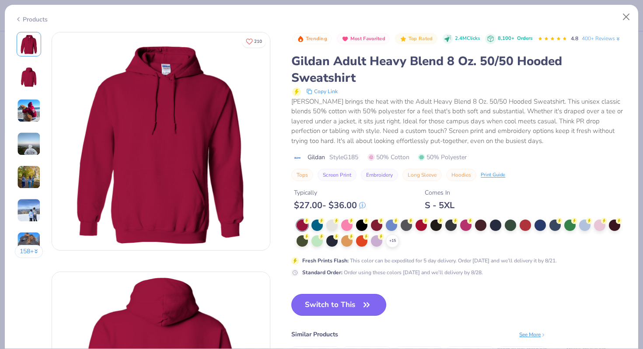
click at [322, 308] on button "Switch to This" at bounding box center [339, 305] width 95 height 22
click at [349, 301] on button "Switch to This" at bounding box center [339, 305] width 95 height 22
click at [349, 309] on button "Switch to This" at bounding box center [339, 305] width 95 height 22
click at [525, 225] on div at bounding box center [525, 224] width 11 height 11
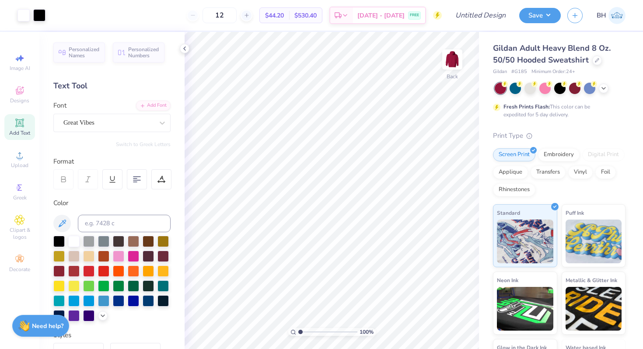
scroll to position [159, 0]
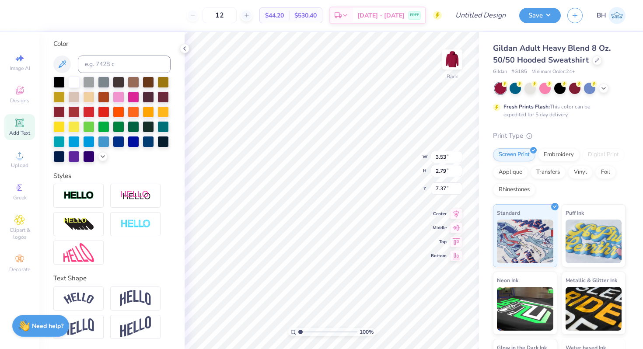
click at [145, 251] on div at bounding box center [111, 224] width 117 height 81
click at [86, 197] on img at bounding box center [78, 196] width 31 height 10
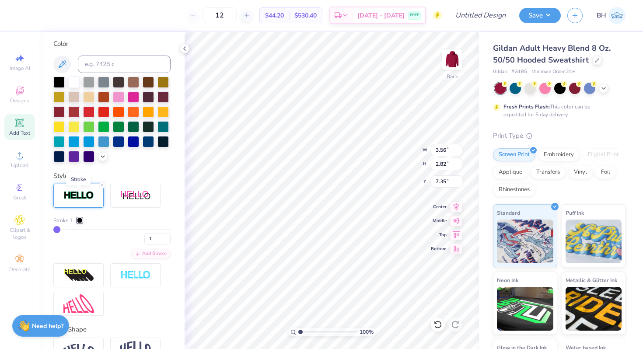
type input "3.56"
type input "2.82"
type input "7.35"
click at [96, 195] on div at bounding box center [78, 196] width 50 height 24
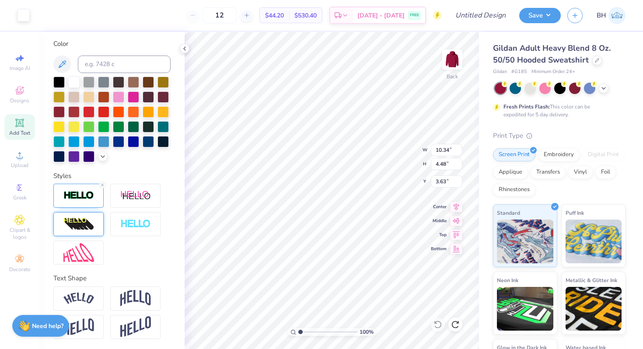
click at [86, 218] on img at bounding box center [78, 225] width 31 height 14
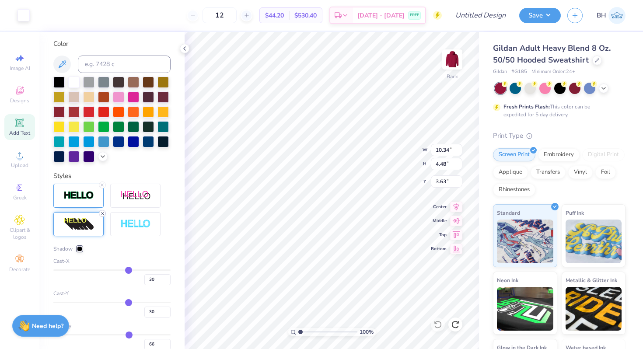
click at [102, 213] on line at bounding box center [102, 213] width 3 height 3
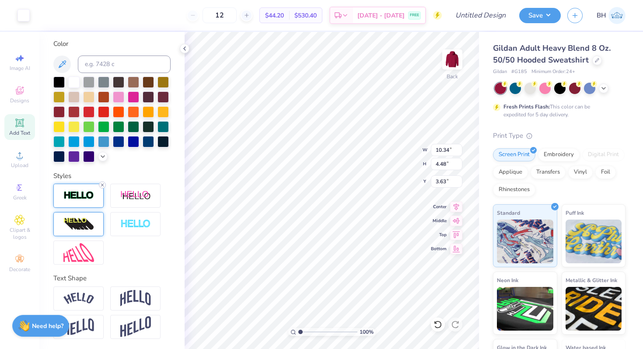
click at [102, 185] on line at bounding box center [102, 185] width 3 height 3
click at [97, 223] on div at bounding box center [78, 224] width 50 height 24
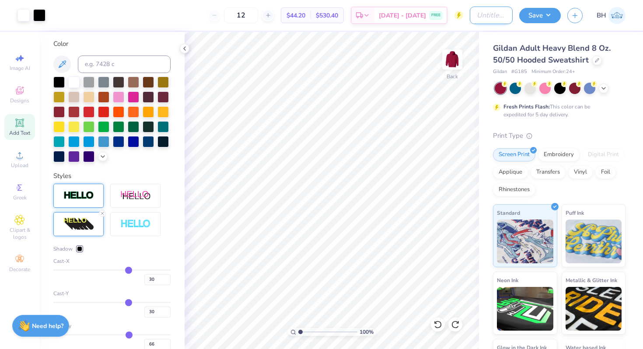
click at [487, 23] on input "Design Title" at bounding box center [491, 16] width 43 height 18
type input "s"
type input "bold hoodie"
click at [563, 0] on div "Save BH" at bounding box center [582, 15] width 124 height 31
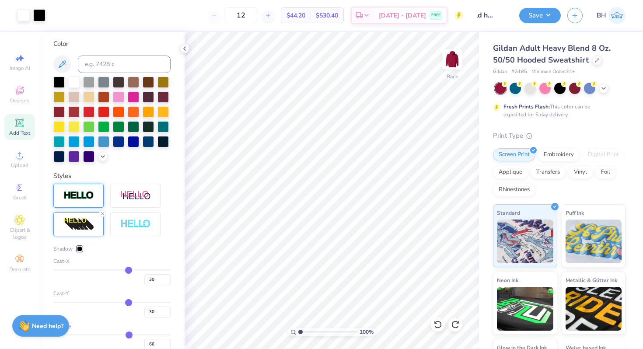
scroll to position [0, 0]
click at [552, 10] on button "Save" at bounding box center [541, 14] width 42 height 15
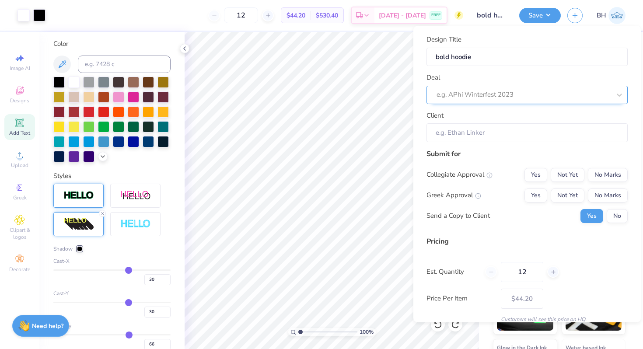
click at [542, 93] on div at bounding box center [524, 95] width 174 height 12
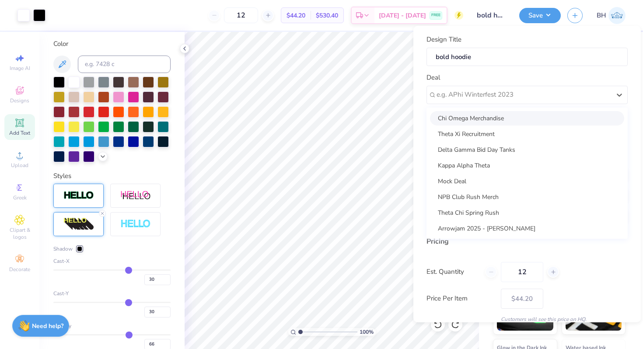
click at [506, 120] on div "Chi Omega Merchandise" at bounding box center [527, 118] width 194 height 14
type input "[PERSON_NAME]"
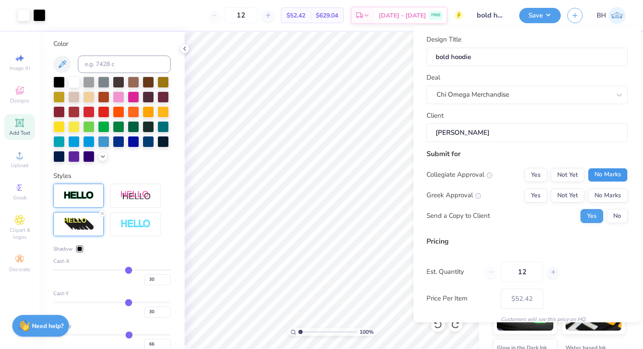
click at [605, 176] on button "No Marks" at bounding box center [608, 175] width 40 height 14
click at [535, 197] on button "Yes" at bounding box center [536, 196] width 23 height 14
click at [626, 217] on button "No" at bounding box center [617, 216] width 21 height 14
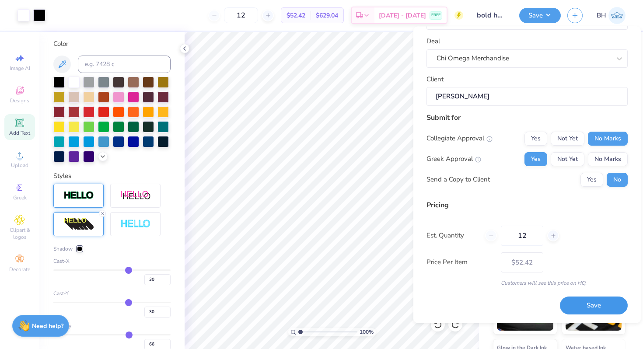
click at [586, 306] on button "Save" at bounding box center [594, 306] width 68 height 18
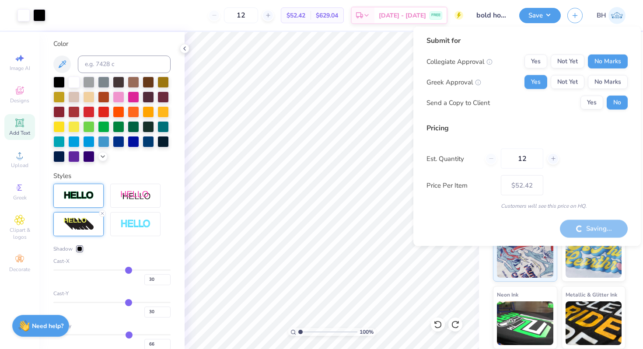
type input "– –"
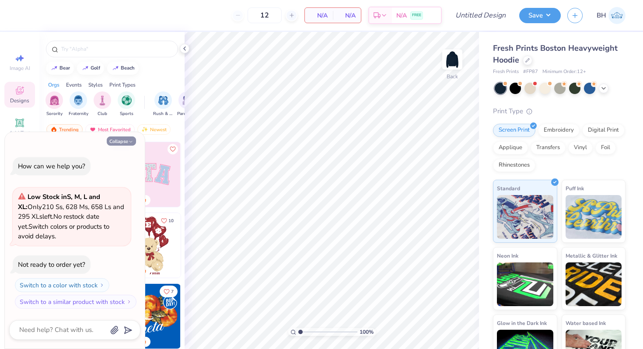
click at [132, 141] on icon "button" at bounding box center [130, 141] width 5 height 5
type textarea "x"
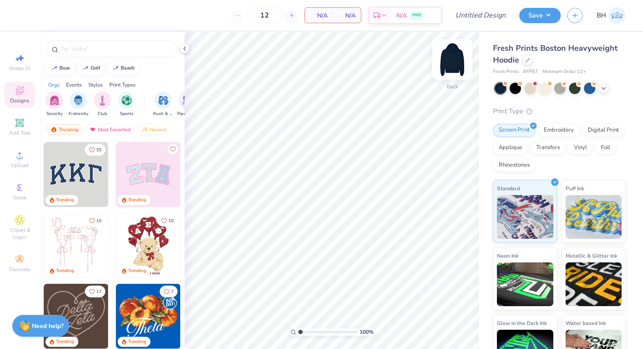
click at [454, 53] on img at bounding box center [452, 59] width 35 height 35
click at [117, 45] on input "text" at bounding box center [116, 49] width 112 height 9
type input "heart"
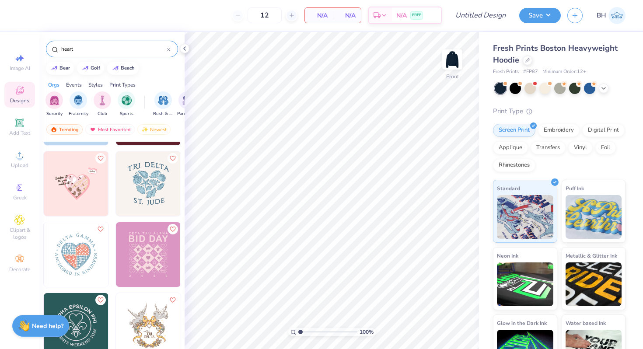
scroll to position [2331, 0]
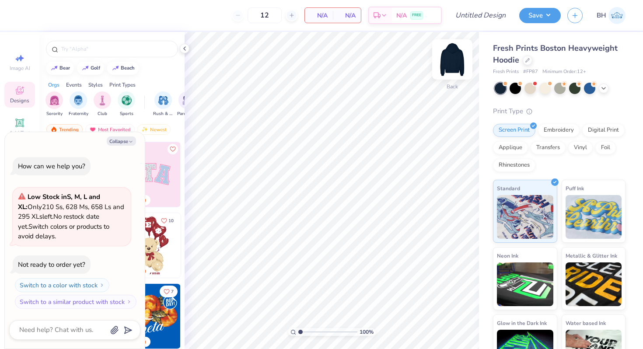
click at [458, 61] on img at bounding box center [452, 59] width 35 height 35
click at [116, 141] on button "Collapse" at bounding box center [121, 141] width 29 height 9
type textarea "x"
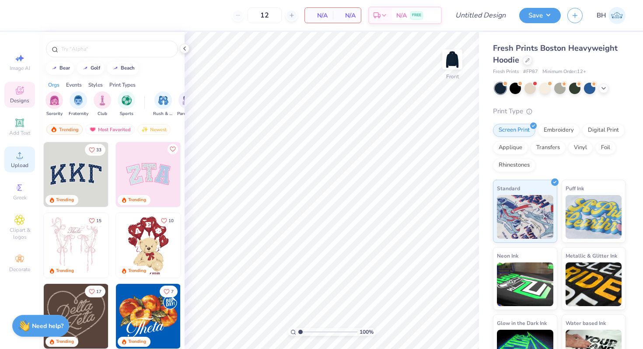
click at [23, 160] on icon at bounding box center [19, 155] width 11 height 11
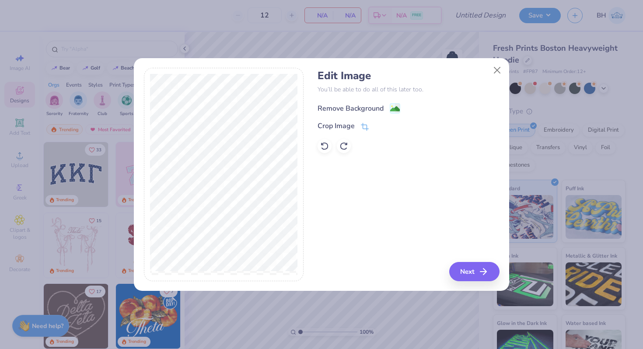
click at [341, 105] on div "Remove Background" at bounding box center [351, 108] width 66 height 11
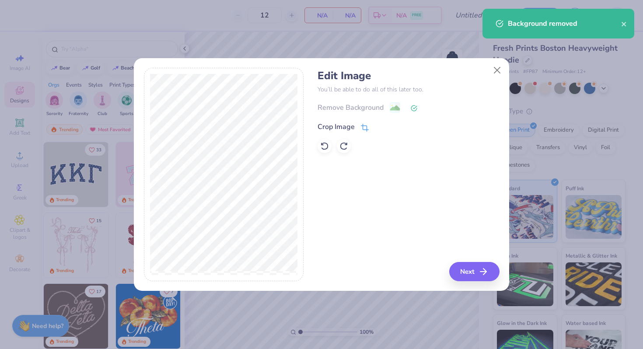
click at [348, 125] on div "Crop Image" at bounding box center [336, 127] width 37 height 11
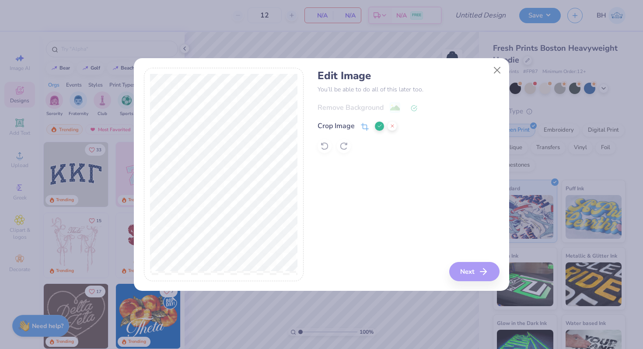
click at [305, 160] on div "Edit Image You’ll be able to do all of this later too. Remove Background Crop I…" at bounding box center [322, 175] width 356 height 214
click at [380, 126] on icon at bounding box center [379, 125] width 5 height 5
click at [470, 274] on button "Next" at bounding box center [476, 271] width 50 height 19
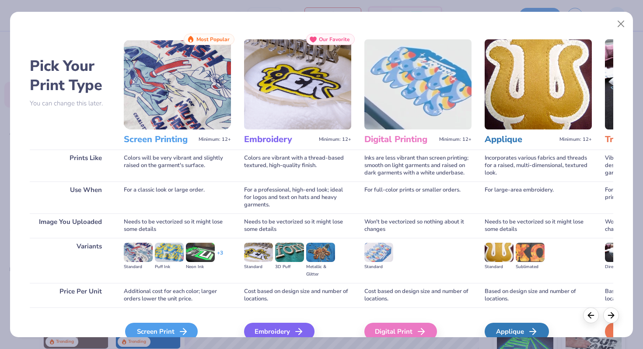
click at [180, 324] on div "Screen Print" at bounding box center [161, 332] width 73 height 18
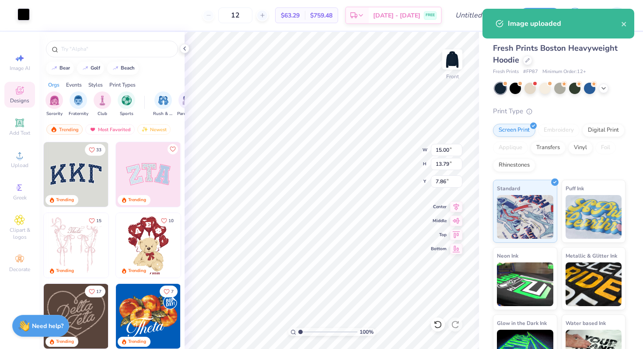
click at [22, 18] on div at bounding box center [24, 14] width 12 height 12
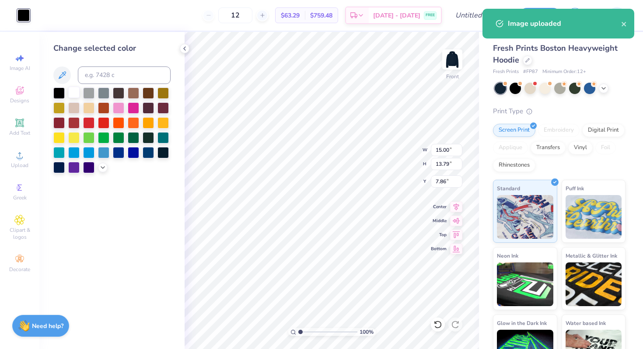
click at [71, 90] on div at bounding box center [73, 92] width 11 height 11
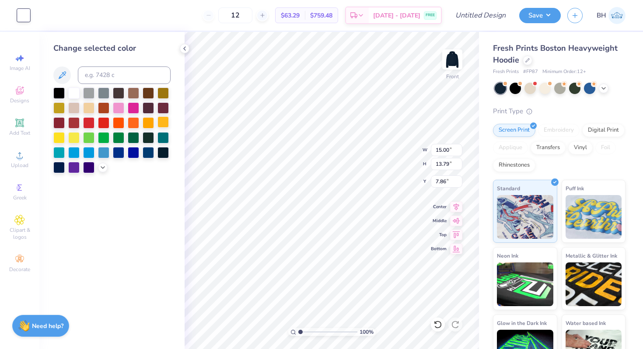
type input "11.35"
type input "10.44"
type input "6.55"
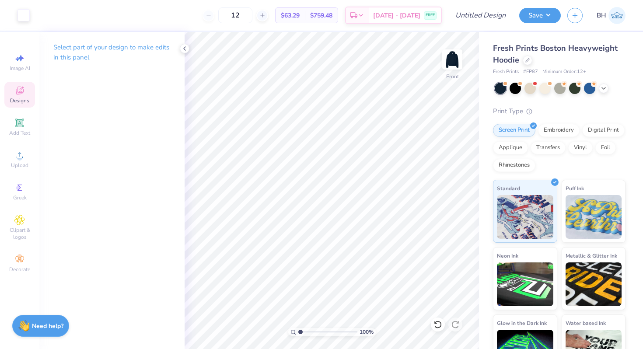
click at [25, 94] on div "Designs" at bounding box center [19, 95] width 31 height 26
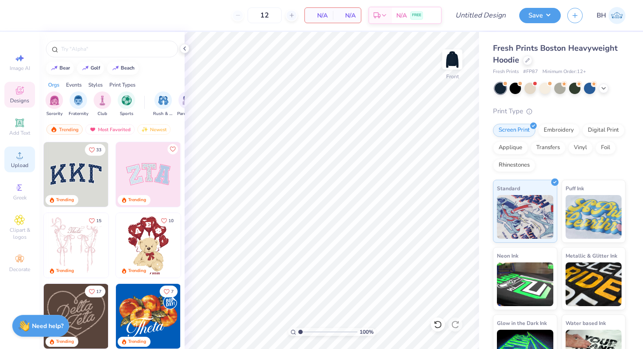
click at [11, 158] on div "Upload" at bounding box center [19, 160] width 31 height 26
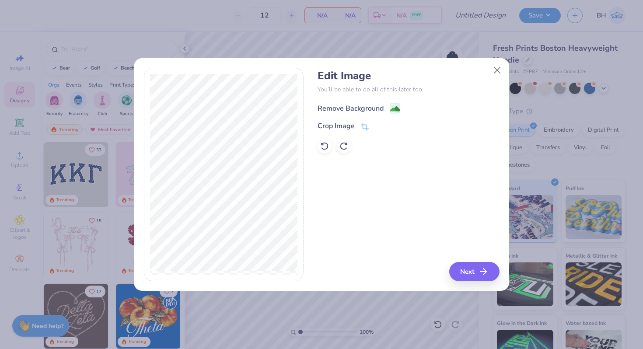
click at [343, 106] on div "Remove Background" at bounding box center [351, 108] width 66 height 11
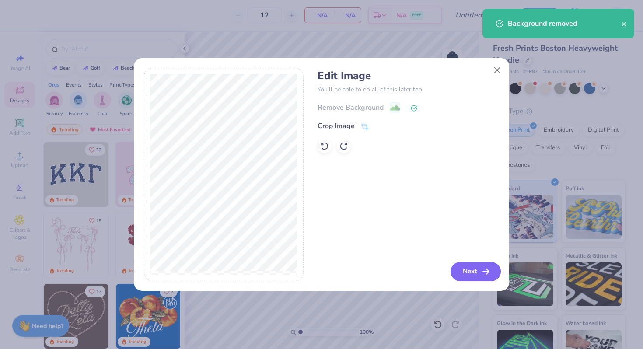
click at [467, 269] on button "Next" at bounding box center [476, 271] width 50 height 19
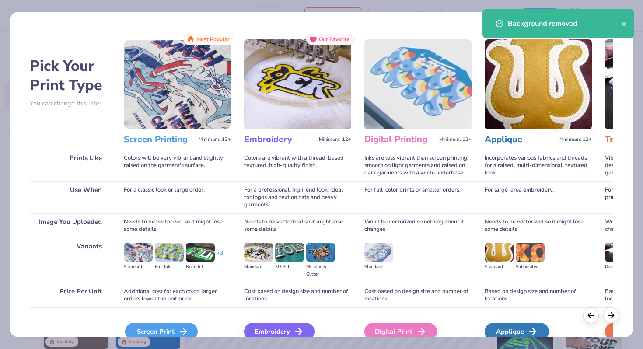
click at [149, 327] on div "Screen Print" at bounding box center [161, 332] width 73 height 18
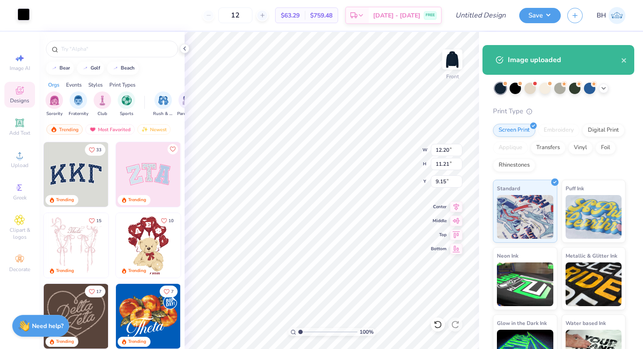
click at [25, 11] on div at bounding box center [24, 14] width 12 height 12
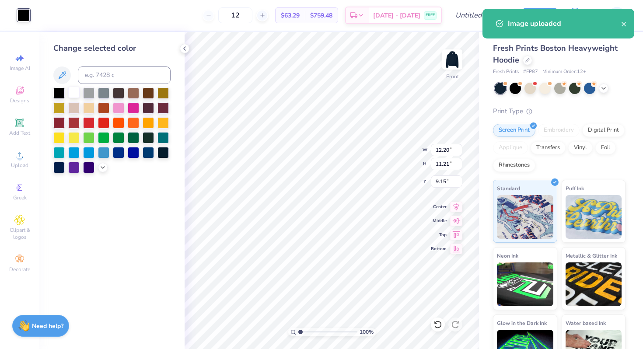
click at [72, 89] on div at bounding box center [73, 92] width 11 height 11
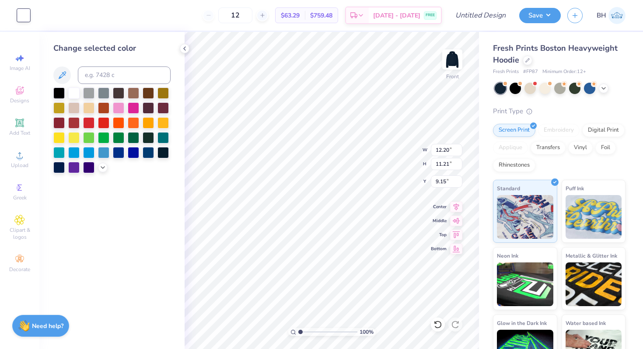
type input "6.68"
type input "14.86"
type input "13.66"
type input "6.05"
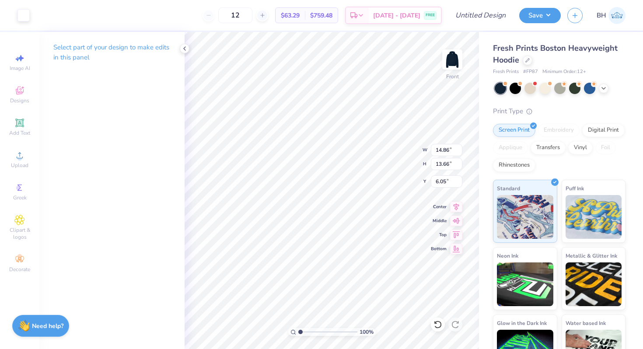
type input "13.17"
type input "12.10"
click at [30, 95] on div "Designs" at bounding box center [19, 95] width 31 height 26
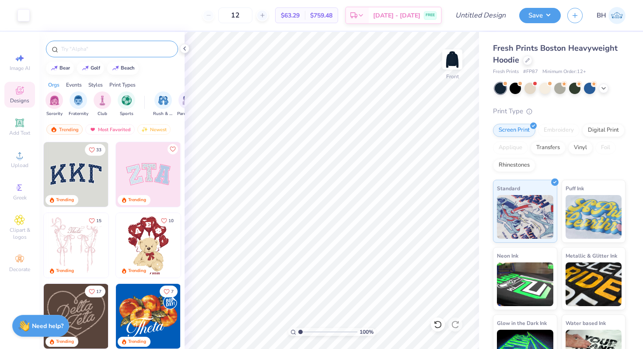
click at [84, 43] on div at bounding box center [112, 49] width 132 height 17
click at [78, 56] on div at bounding box center [112, 49] width 132 height 17
click at [77, 51] on input "text" at bounding box center [116, 49] width 112 height 9
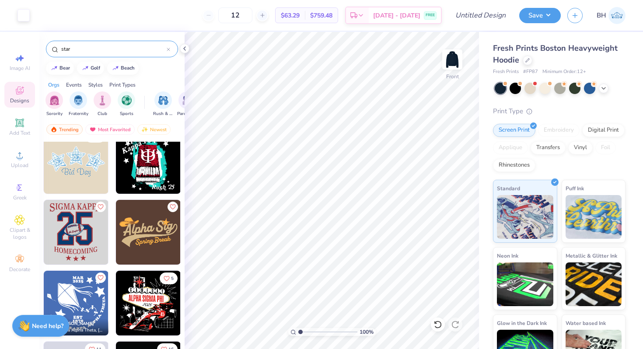
scroll to position [593, 0]
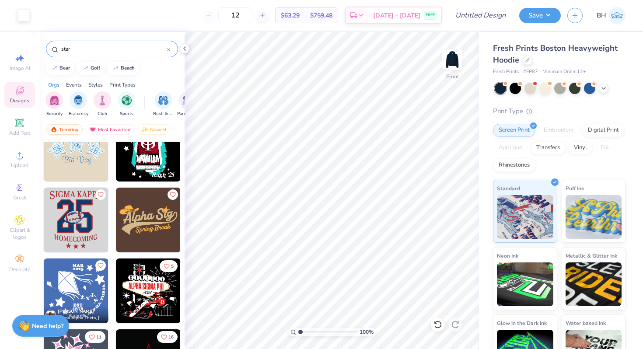
click at [82, 46] on input "star" at bounding box center [113, 49] width 106 height 9
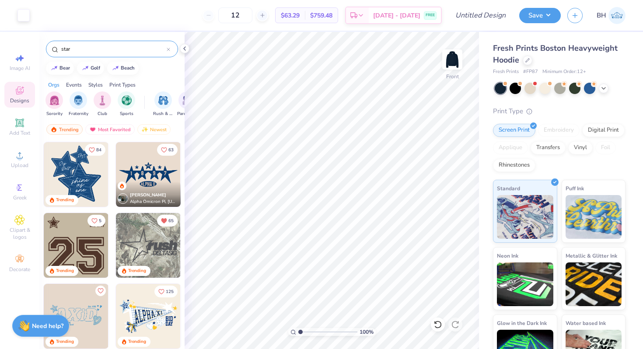
click at [77, 51] on input "star" at bounding box center [113, 49] width 106 height 9
type input "s"
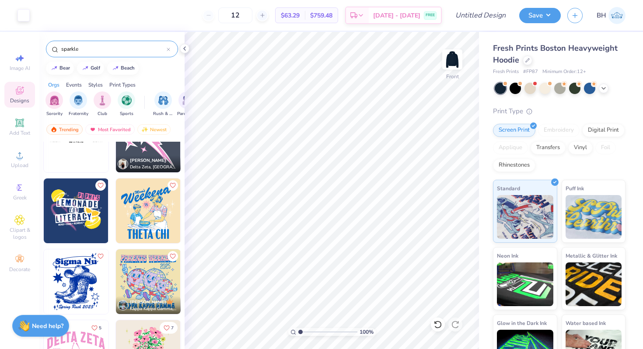
scroll to position [106, 0]
type input "sparkle"
click at [85, 276] on img at bounding box center [76, 281] width 65 height 65
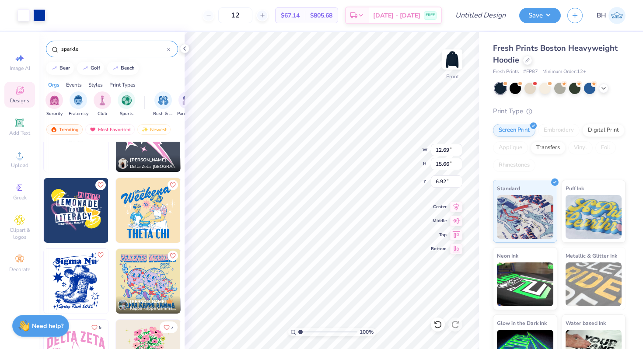
click at [100, 255] on icon "Like" at bounding box center [100, 255] width 6 height 6
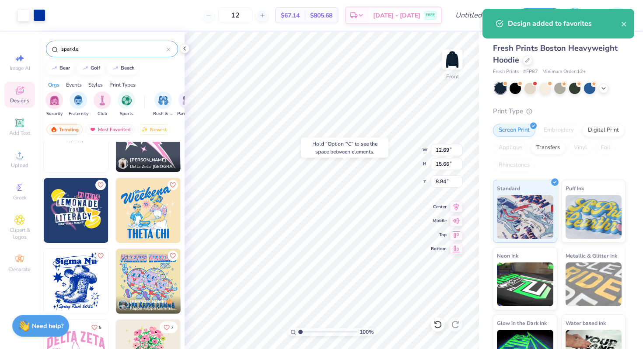
type input "8.84"
type input "8.33"
type input "10.29"
type input "14.21"
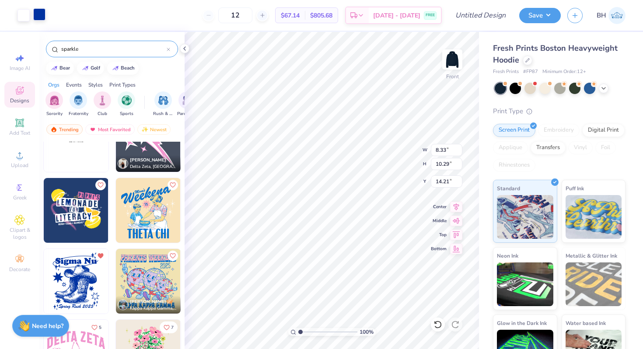
click at [39, 21] on div at bounding box center [39, 14] width 12 height 12
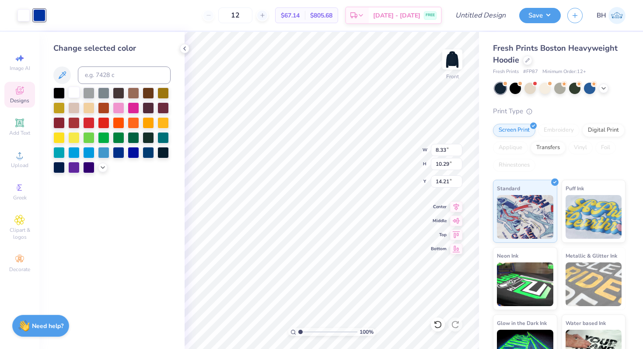
click at [78, 95] on div at bounding box center [73, 92] width 11 height 11
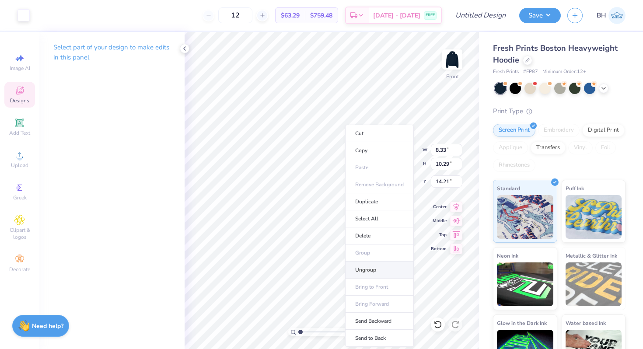
click at [374, 271] on li "Ungroup" at bounding box center [379, 270] width 69 height 17
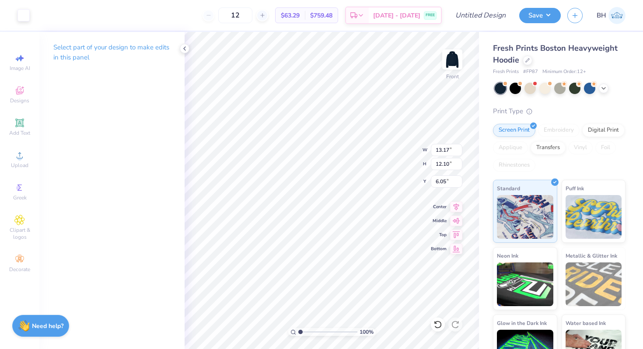
type input "5.00"
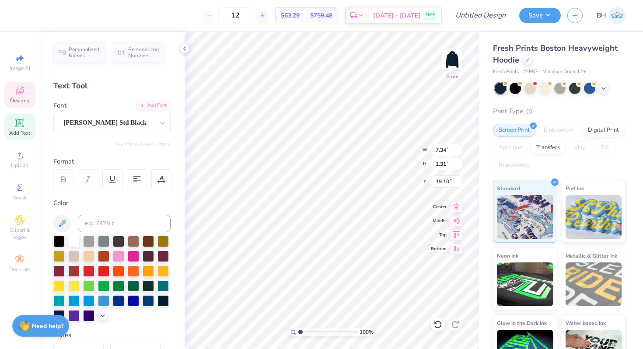
type input "19.10"
type input "4.20"
type input "4.88"
type input "10.56"
type input "13.17"
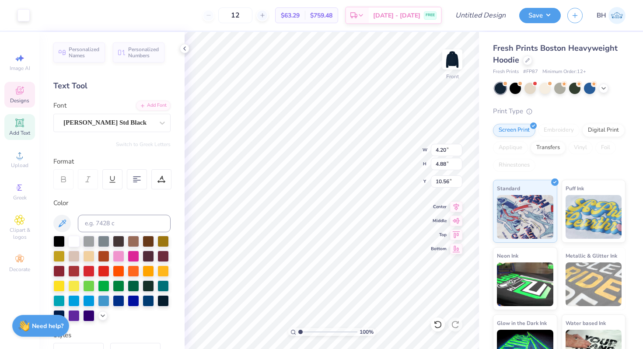
type input "12.10"
type input "5.00"
type input "13.17"
type input "12.10"
type input "5.44"
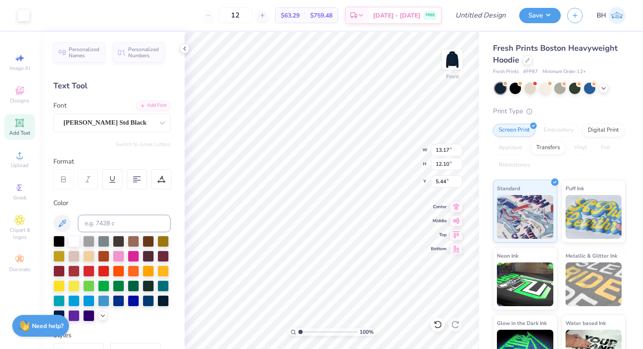
type input "8.04"
type input "7.39"
type input "1.06"
type input "1.23"
type input "19.47"
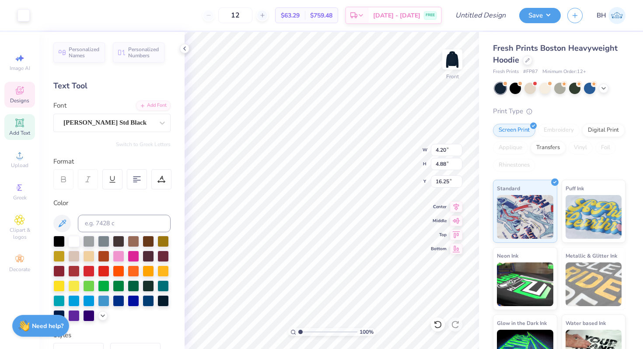
type input "16.25"
type input "8.04"
type input "7.39"
type input "6.11"
type input "3.03"
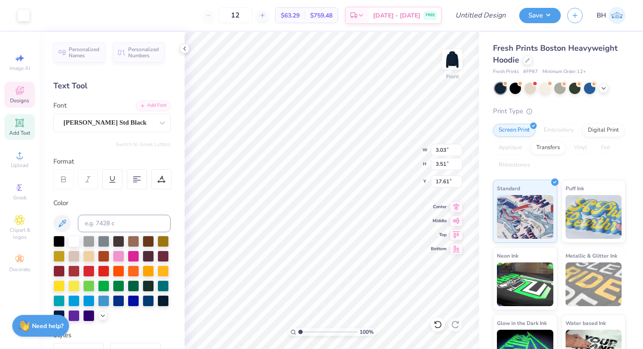
type input "3.51"
type input "17.71"
type input "8.04"
type input "7.39"
type input "6.11"
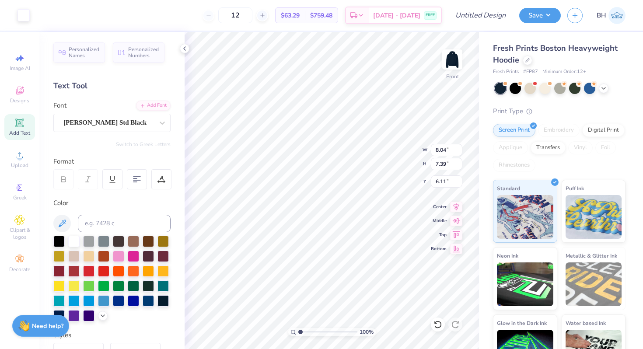
type input "12.49"
type input "11.47"
type input "5.00"
type input "13.67"
type input "12.56"
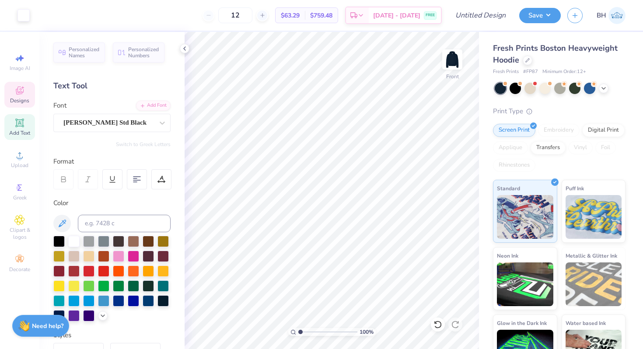
click at [23, 102] on span "Designs" at bounding box center [19, 100] width 19 height 7
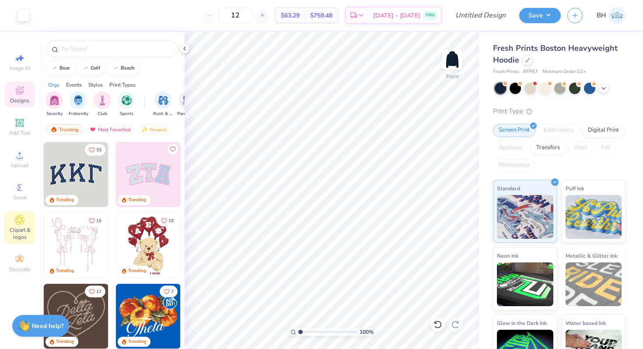
click at [21, 220] on icon at bounding box center [20, 220] width 4 height 4
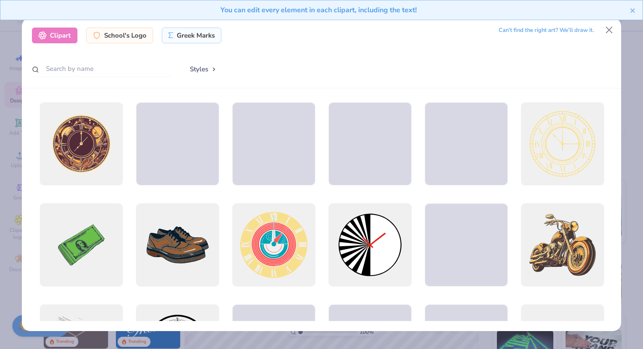
click at [120, 77] on div at bounding box center [102, 69] width 140 height 17
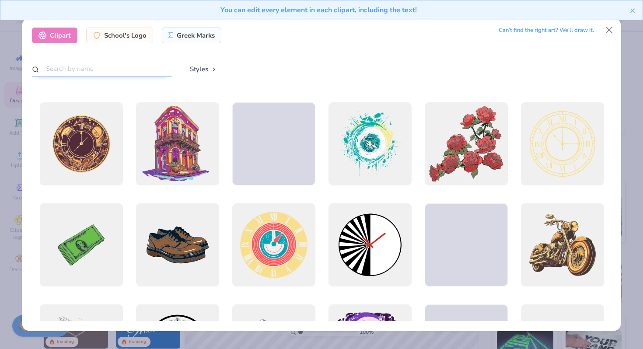
click at [112, 68] on input "text" at bounding box center [102, 69] width 140 height 16
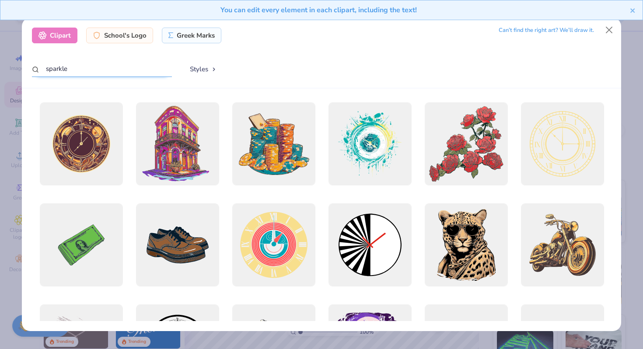
type input "sparkle"
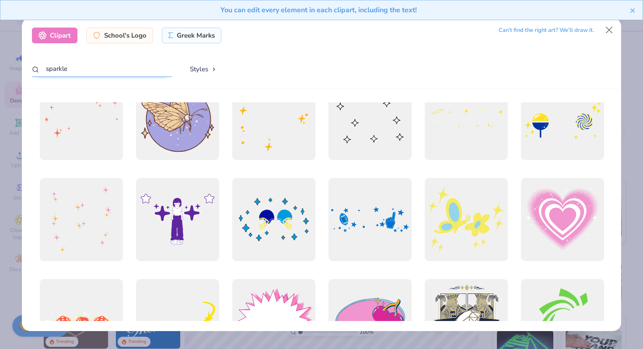
scroll to position [0, 0]
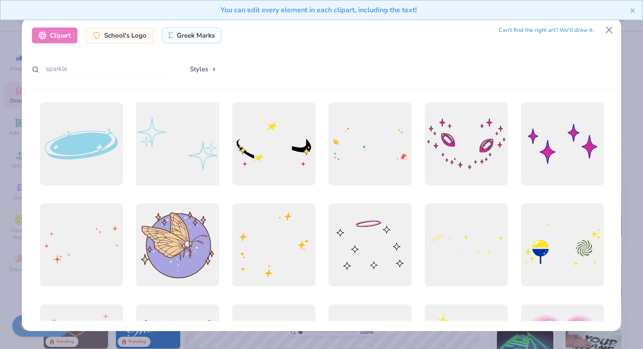
click at [200, 144] on div at bounding box center [177, 143] width 91 height 91
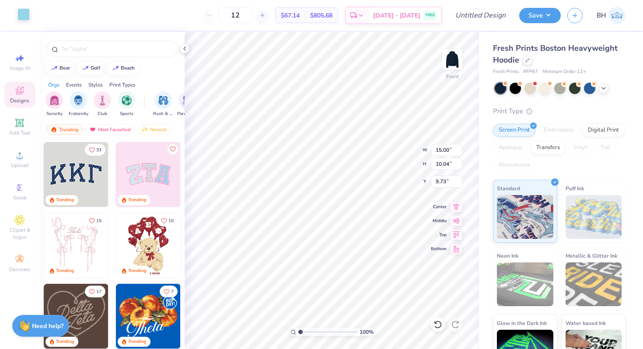
click at [26, 17] on div at bounding box center [24, 14] width 12 height 12
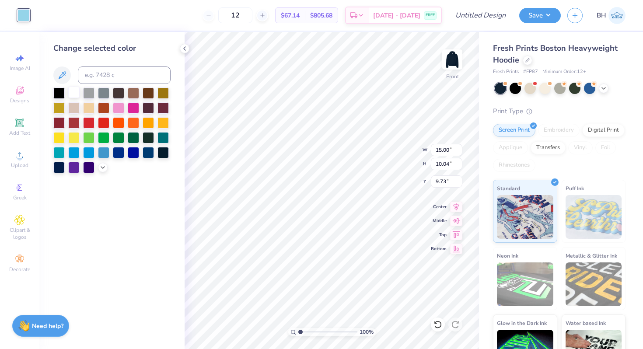
click at [71, 91] on div at bounding box center [73, 92] width 11 height 11
type input "13.64"
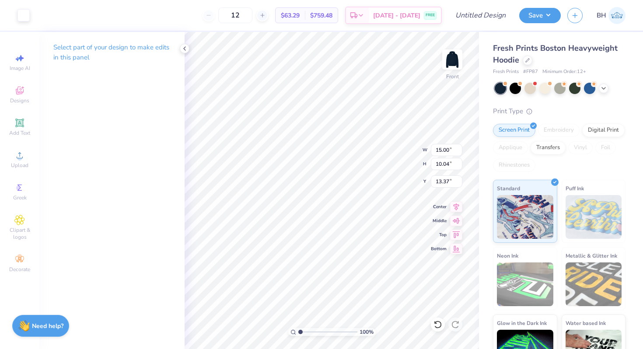
type input "13.37"
type input "14.29"
type input "9.57"
type input "5.00"
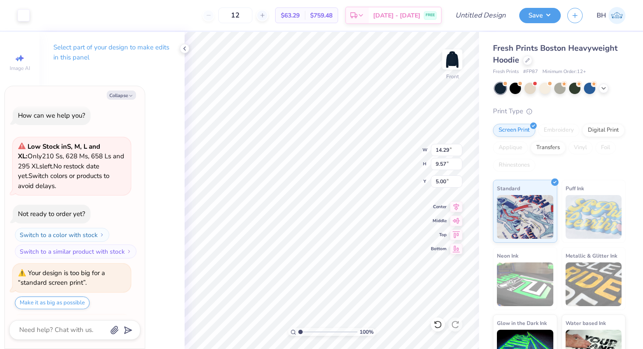
scroll to position [56, 0]
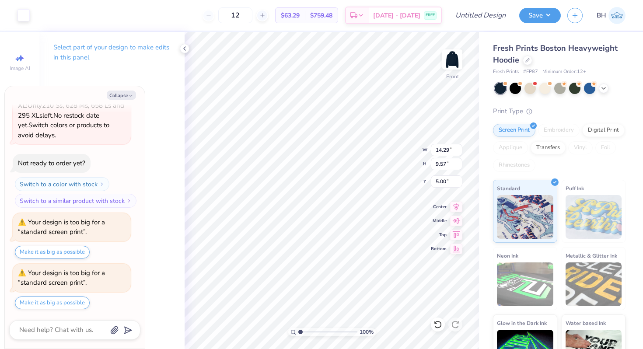
type textarea "x"
type input "5.47"
type textarea "x"
type input "13.67"
type input "12.56"
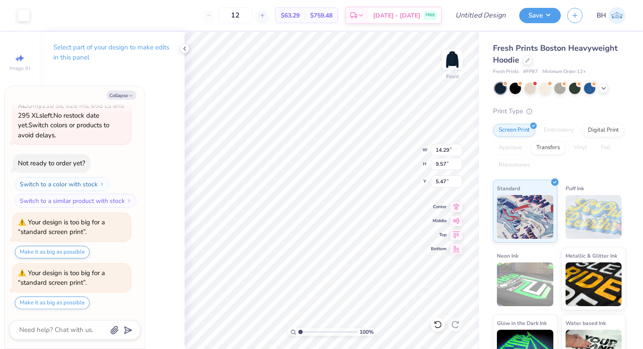
type input "5.00"
type textarea "x"
type input "14.29"
type input "9.57"
type input "5.47"
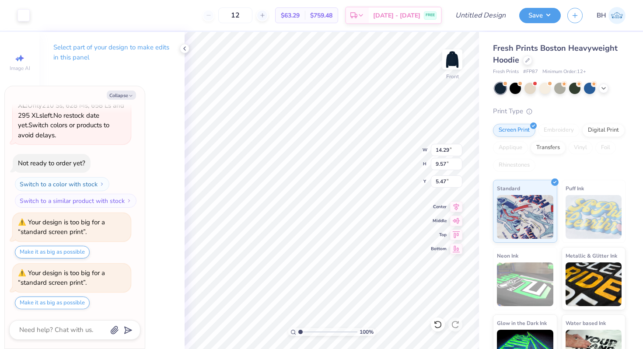
type textarea "x"
type input "12.78"
click at [110, 93] on button "Collapse" at bounding box center [121, 95] width 29 height 9
type textarea "x"
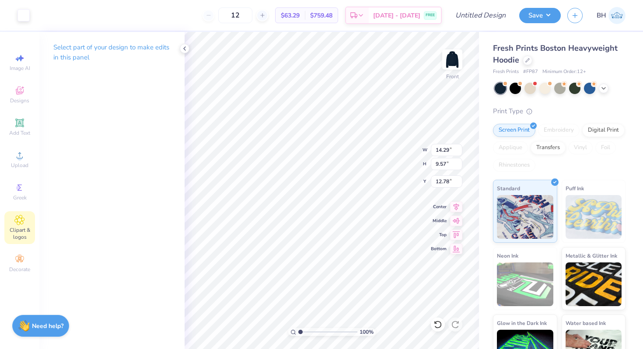
click at [22, 228] on span "Clipart & logos" at bounding box center [19, 234] width 31 height 14
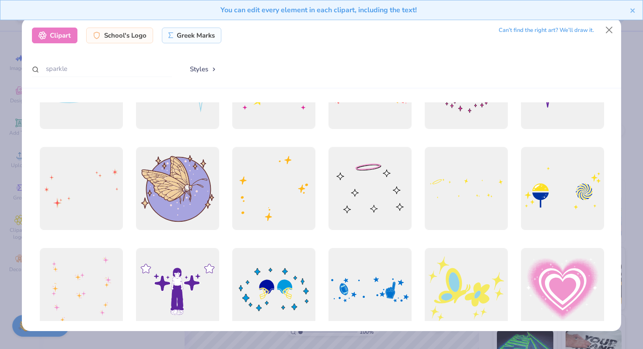
scroll to position [0, 0]
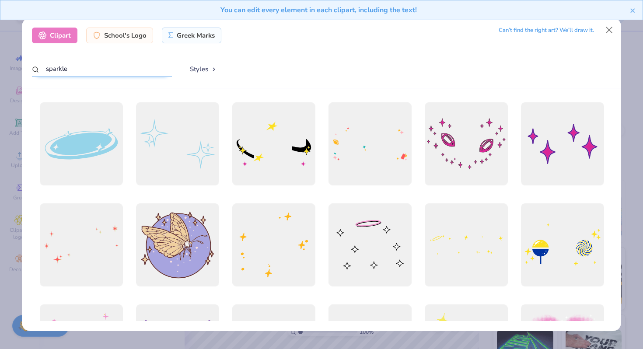
click at [108, 66] on input "sparkle" at bounding box center [102, 69] width 140 height 16
click at [96, 73] on input "sparkle" at bounding box center [102, 69] width 140 height 16
type input "star"
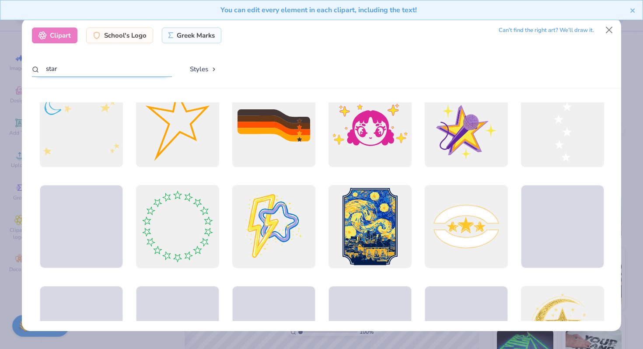
scroll to position [425, 0]
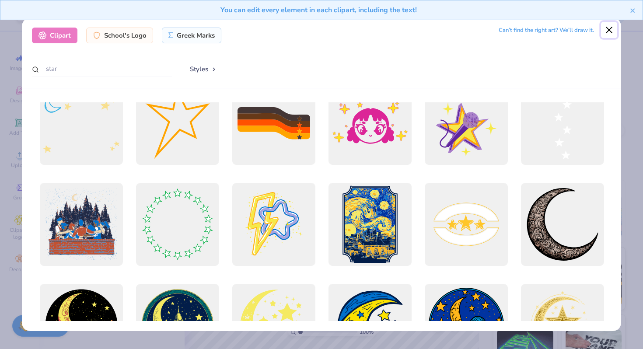
click at [606, 32] on button "Close" at bounding box center [609, 30] width 17 height 17
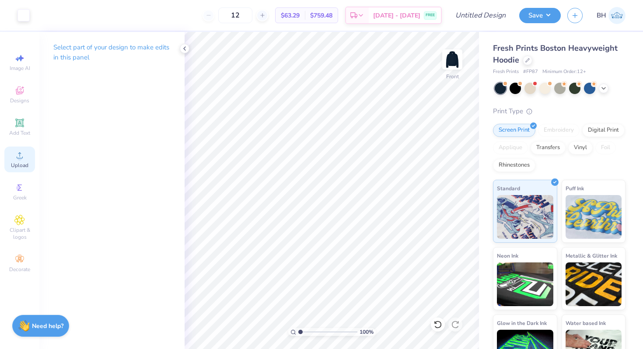
click at [13, 158] on div "Upload" at bounding box center [19, 160] width 31 height 26
click at [15, 162] on span "Upload" at bounding box center [20, 165] width 18 height 7
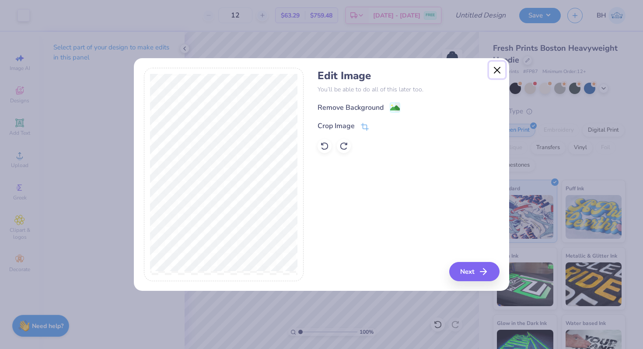
click at [493, 70] on button "Close" at bounding box center [497, 70] width 17 height 17
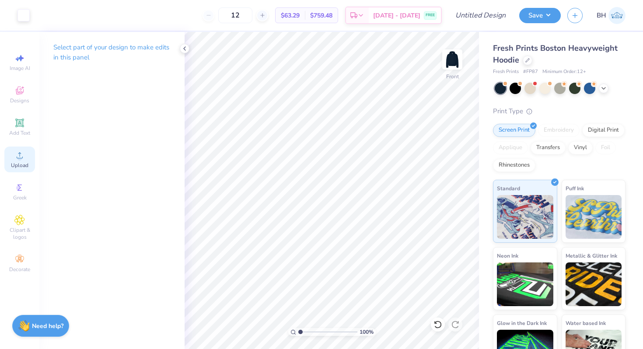
click at [9, 162] on div "Upload" at bounding box center [19, 160] width 31 height 26
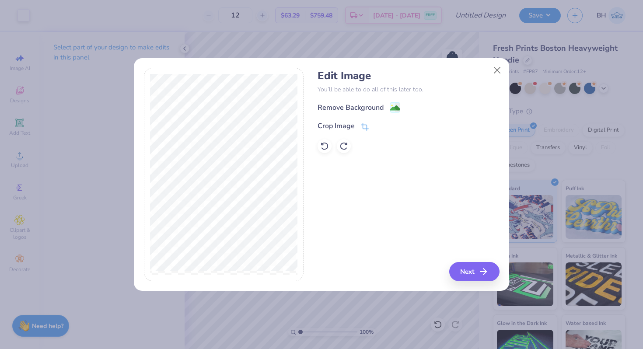
click at [344, 134] on div "Remove Background Crop Image" at bounding box center [409, 127] width 182 height 51
click at [343, 130] on div "Crop Image" at bounding box center [336, 127] width 37 height 11
click at [380, 124] on icon at bounding box center [379, 125] width 5 height 5
click at [377, 109] on div "Remove Background" at bounding box center [351, 108] width 66 height 11
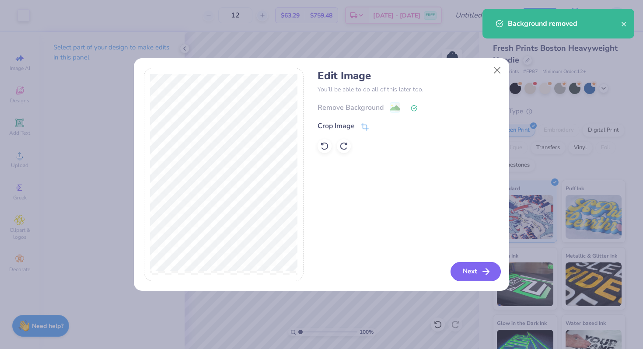
click at [475, 270] on button "Next" at bounding box center [476, 271] width 50 height 19
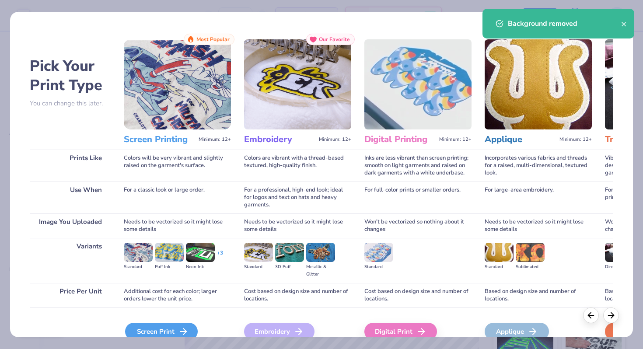
click at [161, 331] on div "Screen Print" at bounding box center [161, 332] width 73 height 18
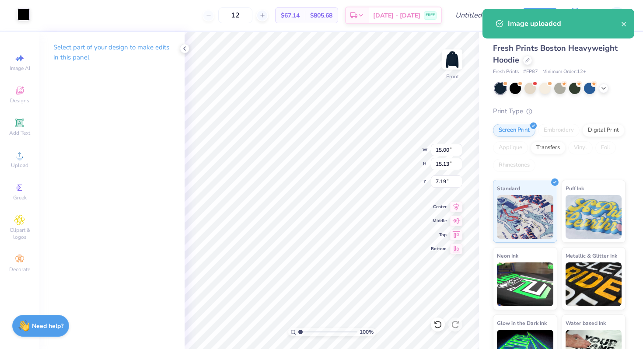
click at [24, 16] on div at bounding box center [24, 14] width 12 height 12
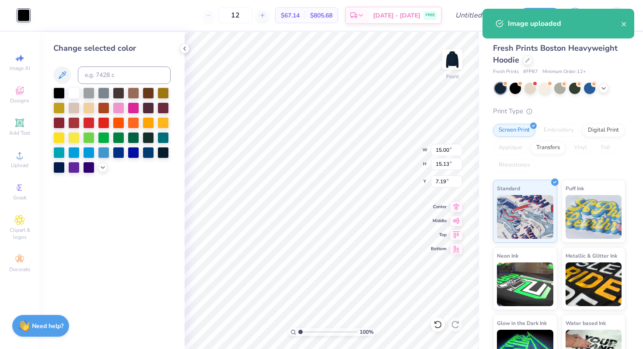
click at [72, 94] on div at bounding box center [73, 93] width 11 height 11
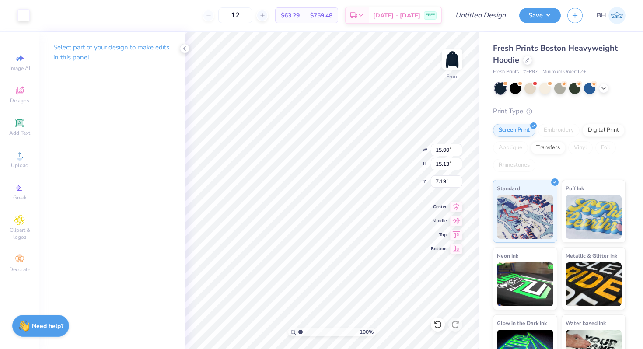
type input "3.79"
type input "3.83"
type input "18.49"
type input "13.67"
type input "12.56"
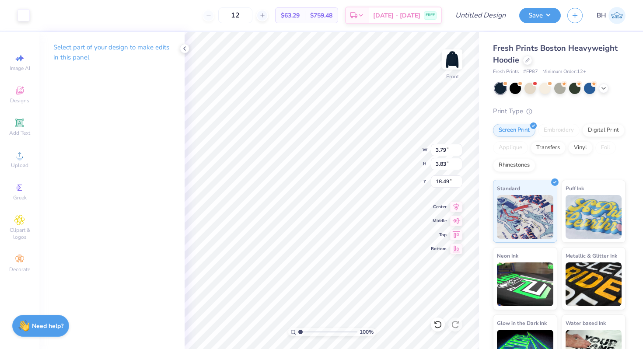
type input "5.00"
type input "3.79"
type input "3.83"
type input "5.00"
type input "13.67"
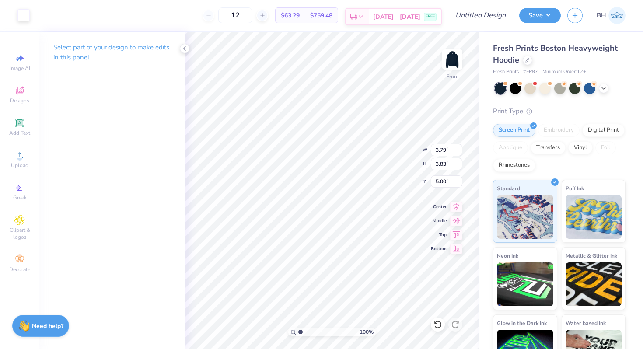
type input "12.56"
type input "14.54"
type input "13.36"
type input "3.79"
type input "3.83"
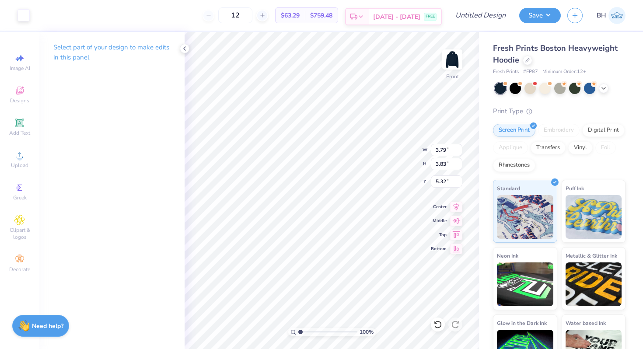
type input "5.28"
type input "14.11"
click at [22, 131] on span "Add Text" at bounding box center [19, 133] width 21 height 7
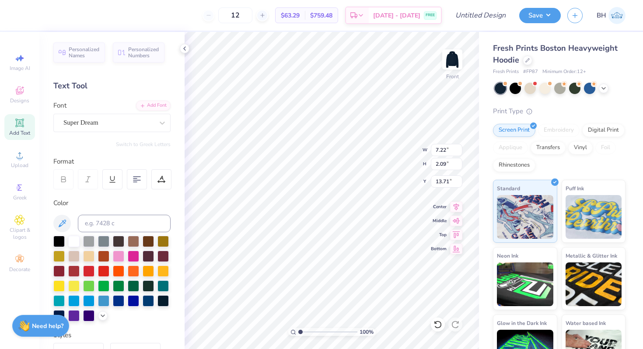
scroll to position [0, 0]
type textarea "Chi Omega"
click at [458, 222] on icon at bounding box center [456, 220] width 7 height 6
type input "8.97"
type input "6.17"
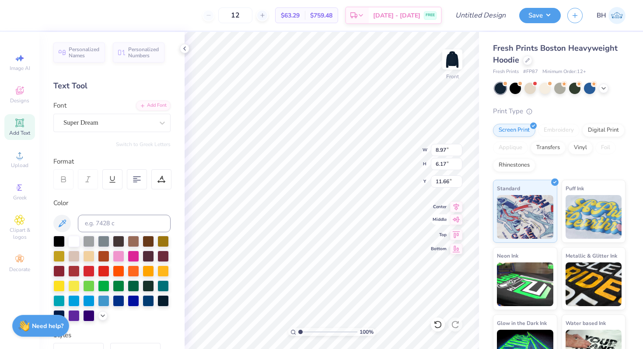
click at [457, 218] on icon at bounding box center [456, 220] width 7 height 6
click at [454, 220] on icon at bounding box center [456, 220] width 7 height 6
type input "11.66"
click at [142, 176] on div at bounding box center [137, 179] width 20 height 20
type input "8.96"
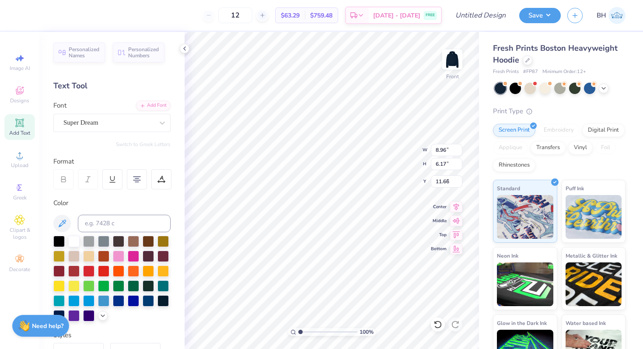
type input "8.58"
click at [90, 129] on div "Super Dream" at bounding box center [109, 123] width 92 height 14
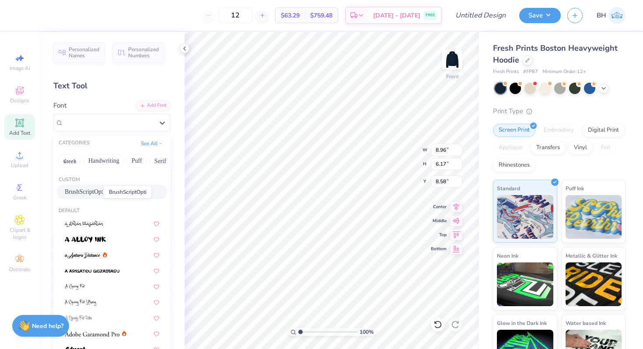
click at [93, 188] on span "BrushScriptOpti" at bounding box center [85, 191] width 40 height 9
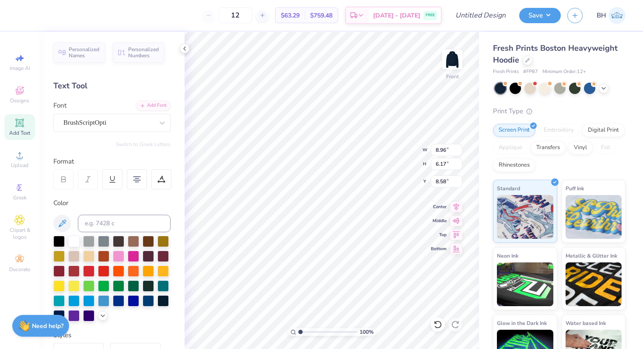
type input "6.79"
type input "6.44"
type input "8.44"
click at [97, 121] on div "BrushScriptOpti" at bounding box center [109, 123] width 92 height 14
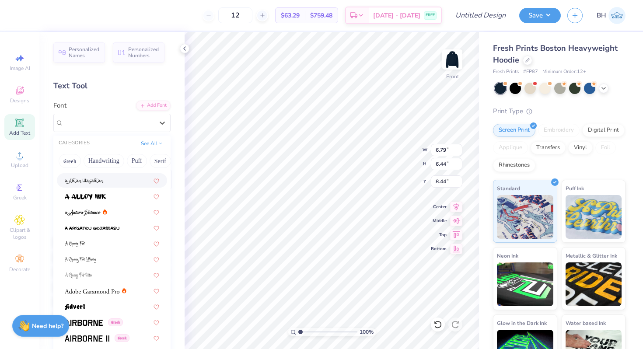
scroll to position [44, 0]
click at [89, 211] on img at bounding box center [83, 212] width 36 height 6
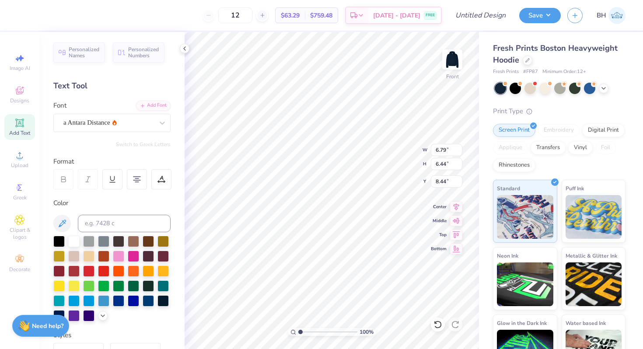
type input "6.23"
type input "6.60"
type input "8.36"
click at [101, 120] on div "a Antara Distance" at bounding box center [109, 123] width 92 height 14
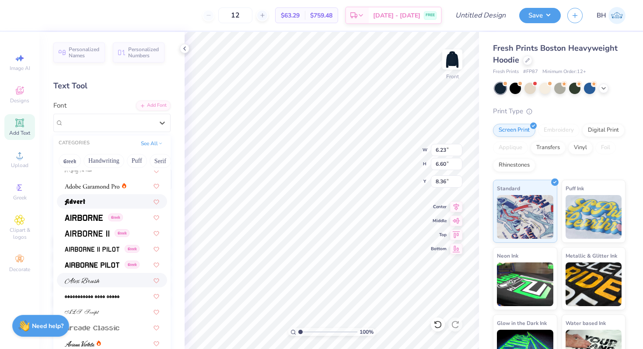
scroll to position [173, 0]
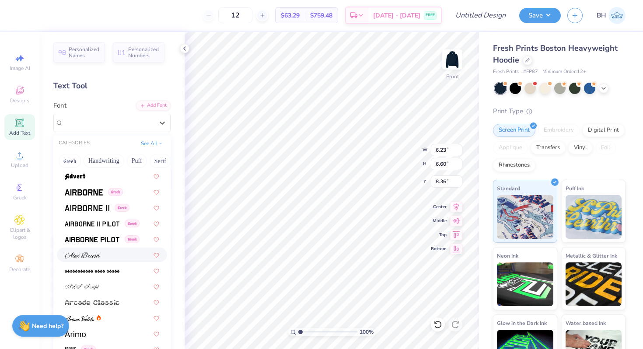
click at [91, 253] on img at bounding box center [82, 256] width 35 height 6
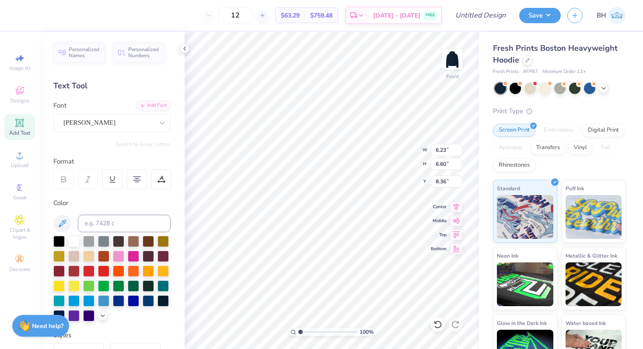
type input "7.44"
type input "6.13"
type input "9.46"
type input "9.43"
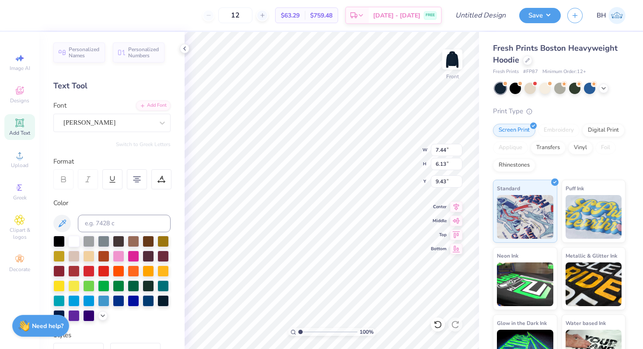
type textarea "Chi"
type input "9.56"
type input "5.10"
type input "8.46"
type input "8.25"
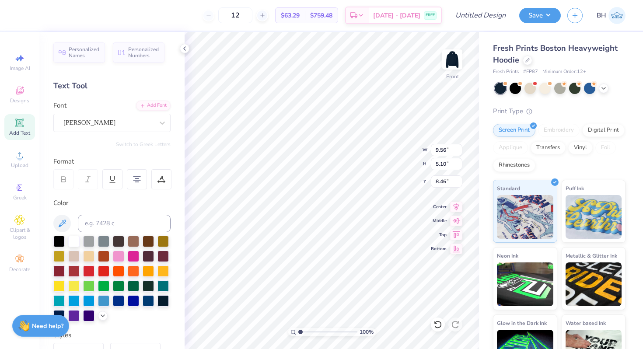
type input "4.40"
type input "11.62"
type textarea "P"
type textarea "Omega"
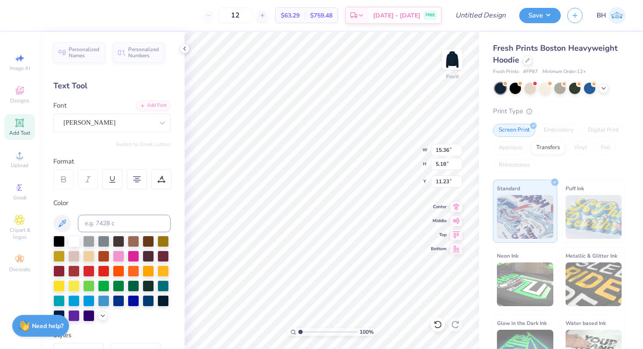
type input "11.82"
type input "3.98"
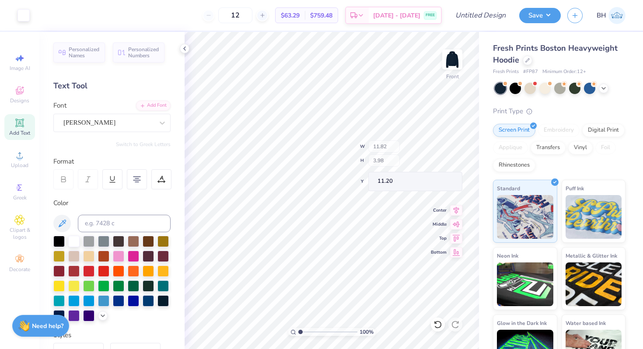
type input "11.20"
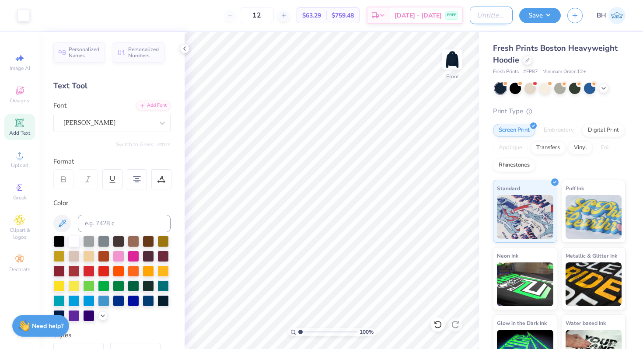
click at [492, 21] on input "Design Title" at bounding box center [491, 16] width 43 height 18
type input "b"
type input "navy hoodie"
click at [550, 7] on button "Save" at bounding box center [541, 14] width 42 height 15
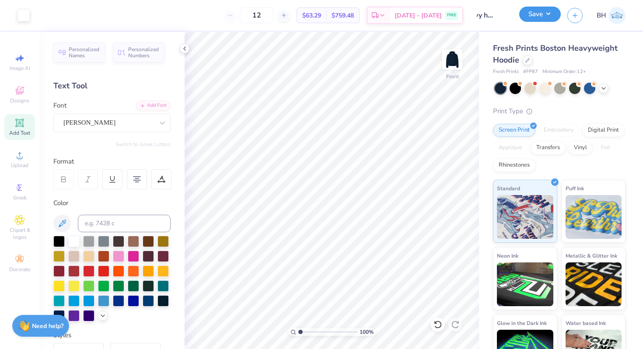
scroll to position [0, 0]
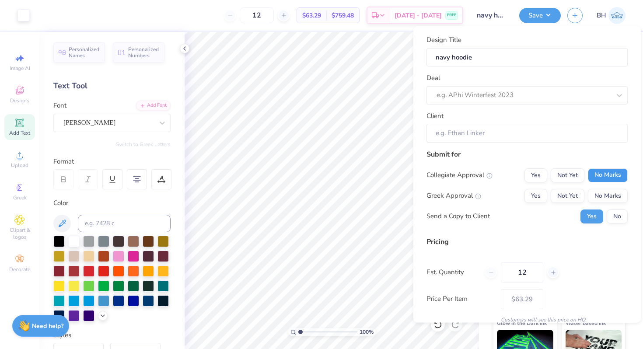
click at [597, 172] on button "No Marks" at bounding box center [608, 175] width 40 height 14
click at [542, 193] on button "Yes" at bounding box center [536, 196] width 23 height 14
click at [624, 216] on button "No" at bounding box center [617, 216] width 21 height 14
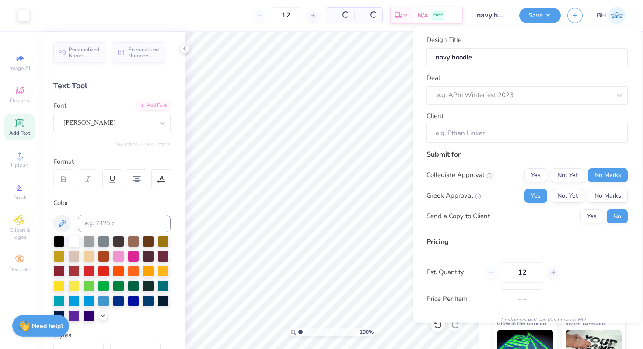
type input "$63.29"
click at [493, 102] on div "e.g. APhi Winterfest 2023" at bounding box center [524, 96] width 176 height 14
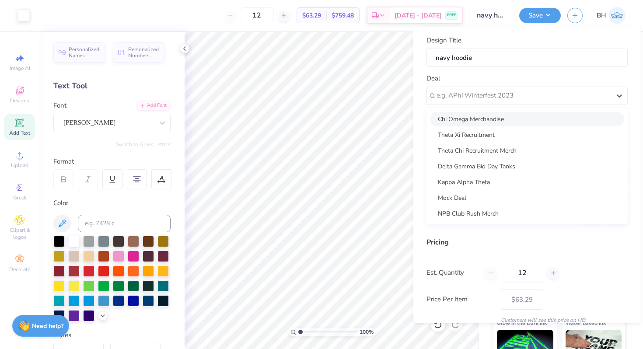
click at [483, 120] on div "Chi Omega Merchandise" at bounding box center [527, 119] width 194 height 14
type input "[PERSON_NAME]"
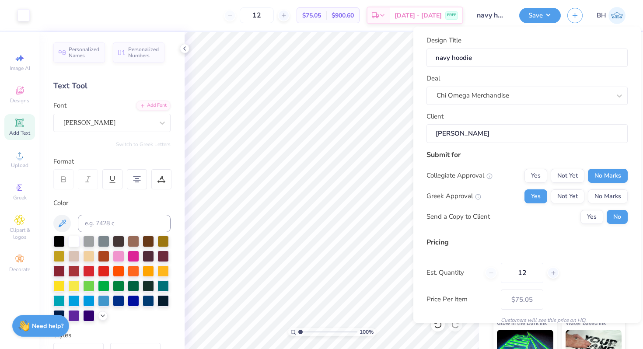
scroll to position [37, 0]
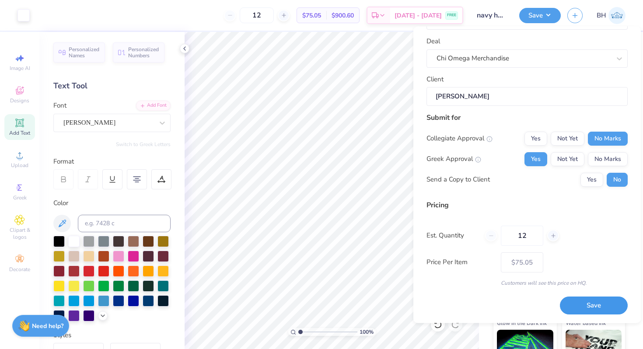
click at [603, 305] on button "Save" at bounding box center [594, 306] width 68 height 18
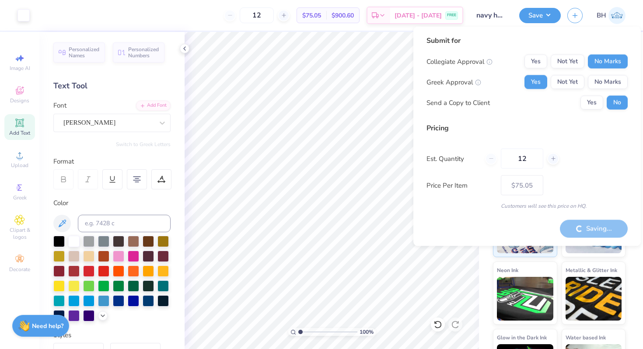
type input "– –"
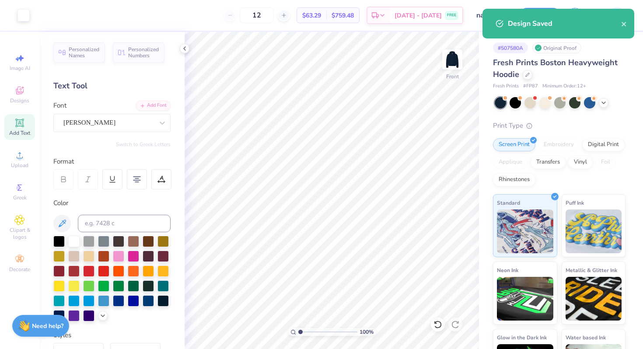
type textarea "x"
